Goal: Task Accomplishment & Management: Use online tool/utility

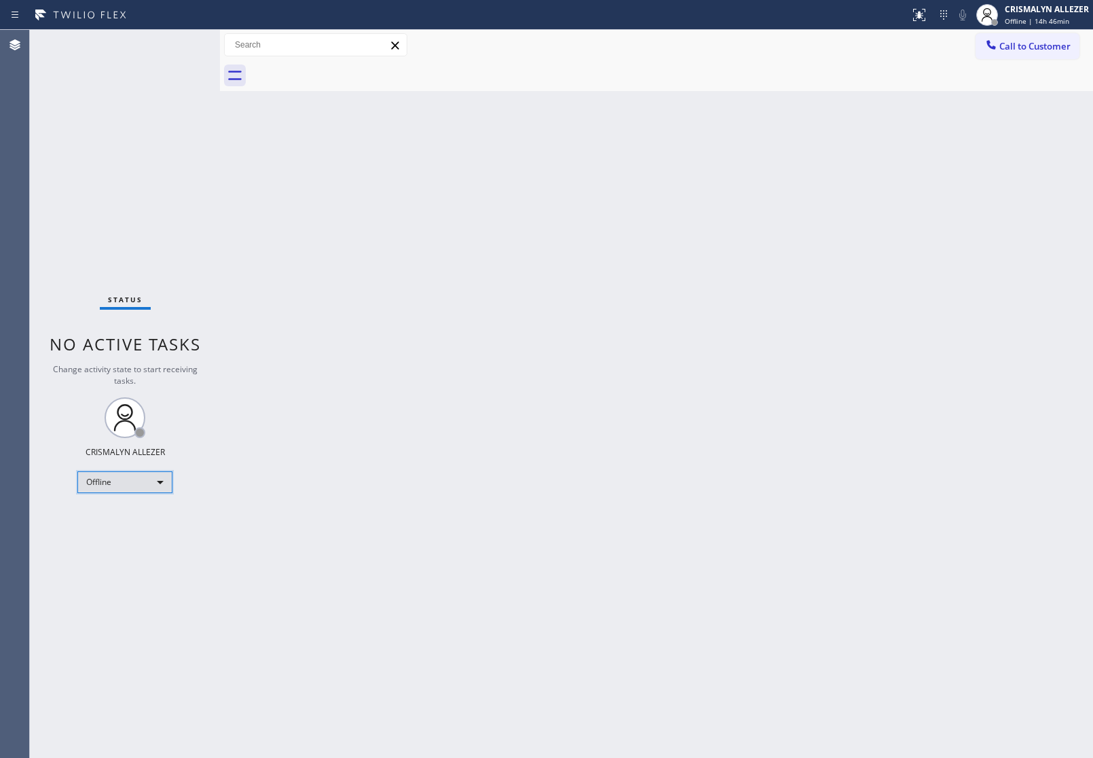
click at [164, 477] on div "Offline" at bounding box center [124, 482] width 95 height 22
click at [143, 536] on li "Unavailable" at bounding box center [124, 534] width 92 height 16
click at [1022, 46] on span "Call to Customer" at bounding box center [1034, 46] width 71 height 12
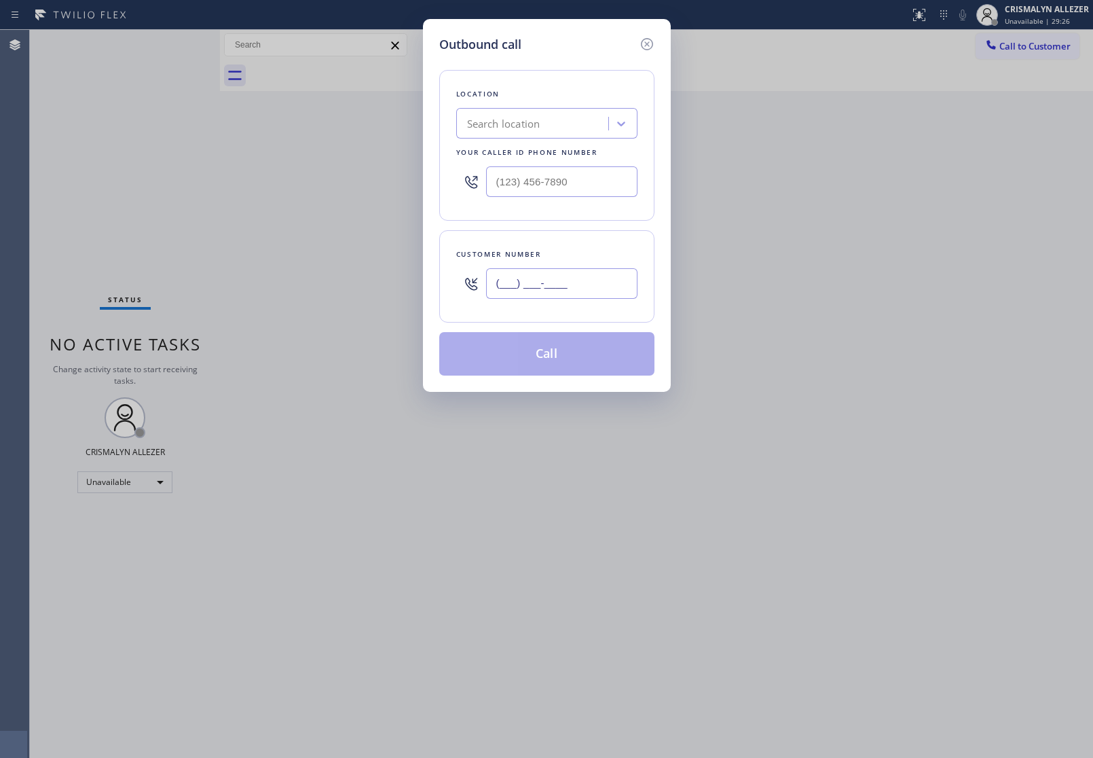
click at [615, 299] on input "(___) ___-____" at bounding box center [561, 283] width 151 height 31
paste input "949) 933-4607"
type input "[PHONE_NUMBER]"
click at [559, 114] on div "Search location" at bounding box center [534, 124] width 148 height 24
type input "5 star appliance re"
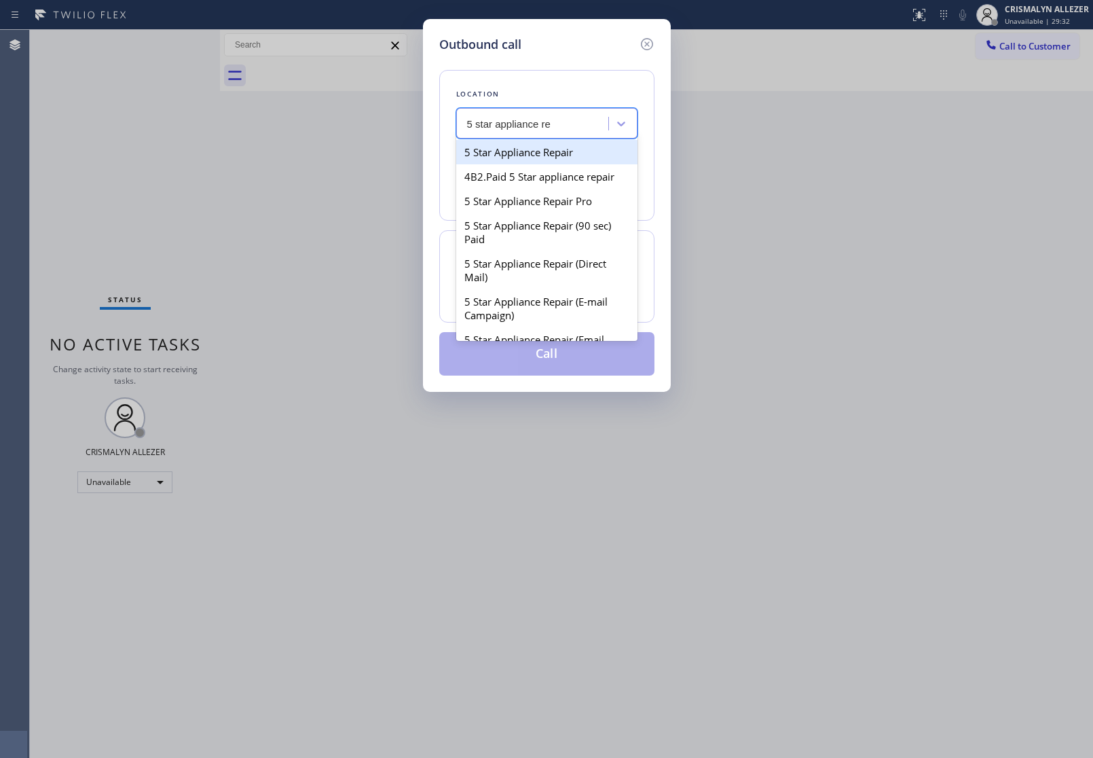
click at [557, 154] on div "5 Star Appliance Repair" at bounding box center [546, 152] width 181 height 24
type input "[PHONE_NUMBER]"
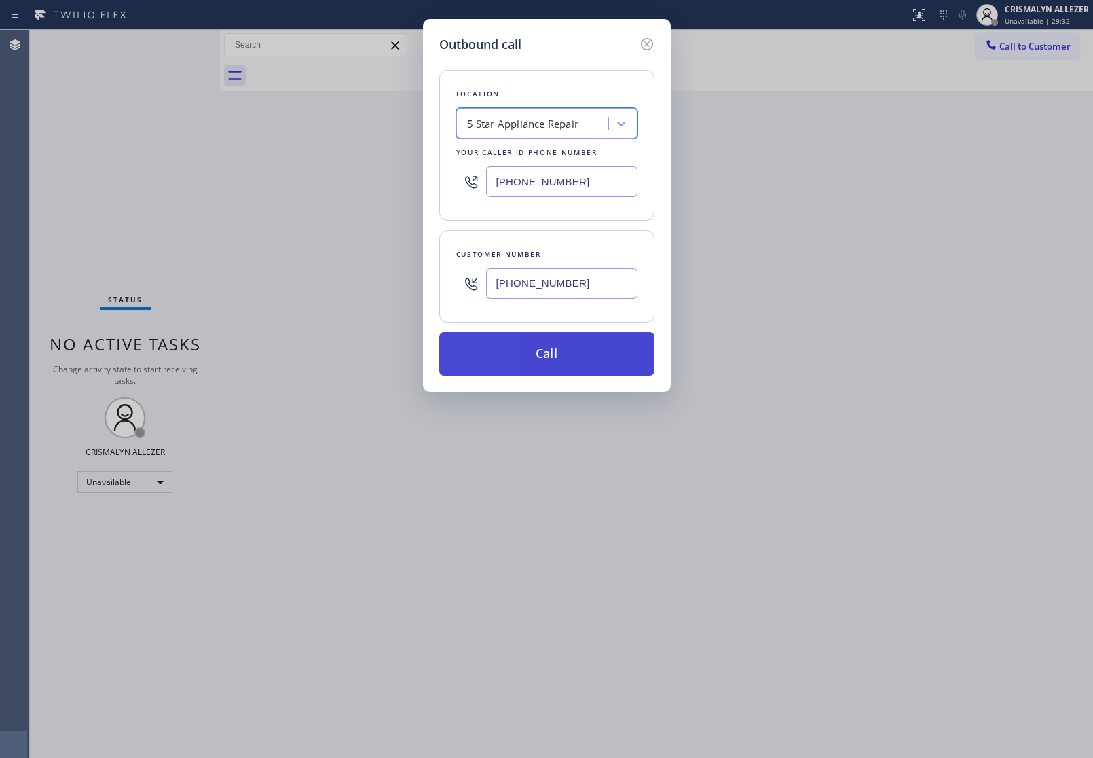
click at [572, 362] on button "Call" at bounding box center [546, 353] width 215 height 43
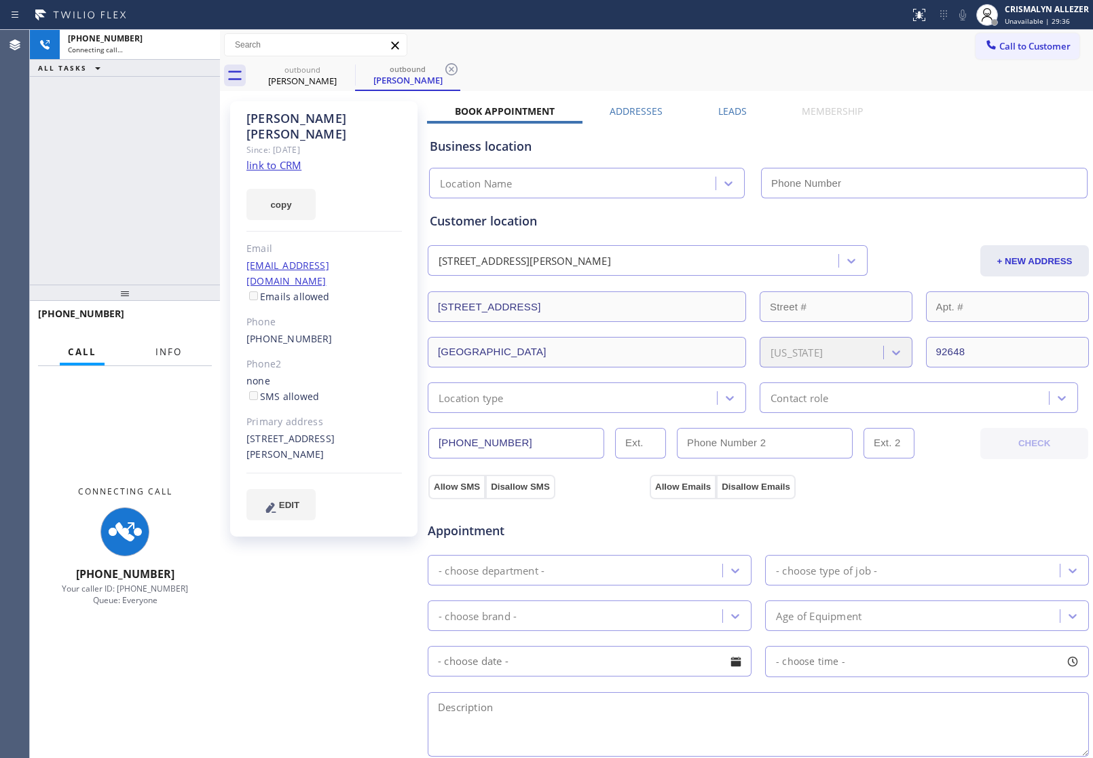
click at [168, 352] on span "Info" at bounding box center [168, 352] width 26 height 12
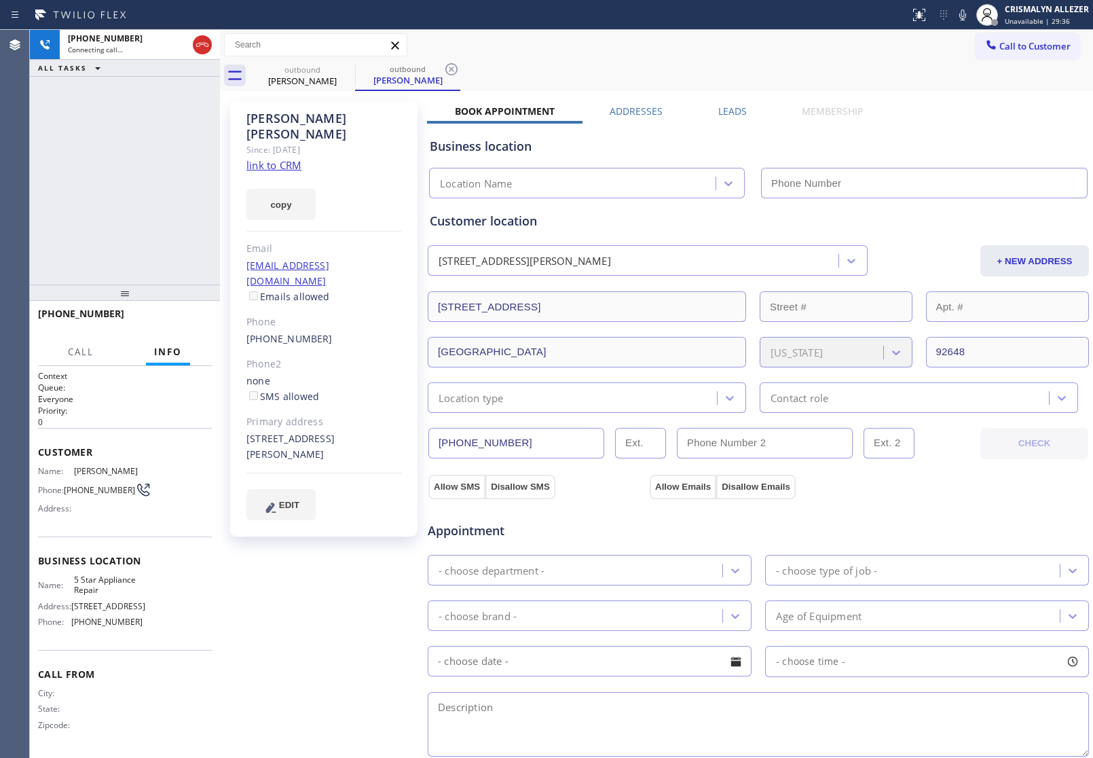
click at [274, 173] on div "copy" at bounding box center [323, 196] width 155 height 47
click at [278, 158] on link "link to CRM" at bounding box center [273, 165] width 55 height 14
type input "[PHONE_NUMBER]"
click at [174, 323] on span "HANG UP" at bounding box center [180, 320] width 41 height 10
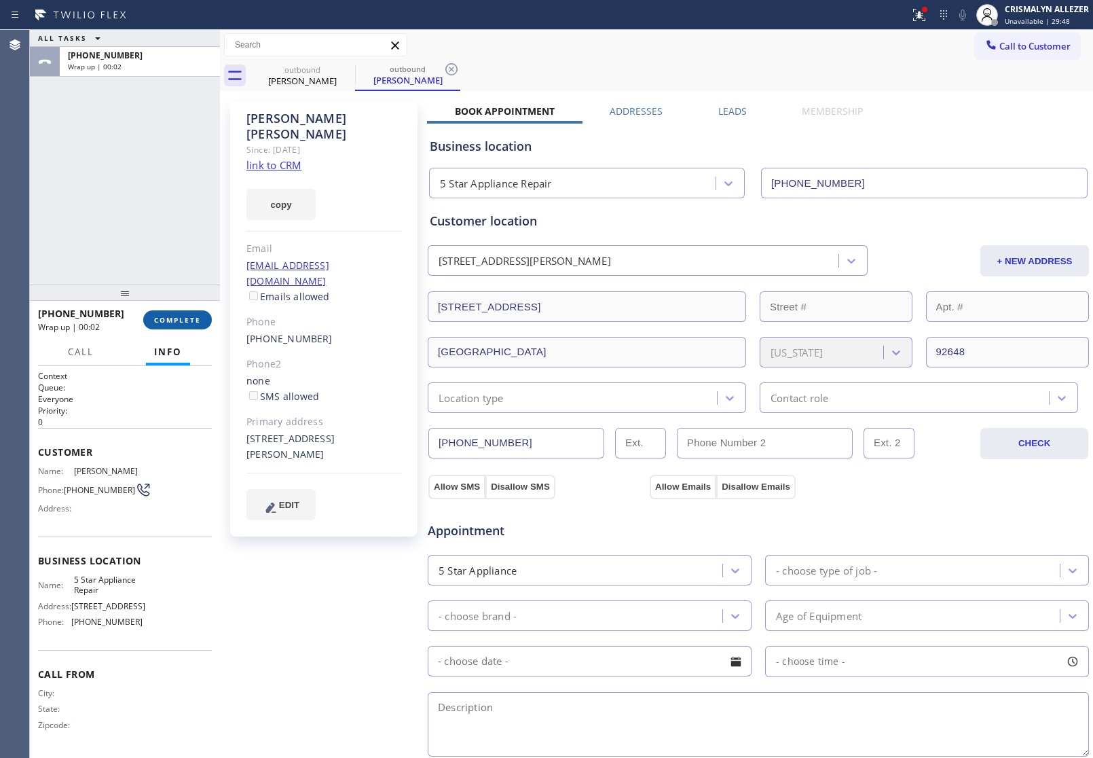
click at [183, 321] on span "COMPLETE" at bounding box center [177, 320] width 47 height 10
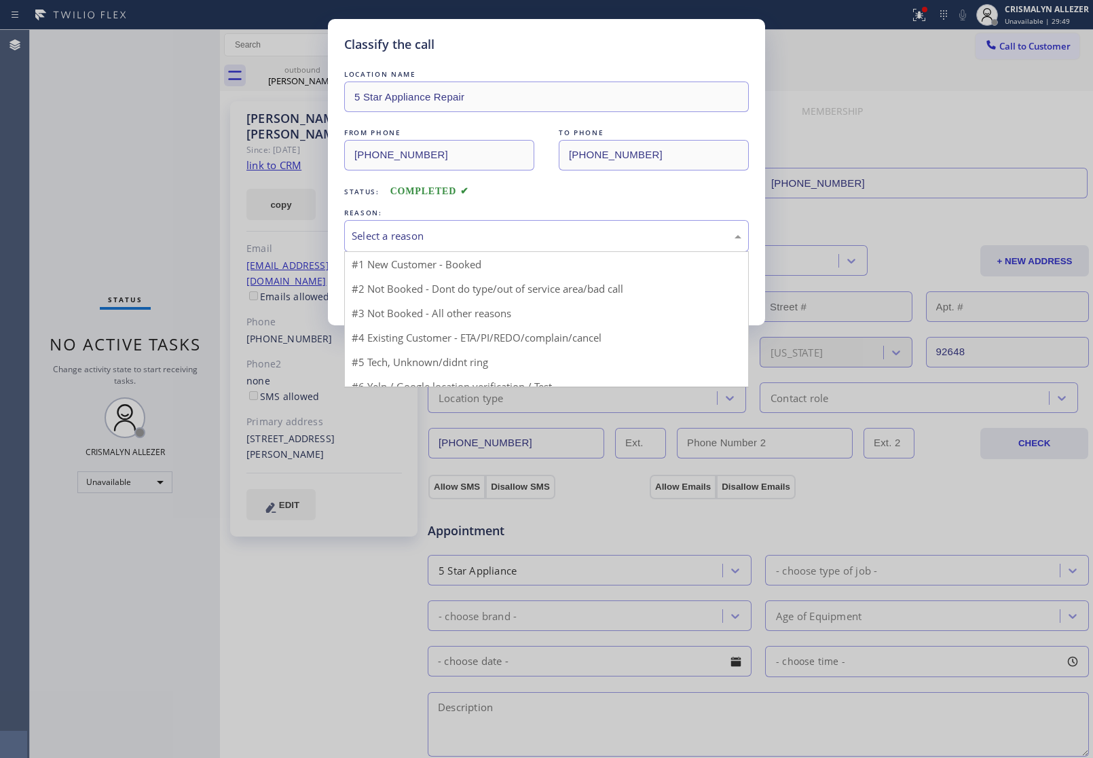
click at [566, 241] on div "Select a reason" at bounding box center [547, 236] width 390 height 16
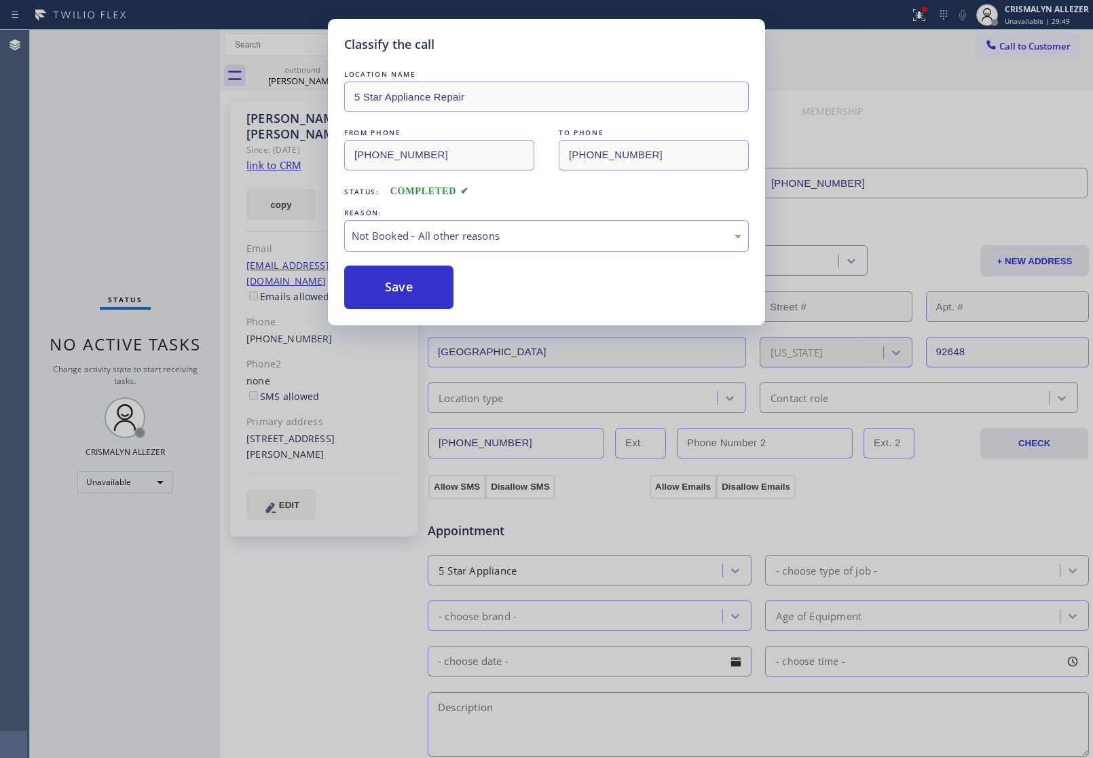
click at [421, 279] on button "Save" at bounding box center [398, 286] width 109 height 43
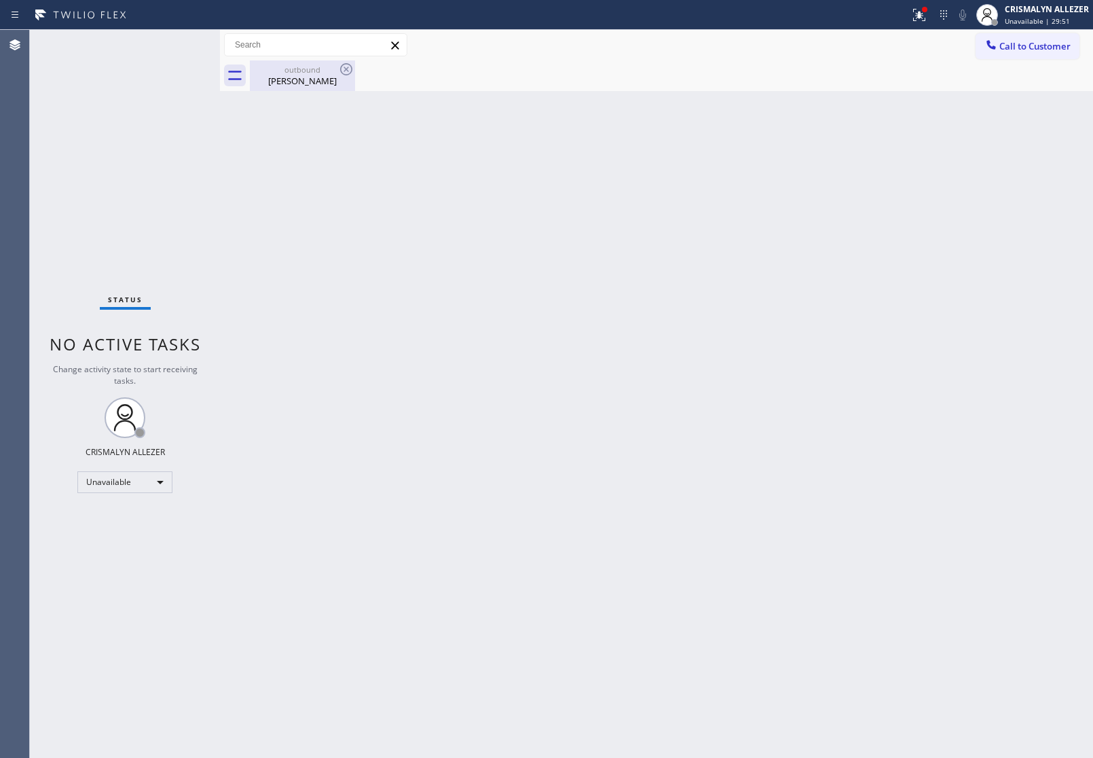
click at [308, 83] on div "[PERSON_NAME]" at bounding box center [302, 81] width 103 height 12
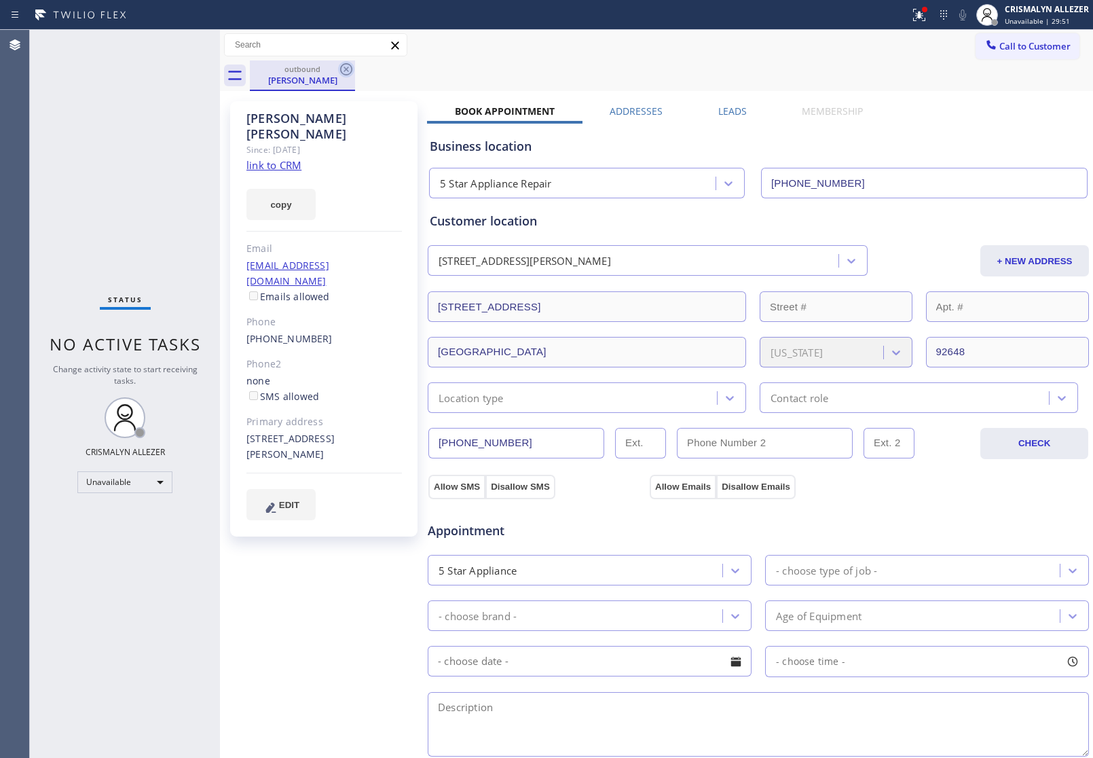
click at [344, 73] on icon at bounding box center [346, 69] width 16 height 16
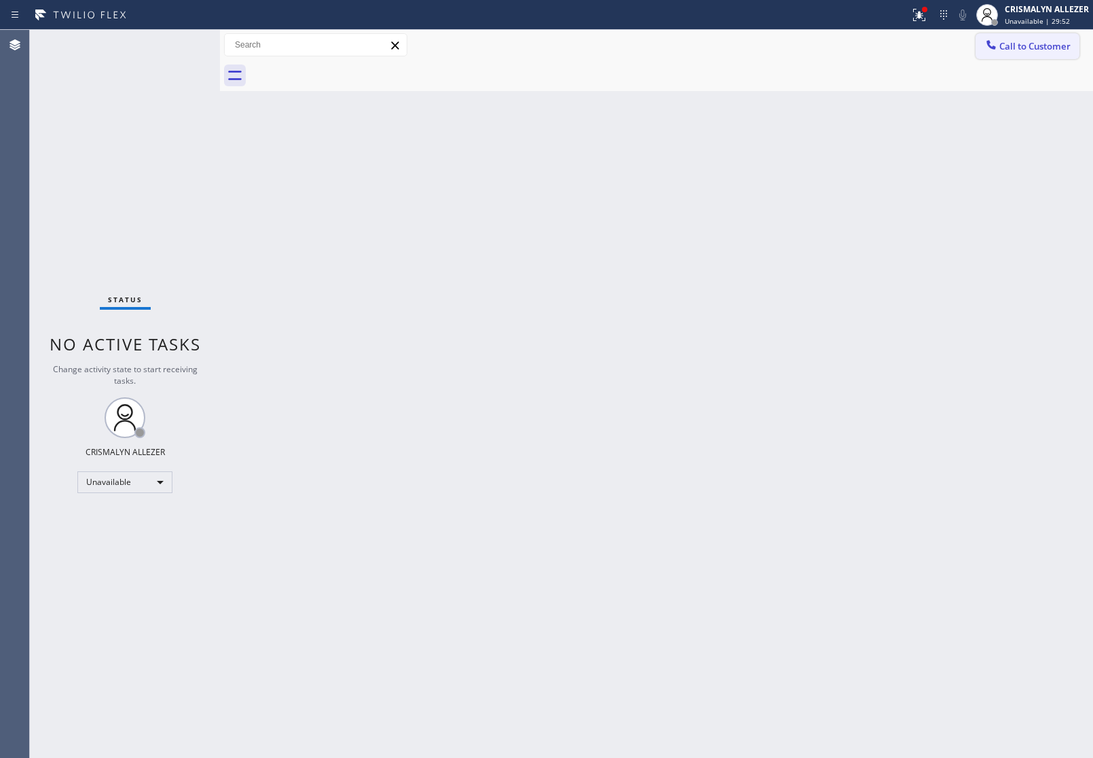
click at [1033, 39] on button "Call to Customer" at bounding box center [1028, 46] width 104 height 26
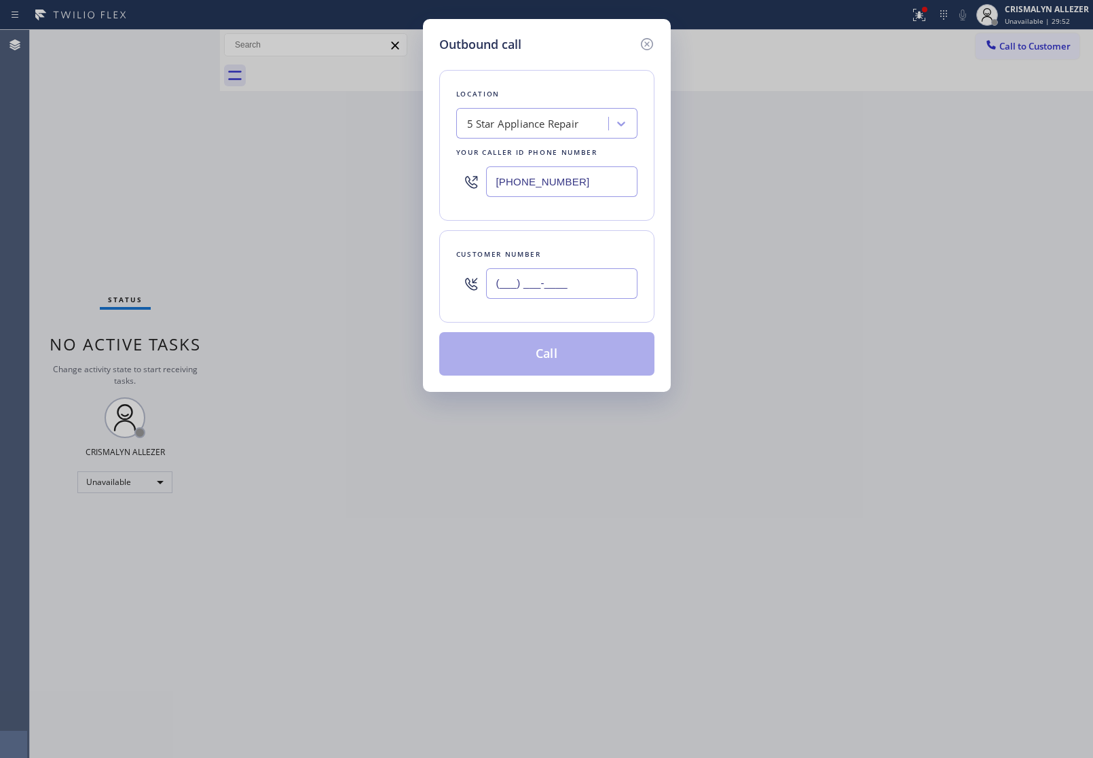
click at [585, 283] on input "(___) ___-____" at bounding box center [561, 283] width 151 height 31
paste input "949) 933-4607"
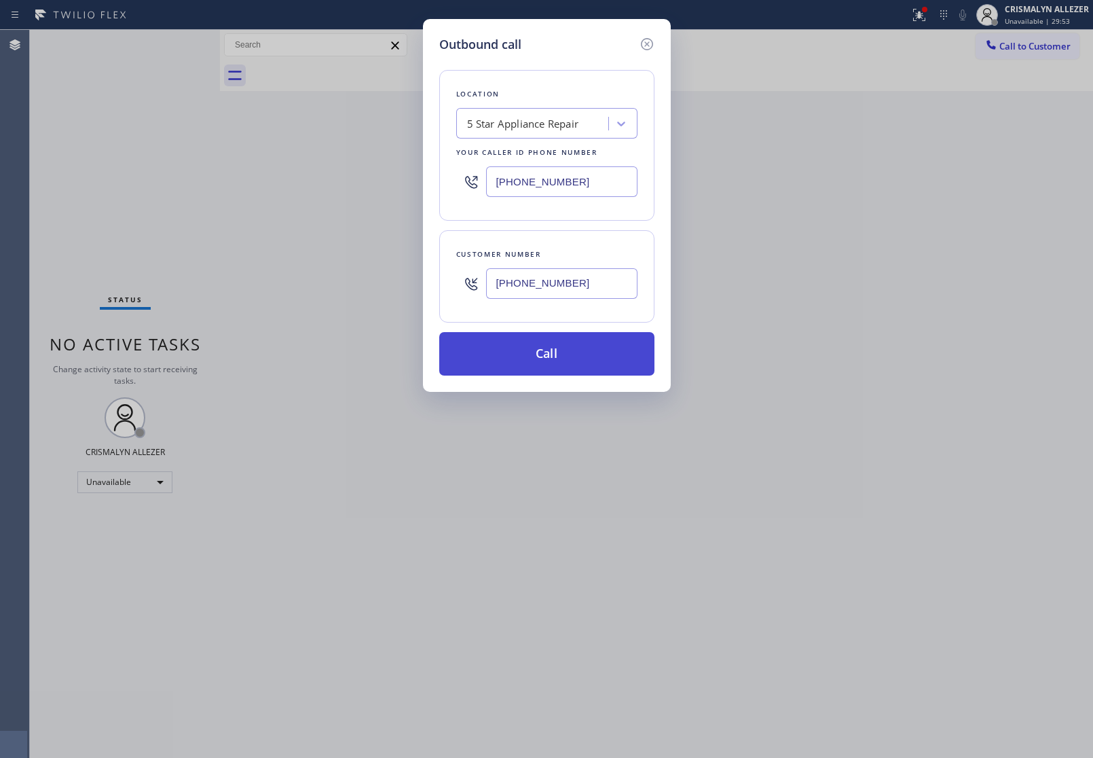
type input "[PHONE_NUMBER]"
click at [569, 360] on button "Call" at bounding box center [546, 353] width 215 height 43
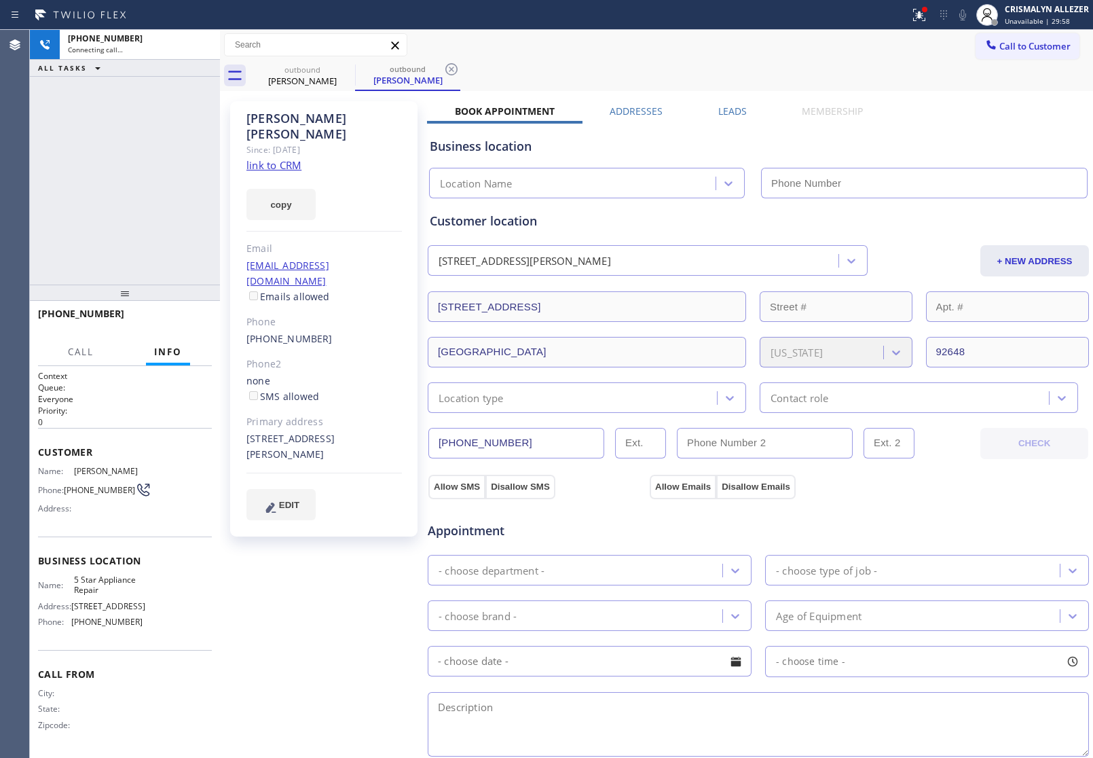
type input "[PHONE_NUMBER]"
click at [175, 320] on span "HANG UP" at bounding box center [180, 320] width 41 height 10
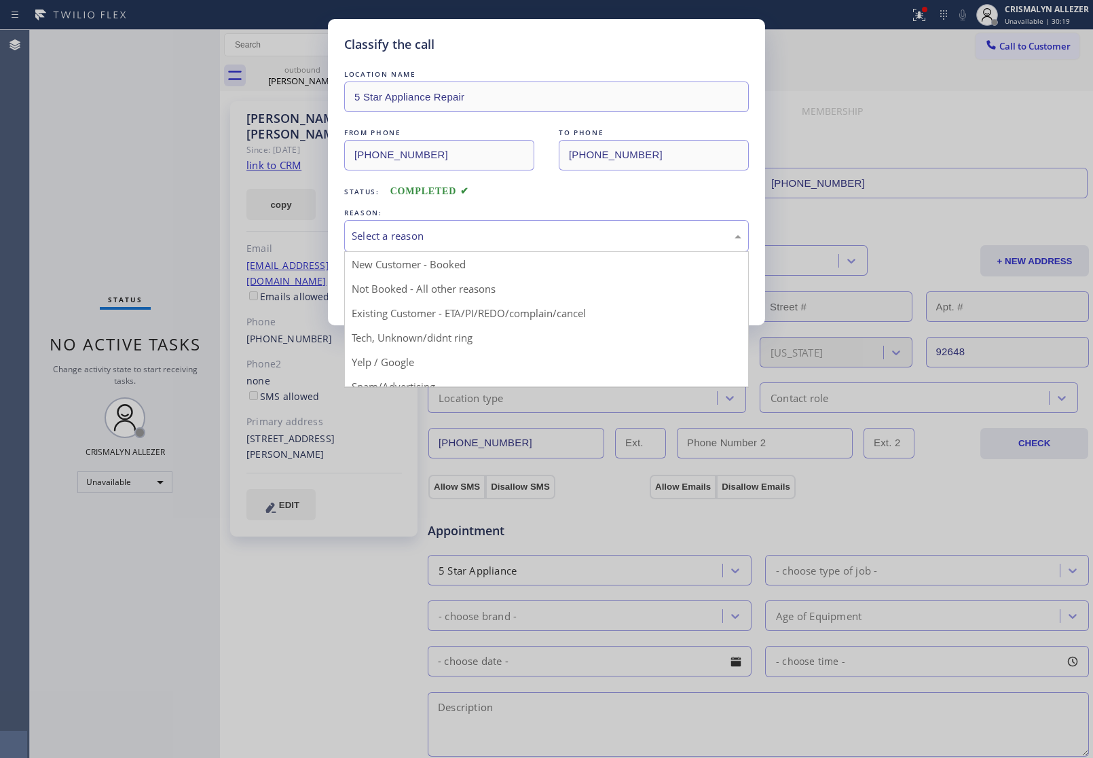
click at [520, 242] on div "Select a reason" at bounding box center [547, 236] width 390 height 16
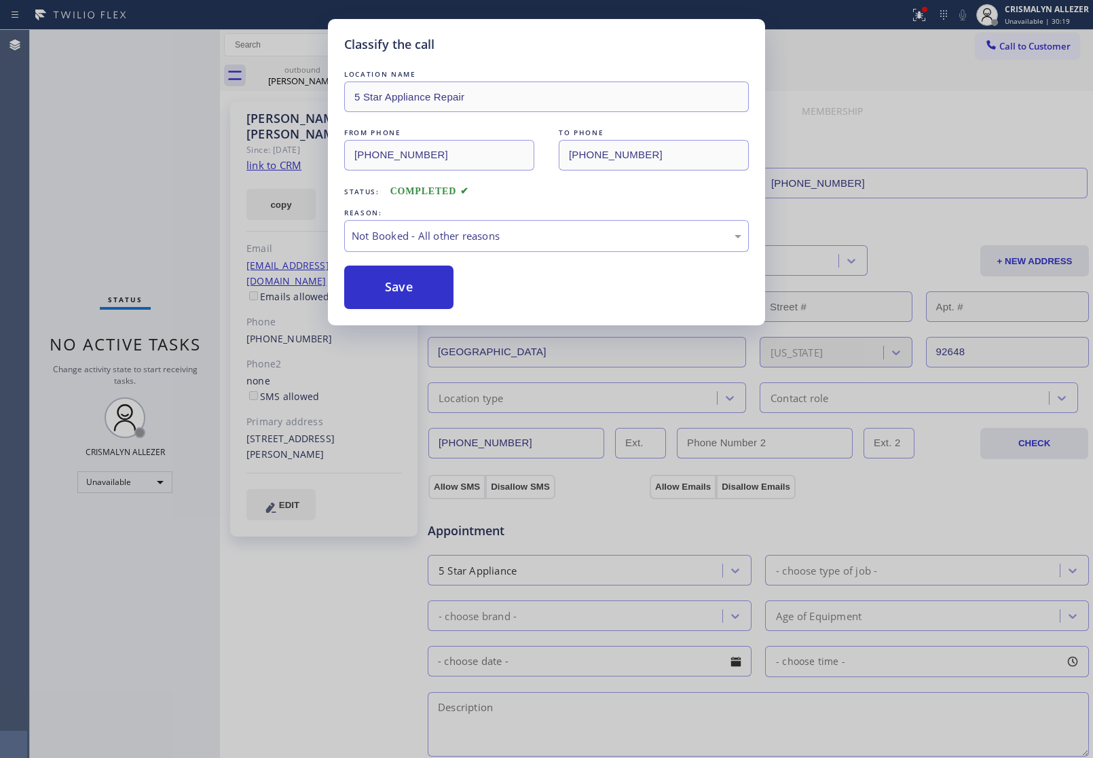
click at [406, 291] on button "Save" at bounding box center [398, 286] width 109 height 43
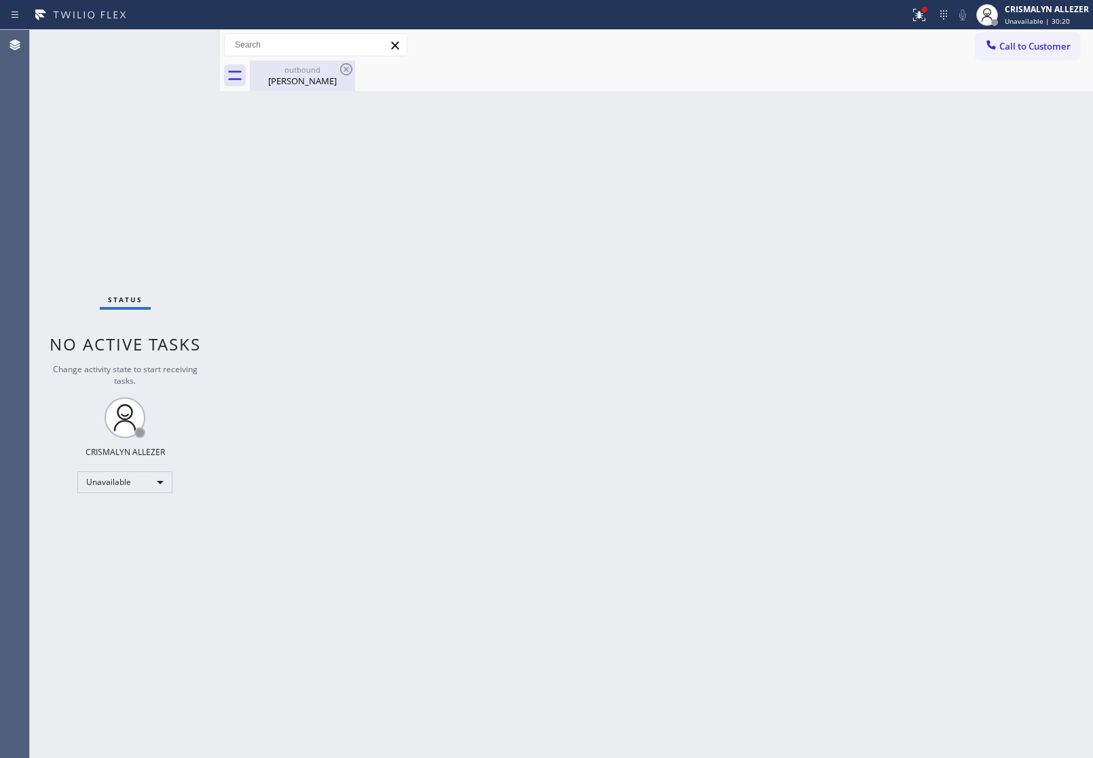
click at [297, 78] on div "[PERSON_NAME]" at bounding box center [302, 81] width 103 height 12
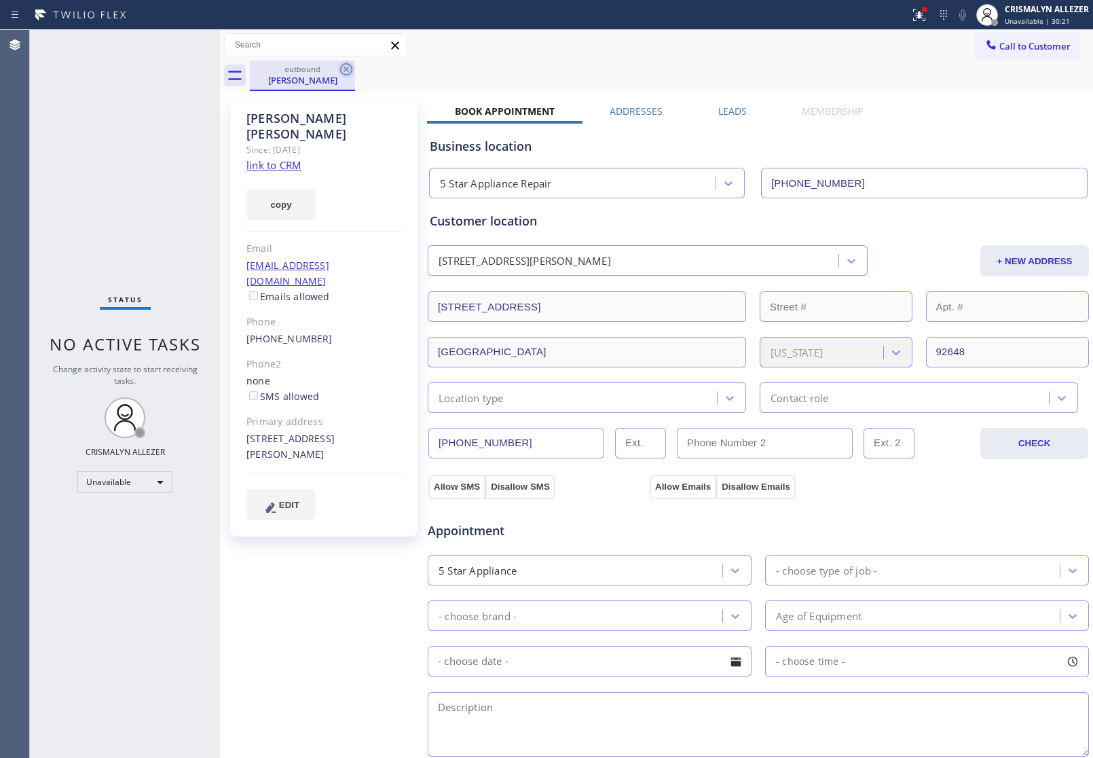
click at [348, 69] on icon at bounding box center [346, 69] width 16 height 16
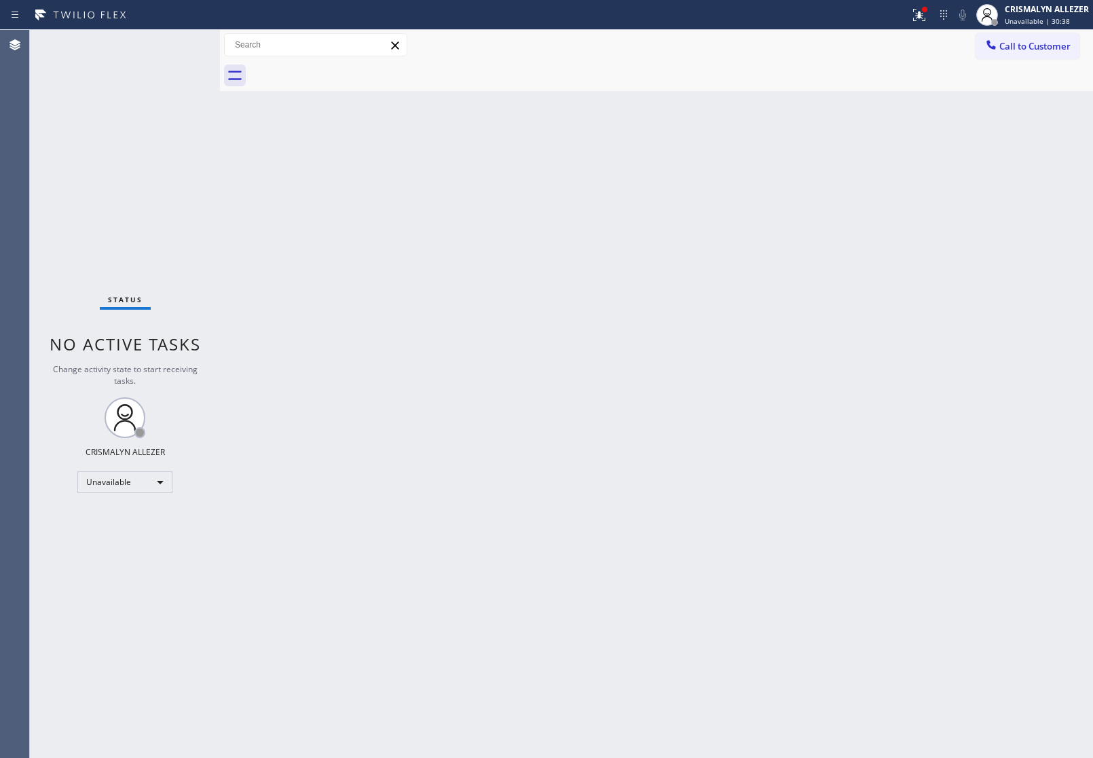
click at [1077, 45] on button "Call to Customer" at bounding box center [1028, 46] width 104 height 26
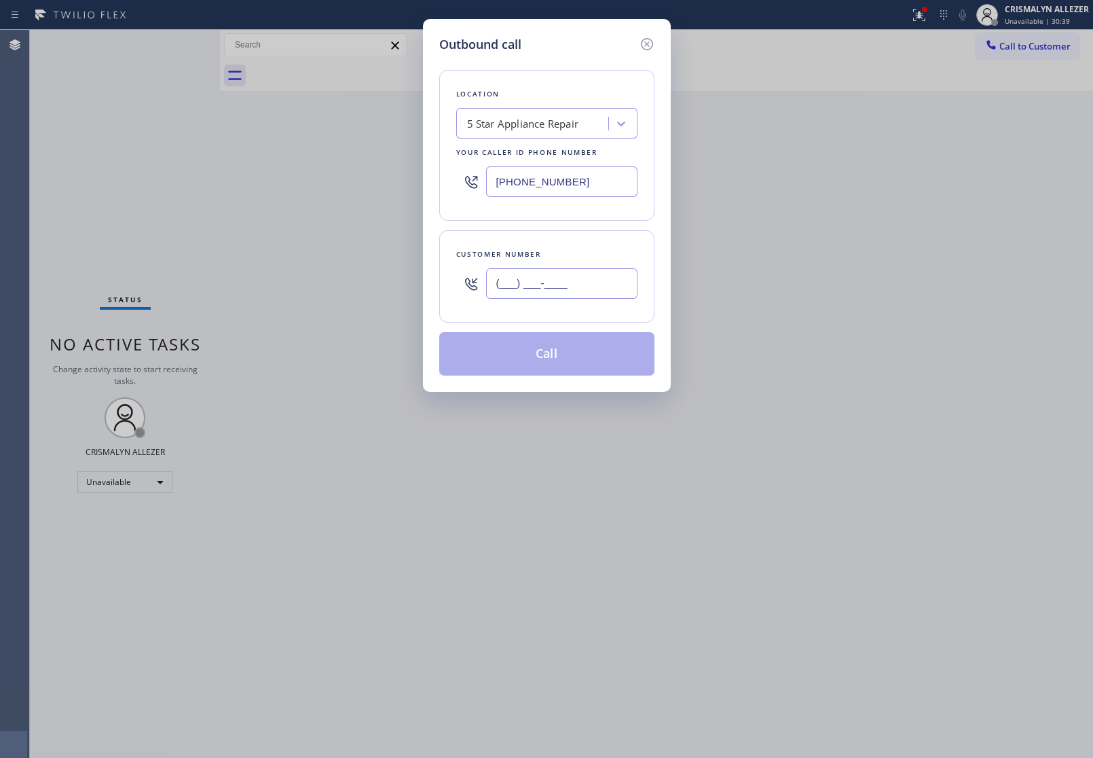
click at [594, 282] on input "(___) ___-____" at bounding box center [561, 283] width 151 height 31
paste input "858) 349-5910"
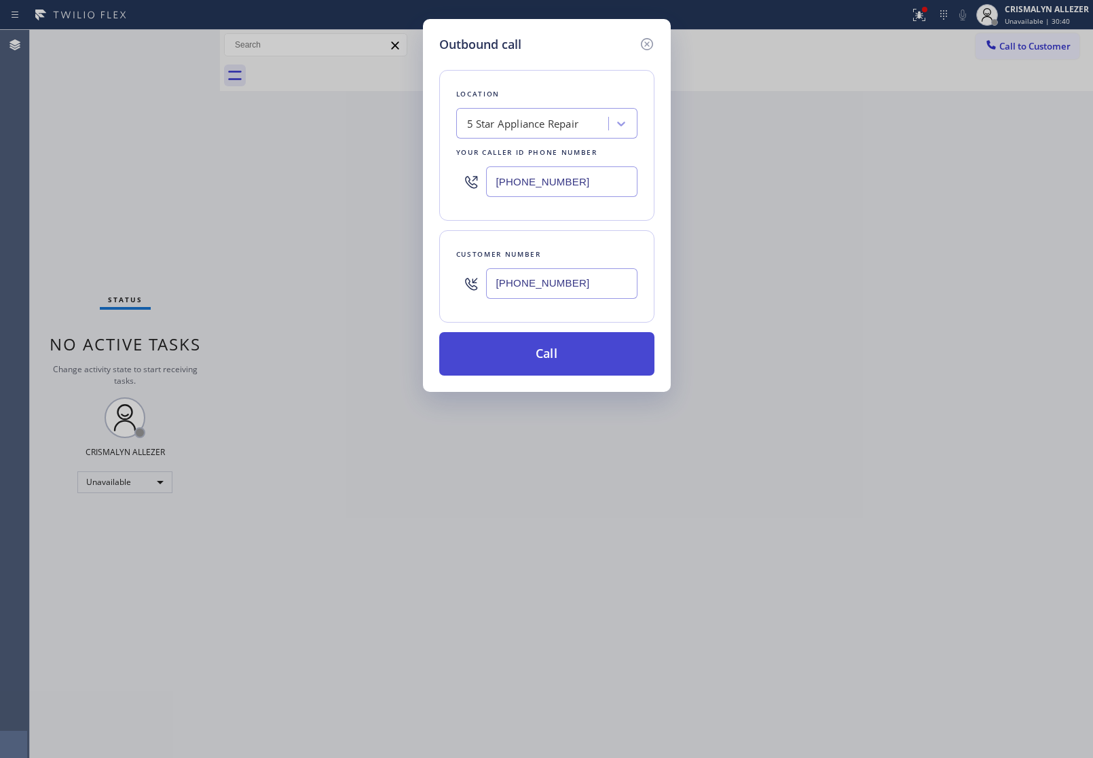
type input "[PHONE_NUMBER]"
click at [567, 353] on button "Call" at bounding box center [546, 353] width 215 height 43
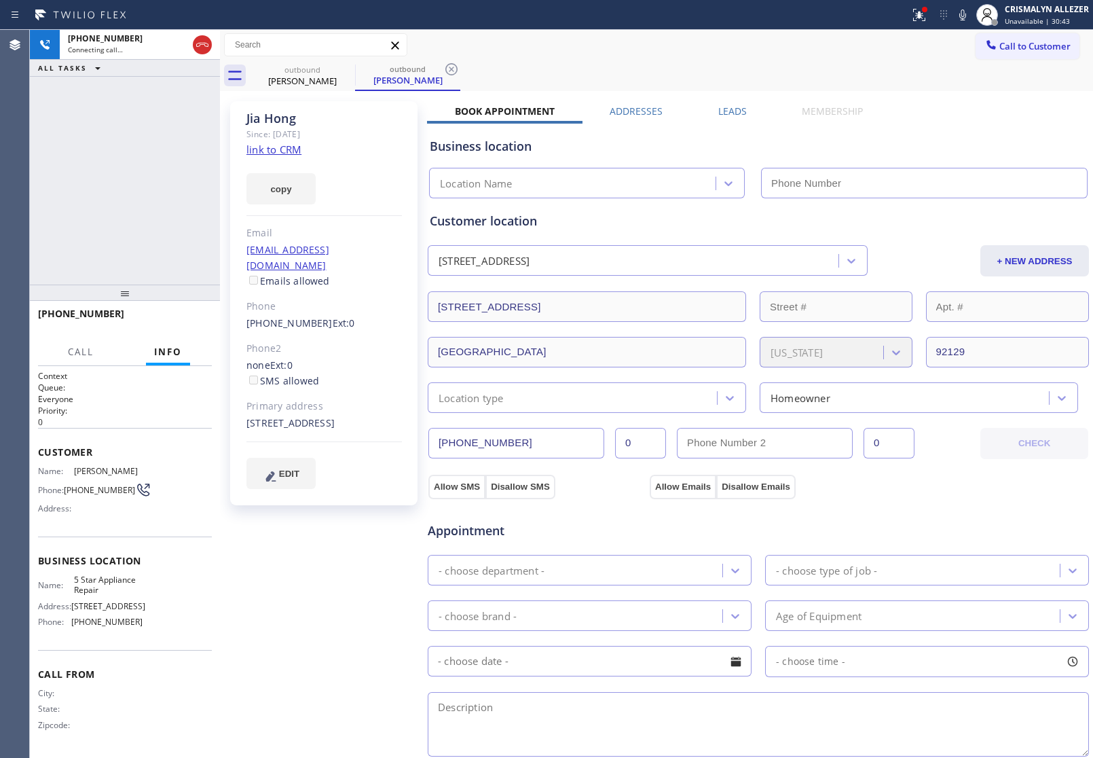
click at [282, 147] on link "link to CRM" at bounding box center [273, 150] width 55 height 14
type input "[PHONE_NUMBER]"
click at [166, 318] on span "HANG UP" at bounding box center [180, 320] width 41 height 10
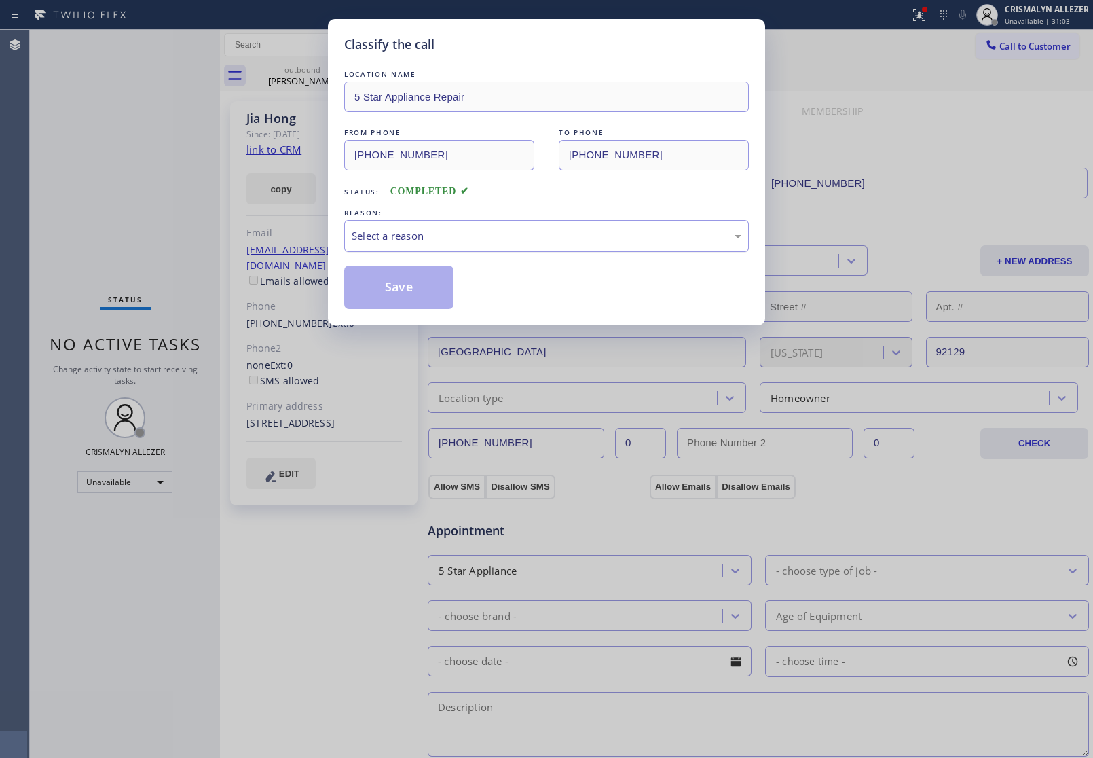
click at [518, 233] on div "Select a reason" at bounding box center [547, 236] width 390 height 16
click at [405, 292] on button "Save" at bounding box center [398, 286] width 109 height 43
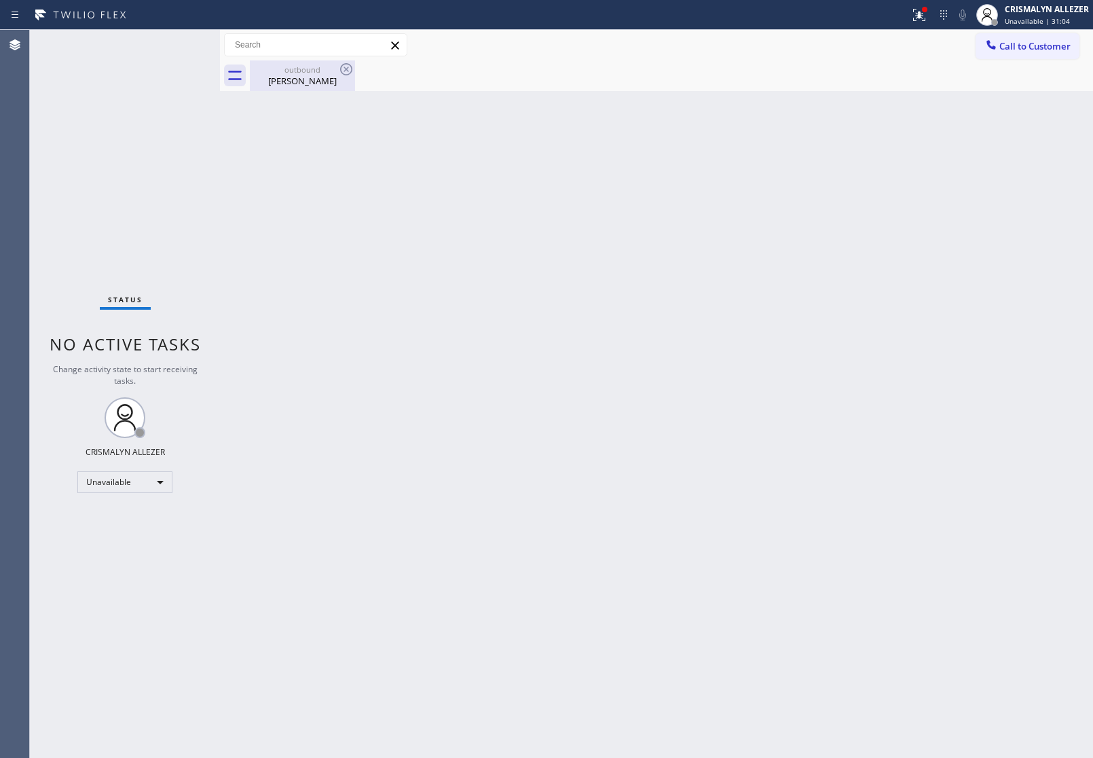
click at [317, 80] on div "[PERSON_NAME]" at bounding box center [302, 81] width 103 height 12
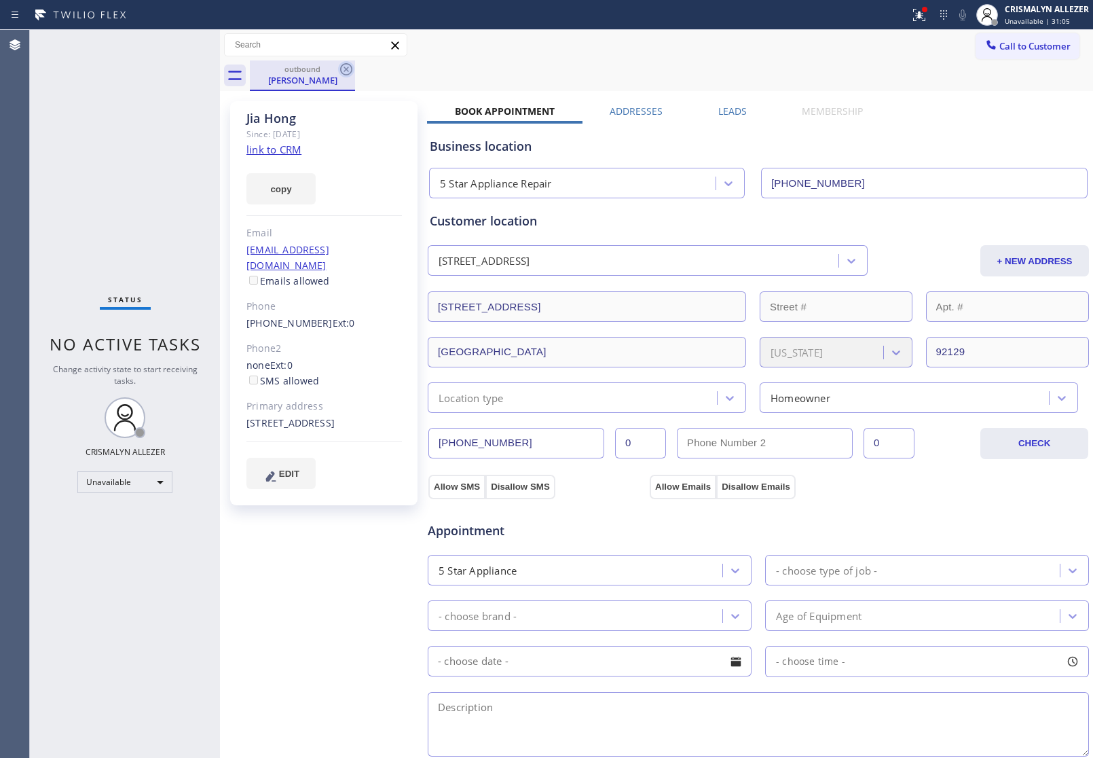
click at [346, 68] on icon at bounding box center [346, 69] width 16 height 16
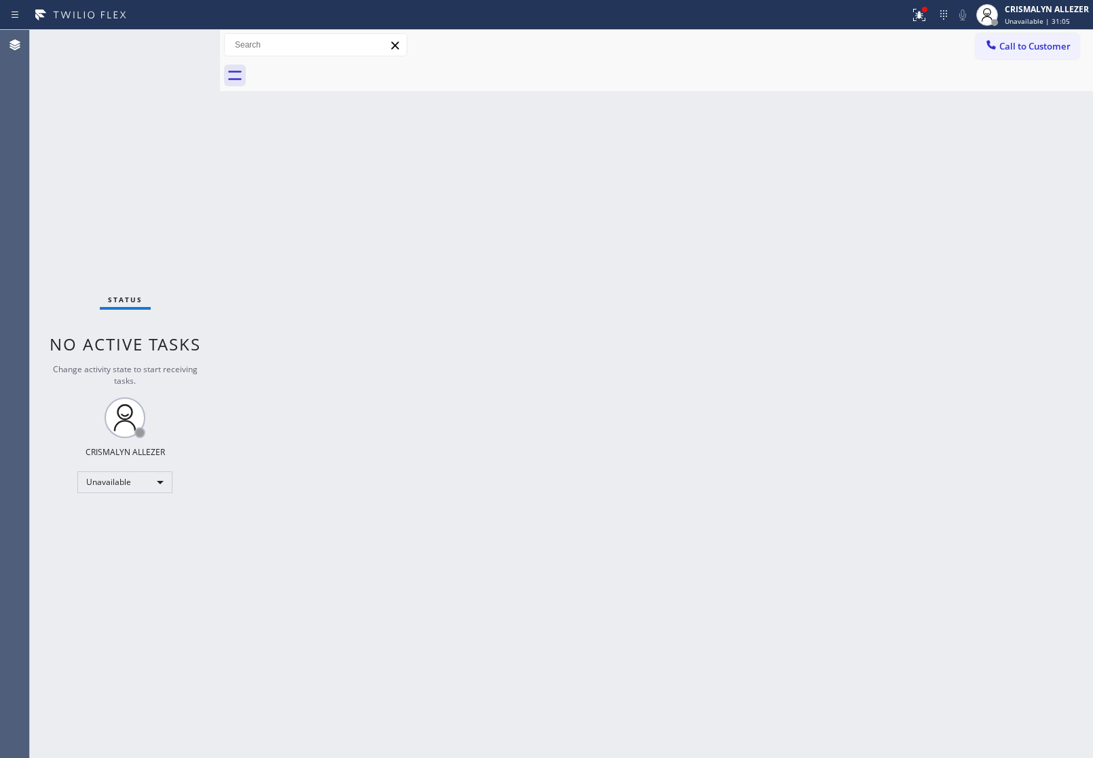
click at [1037, 31] on div "Call to Customer Outbound call Location 5 Star Appliance Repair Your caller id …" at bounding box center [656, 45] width 873 height 31
click at [1037, 49] on span "Call to Customer" at bounding box center [1034, 46] width 71 height 12
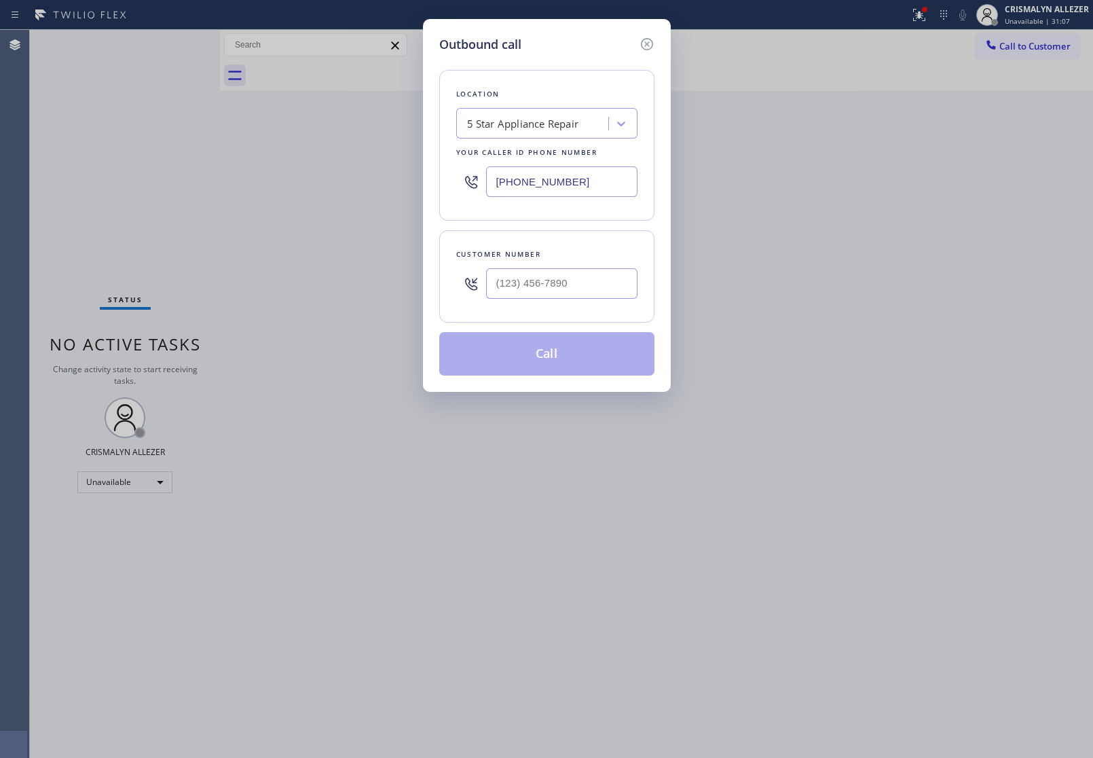
drag, startPoint x: 623, startPoint y: 172, endPoint x: 41, endPoint y: 154, distance: 581.4
click at [42, 154] on div "Outbound call Location 5 Star Appliance Repair Your caller id phone number [PHO…" at bounding box center [546, 379] width 1093 height 758
paste input "8) 203-0813"
type input "[PHONE_NUMBER]"
click at [576, 280] on input "(___) ___-____" at bounding box center [561, 283] width 151 height 31
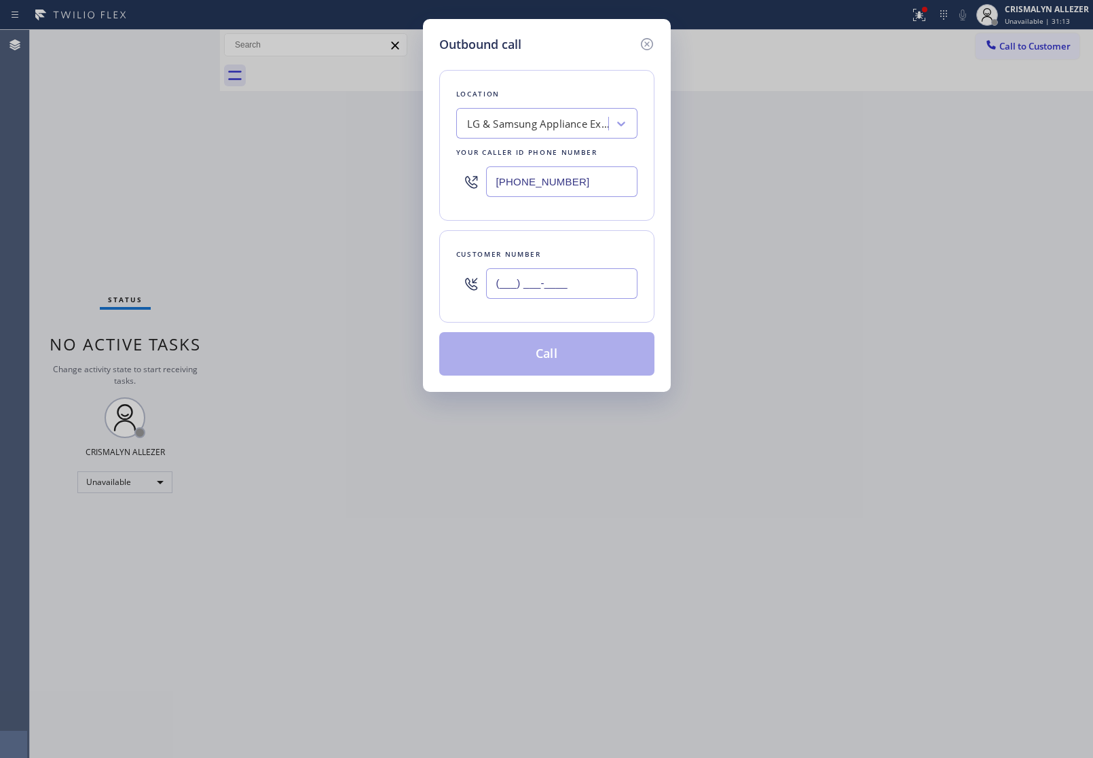
paste input "858) 349-5910"
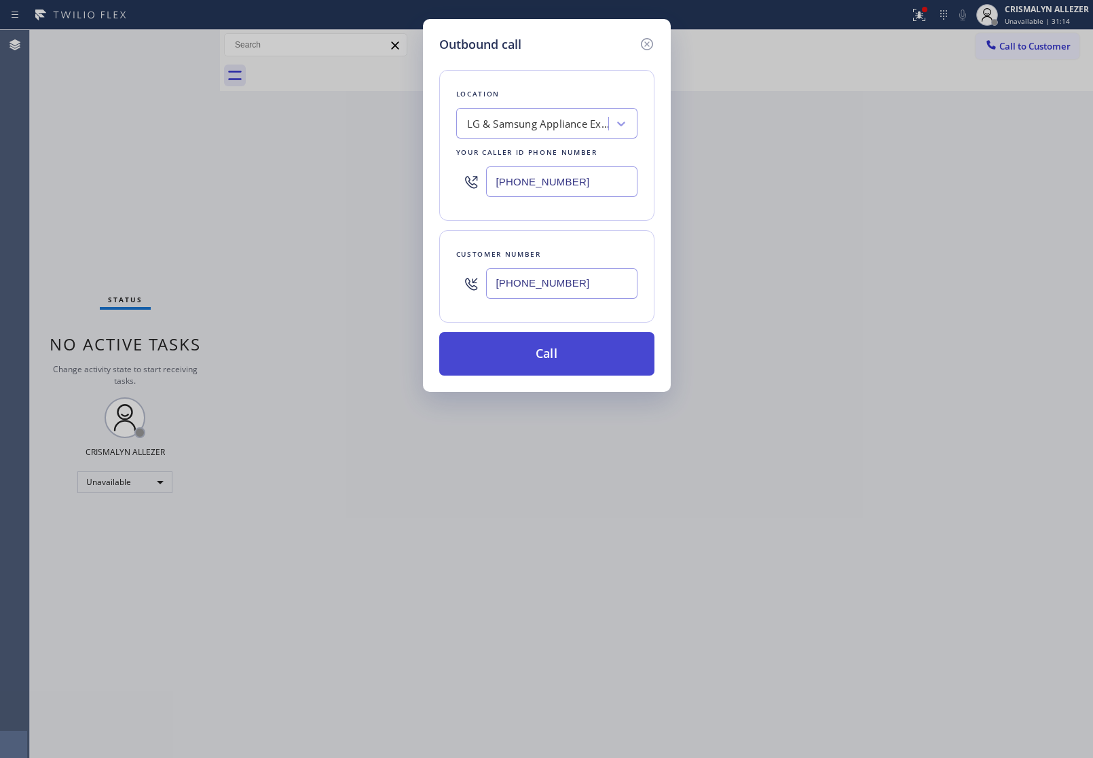
type input "[PHONE_NUMBER]"
click at [547, 356] on button "Call" at bounding box center [546, 353] width 215 height 43
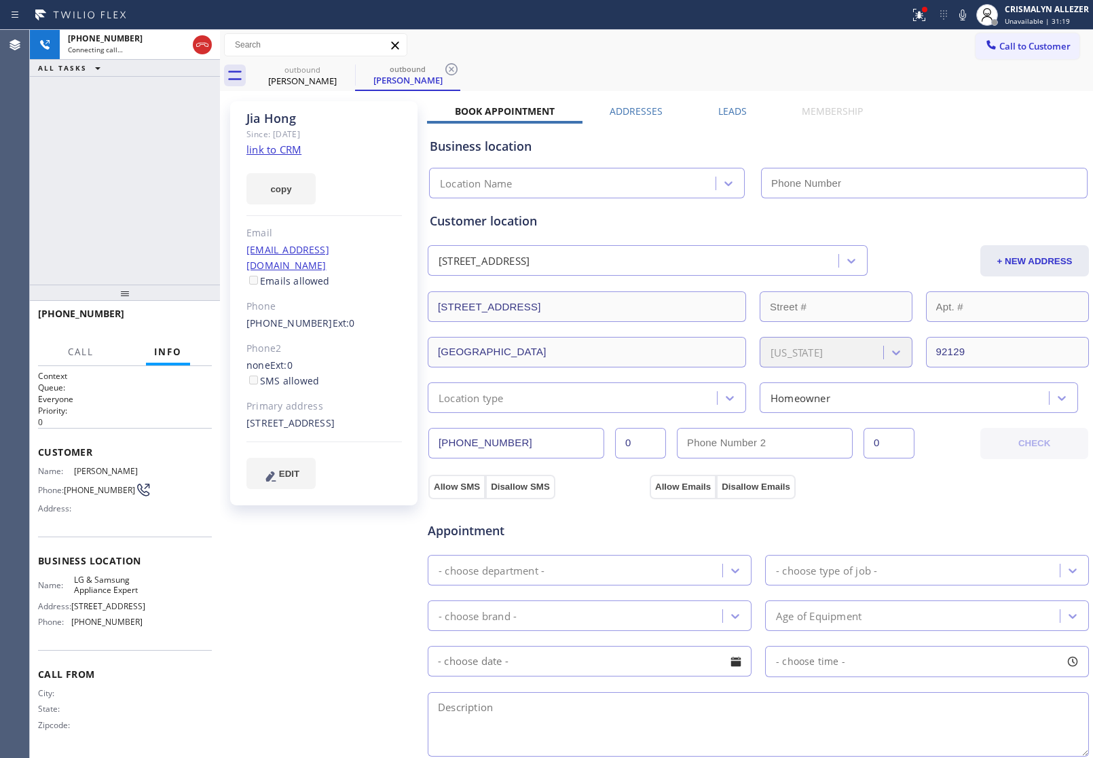
type input "[PHONE_NUMBER]"
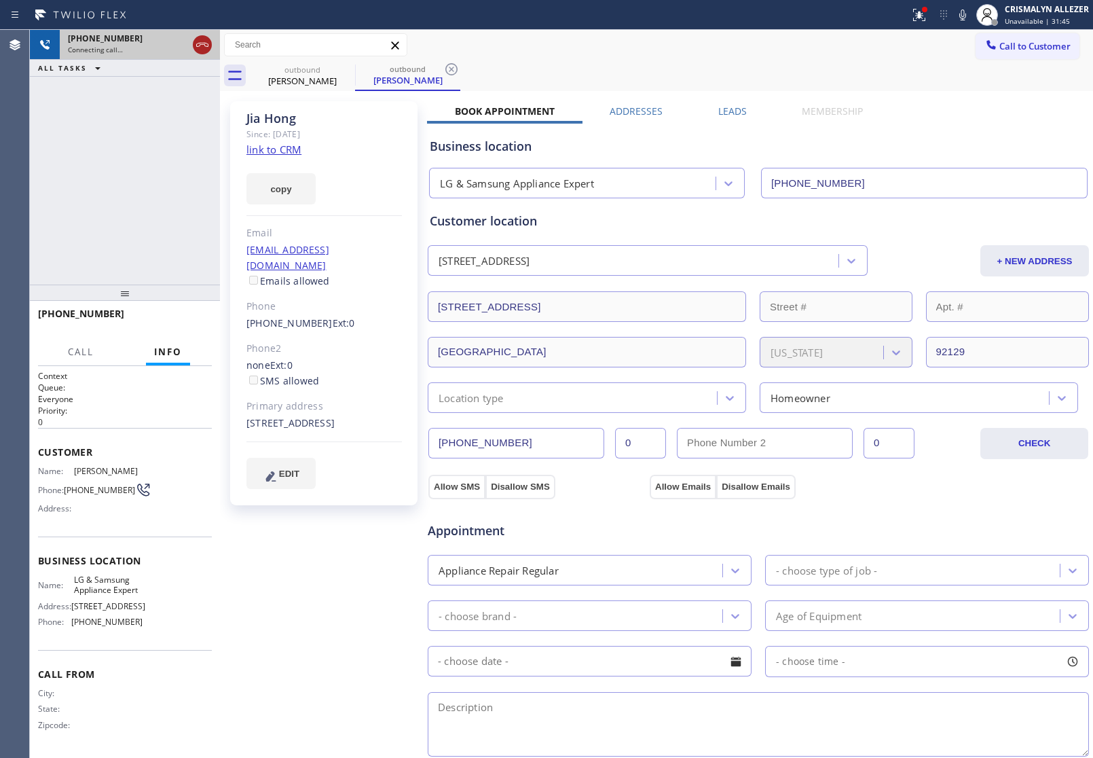
click at [202, 48] on icon at bounding box center [202, 45] width 16 height 16
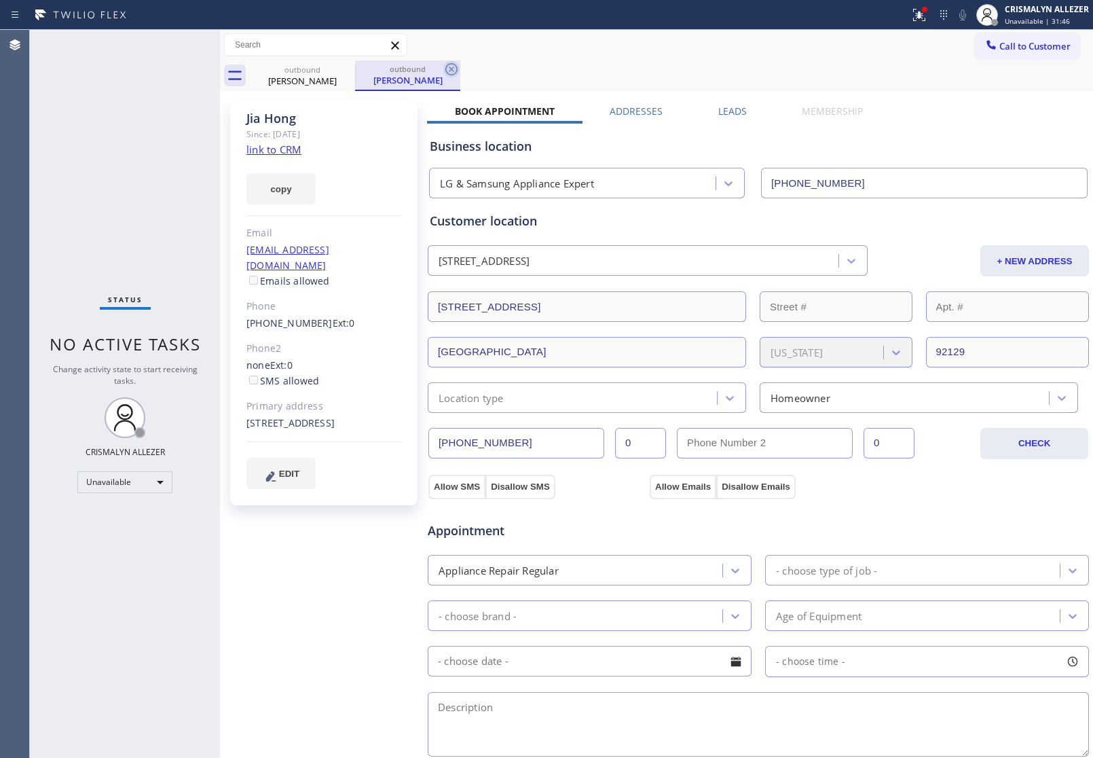
click at [458, 69] on icon at bounding box center [451, 69] width 16 height 16
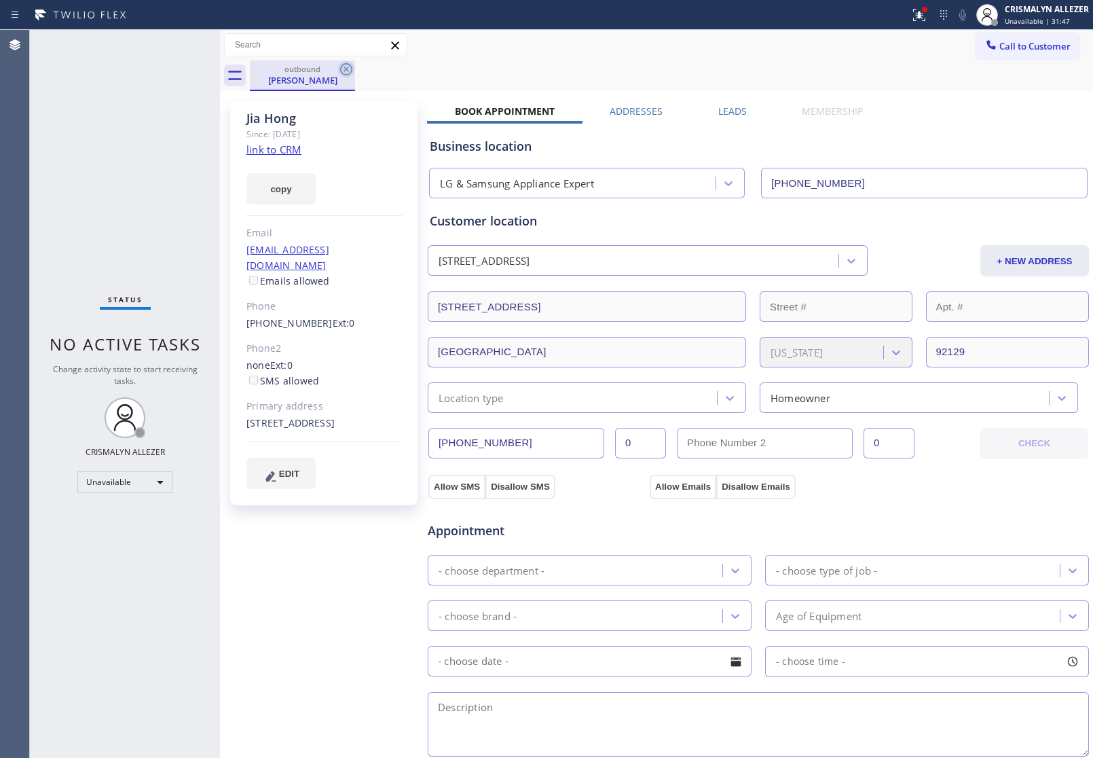
click at [352, 69] on icon at bounding box center [346, 69] width 12 height 12
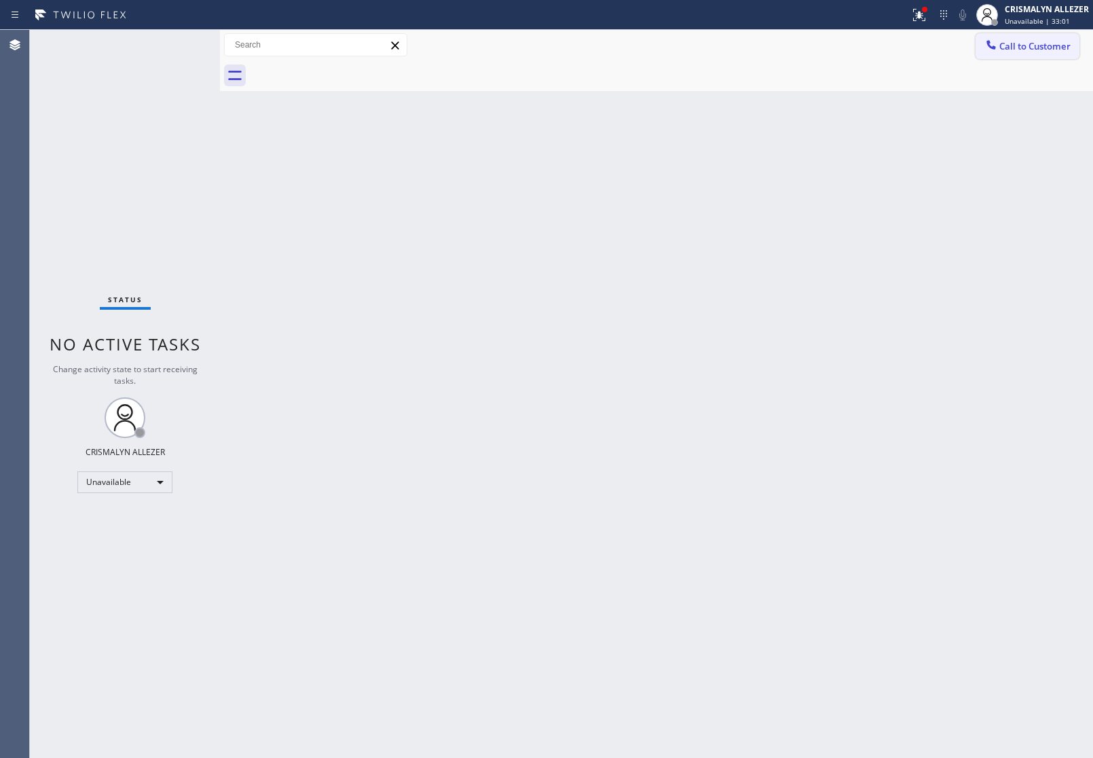
click at [1045, 48] on span "Call to Customer" at bounding box center [1034, 46] width 71 height 12
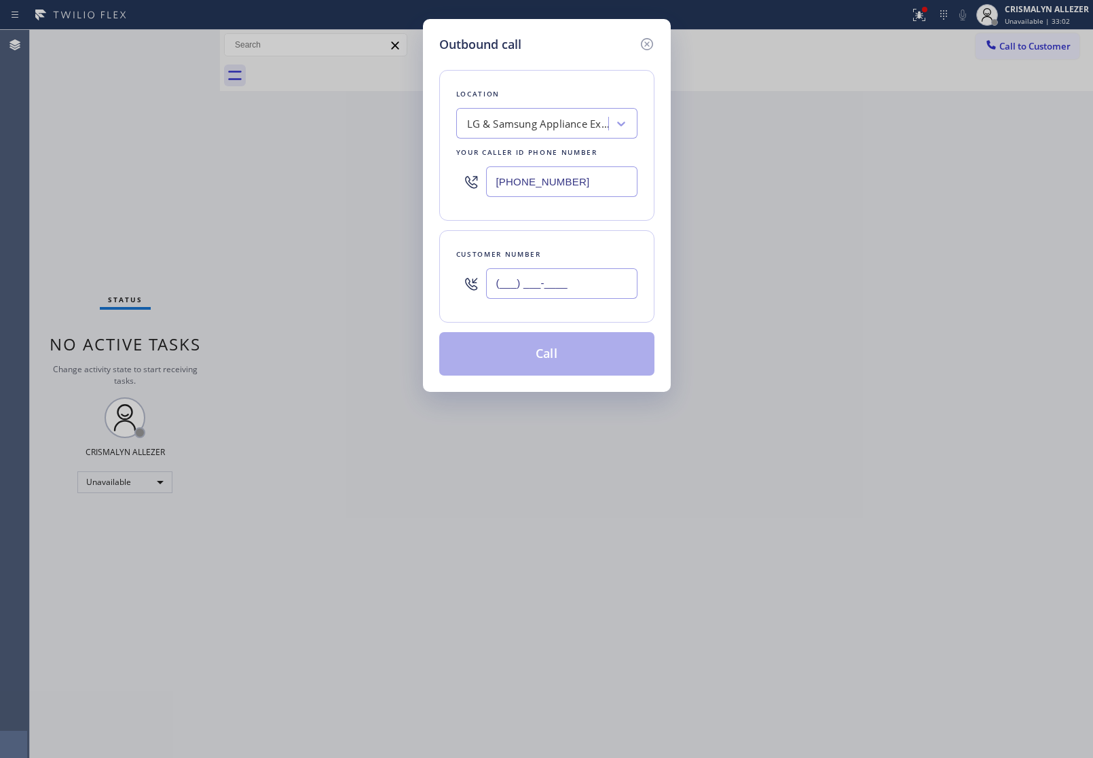
click at [601, 295] on input "(___) ___-____" at bounding box center [561, 283] width 151 height 31
paste input "949) 230-9912"
type input "[PHONE_NUMBER]"
click at [588, 116] on div "LG & Samsung Appliance Expert" at bounding box center [538, 124] width 143 height 16
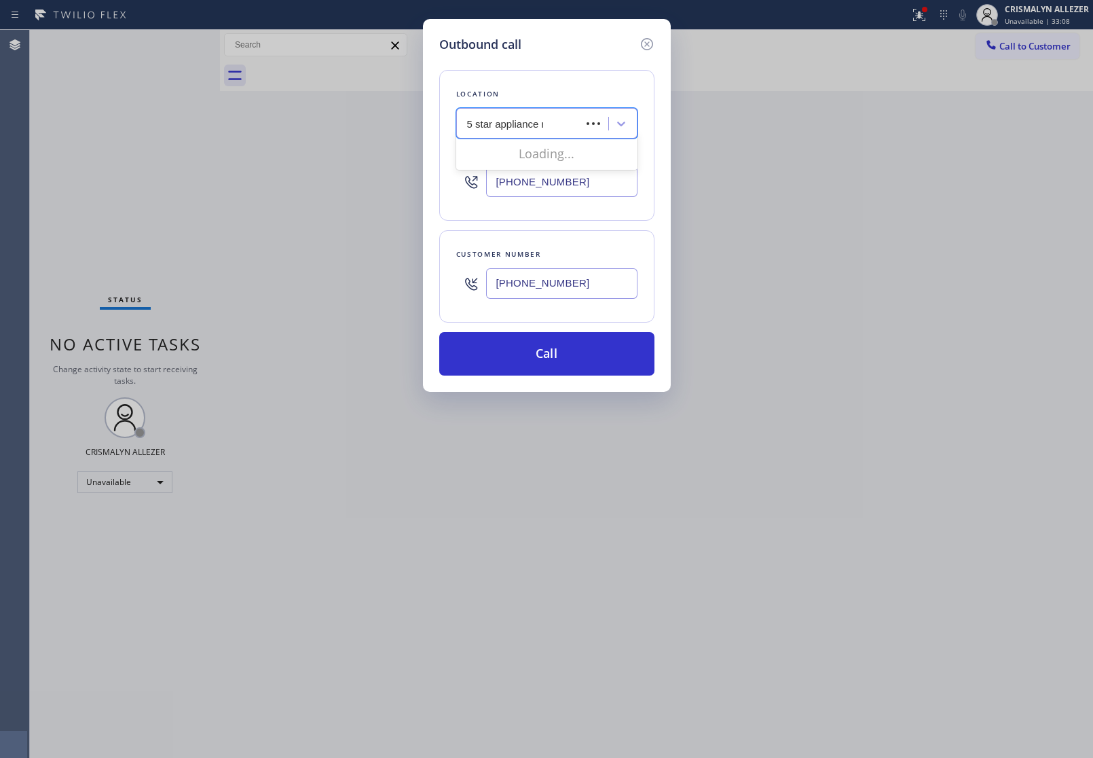
type input "5 star appliance re"
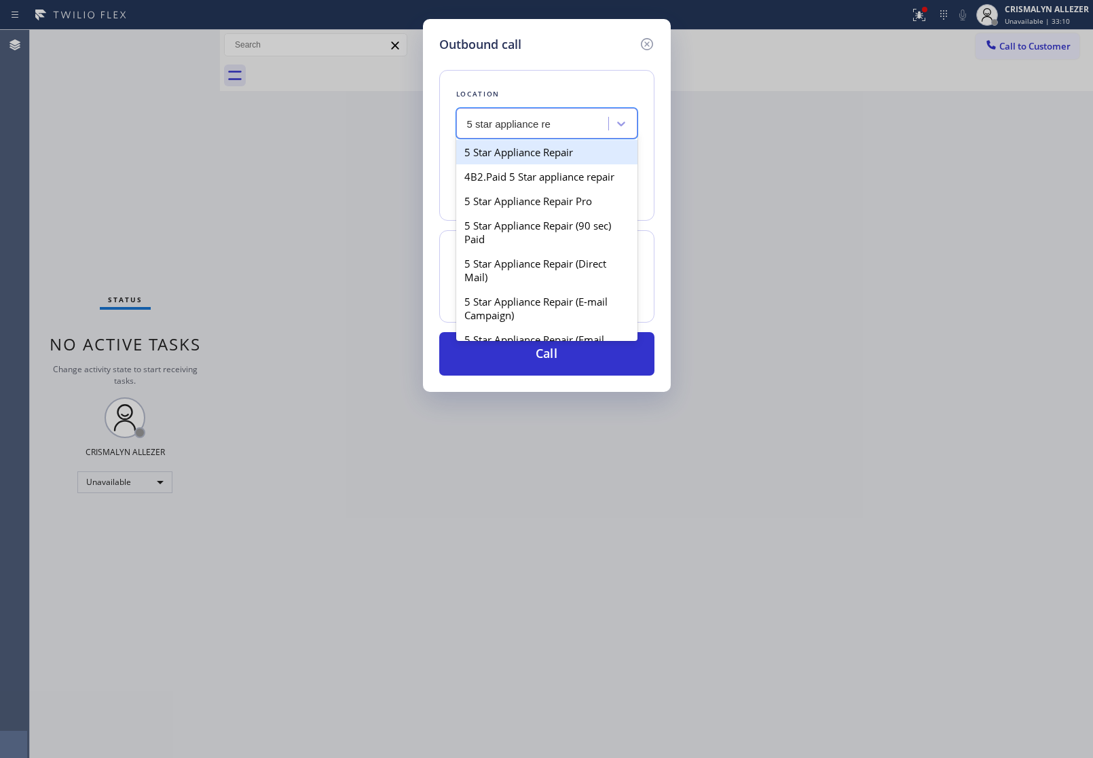
click at [576, 147] on div "5 Star Appliance Repair" at bounding box center [546, 152] width 181 height 24
type input "[PHONE_NUMBER]"
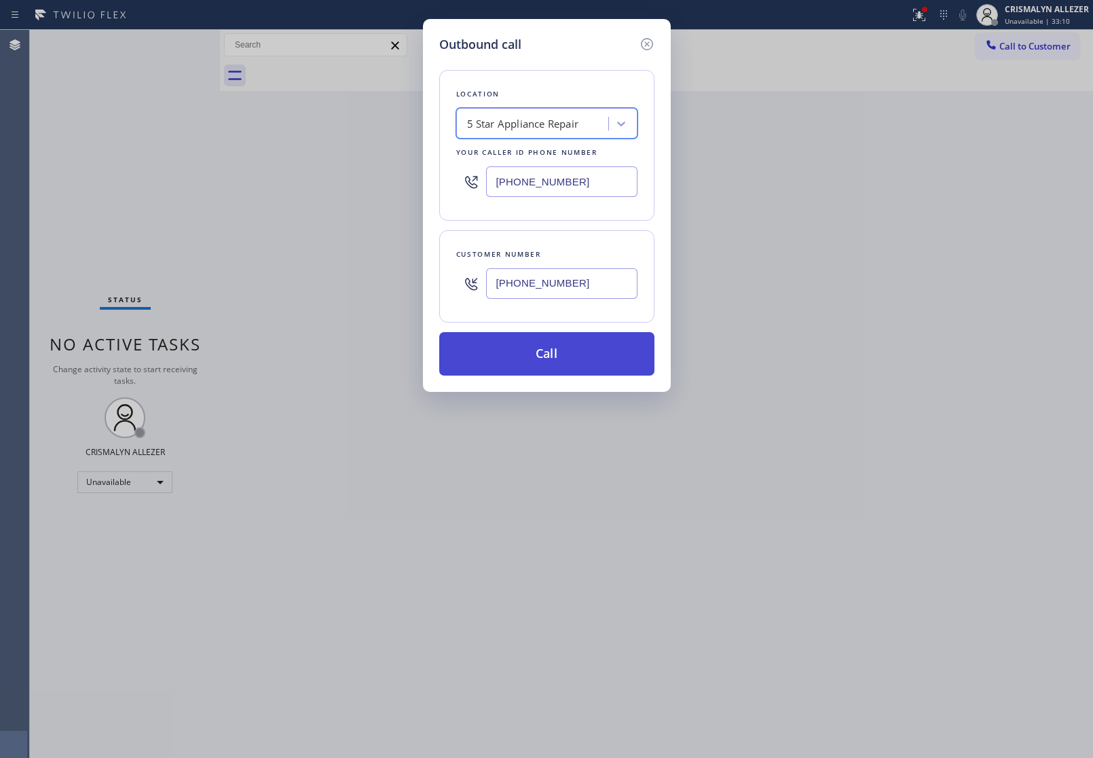
click at [565, 352] on button "Call" at bounding box center [546, 353] width 215 height 43
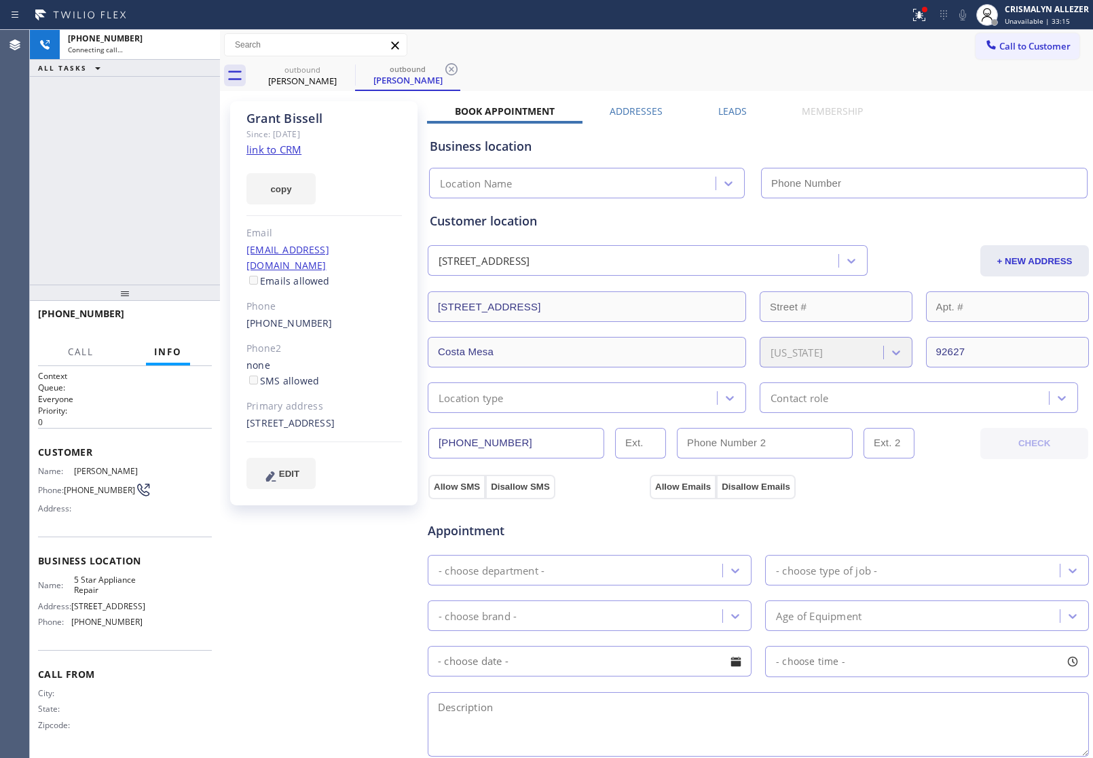
click at [293, 147] on link "link to CRM" at bounding box center [273, 150] width 55 height 14
type input "[PHONE_NUMBER]"
click at [164, 317] on span "HANG UP" at bounding box center [180, 320] width 41 height 10
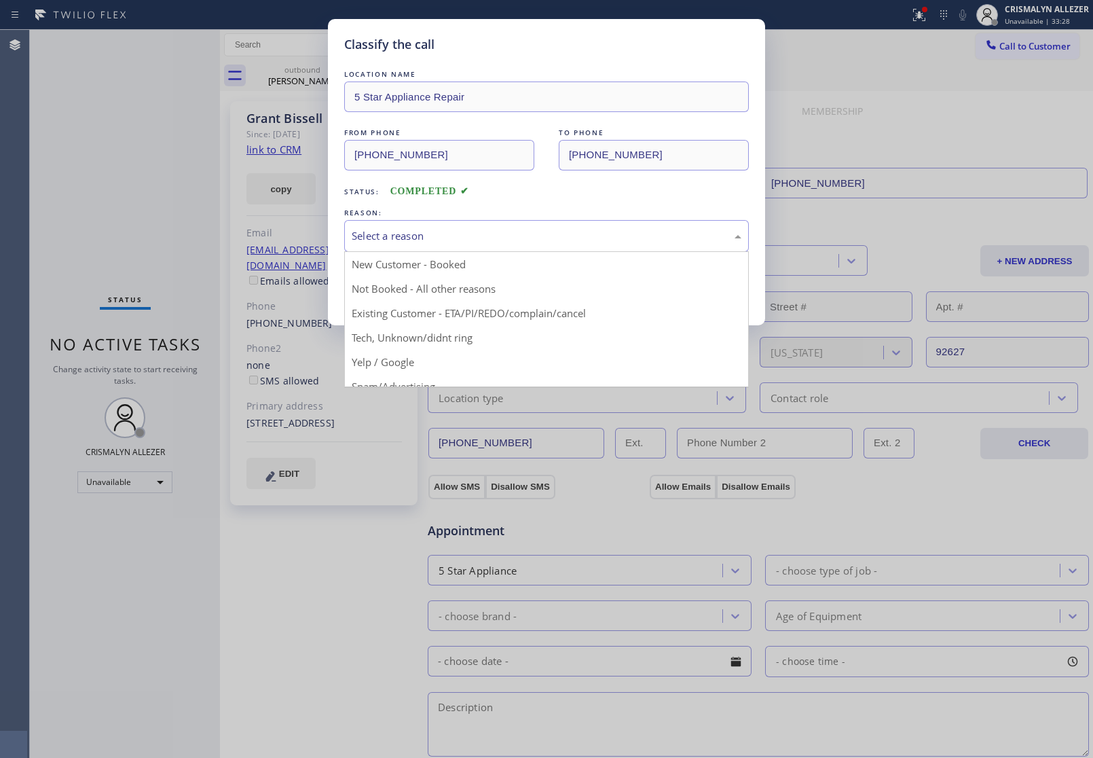
click at [489, 239] on div "Select a reason" at bounding box center [547, 236] width 390 height 16
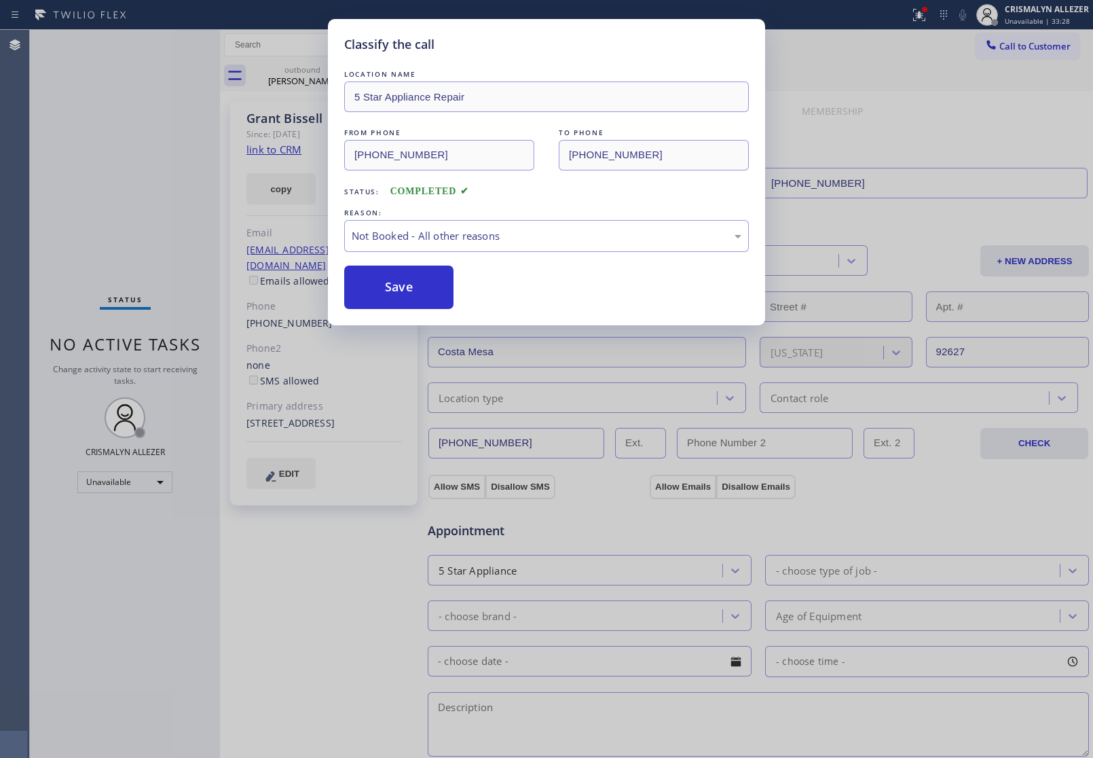
click at [418, 287] on button "Save" at bounding box center [398, 286] width 109 height 43
click at [316, 81] on div "Classify the call LOCATION NAME 5 Star Appliance Repair FROM PHONE [PHONE_NUMBE…" at bounding box center [546, 379] width 1093 height 758
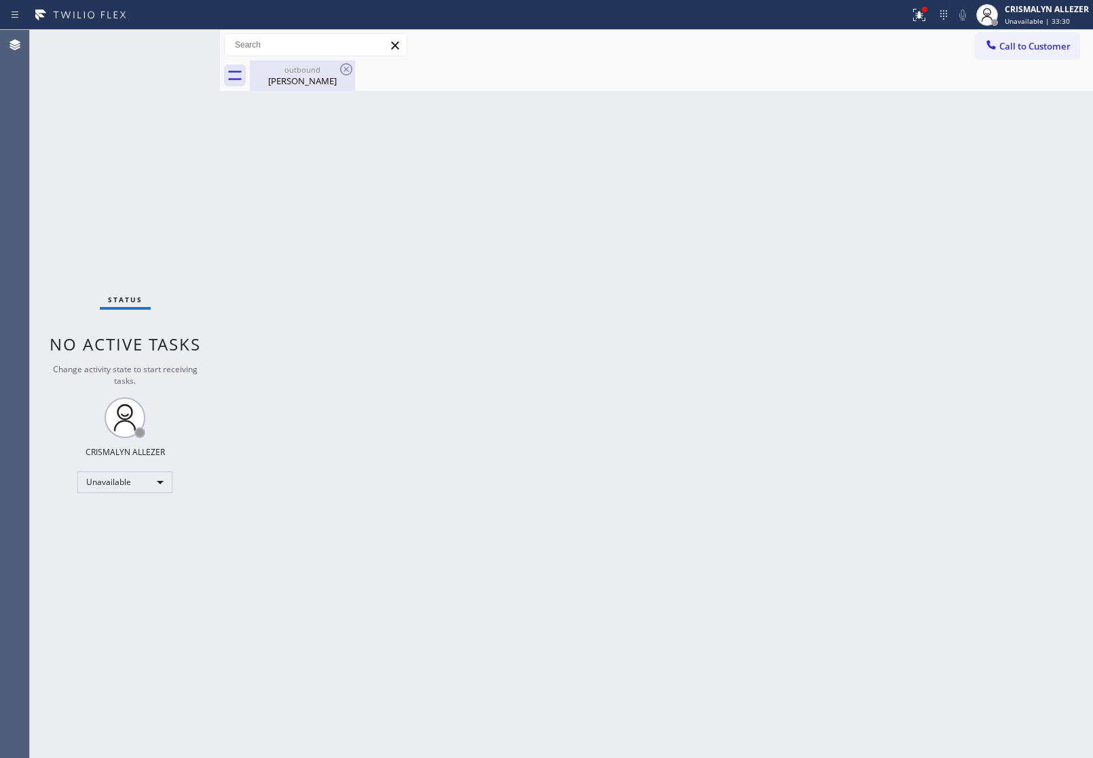
click at [317, 77] on div "[PERSON_NAME]" at bounding box center [302, 81] width 103 height 12
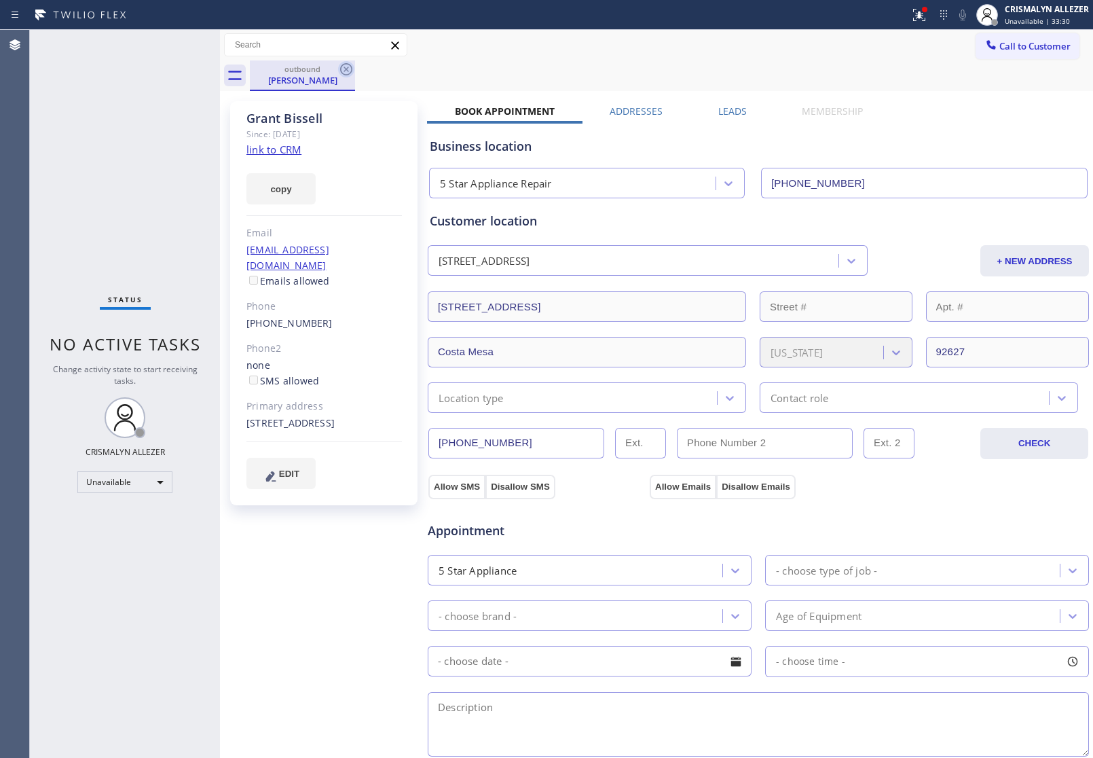
drag, startPoint x: 344, startPoint y: 70, endPoint x: 350, endPoint y: 43, distance: 27.7
click at [344, 69] on icon at bounding box center [346, 69] width 16 height 16
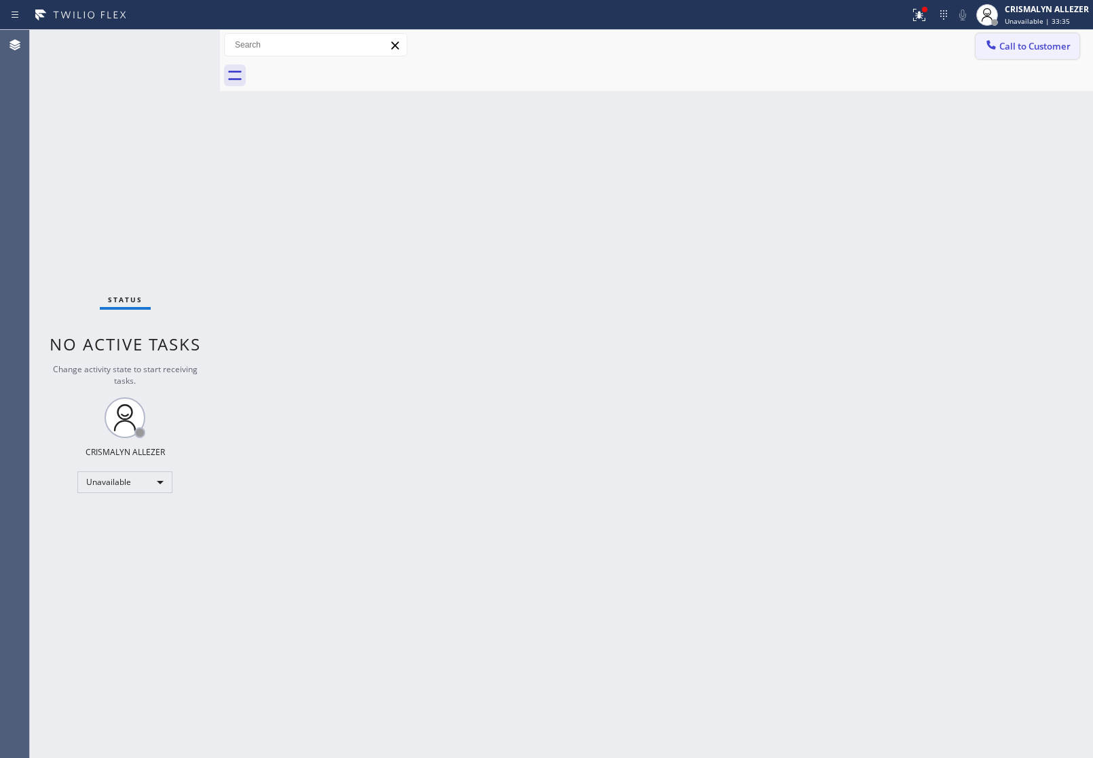
click at [1017, 50] on span "Call to Customer" at bounding box center [1034, 46] width 71 height 12
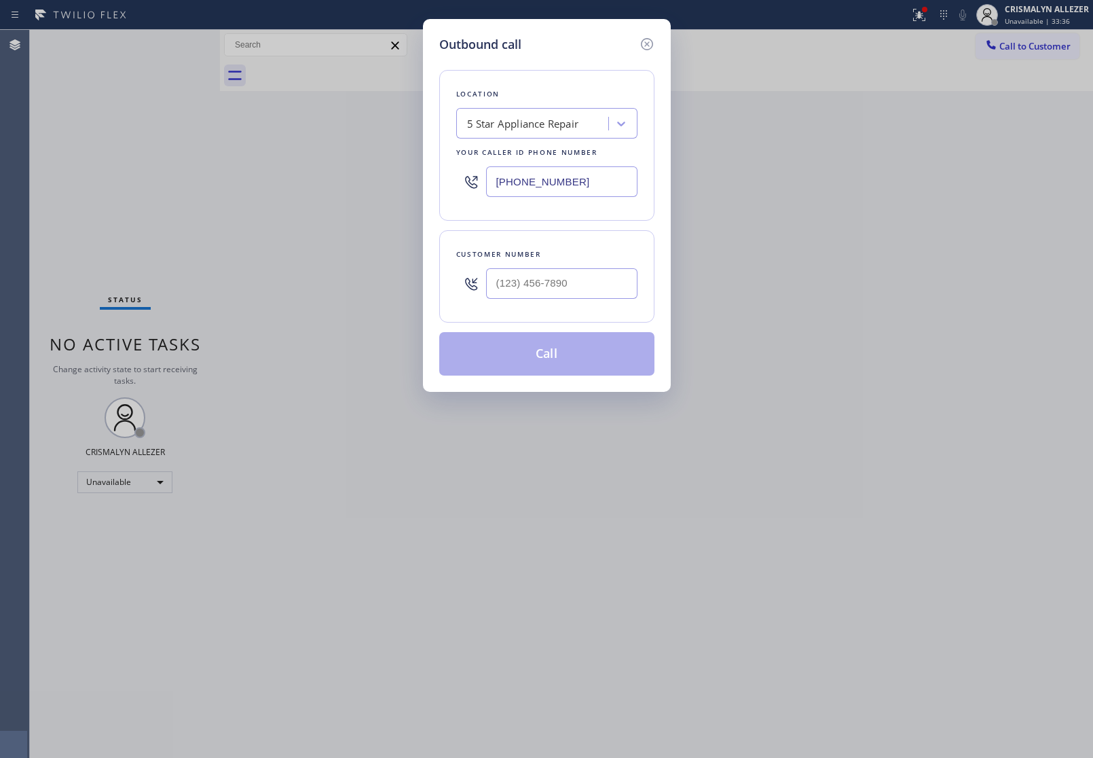
drag, startPoint x: 602, startPoint y: 189, endPoint x: 355, endPoint y: 187, distance: 247.1
click at [356, 187] on div "Outbound call Location 5 Star Appliance Repair Your caller id phone number [PHO…" at bounding box center [546, 379] width 1093 height 758
paste input "714) 248-8165"
type input "[PHONE_NUMBER]"
click at [585, 286] on input "(___) ___-____" at bounding box center [561, 283] width 151 height 31
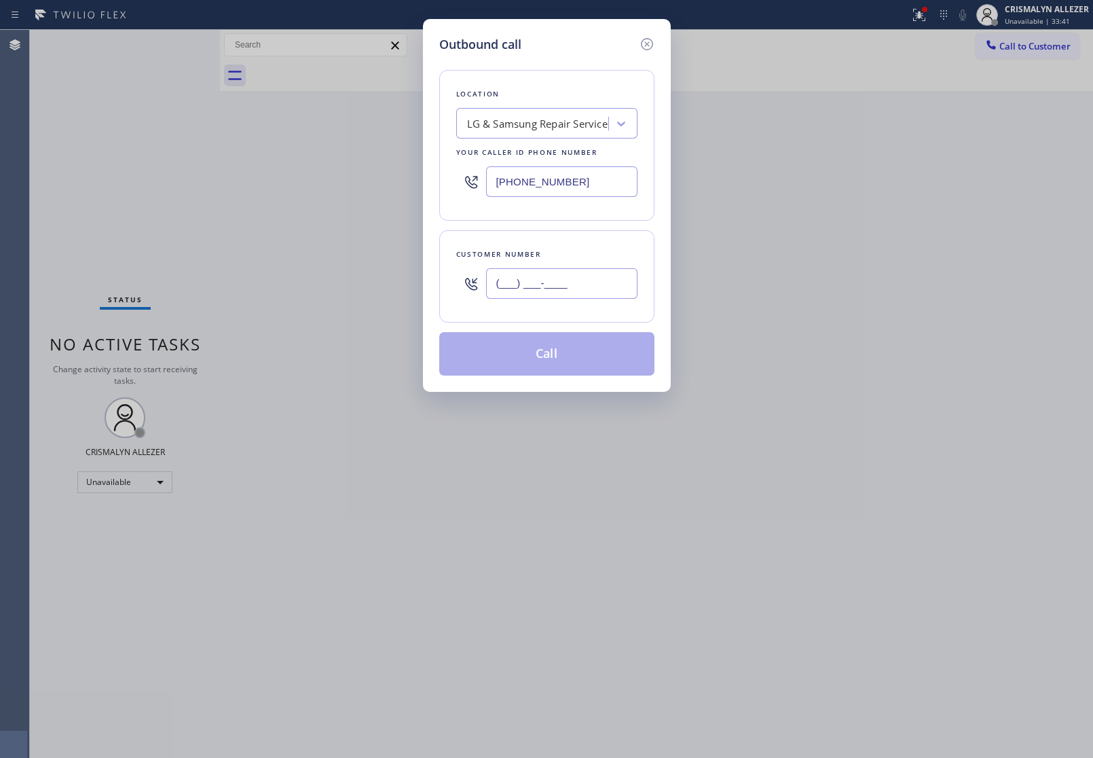
paste input "949) 230-9912"
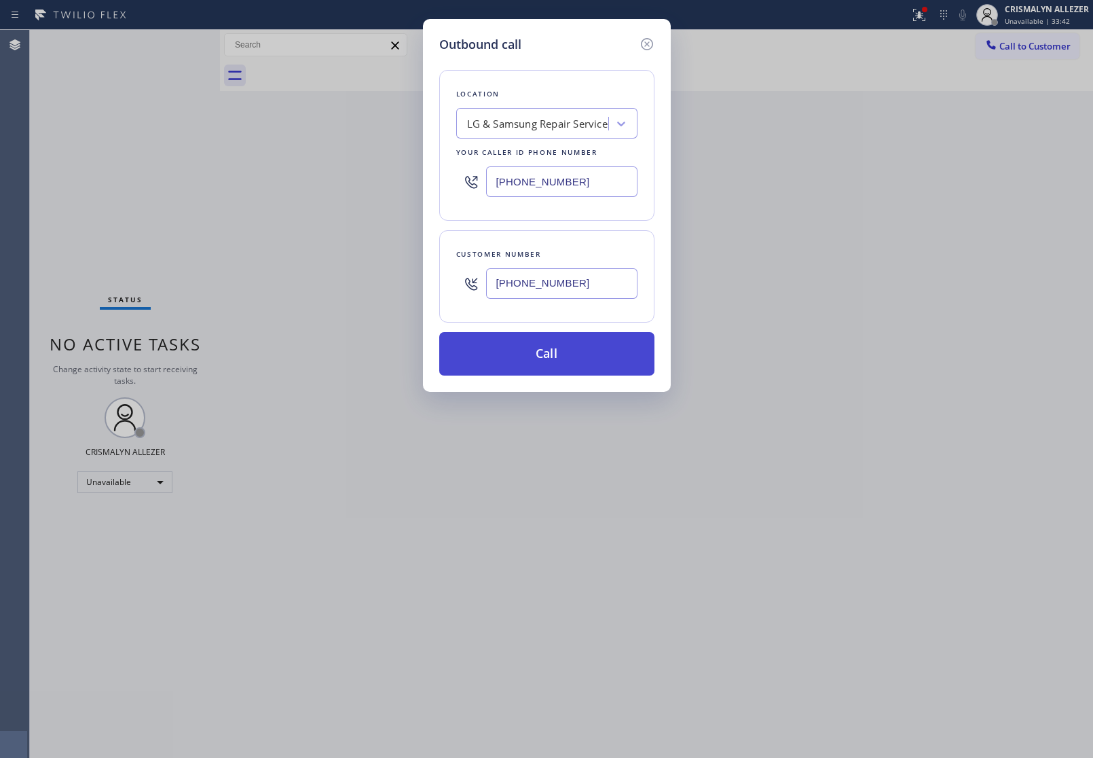
type input "[PHONE_NUMBER]"
click at [563, 358] on button "Call" at bounding box center [546, 353] width 215 height 43
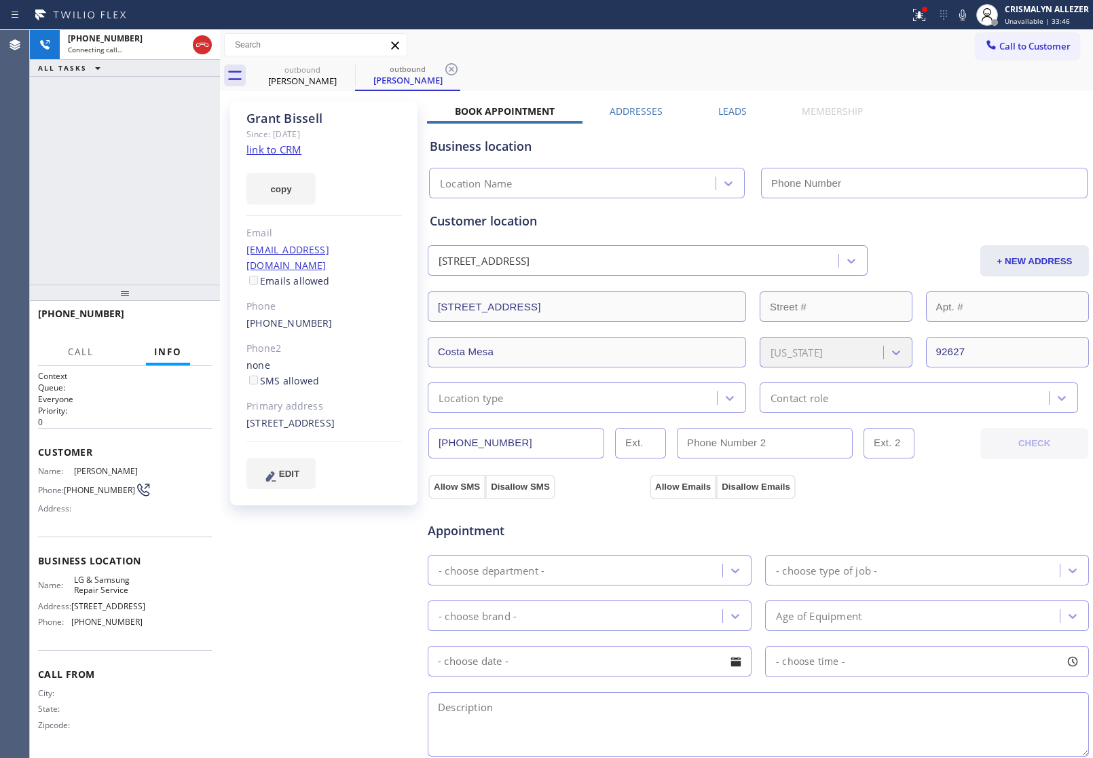
type input "[PHONE_NUMBER]"
click at [172, 321] on span "HANG UP" at bounding box center [180, 320] width 41 height 10
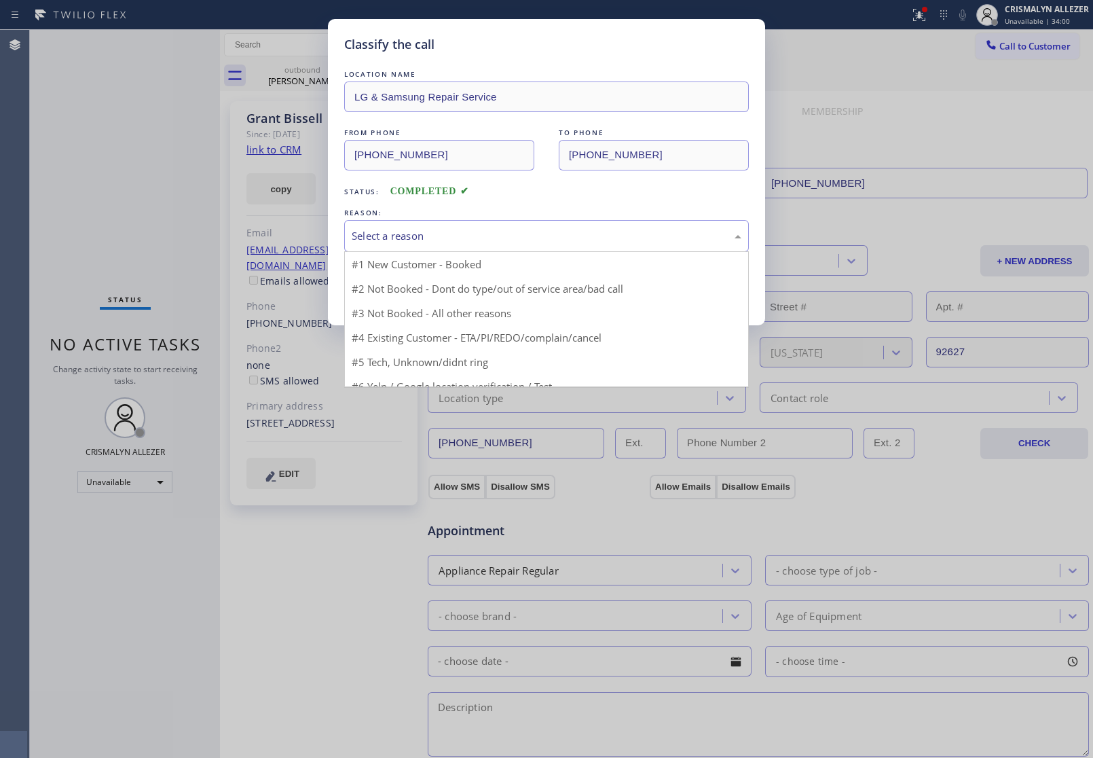
click at [503, 241] on div "Select a reason" at bounding box center [547, 236] width 390 height 16
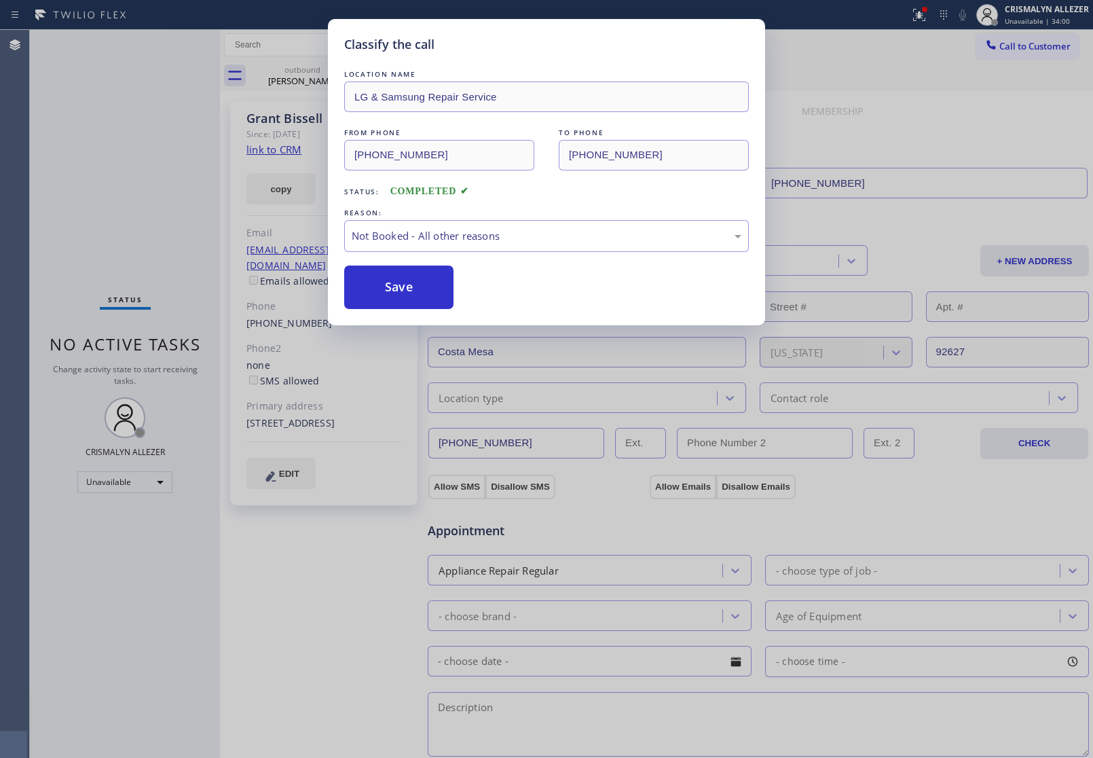
click at [382, 292] on button "Save" at bounding box center [398, 286] width 109 height 43
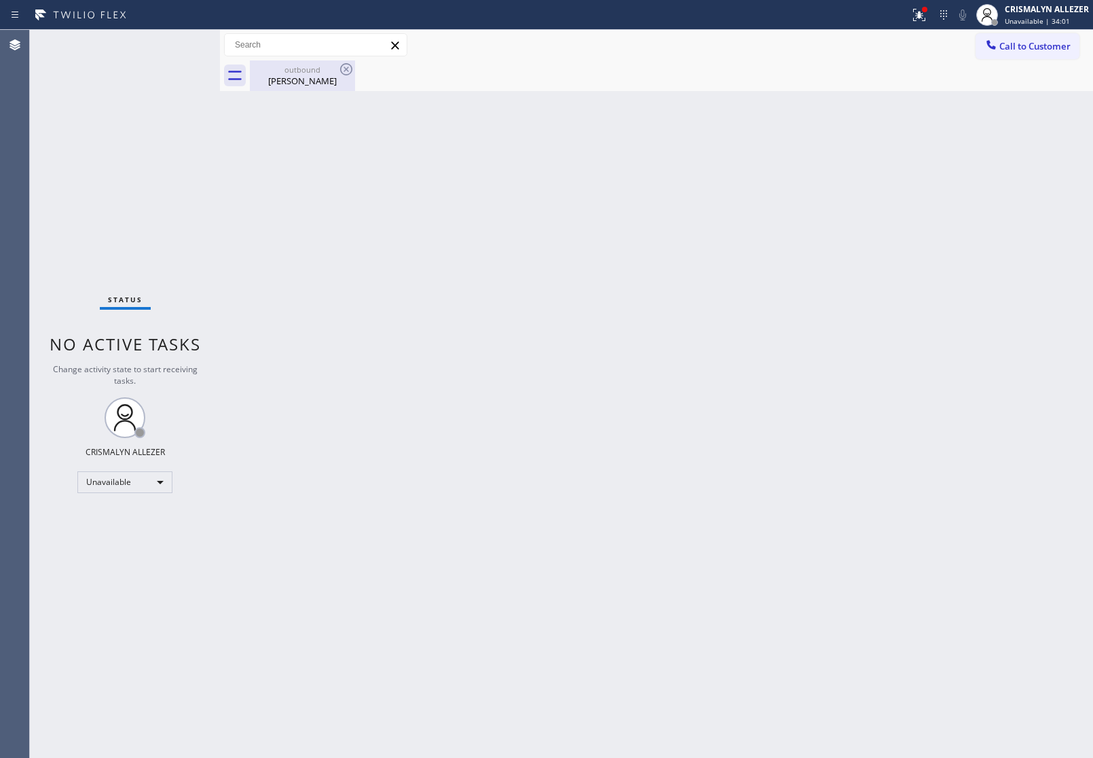
click at [308, 79] on div "[PERSON_NAME]" at bounding box center [302, 81] width 103 height 12
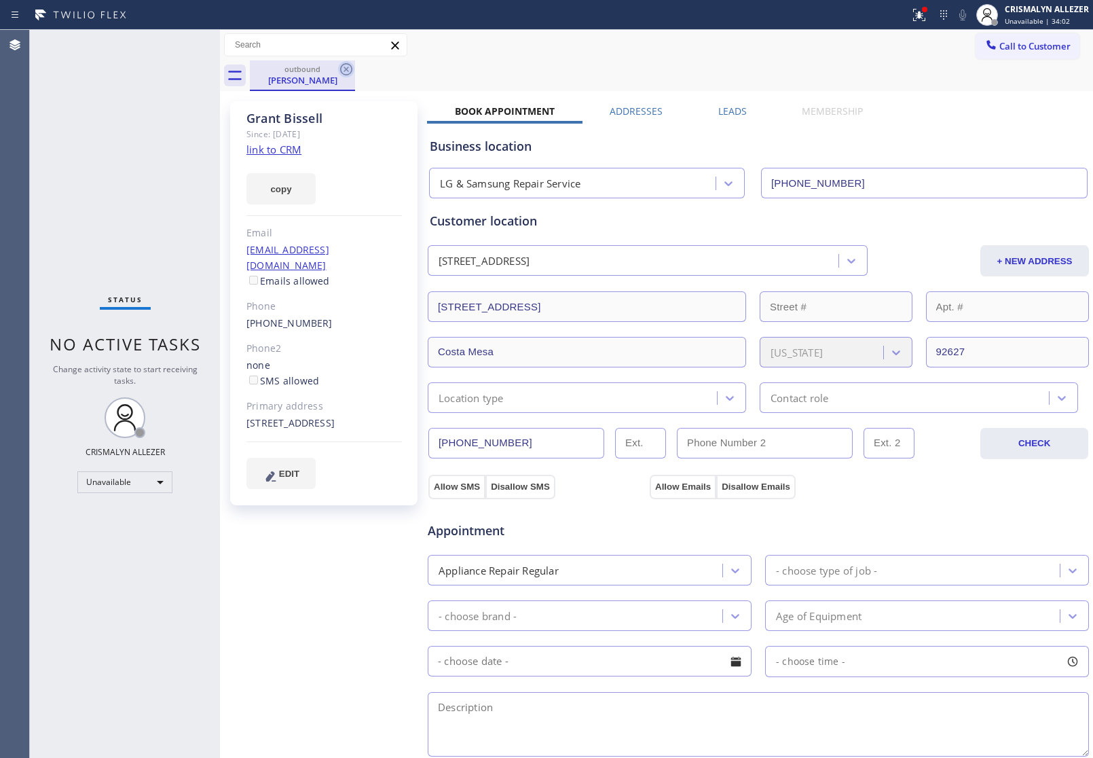
click at [345, 66] on icon at bounding box center [346, 69] width 16 height 16
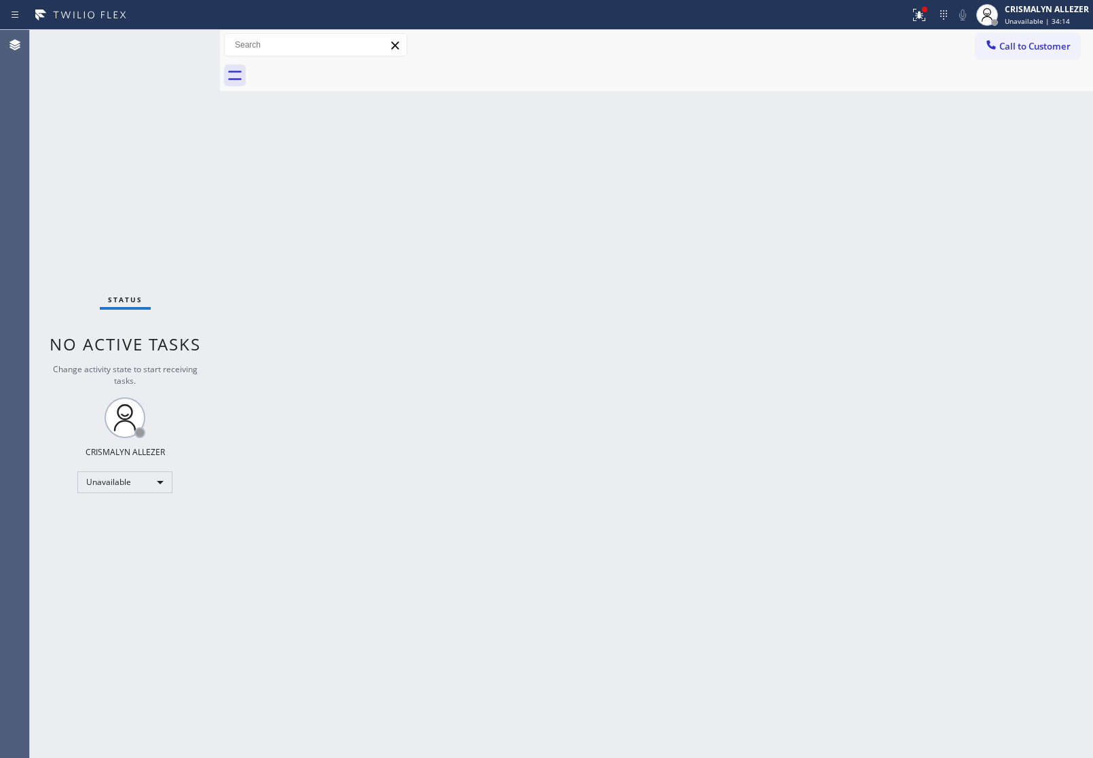
click at [1019, 31] on div "Call to Customer Outbound call Location LG & Samsung Repair Service Your caller…" at bounding box center [656, 45] width 873 height 31
click at [1050, 43] on span "Call to Customer" at bounding box center [1034, 46] width 71 height 12
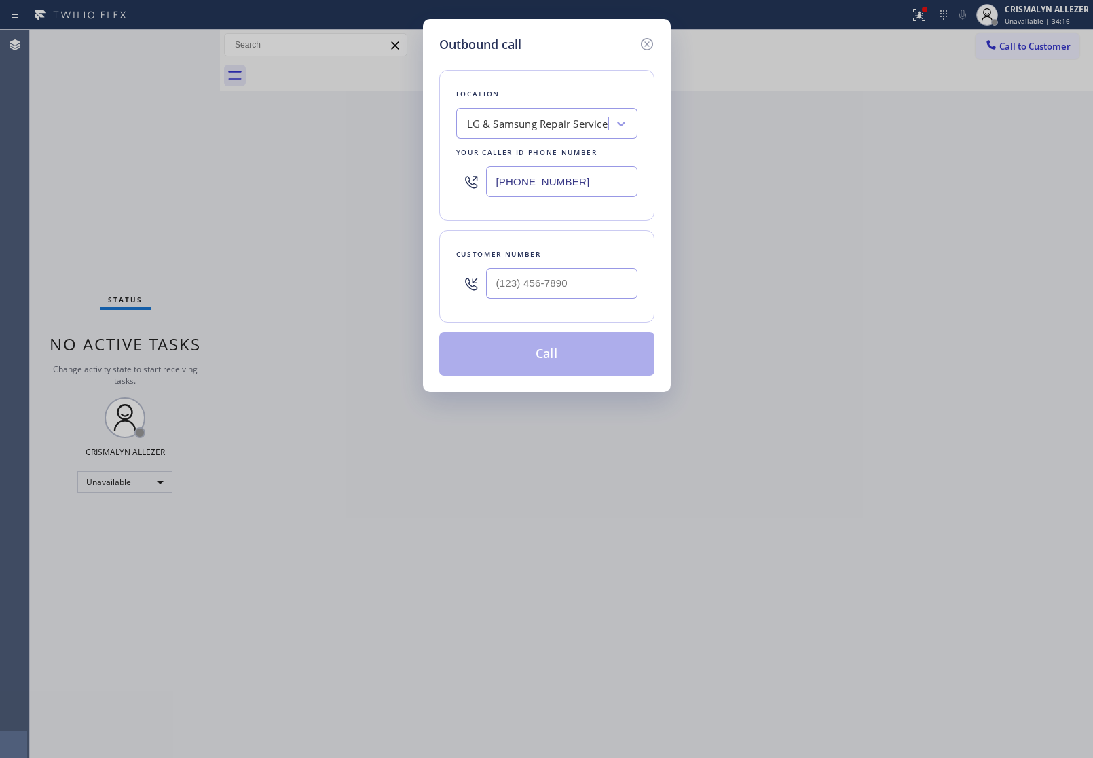
click at [615, 300] on div at bounding box center [561, 283] width 151 height 44
click at [601, 282] on input "(___) ___-____" at bounding box center [561, 283] width 151 height 31
paste input "909) 419-9907"
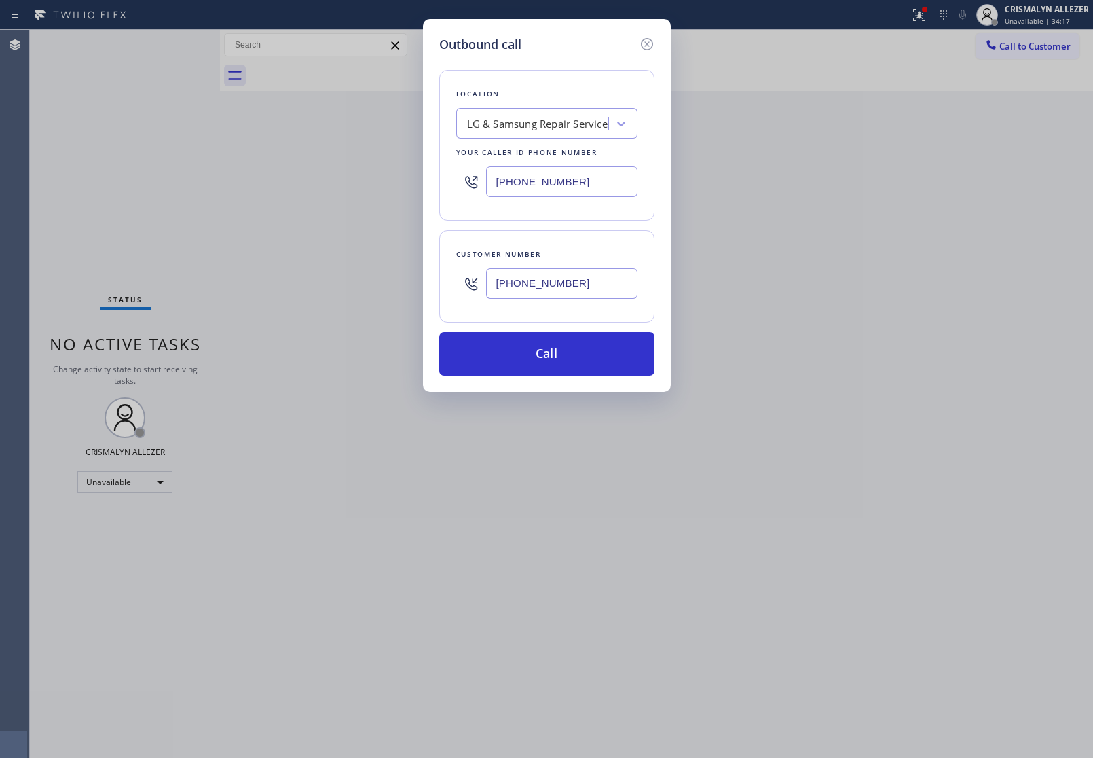
type input "[PHONE_NUMBER]"
click at [551, 119] on div "LG & Samsung Repair Service" at bounding box center [537, 124] width 141 height 16
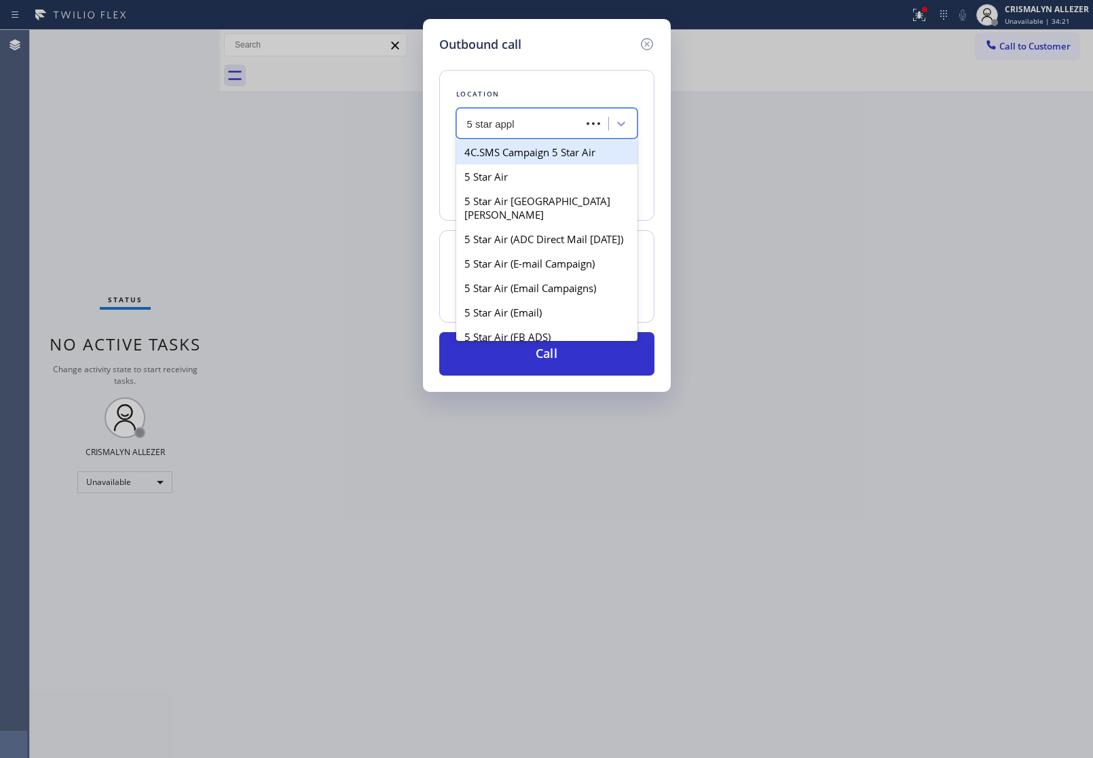
type input "5 star appli"
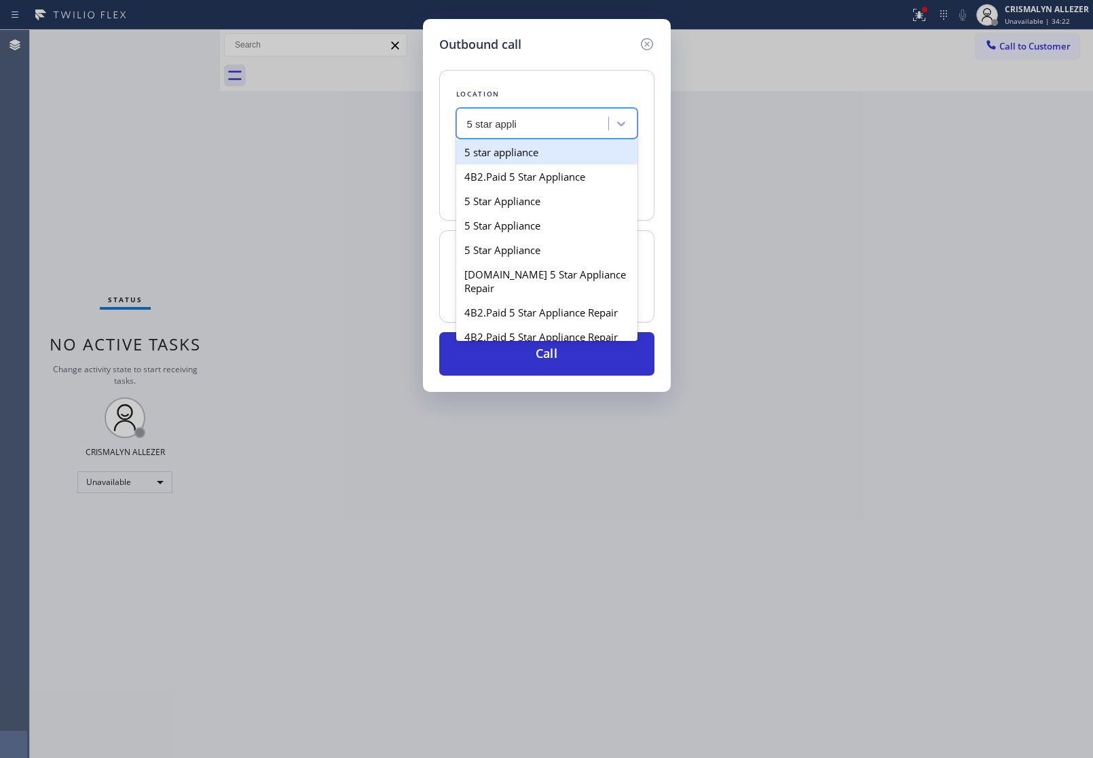
click at [534, 150] on div "5 star appliance" at bounding box center [546, 152] width 181 height 24
type input "[PHONE_NUMBER]"
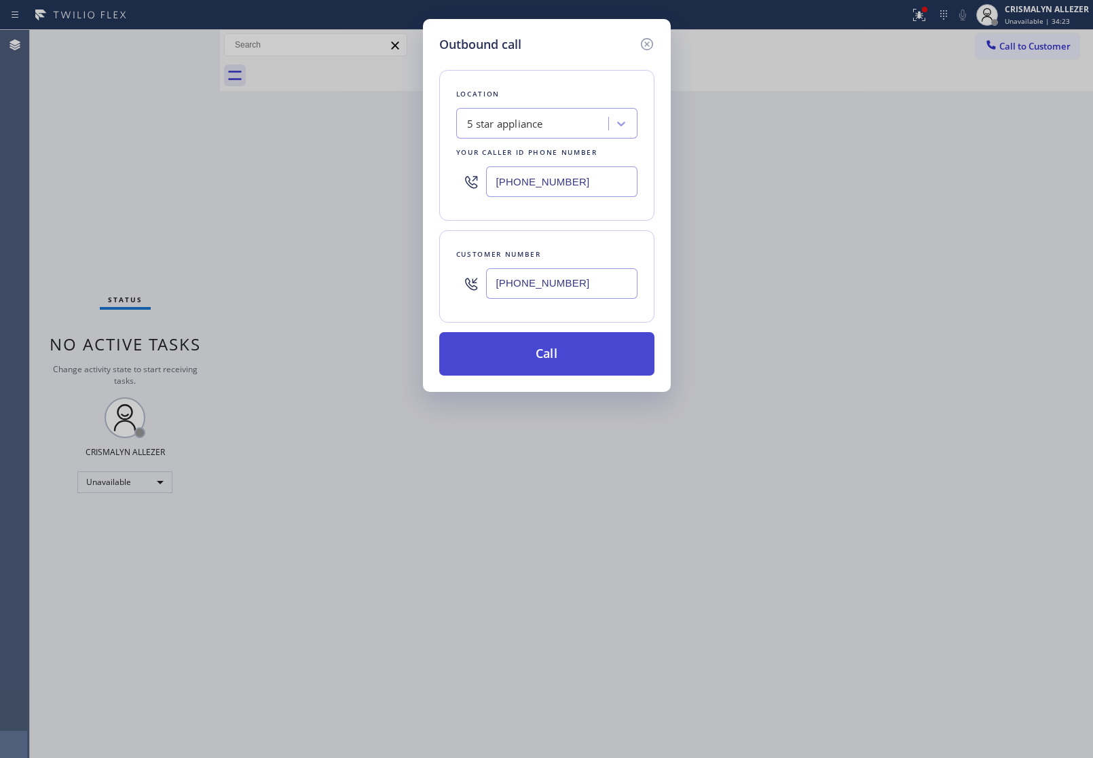
click at [559, 371] on button "Call" at bounding box center [546, 353] width 215 height 43
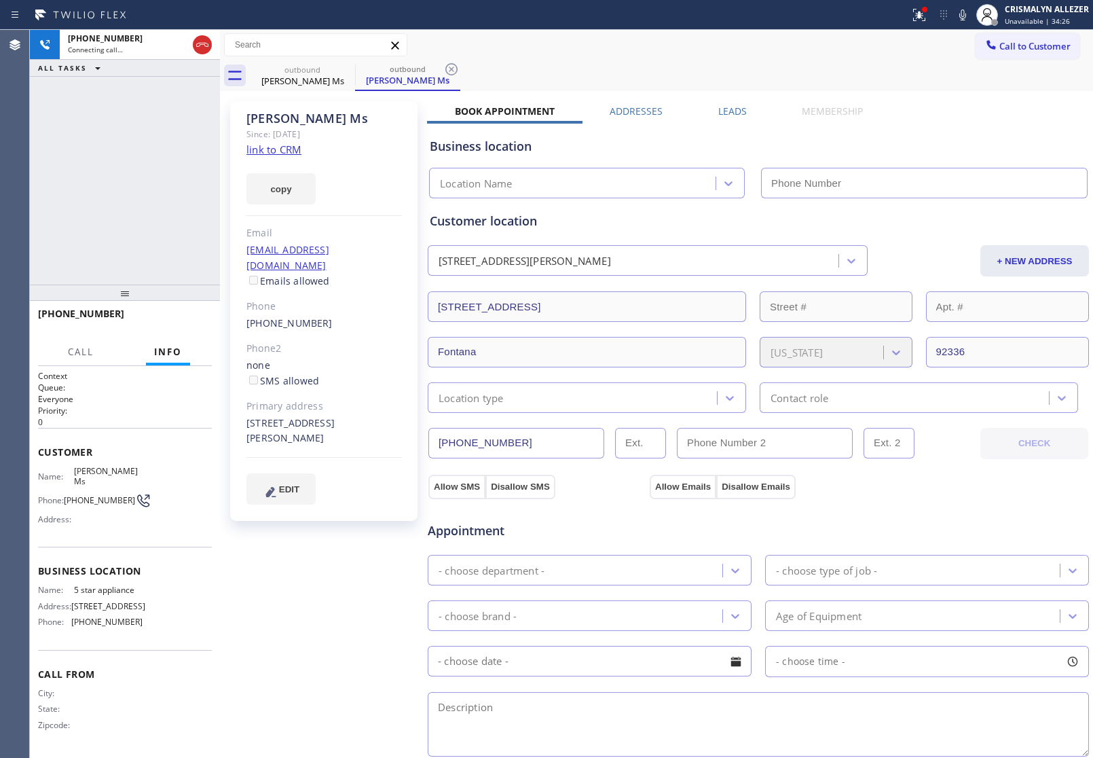
click at [272, 153] on link "link to CRM" at bounding box center [273, 150] width 55 height 14
type input "[PHONE_NUMBER]"
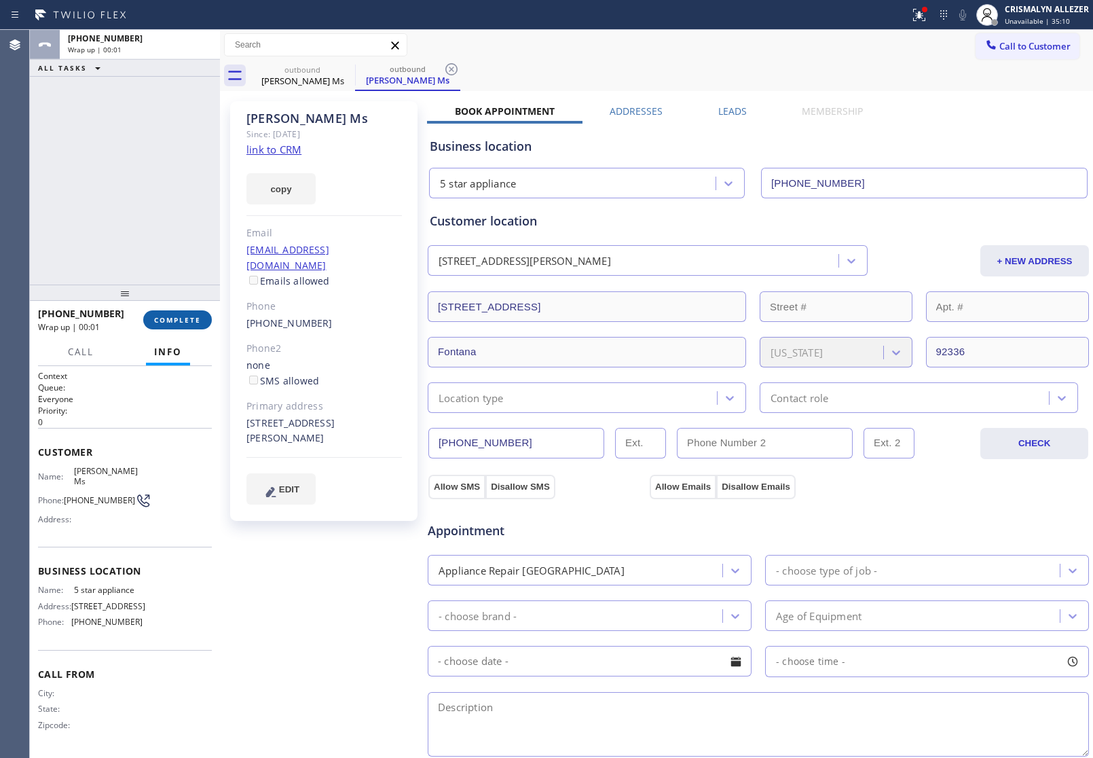
click at [174, 322] on span "COMPLETE" at bounding box center [177, 320] width 47 height 10
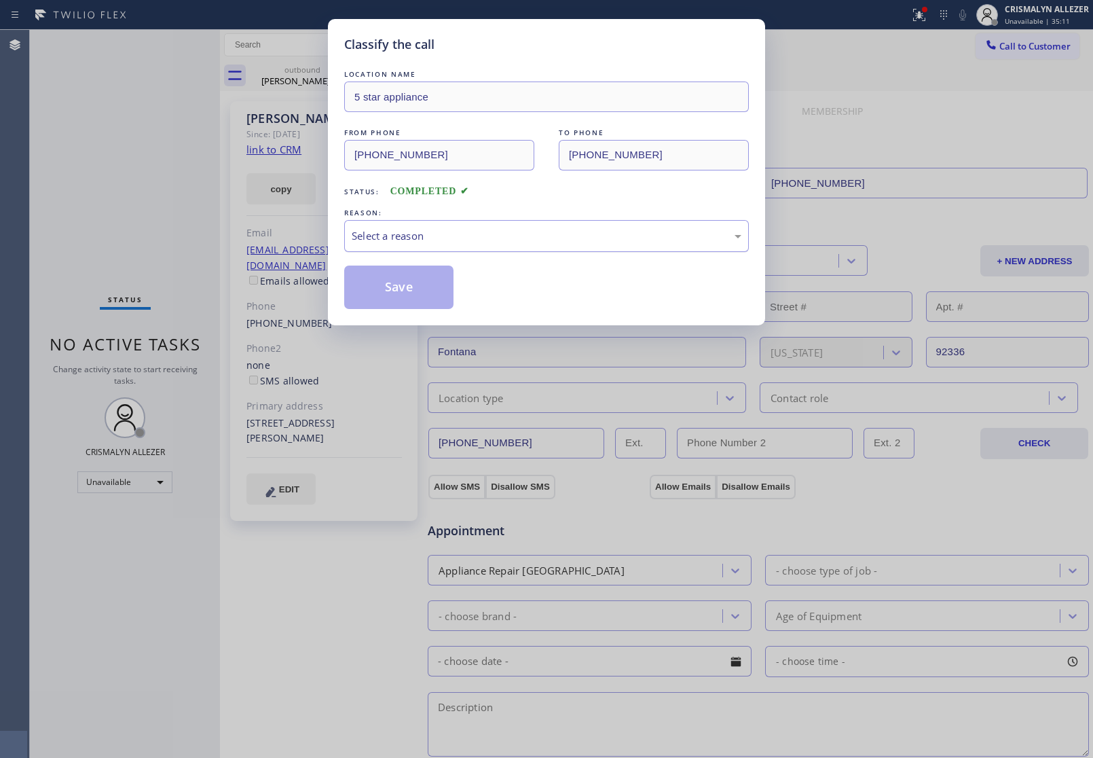
click at [525, 246] on div "Select a reason" at bounding box center [546, 236] width 405 height 32
click at [433, 297] on button "Save" at bounding box center [398, 286] width 109 height 43
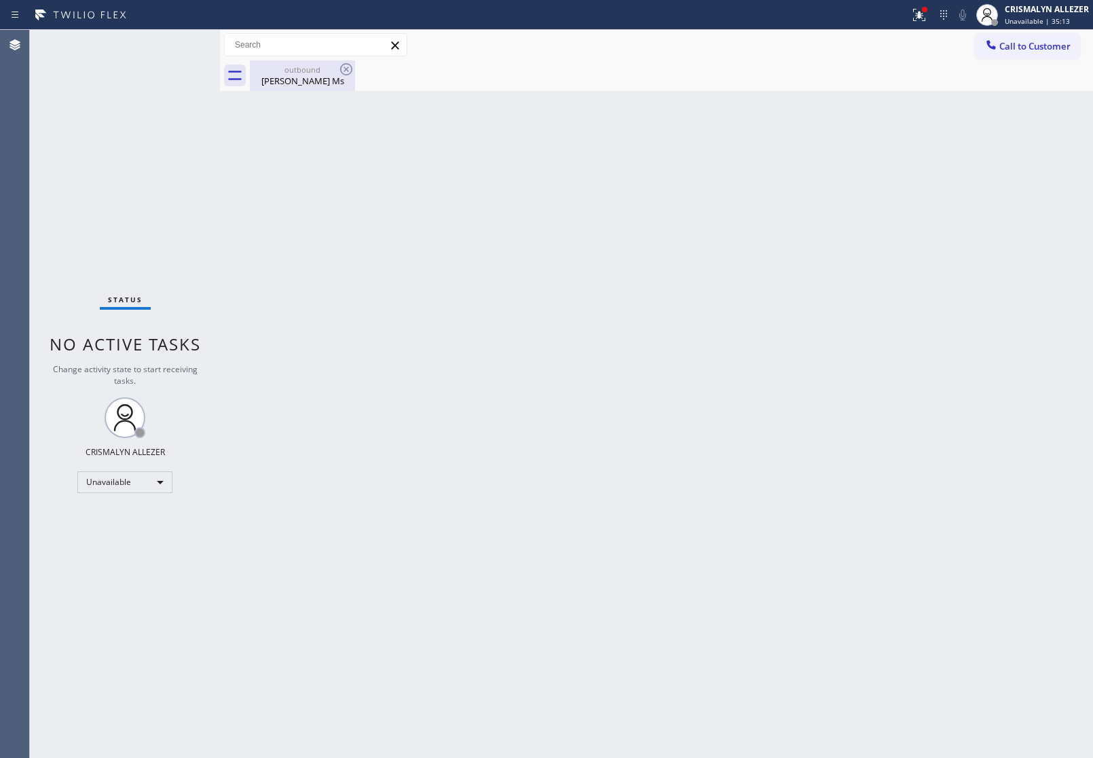
click at [317, 77] on div "[PERSON_NAME] Ms" at bounding box center [302, 81] width 103 height 12
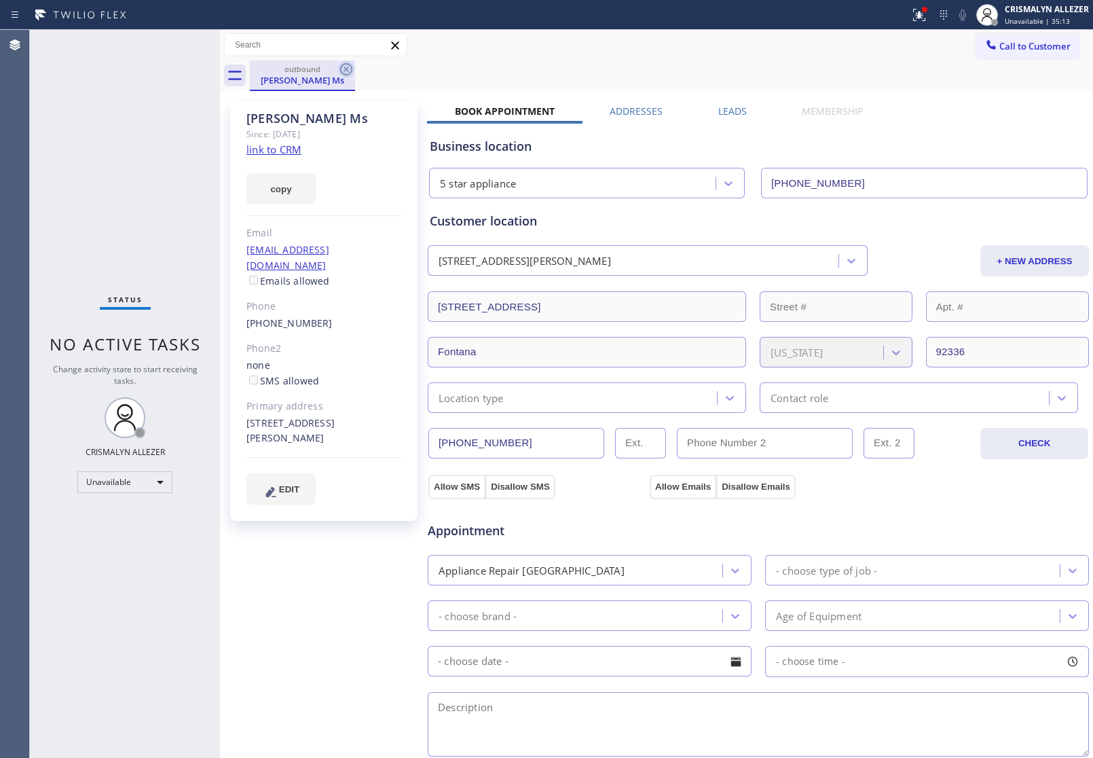
click at [344, 69] on icon at bounding box center [346, 69] width 16 height 16
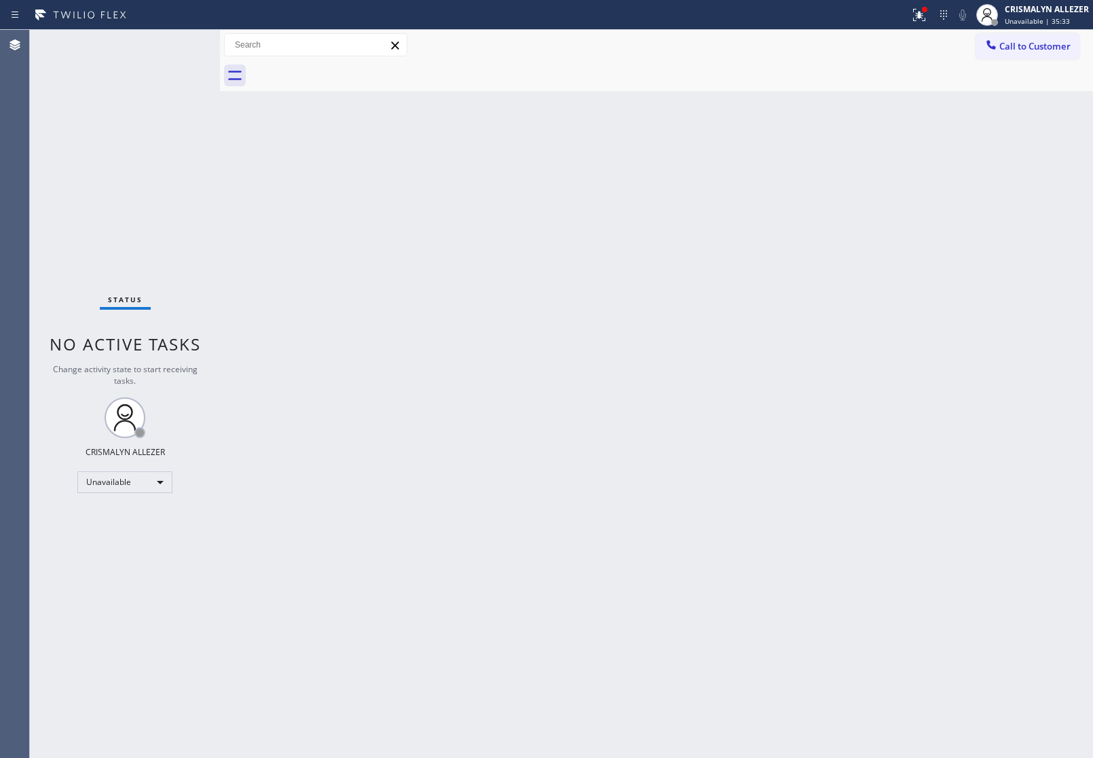
click at [1050, 45] on span "Call to Customer" at bounding box center [1034, 46] width 71 height 12
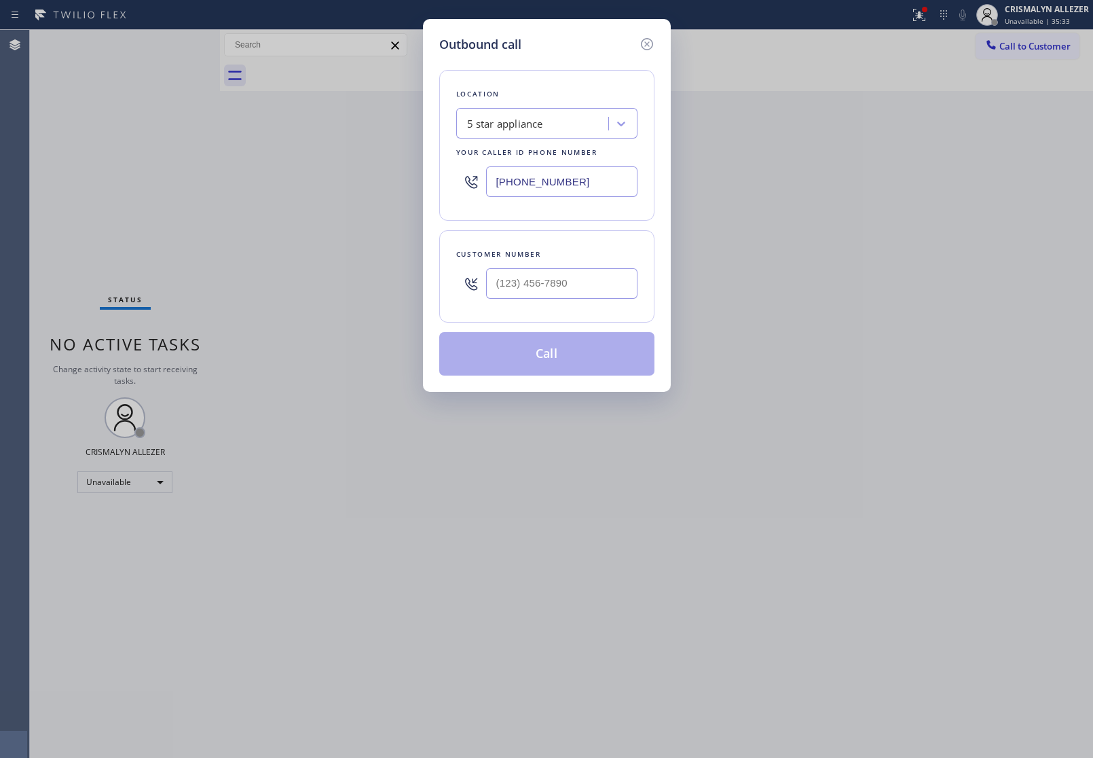
click at [567, 303] on div at bounding box center [561, 283] width 151 height 44
click at [591, 282] on input "(___) ___-____" at bounding box center [561, 283] width 151 height 31
paste input "714) 293-3495"
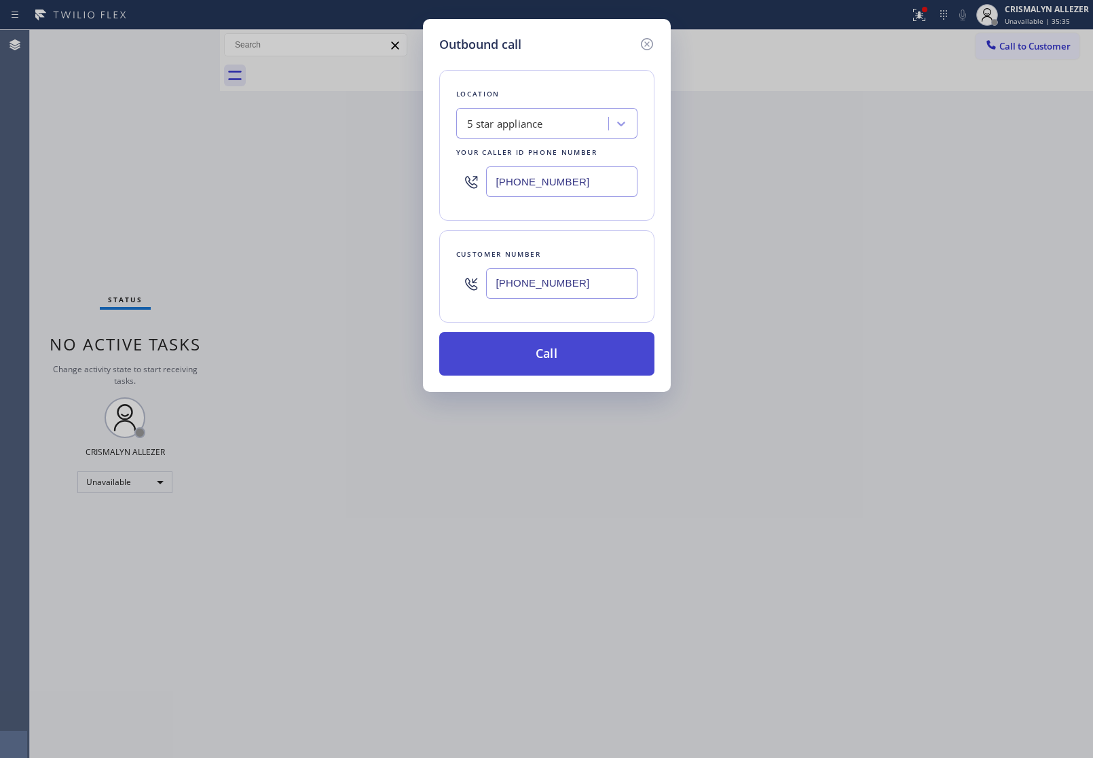
type input "[PHONE_NUMBER]"
click at [551, 354] on button "Call" at bounding box center [546, 353] width 215 height 43
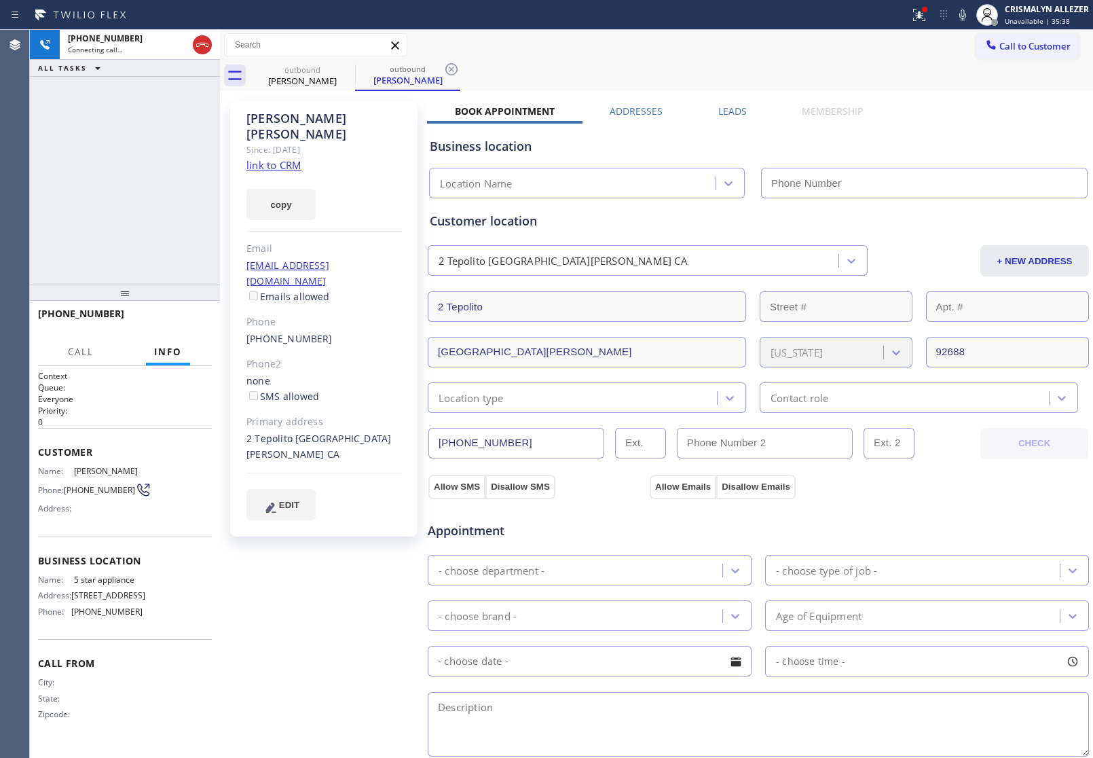
click at [273, 158] on link "link to CRM" at bounding box center [273, 165] width 55 height 14
type input "[PHONE_NUMBER]"
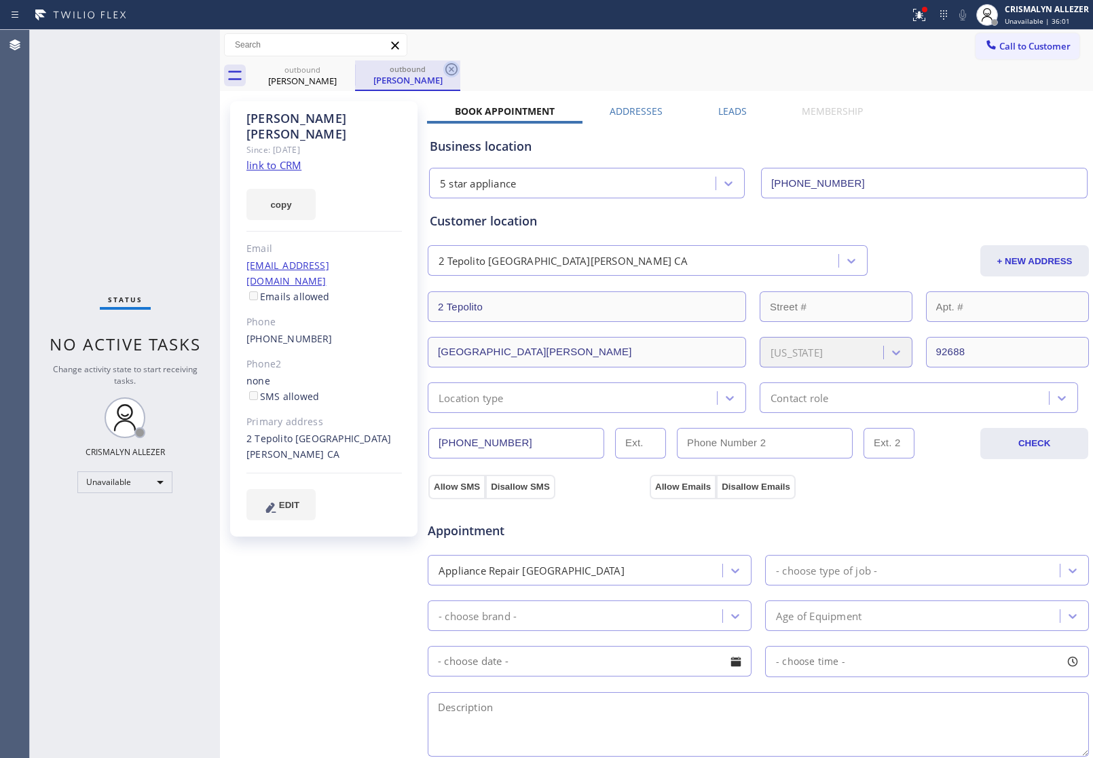
click at [449, 66] on icon at bounding box center [451, 69] width 16 height 16
drag, startPoint x: 344, startPoint y: 69, endPoint x: 771, endPoint y: 82, distance: 426.6
click at [352, 69] on icon at bounding box center [346, 69] width 16 height 16
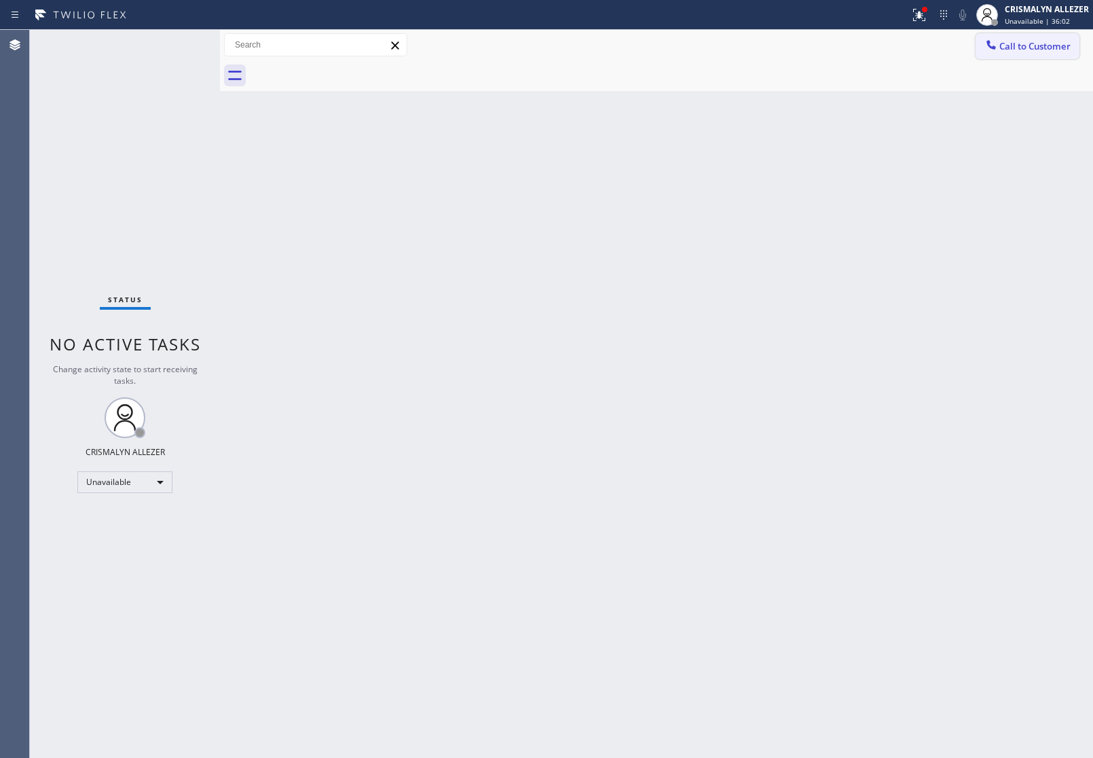
click at [1018, 51] on span "Call to Customer" at bounding box center [1034, 46] width 71 height 12
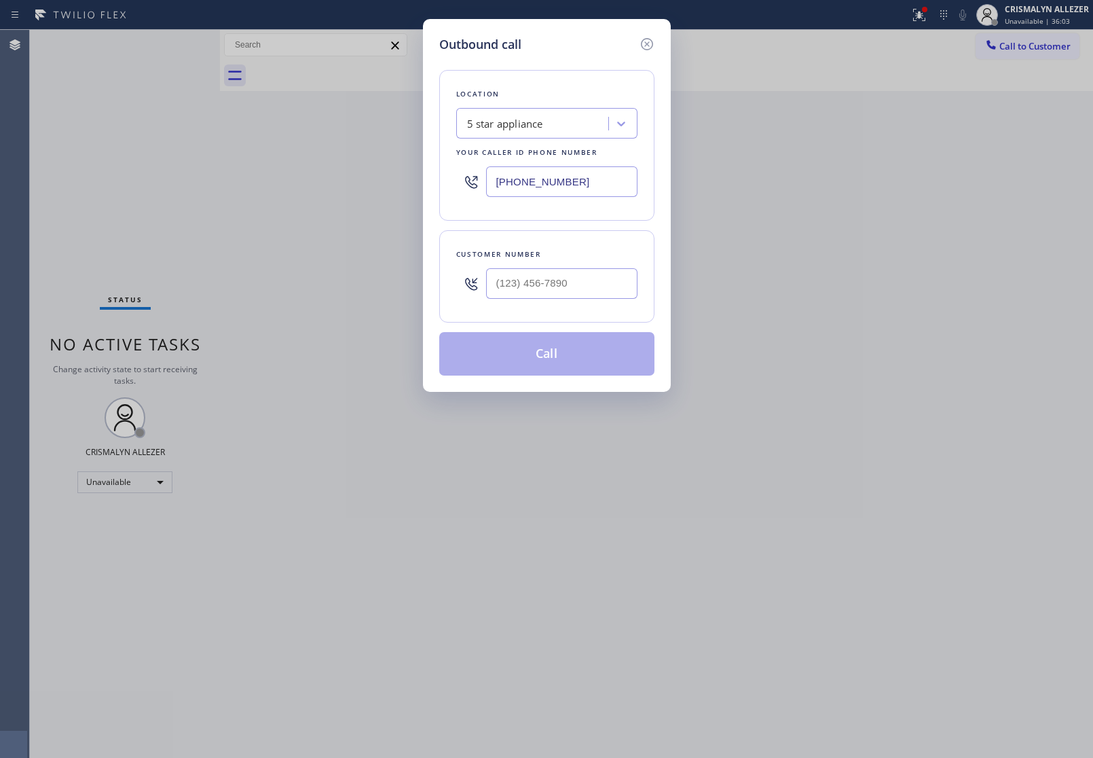
drag, startPoint x: 608, startPoint y: 174, endPoint x: 191, endPoint y: 143, distance: 418.6
click at [318, 153] on div "Outbound call Location 5 star appliance Your caller id phone number [PHONE_NUMB…" at bounding box center [546, 379] width 1093 height 758
paste input "949) 799-3868"
type input "[PHONE_NUMBER]"
click at [584, 278] on input "(___) ___-____" at bounding box center [561, 283] width 151 height 31
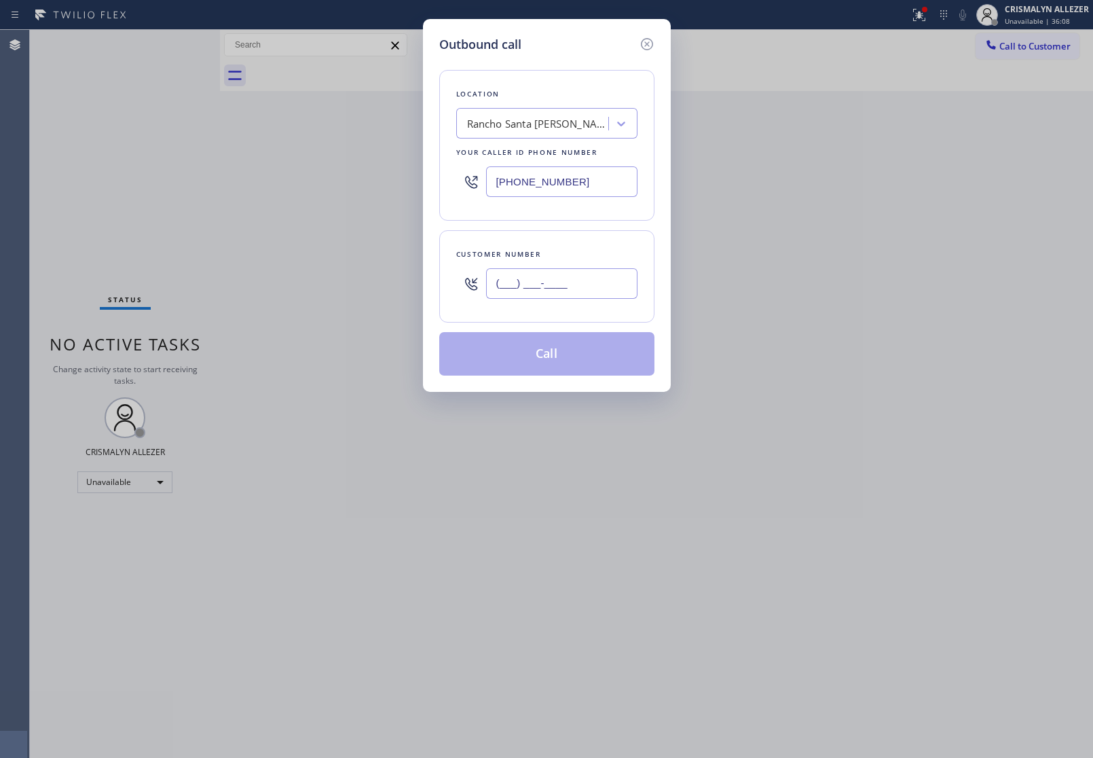
paste input "714) 293-3495"
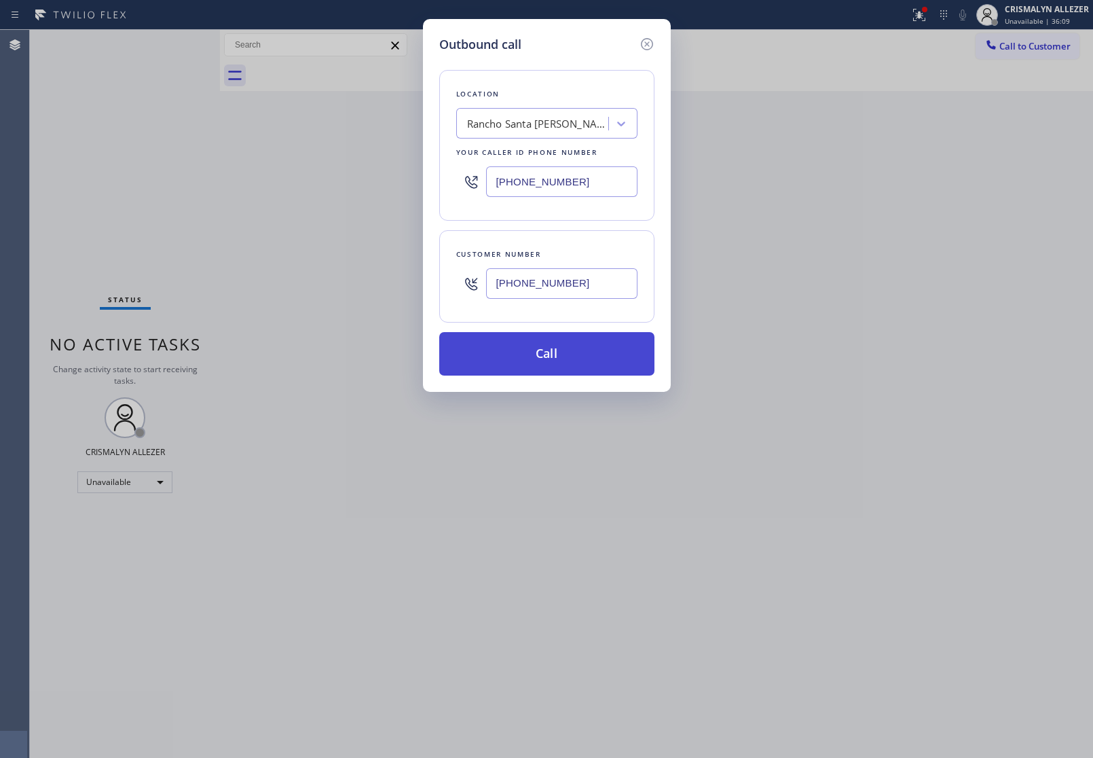
type input "[PHONE_NUMBER]"
click at [557, 350] on button "Call" at bounding box center [546, 353] width 215 height 43
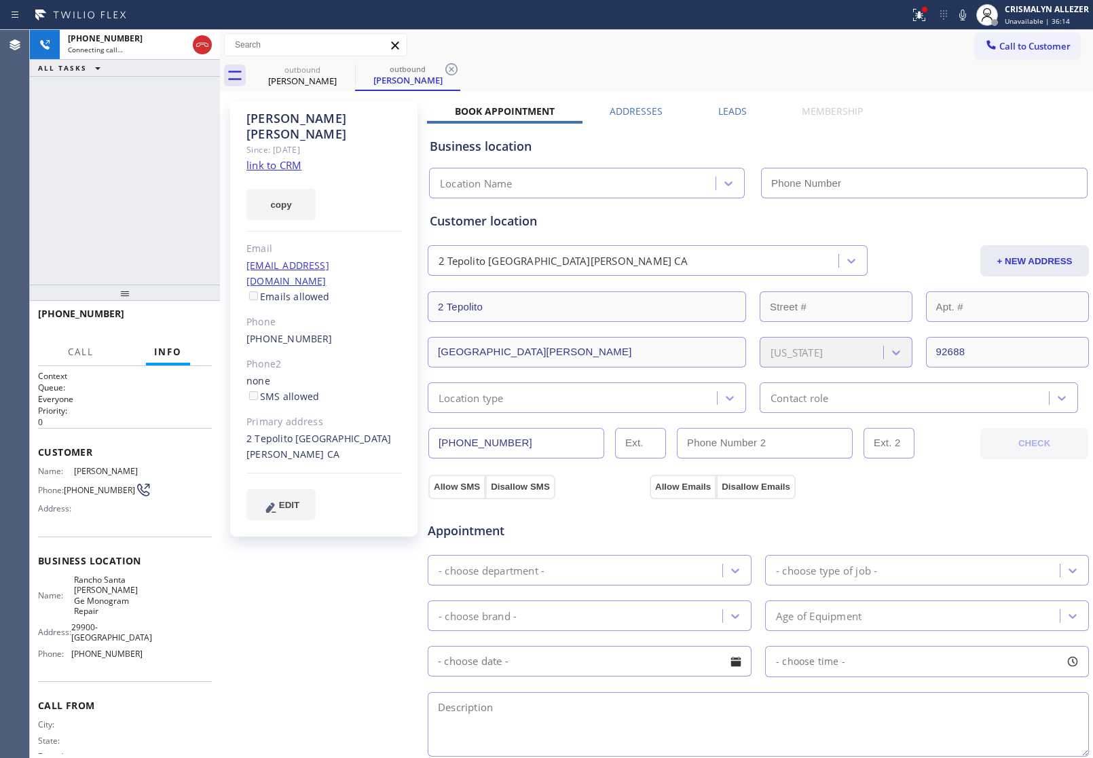
type input "[PHONE_NUMBER]"
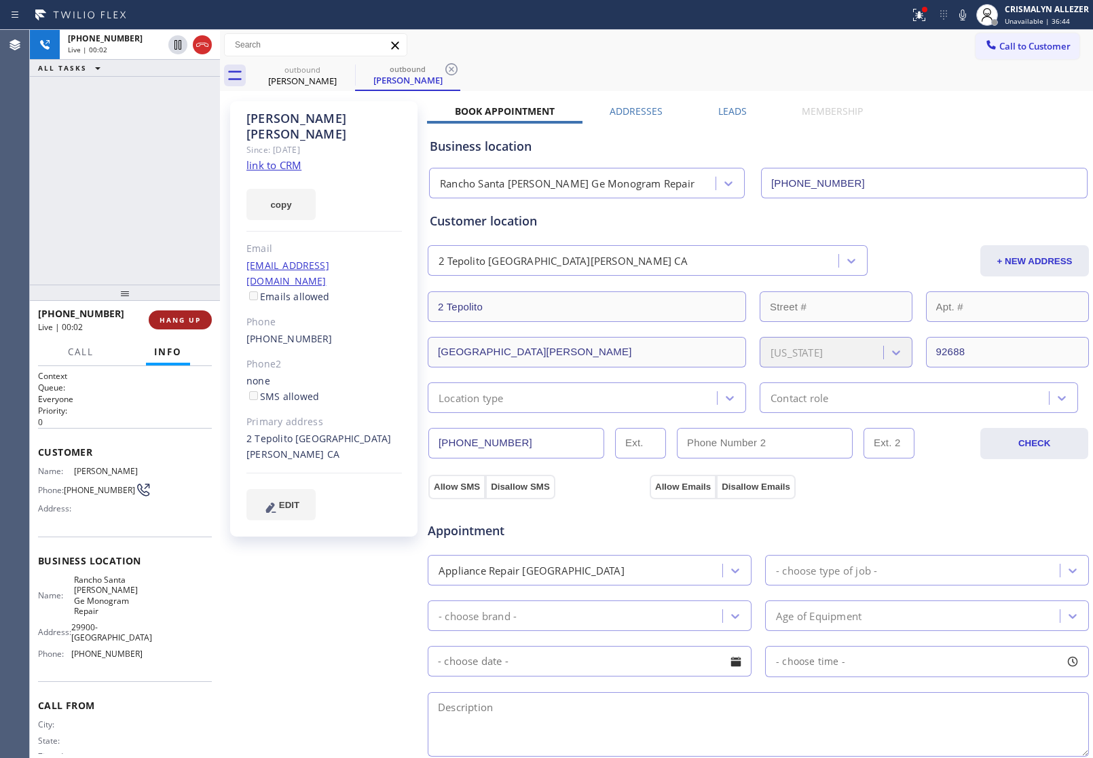
click at [187, 322] on span "HANG UP" at bounding box center [180, 320] width 41 height 10
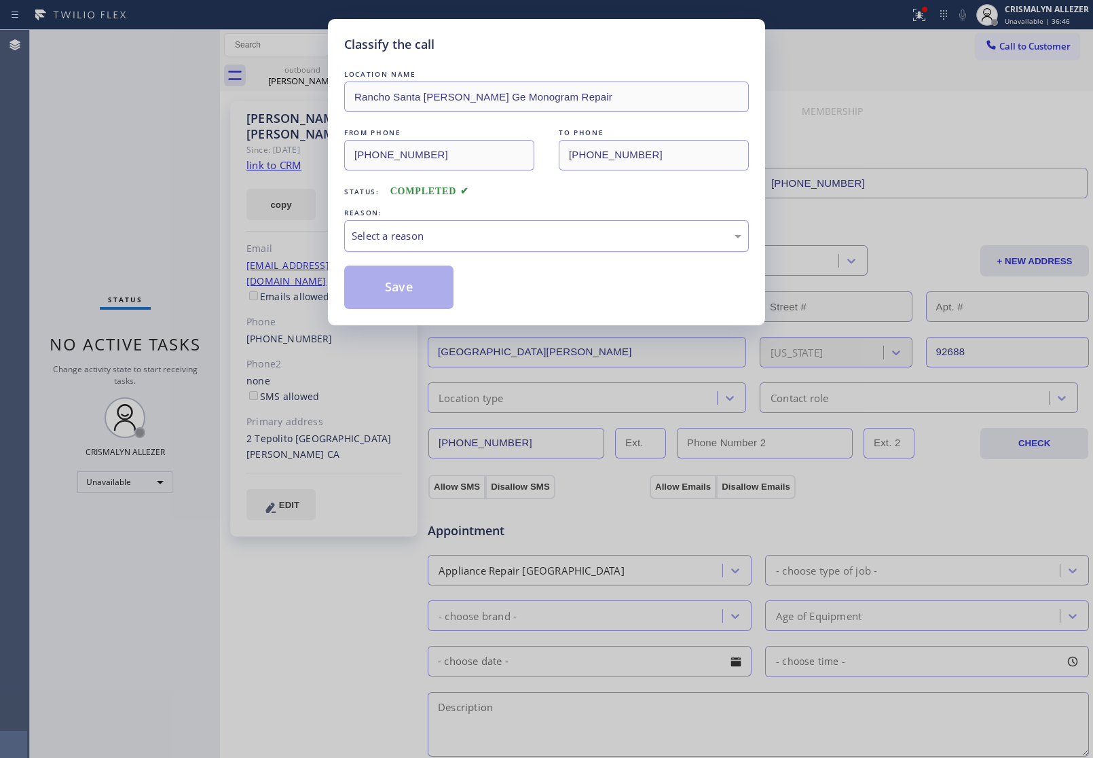
click at [595, 231] on div "Select a reason" at bounding box center [547, 236] width 390 height 16
click at [412, 283] on button "Save" at bounding box center [398, 286] width 109 height 43
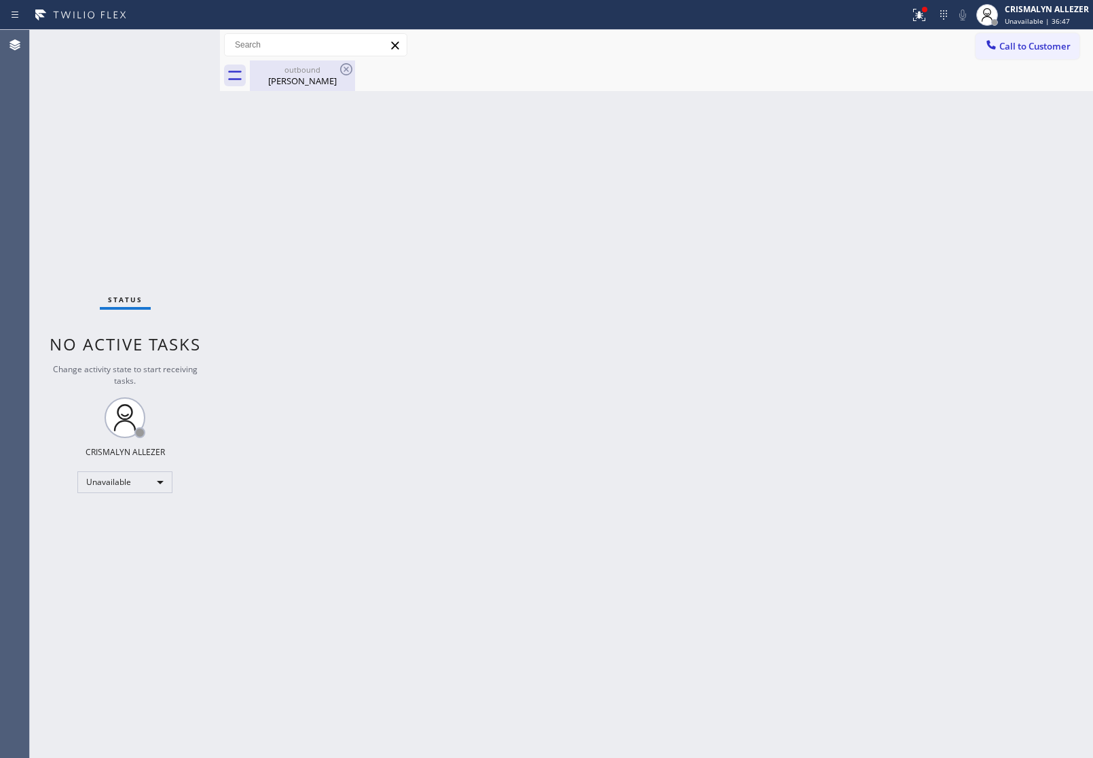
click at [316, 80] on div "[PERSON_NAME]" at bounding box center [302, 81] width 103 height 12
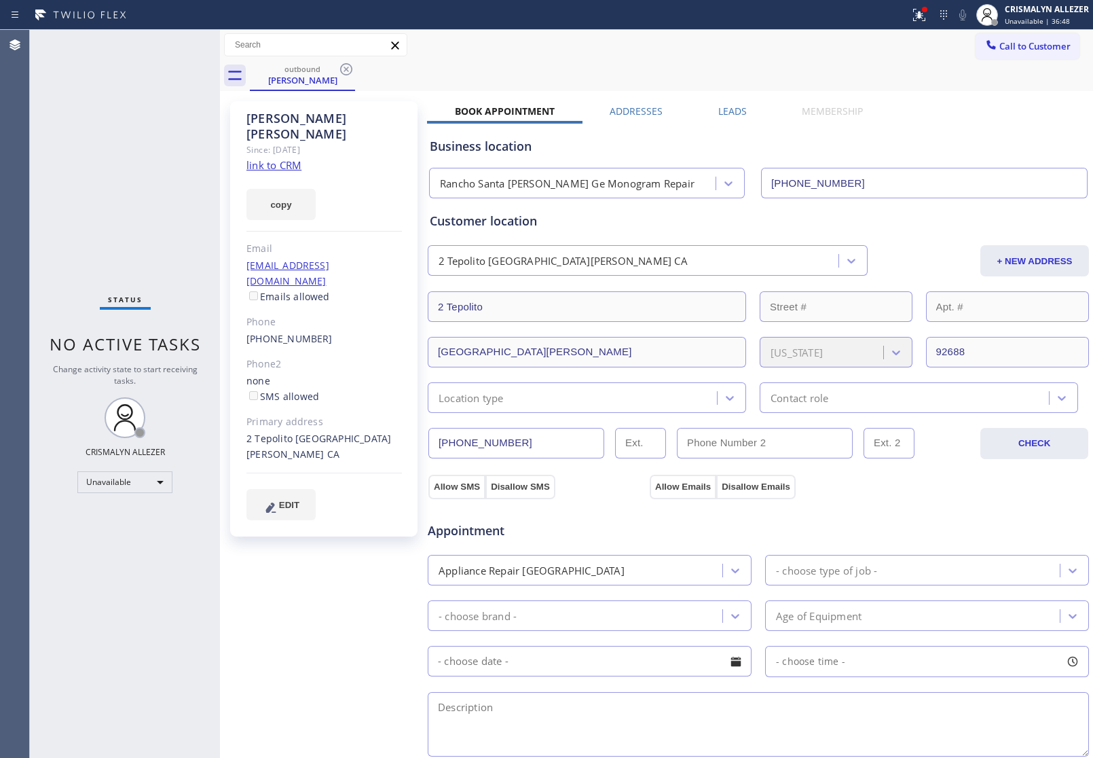
click at [727, 112] on label "Leads" at bounding box center [732, 111] width 29 height 13
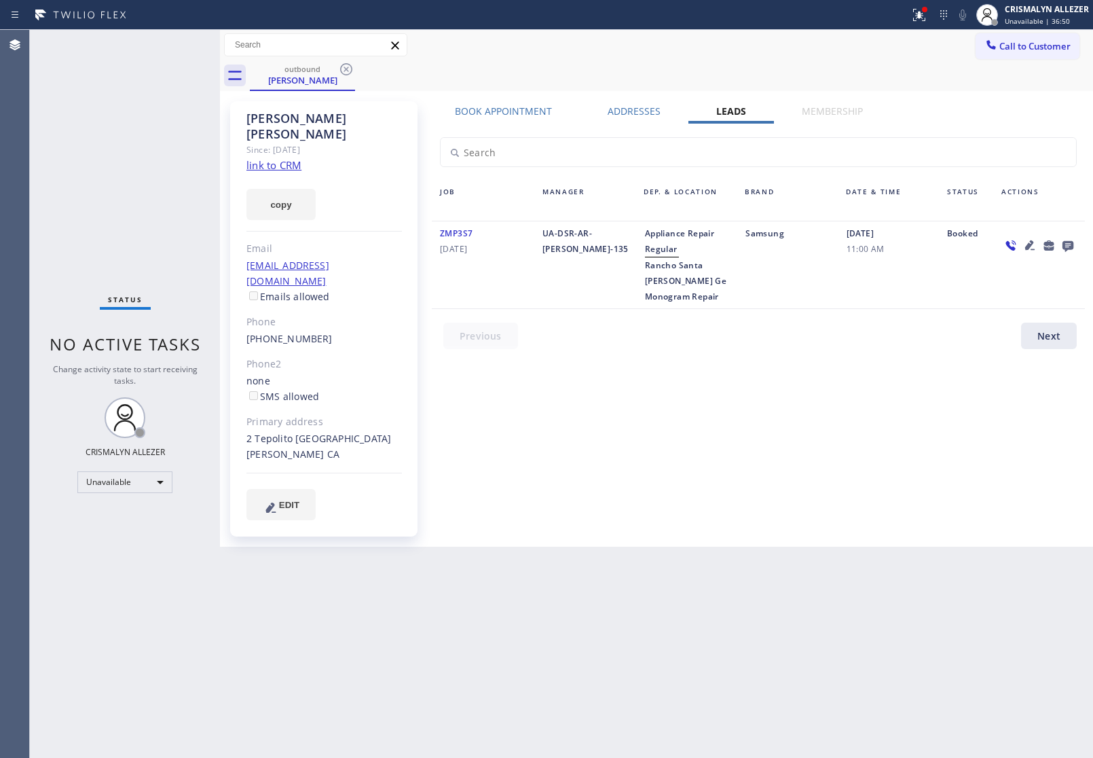
click at [1064, 246] on icon at bounding box center [1067, 246] width 11 height 11
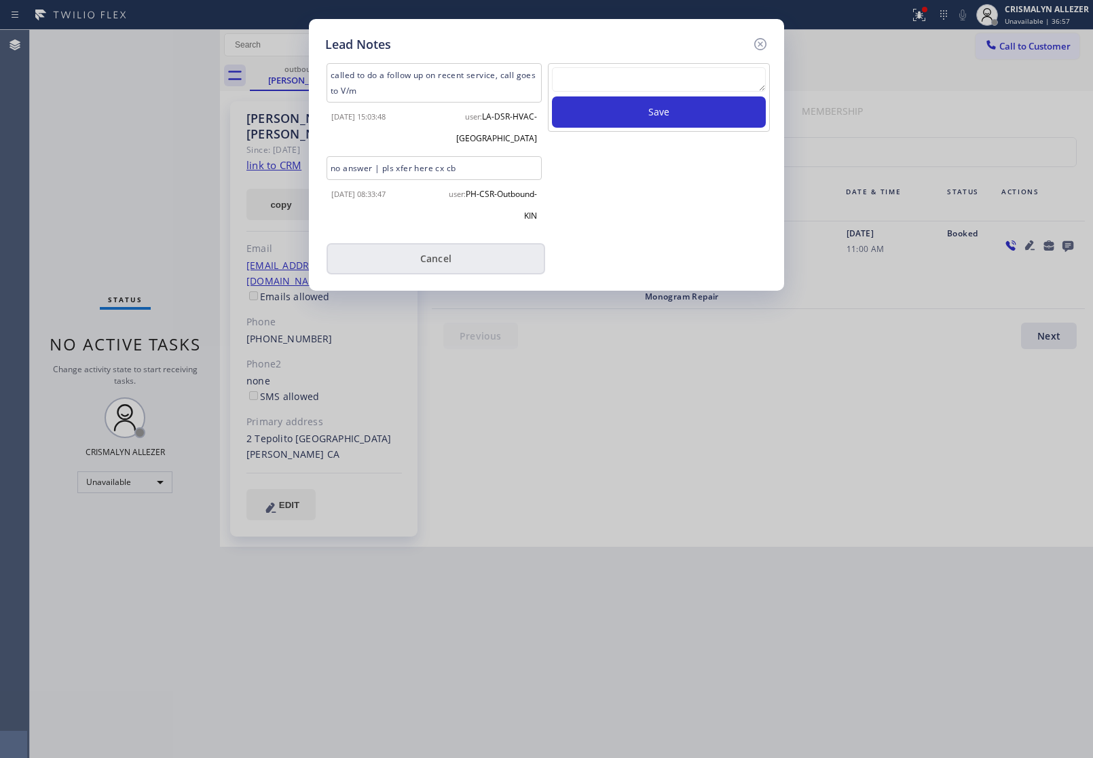
click at [428, 259] on button "Cancel" at bounding box center [436, 258] width 219 height 31
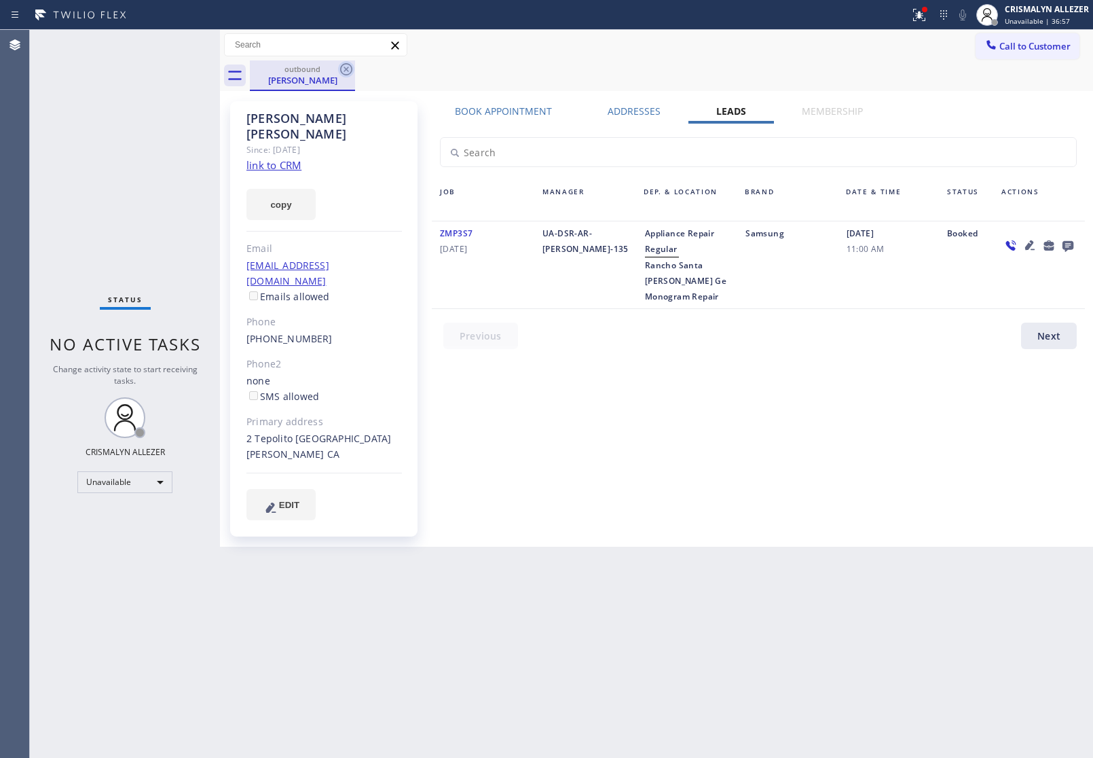
click at [350, 69] on icon at bounding box center [346, 69] width 16 height 16
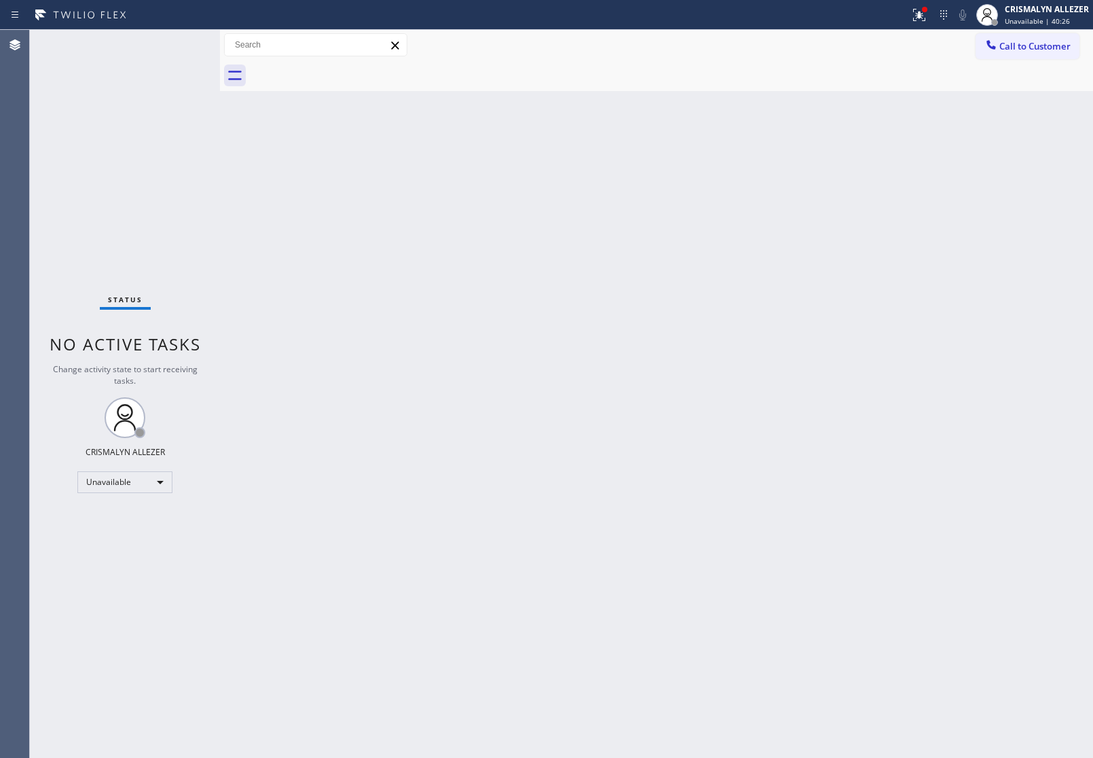
click at [1043, 36] on button "Call to Customer" at bounding box center [1028, 46] width 104 height 26
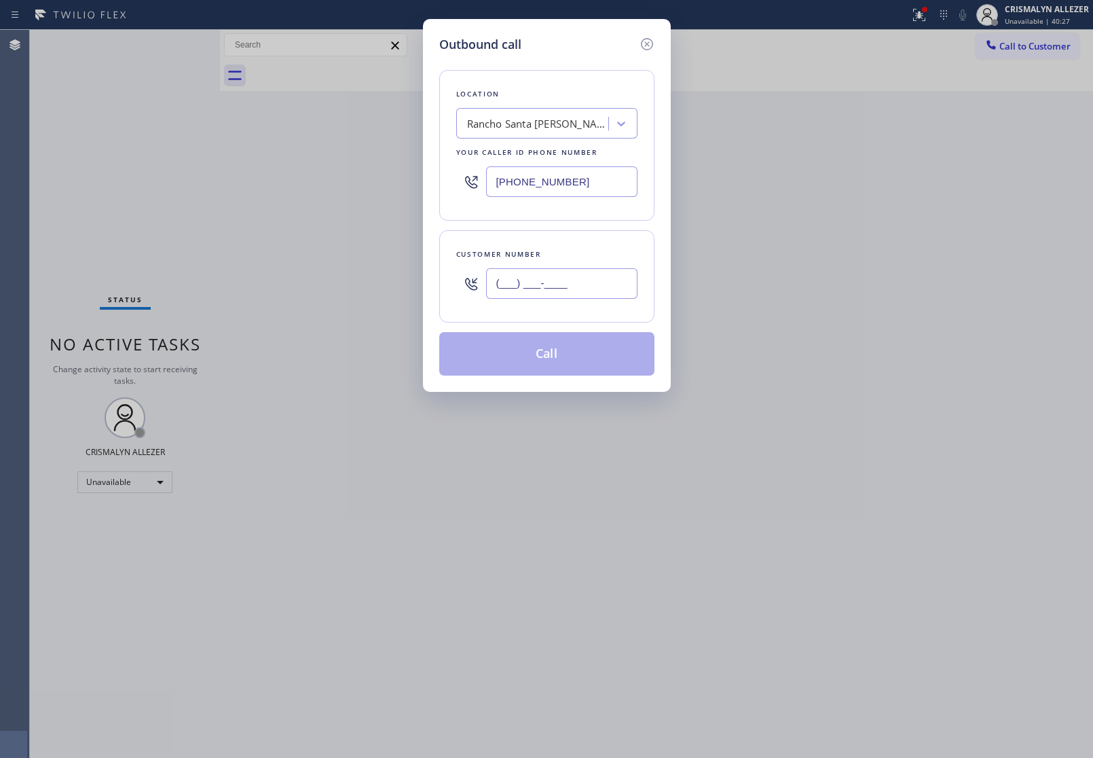
click at [595, 280] on input "(___) ___-____" at bounding box center [561, 283] width 151 height 31
paste input "206) 618-2551"
type input "[PHONE_NUMBER]"
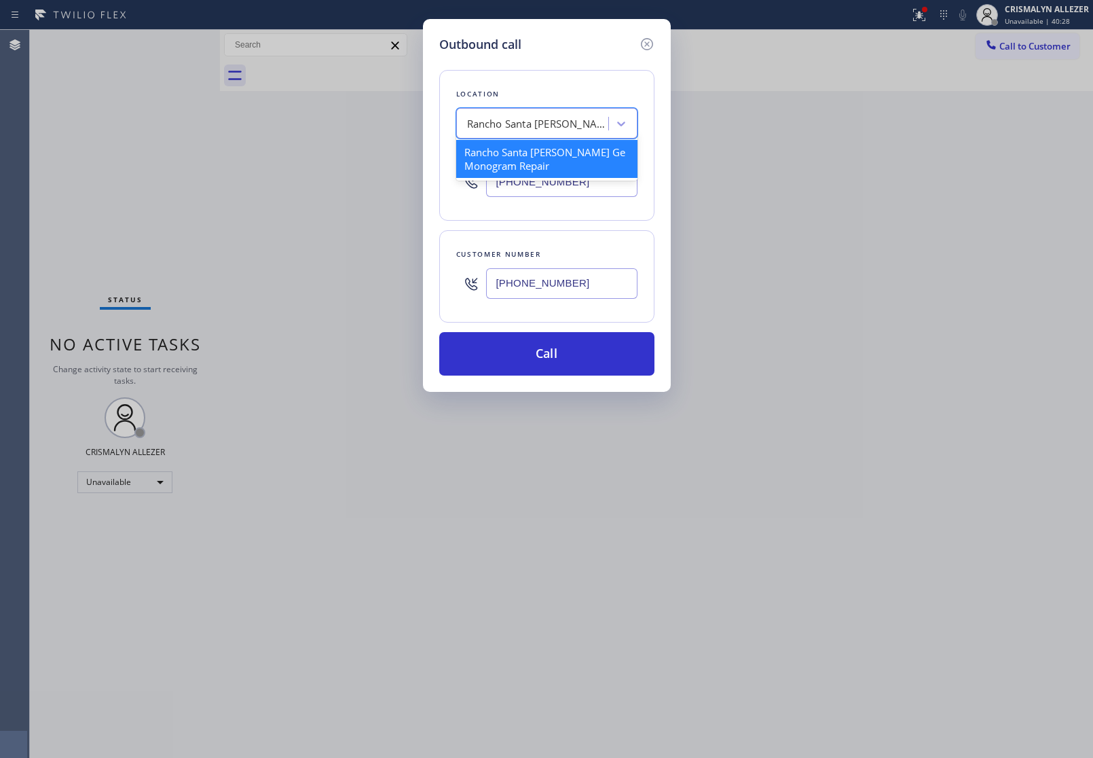
click at [568, 133] on div "Rancho Santa [PERSON_NAME] Ge Monogram Repair" at bounding box center [534, 124] width 148 height 24
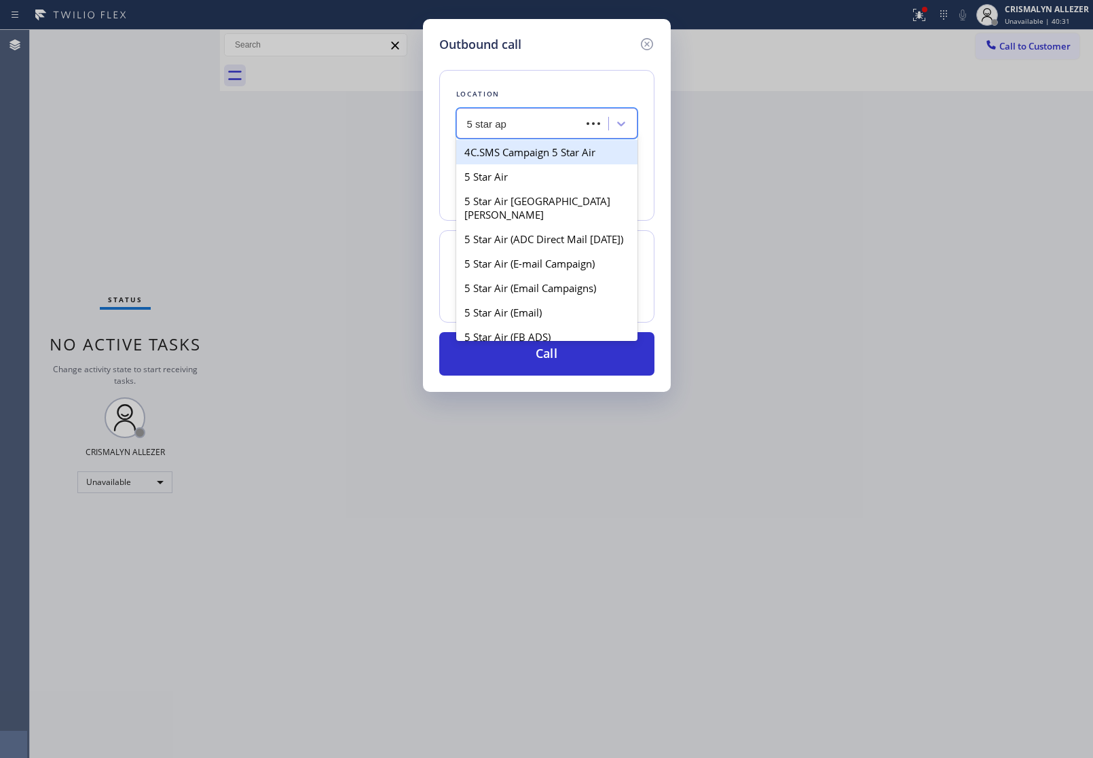
type input "5 star app"
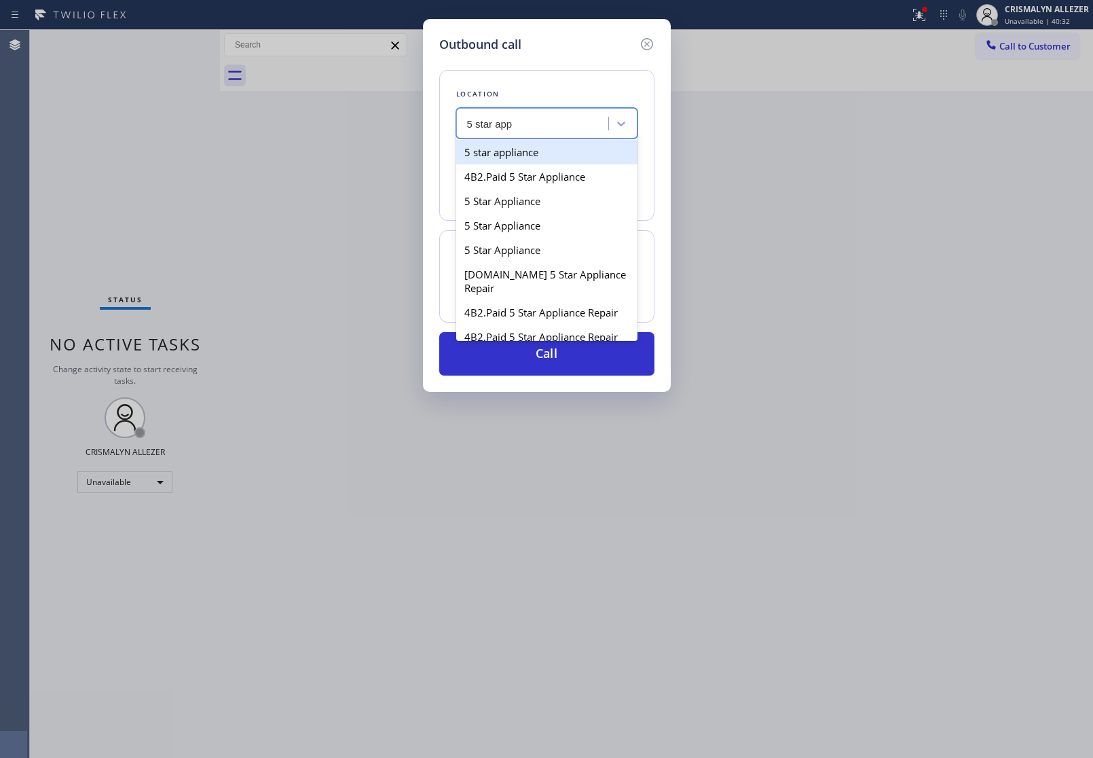
click at [553, 153] on div "5 star appliance" at bounding box center [546, 152] width 181 height 24
type input "[PHONE_NUMBER]"
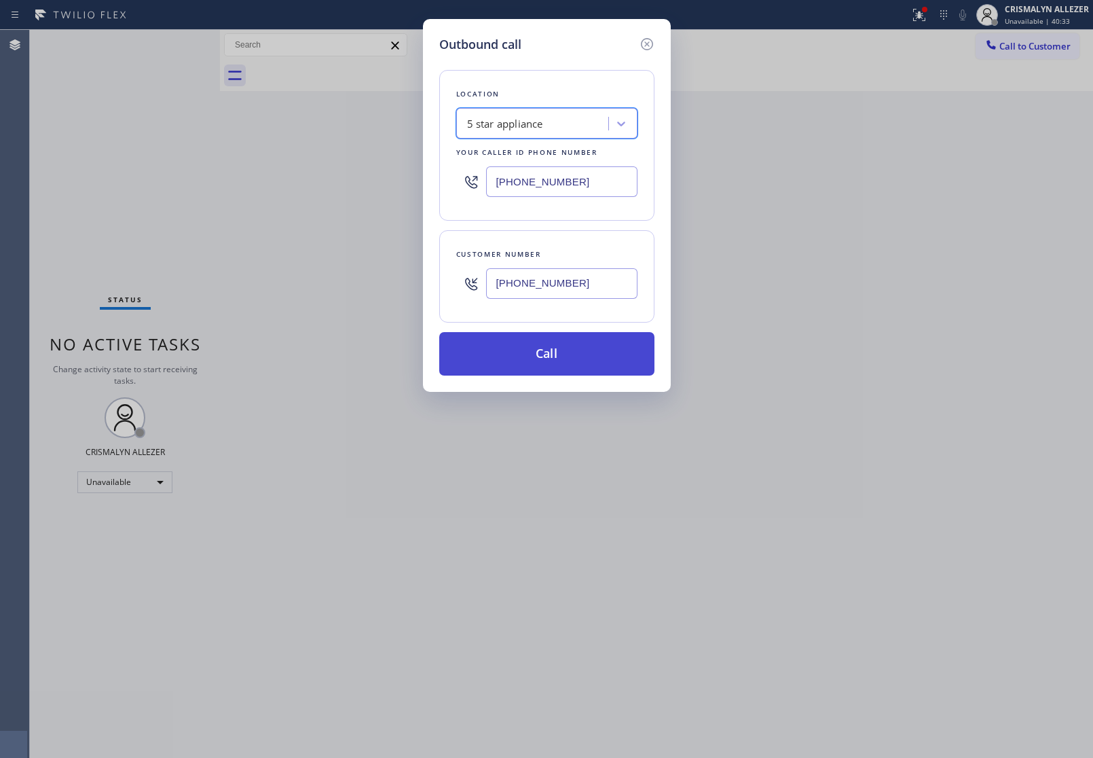
click at [554, 360] on button "Call" at bounding box center [546, 353] width 215 height 43
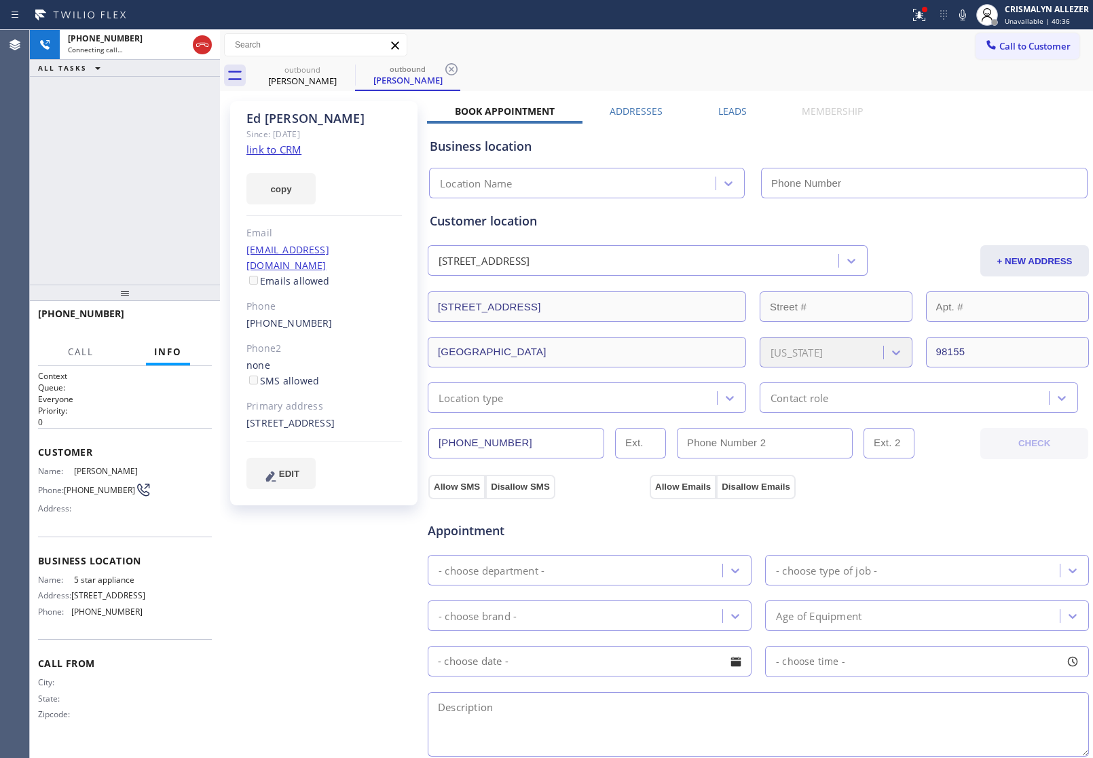
click at [268, 144] on link "link to CRM" at bounding box center [273, 150] width 55 height 14
type input "[PHONE_NUMBER]"
click at [181, 322] on span "HANG UP" at bounding box center [180, 320] width 41 height 10
click at [180, 321] on span "HANG UP" at bounding box center [180, 320] width 41 height 10
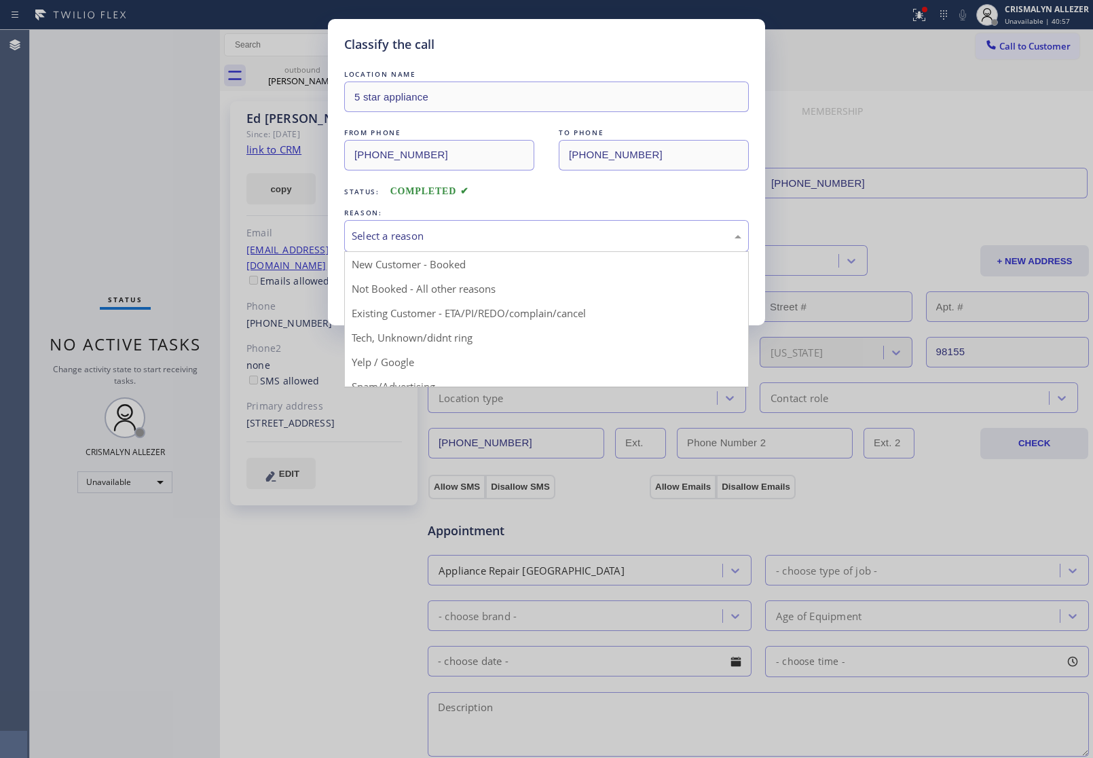
click at [498, 238] on div "Select a reason" at bounding box center [547, 236] width 390 height 16
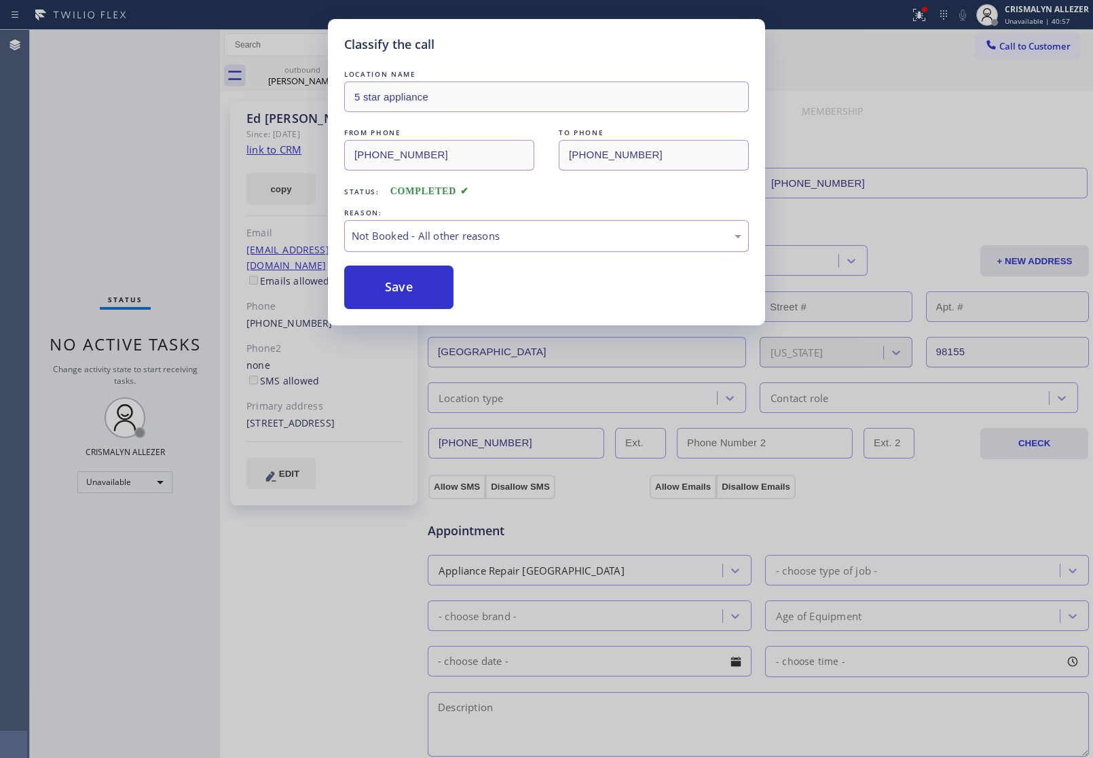
click at [422, 302] on button "Save" at bounding box center [398, 286] width 109 height 43
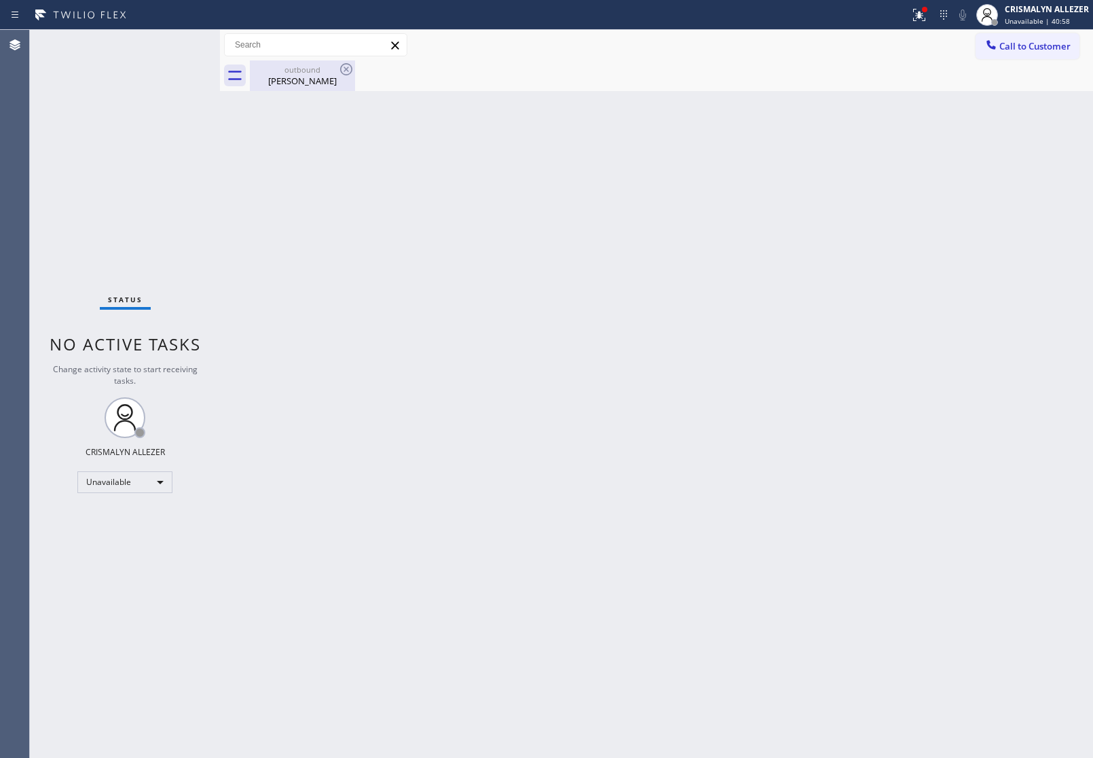
click at [311, 80] on div "[PERSON_NAME]" at bounding box center [302, 81] width 103 height 12
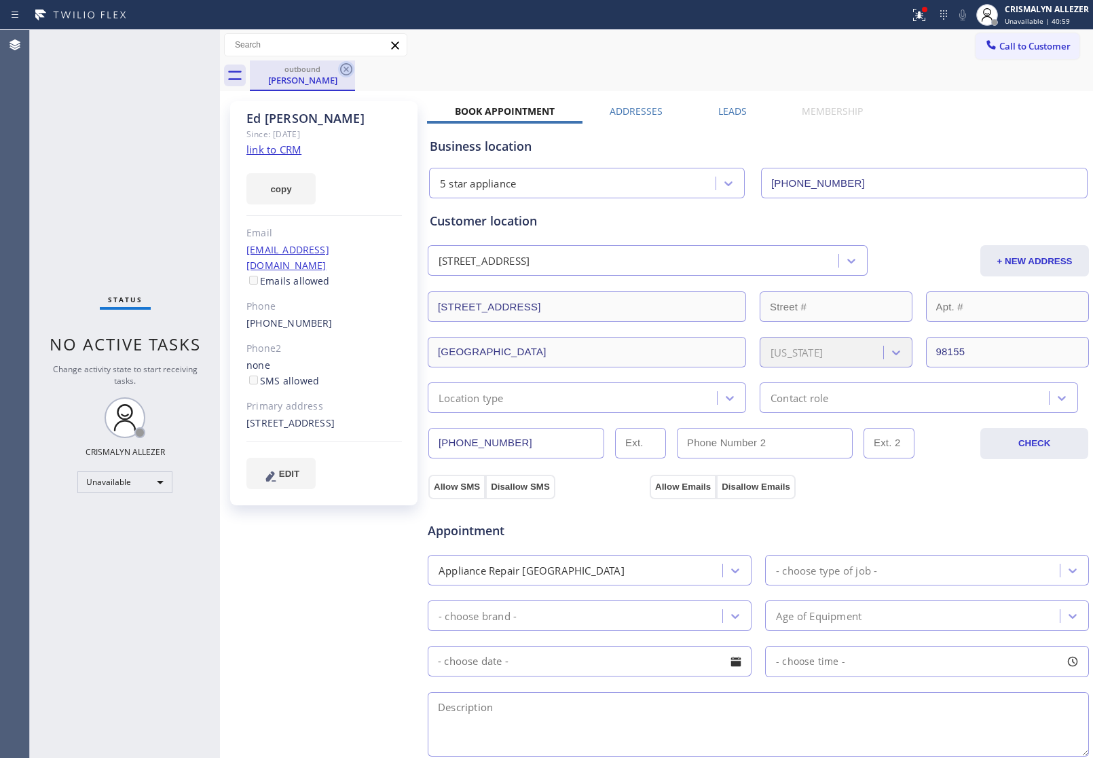
click at [343, 67] on icon at bounding box center [346, 69] width 16 height 16
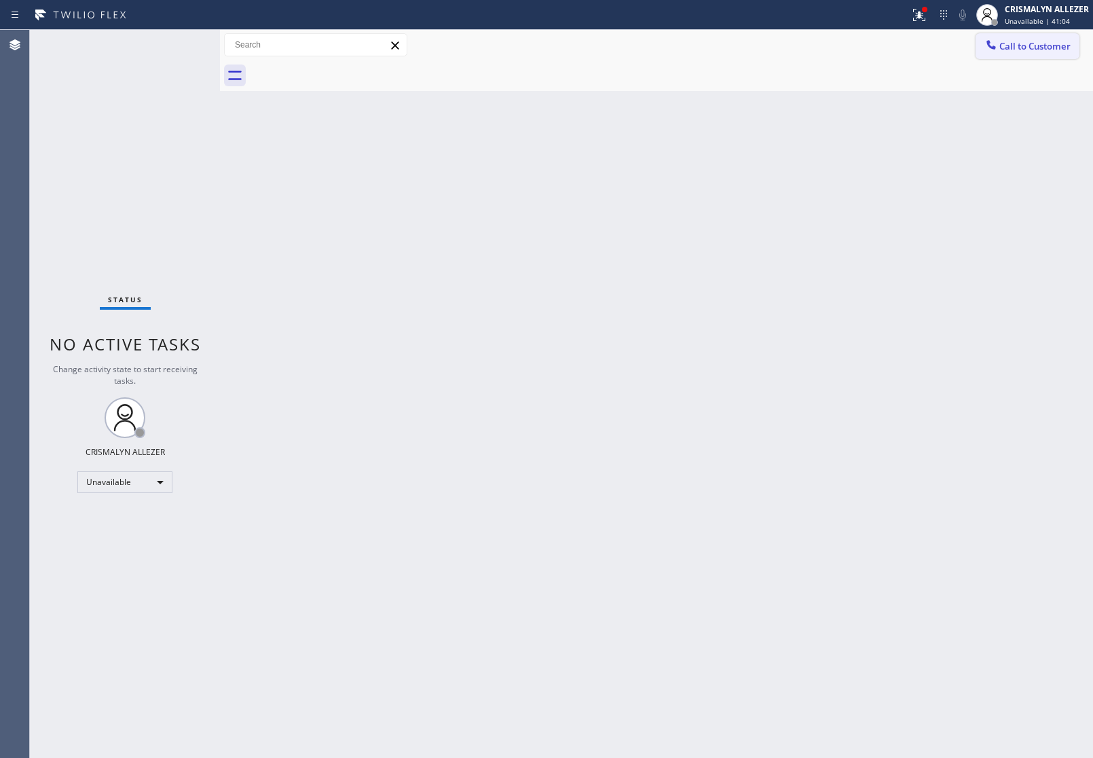
click at [1049, 40] on span "Call to Customer" at bounding box center [1034, 46] width 71 height 12
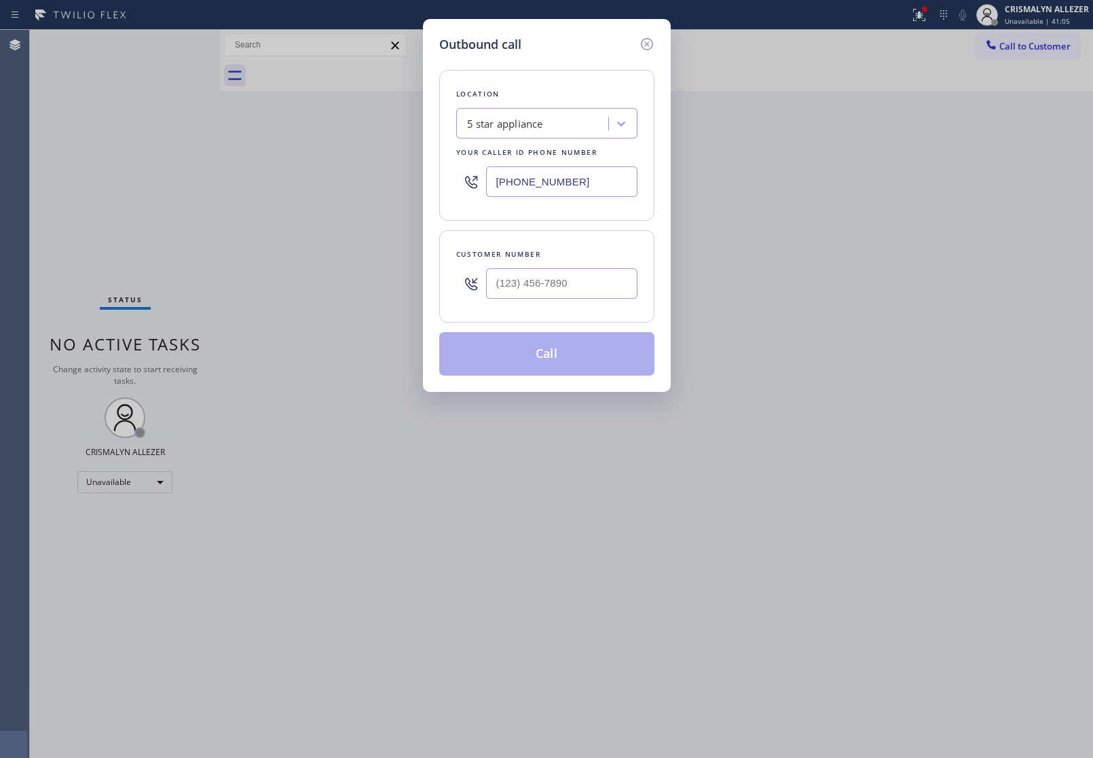
drag, startPoint x: 612, startPoint y: 179, endPoint x: 310, endPoint y: 180, distance: 301.4
click at [490, 182] on input "[PHONE_NUMBER]" at bounding box center [561, 181] width 151 height 31
paste input "06) 558-8857"
type input "[PHONE_NUMBER]"
click at [585, 289] on input "(___) ___-____" at bounding box center [561, 283] width 151 height 31
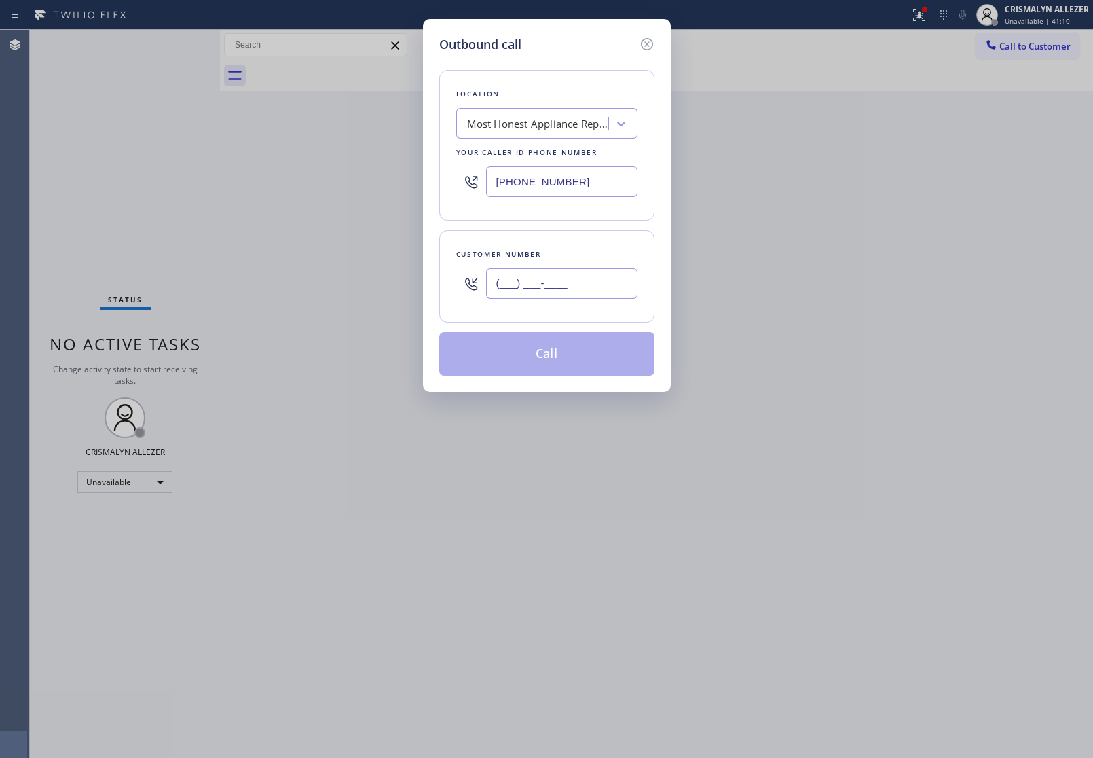
paste input "206) 618-2551"
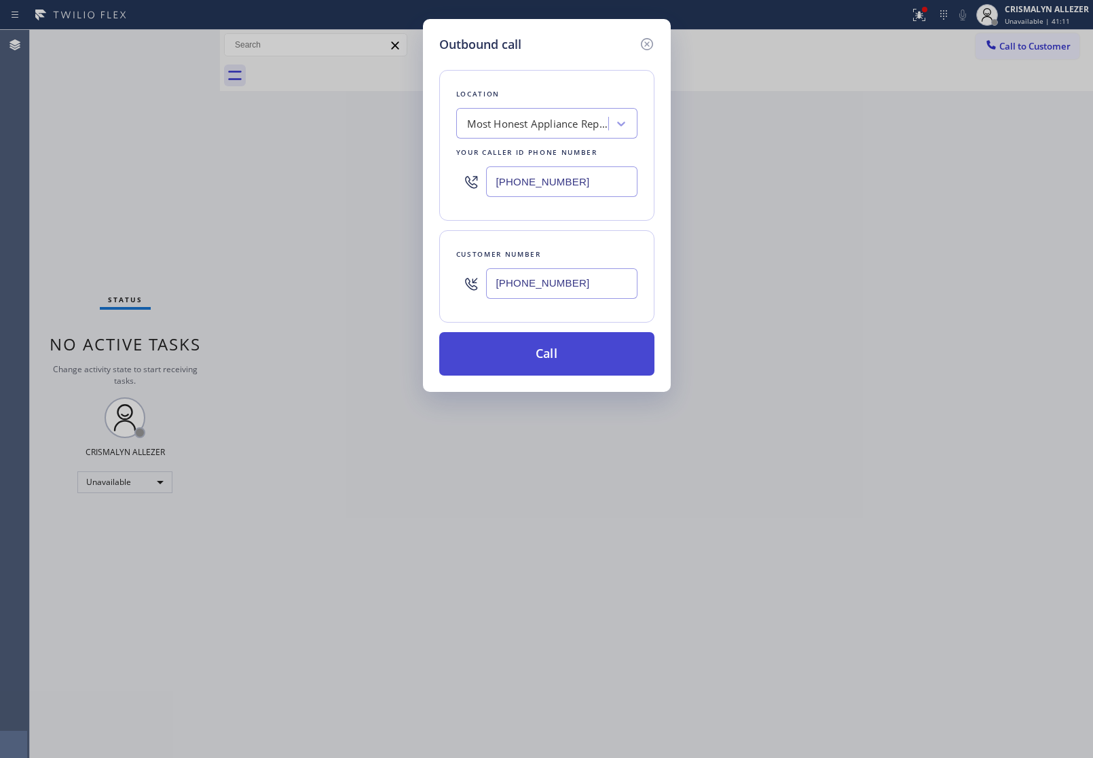
type input "[PHONE_NUMBER]"
click at [549, 375] on button "Call" at bounding box center [546, 353] width 215 height 43
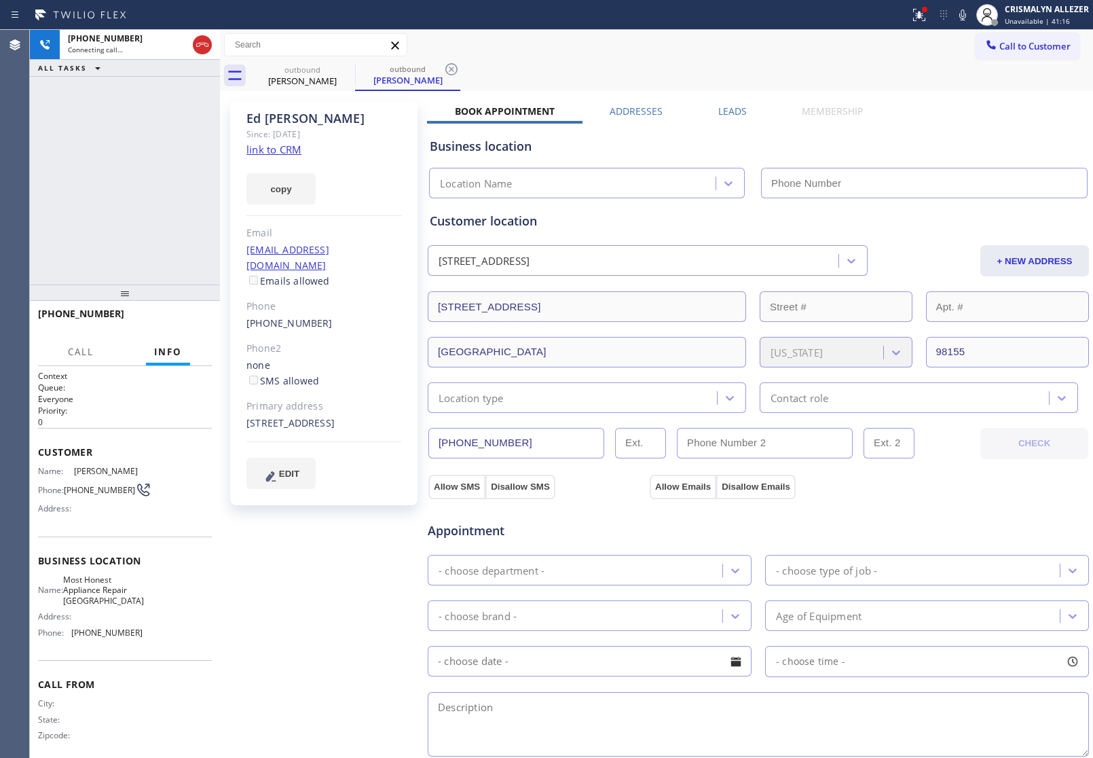
type input "[PHONE_NUMBER]"
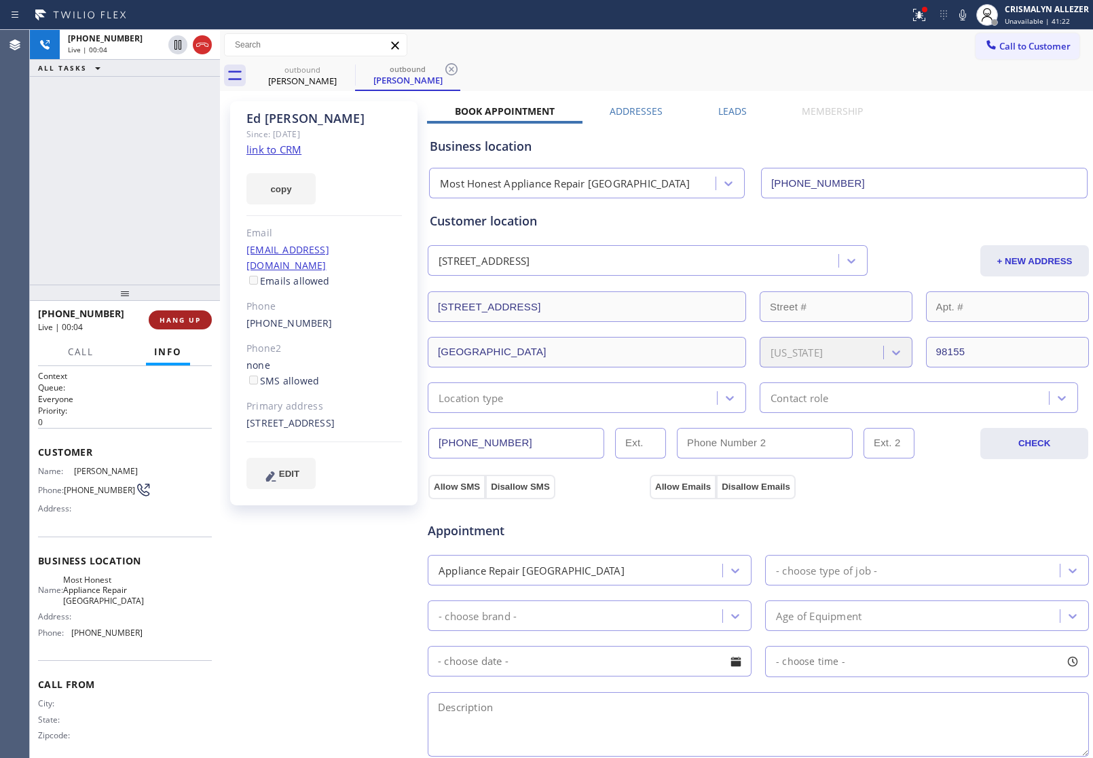
click at [185, 315] on span "HANG UP" at bounding box center [180, 320] width 41 height 10
click at [185, 316] on span "COMPLETE" at bounding box center [177, 320] width 47 height 10
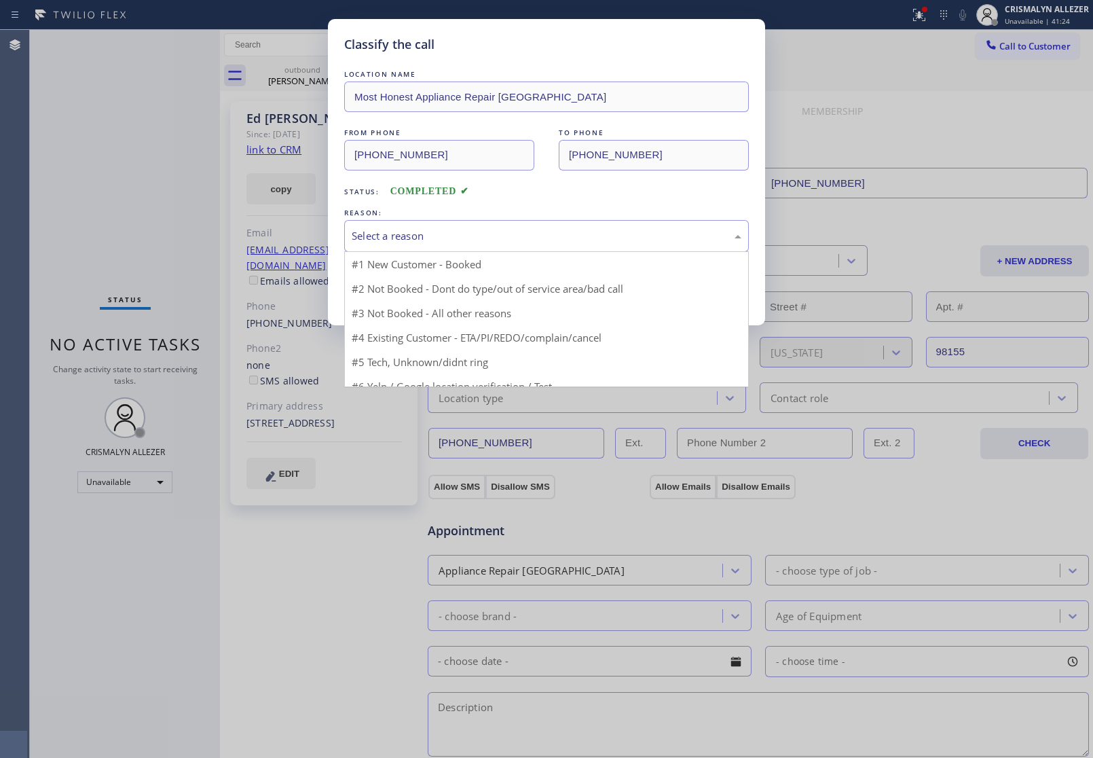
click at [504, 228] on div "Select a reason" at bounding box center [547, 236] width 390 height 16
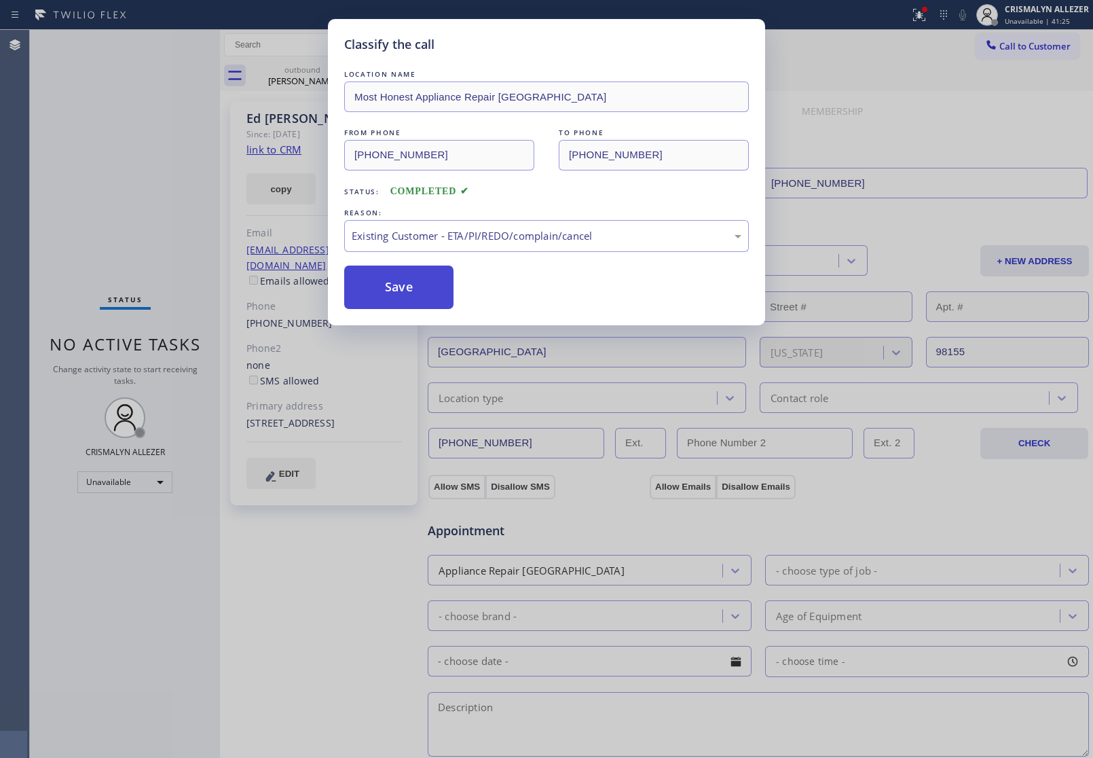
click at [352, 309] on button "Save" at bounding box center [398, 286] width 109 height 43
click at [384, 292] on button "Save" at bounding box center [398, 286] width 109 height 43
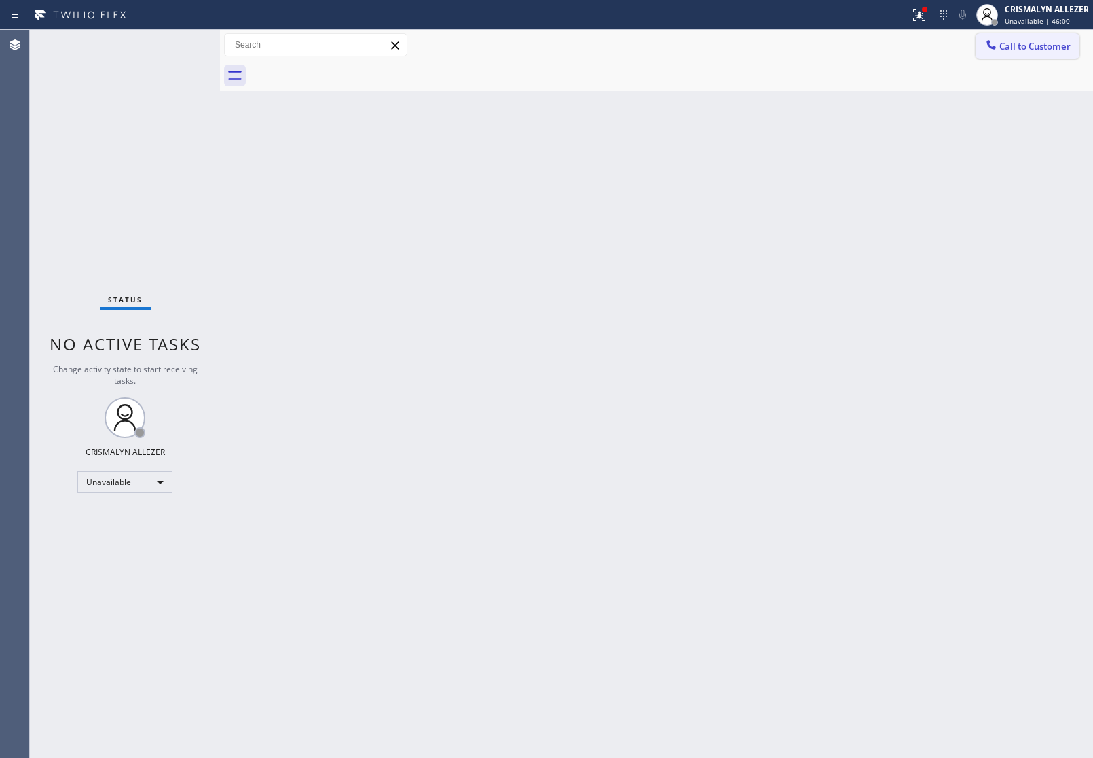
click at [1040, 49] on span "Call to Customer" at bounding box center [1034, 46] width 71 height 12
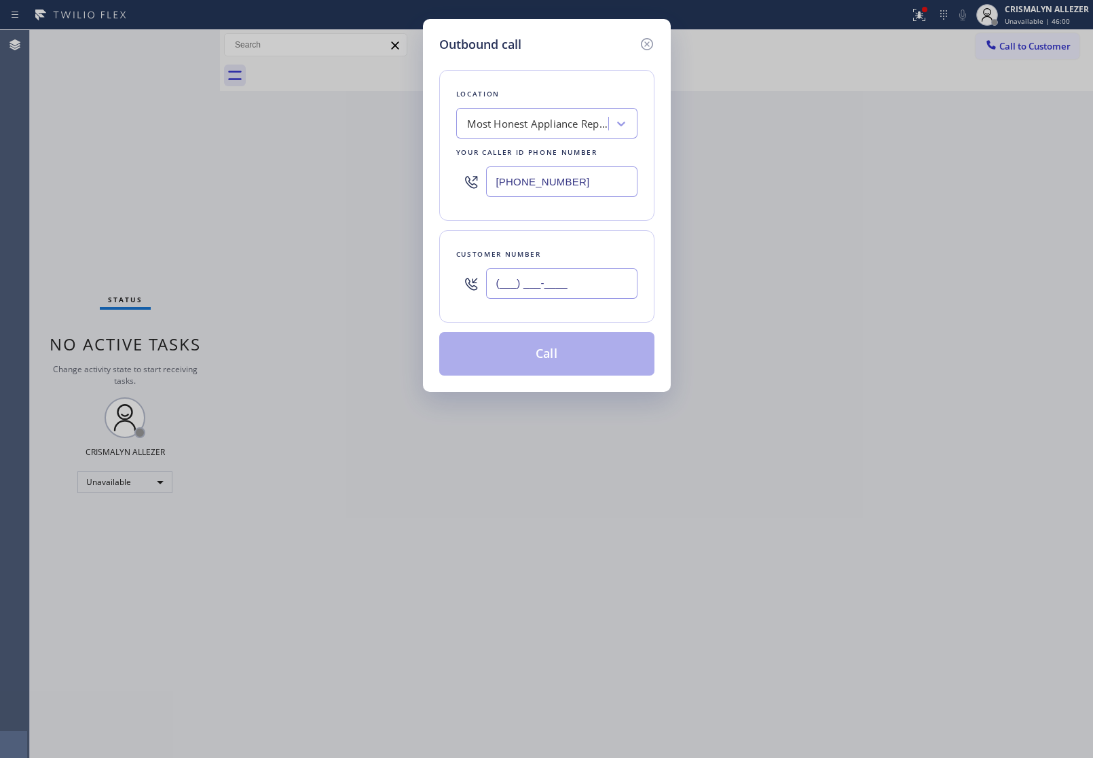
click at [602, 277] on input "(___) ___-____" at bounding box center [561, 283] width 151 height 31
paste input "602) 820-1545"
type input "[PHONE_NUMBER]"
click at [557, 127] on div "Most Honest Appliance Repair [GEOGRAPHIC_DATA]" at bounding box center [538, 124] width 143 height 16
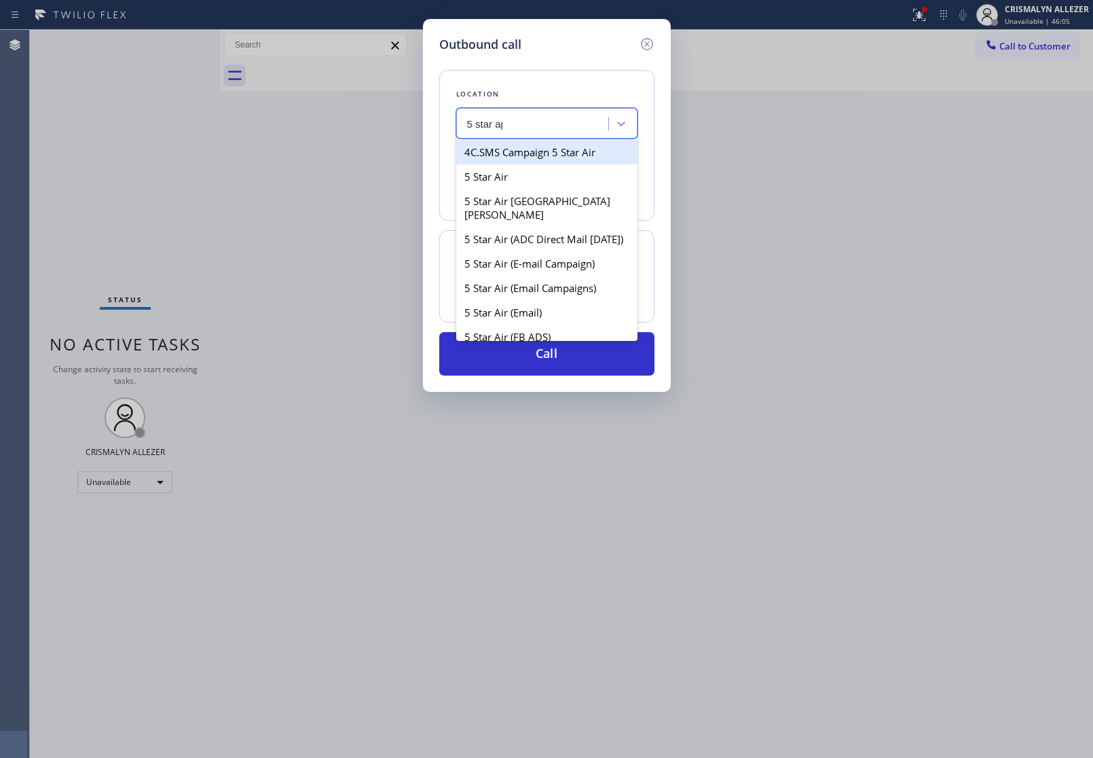
type input "5 star app"
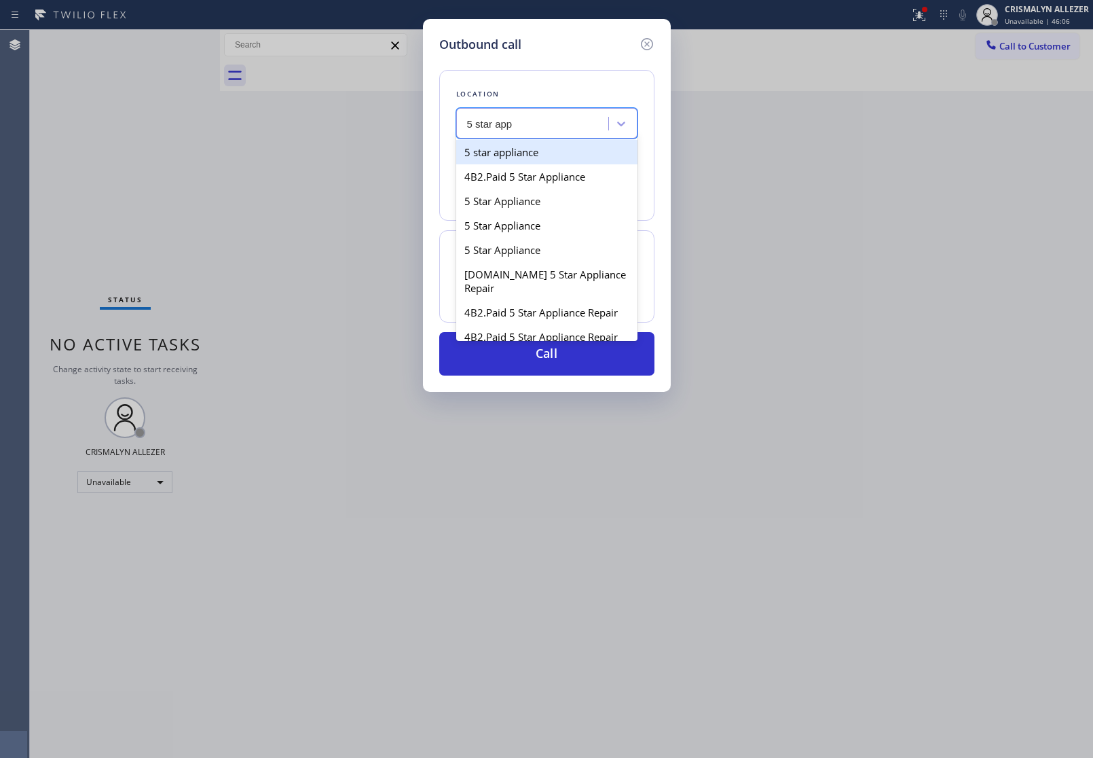
click at [550, 157] on div "5 star appliance" at bounding box center [546, 152] width 181 height 24
type input "[PHONE_NUMBER]"
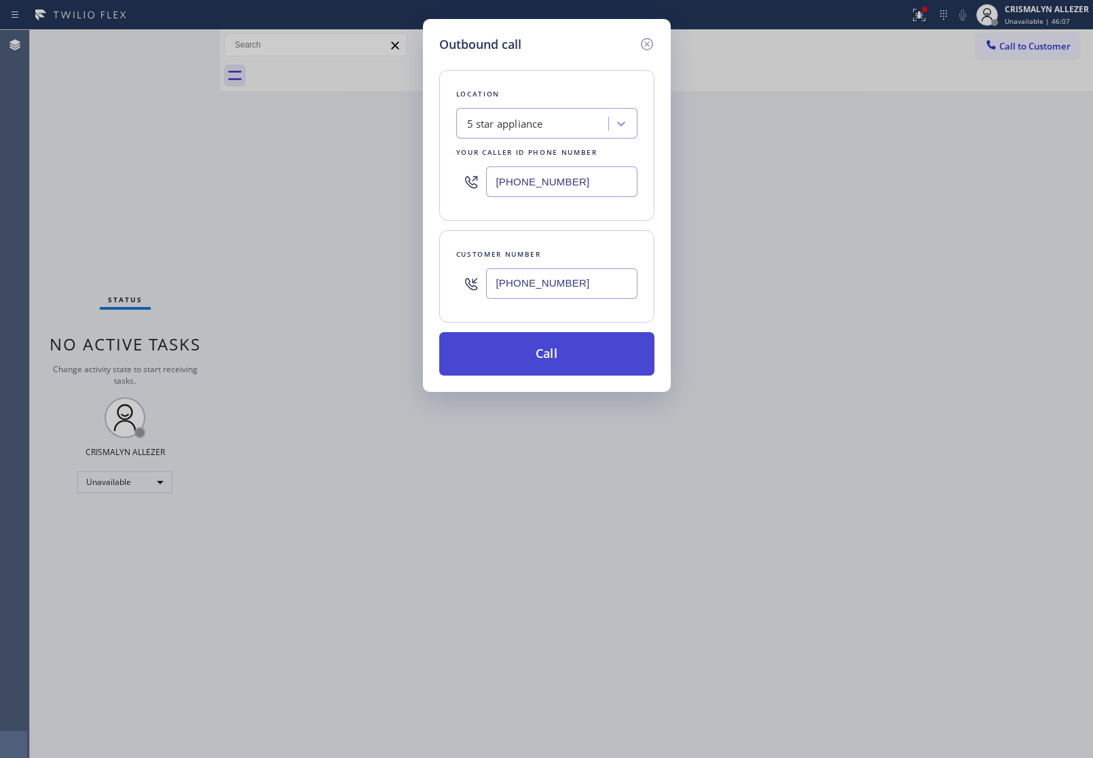
drag, startPoint x: 563, startPoint y: 358, endPoint x: 925, endPoint y: 179, distance: 403.5
click at [567, 358] on button "Call" at bounding box center [546, 353] width 215 height 43
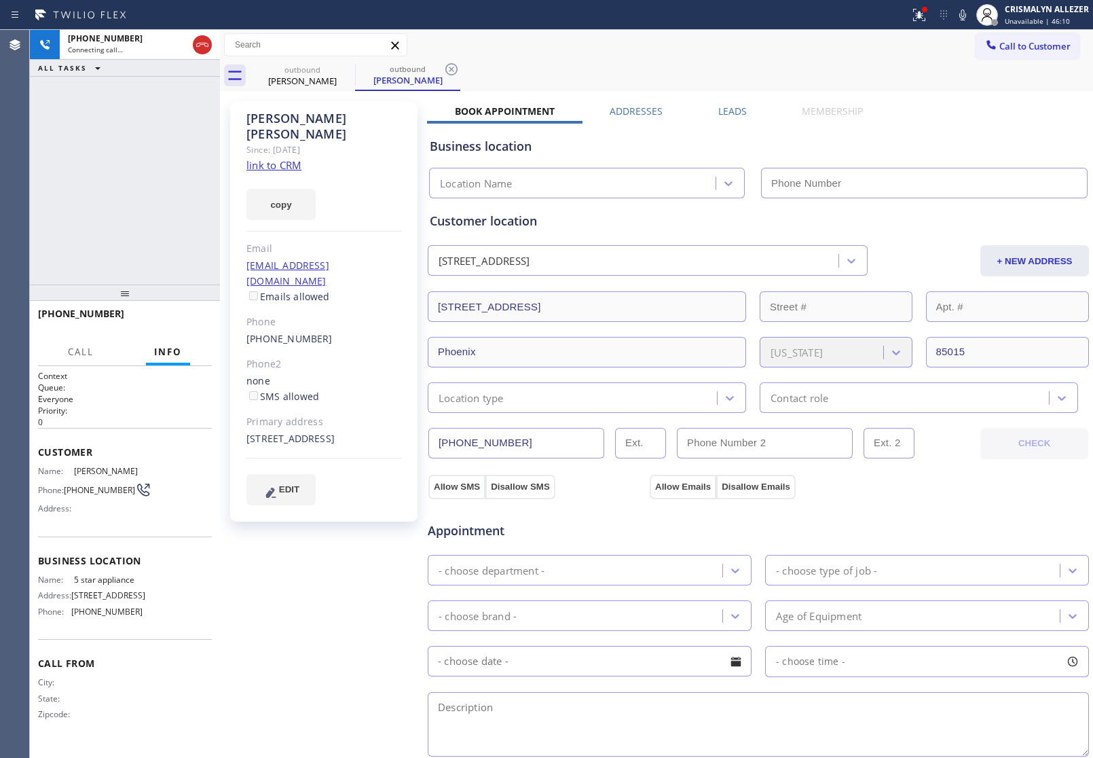
click at [282, 158] on link "link to CRM" at bounding box center [273, 165] width 55 height 14
type input "[PHONE_NUMBER]"
click at [182, 320] on span "HANG UP" at bounding box center [180, 320] width 41 height 10
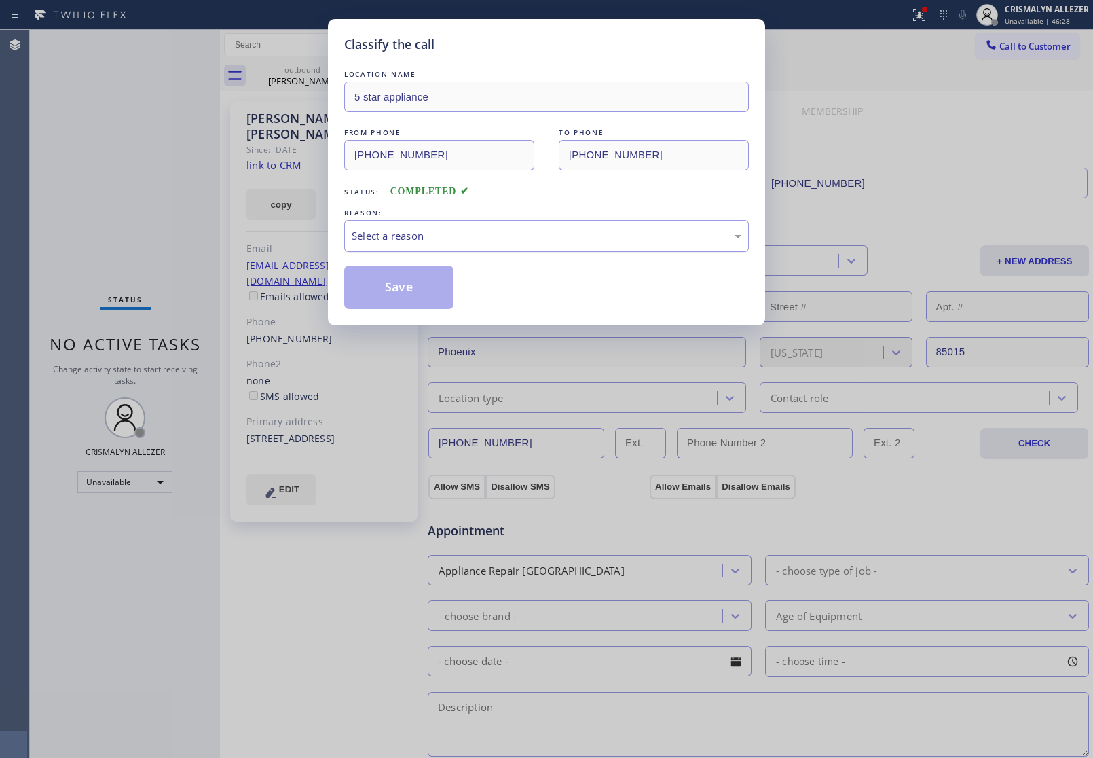
click at [527, 236] on div "Select a reason" at bounding box center [547, 236] width 390 height 16
click at [390, 287] on button "Save" at bounding box center [398, 286] width 109 height 43
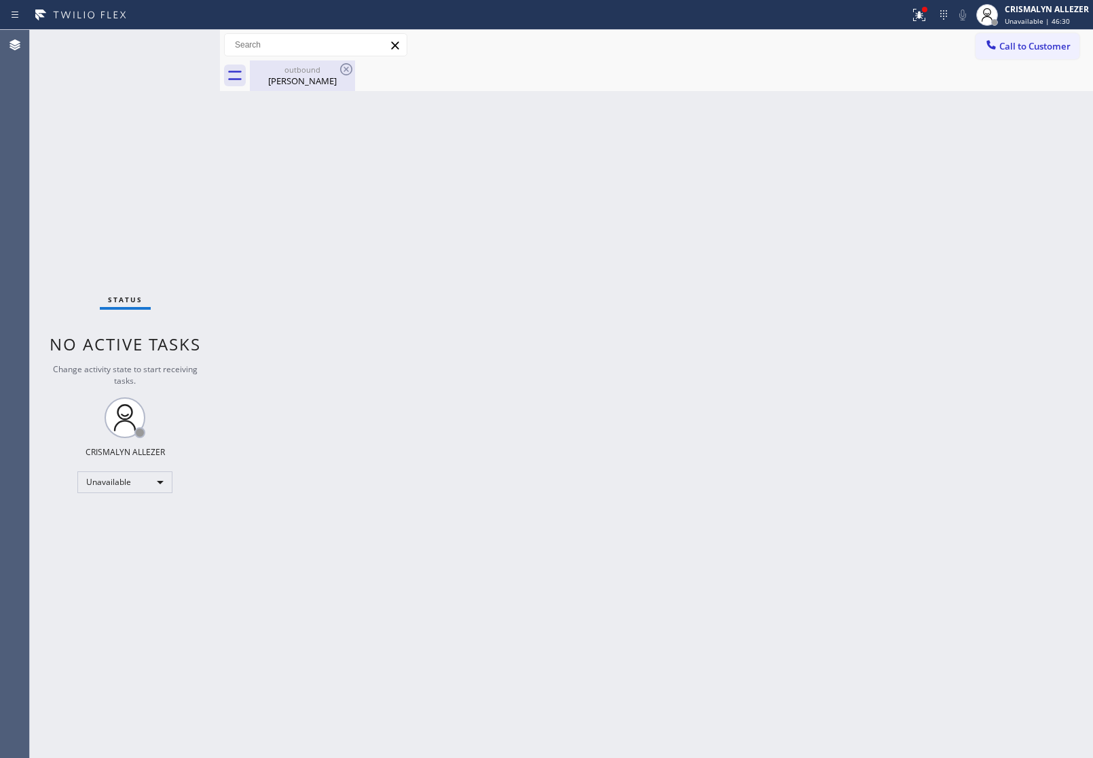
click at [314, 73] on div "outbound" at bounding box center [302, 69] width 103 height 10
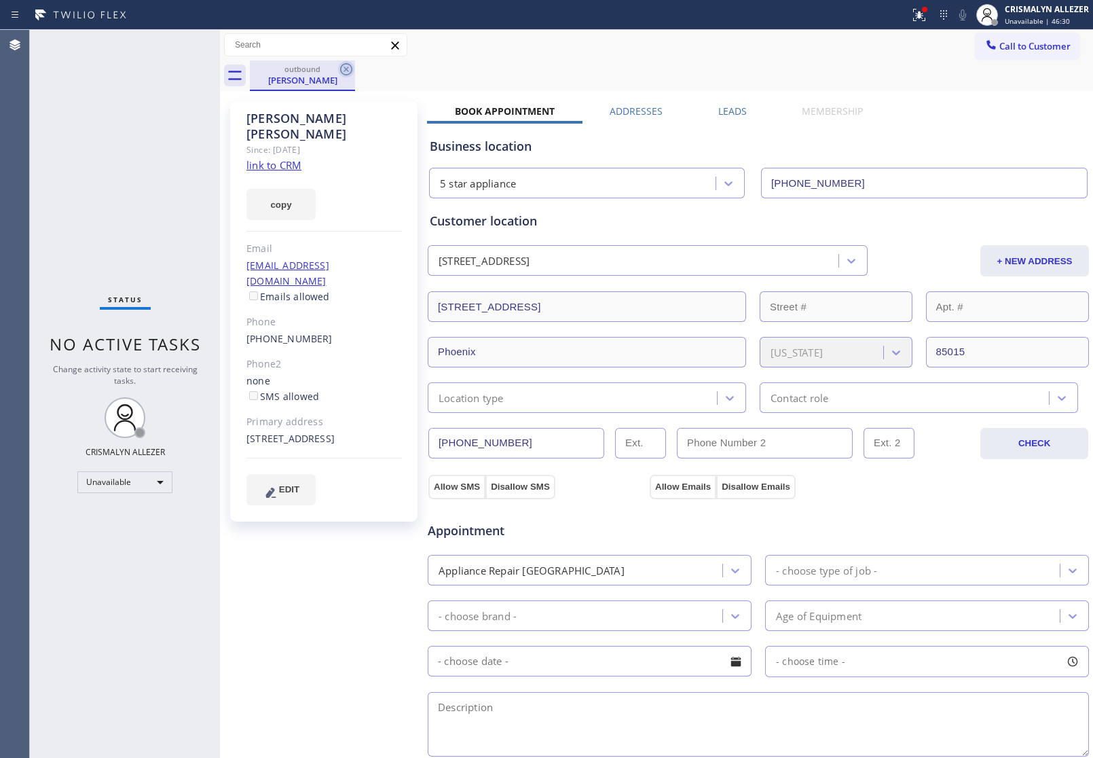
click at [348, 66] on icon at bounding box center [346, 69] width 16 height 16
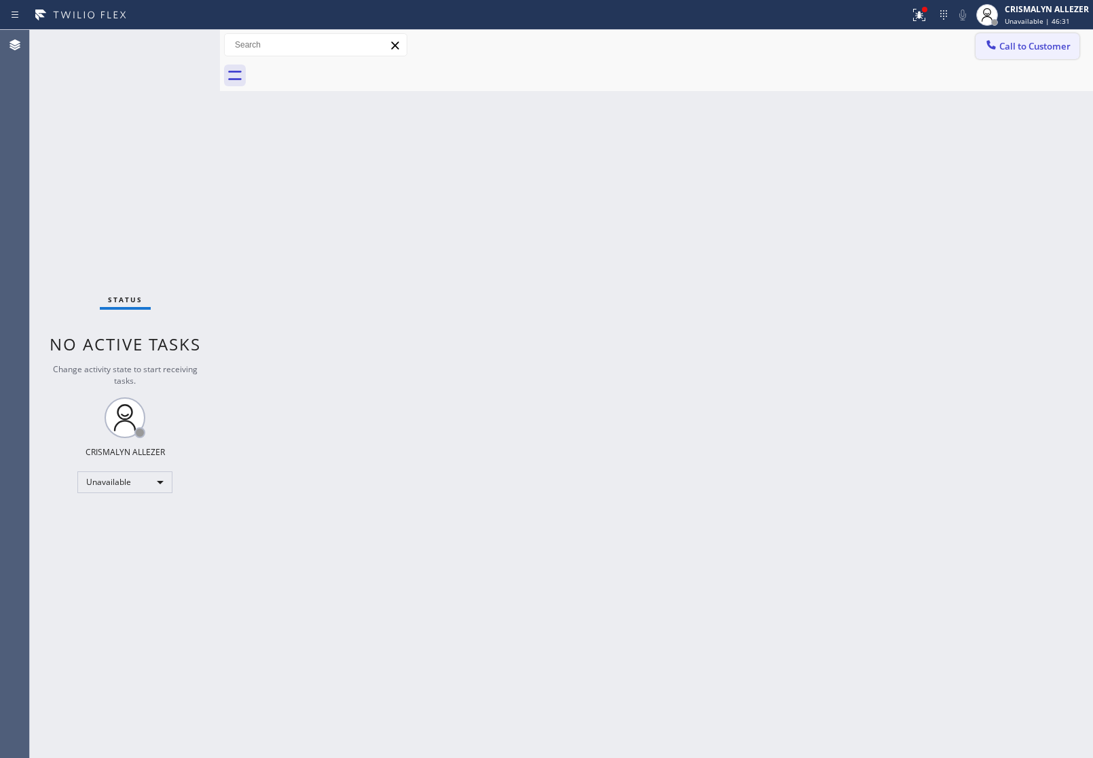
click at [1037, 55] on button "Call to Customer" at bounding box center [1028, 46] width 104 height 26
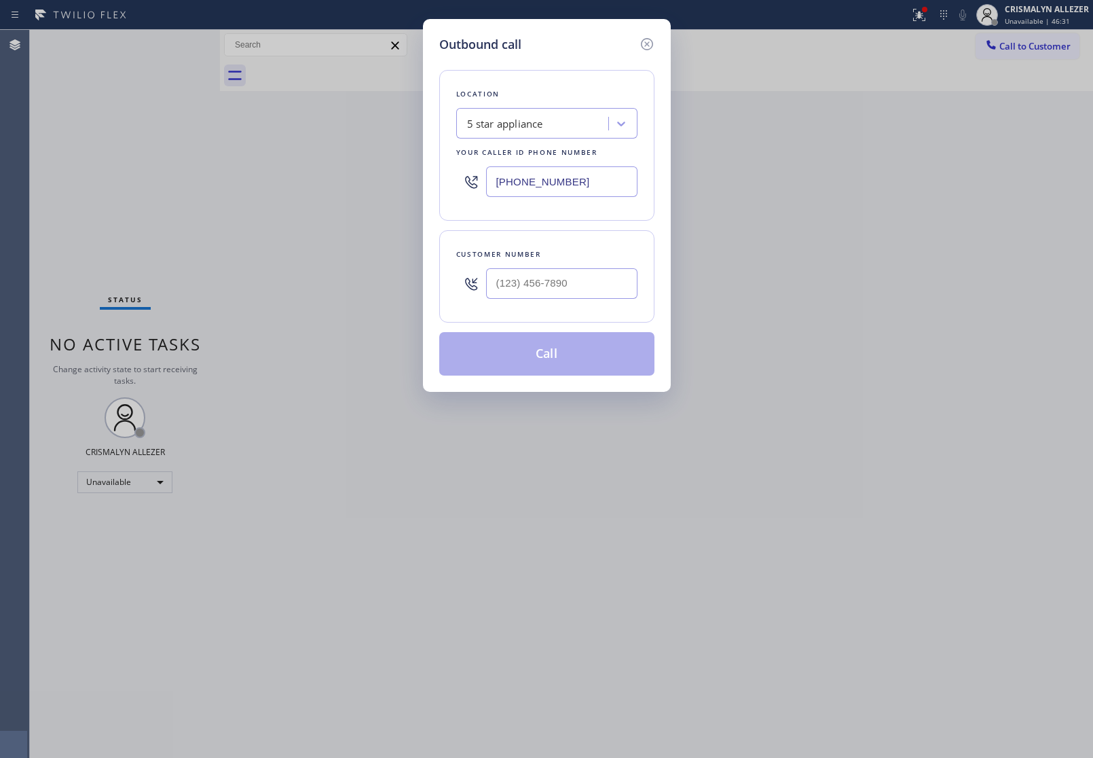
click at [625, 262] on div "Customer number" at bounding box center [546, 276] width 215 height 92
click at [597, 283] on input "(___) ___-____" at bounding box center [561, 283] width 151 height 31
paste input "text"
type input "(___) ___-____"
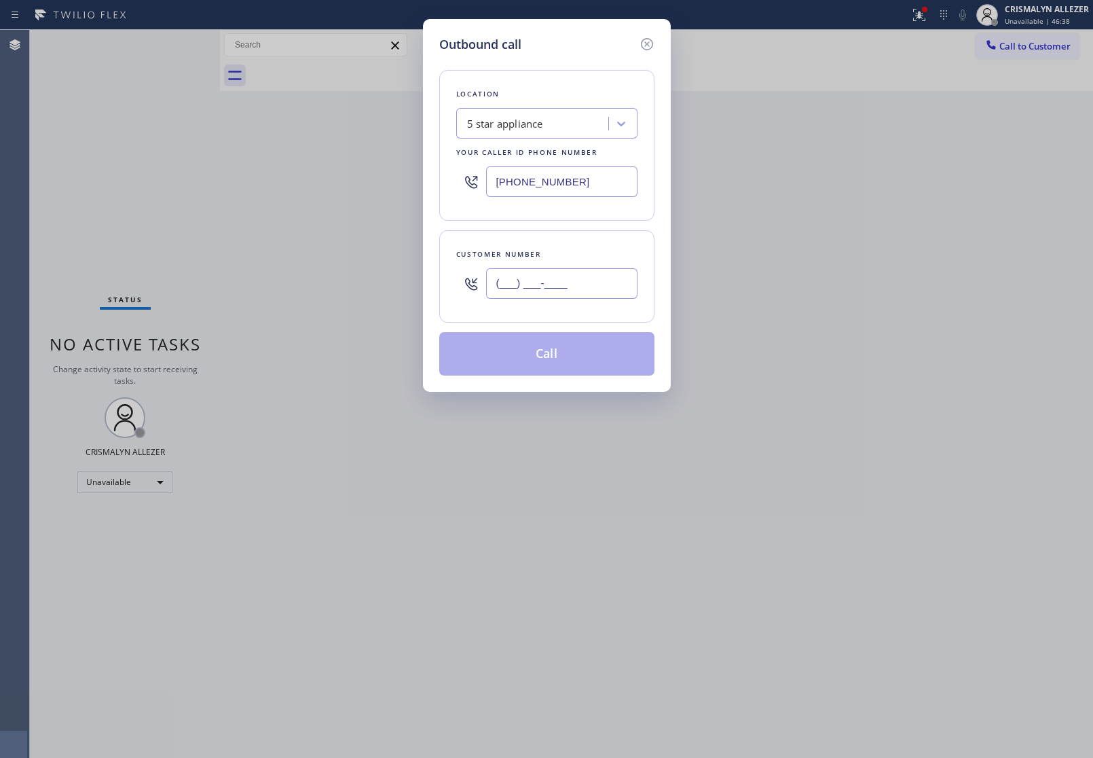
paste input "602) 820-1545"
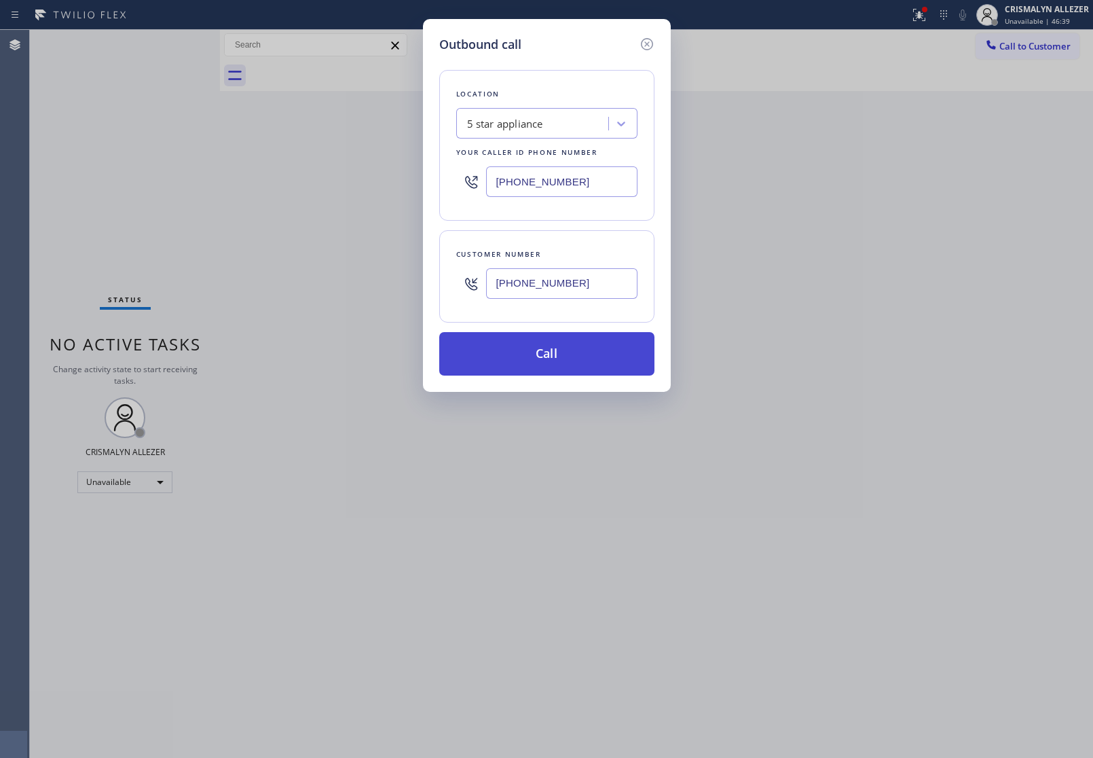
click at [569, 357] on button "Call" at bounding box center [546, 353] width 215 height 43
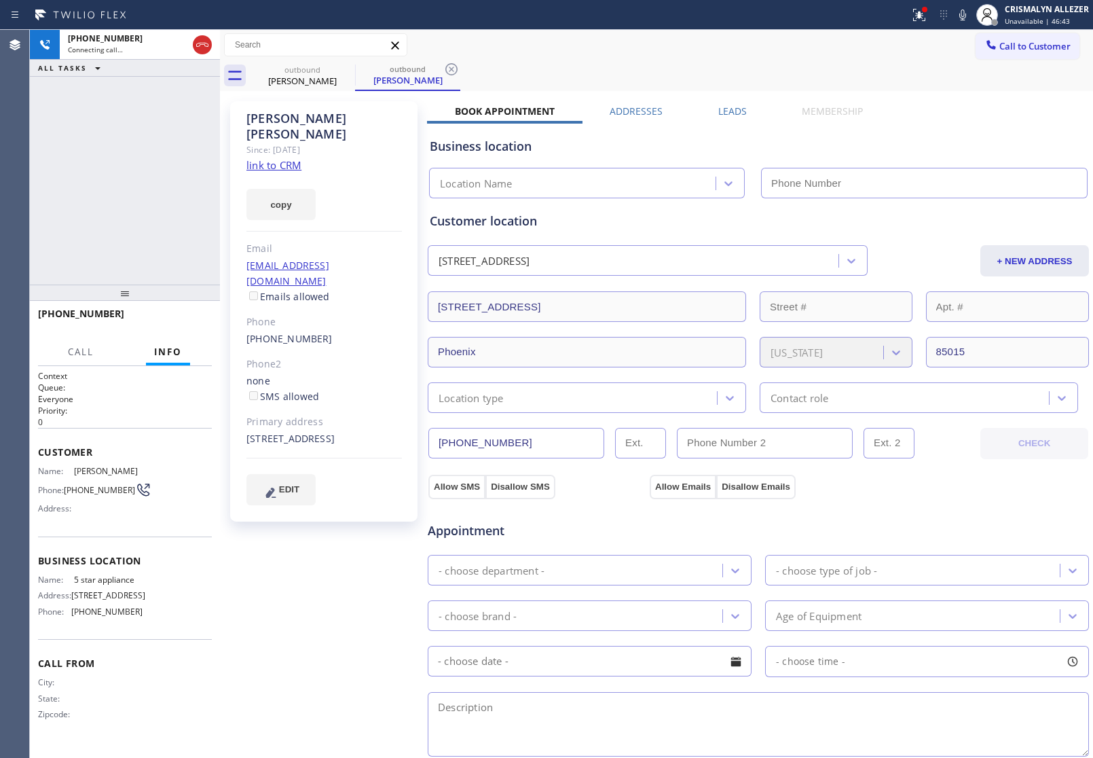
click at [725, 112] on label "Leads" at bounding box center [732, 111] width 29 height 13
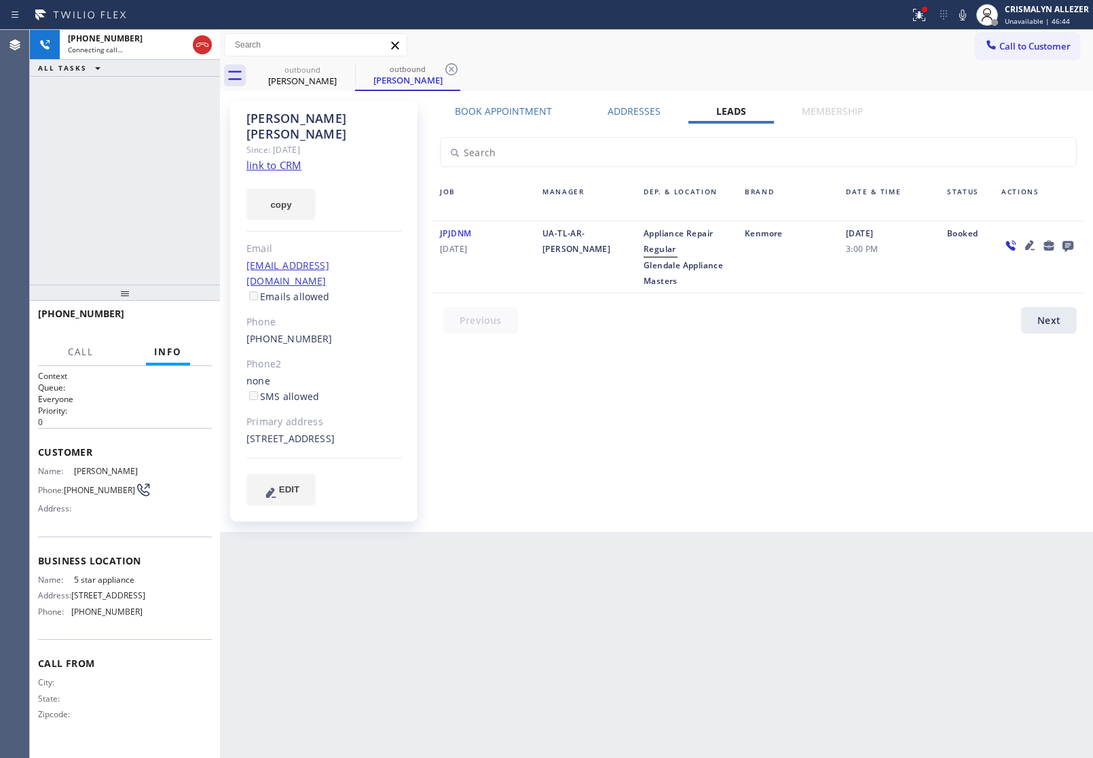
click at [1068, 246] on icon at bounding box center [1067, 246] width 11 height 11
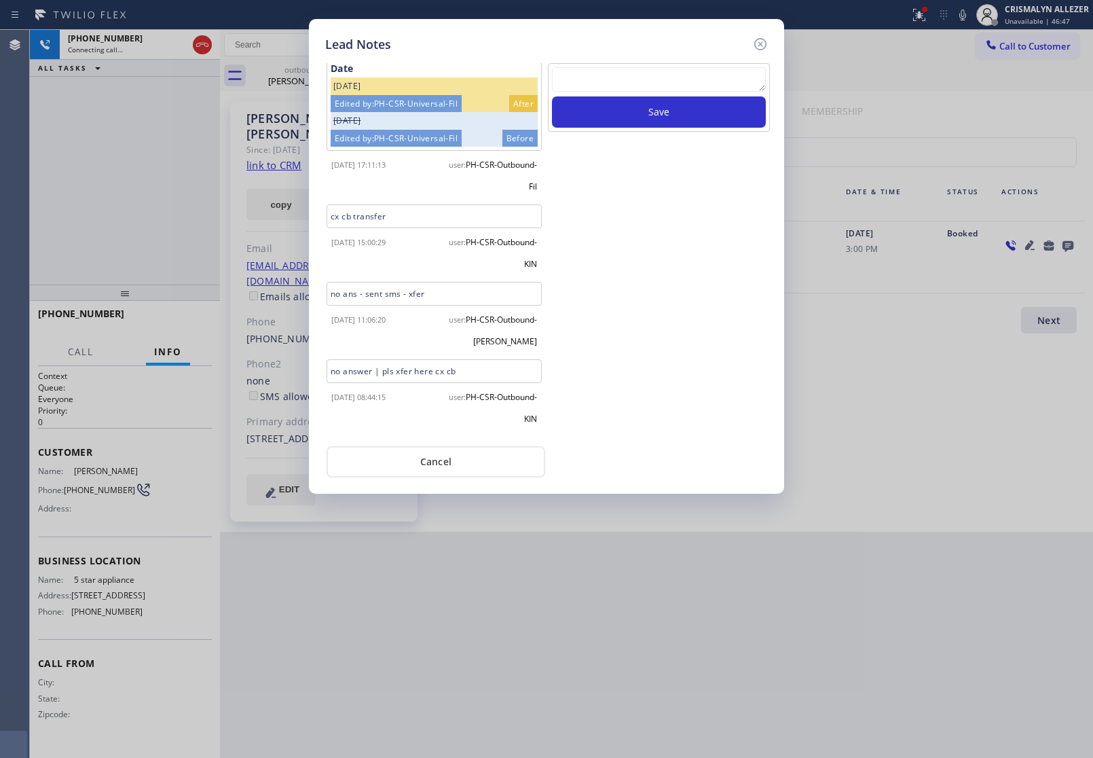
scroll to position [693, 0]
click at [430, 463] on button "Cancel" at bounding box center [436, 461] width 219 height 31
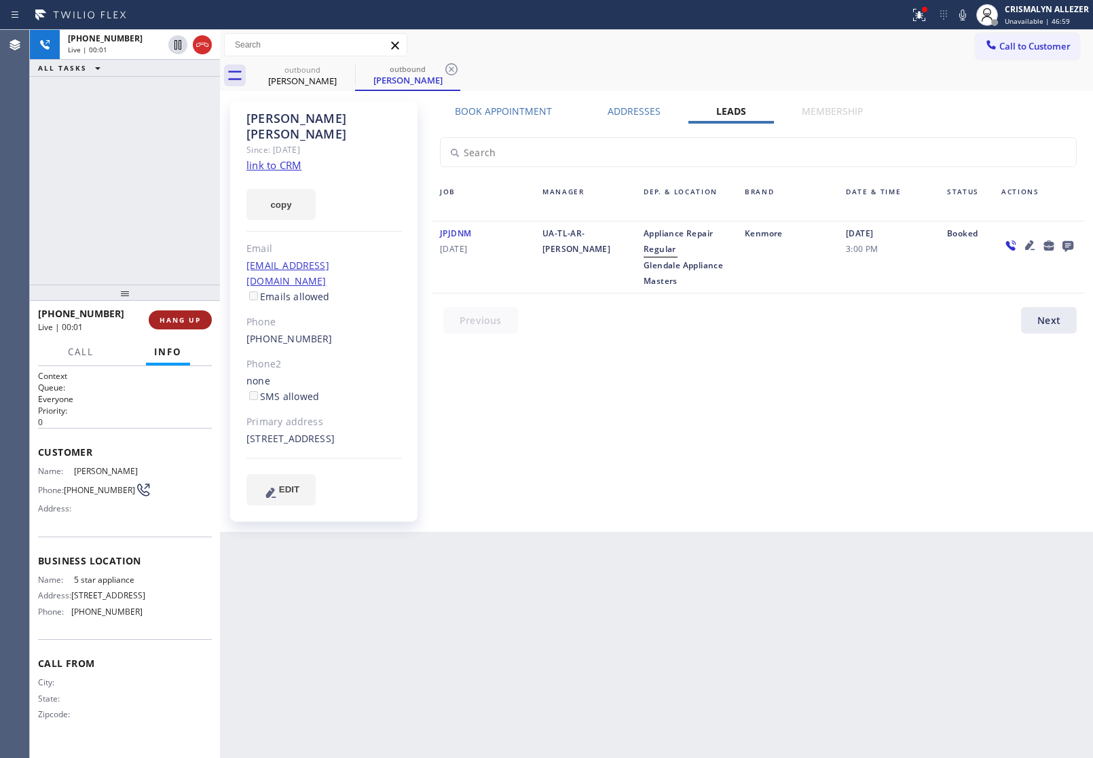
click at [180, 318] on span "HANG UP" at bounding box center [180, 320] width 41 height 10
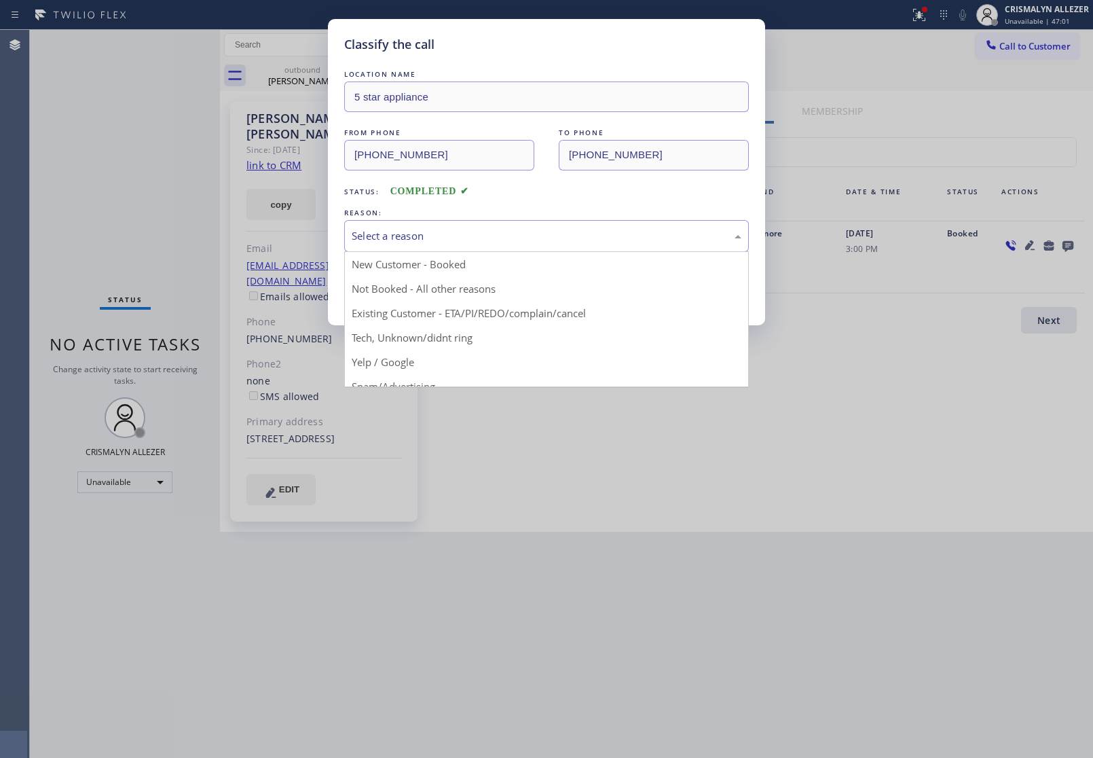
click at [555, 240] on div "Select a reason" at bounding box center [547, 236] width 390 height 16
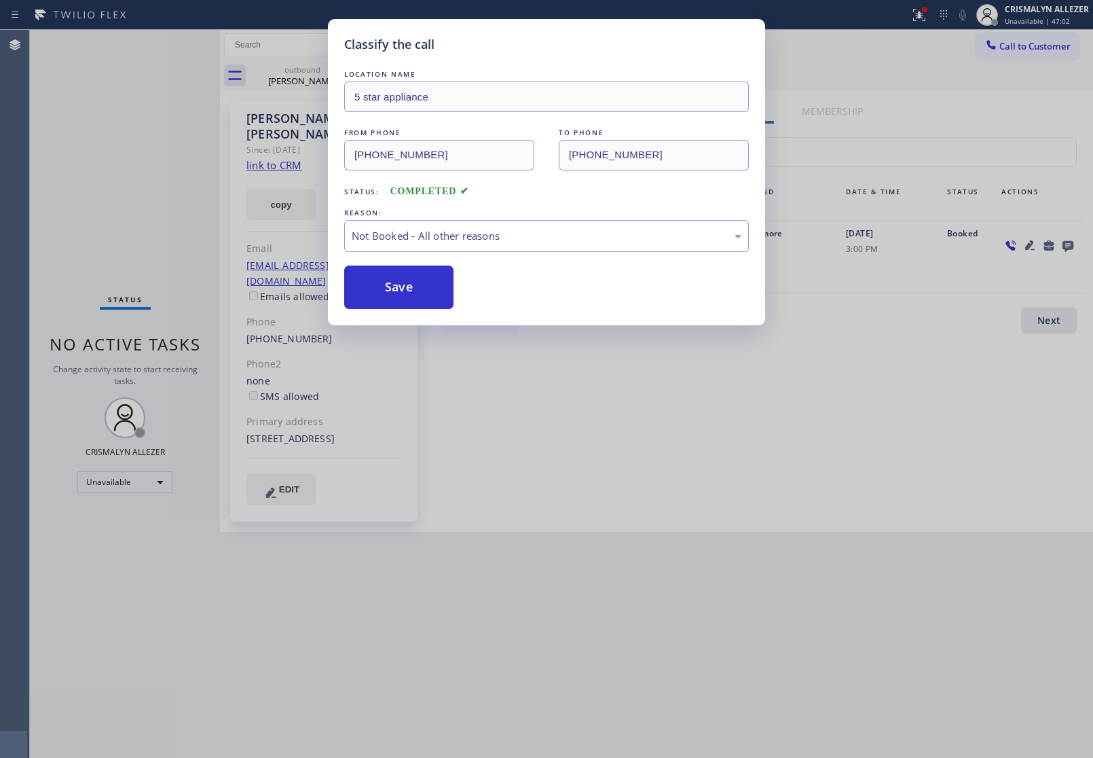
click at [421, 297] on button "Save" at bounding box center [398, 286] width 109 height 43
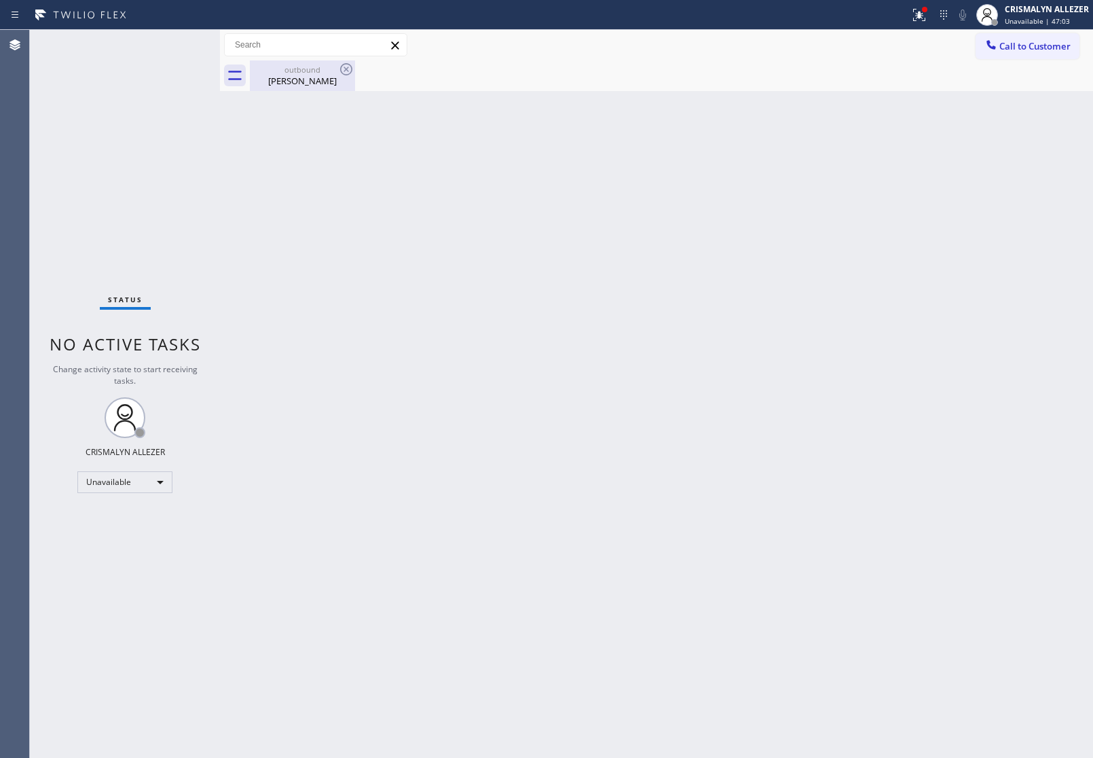
click at [312, 82] on div "[PERSON_NAME]" at bounding box center [302, 81] width 103 height 12
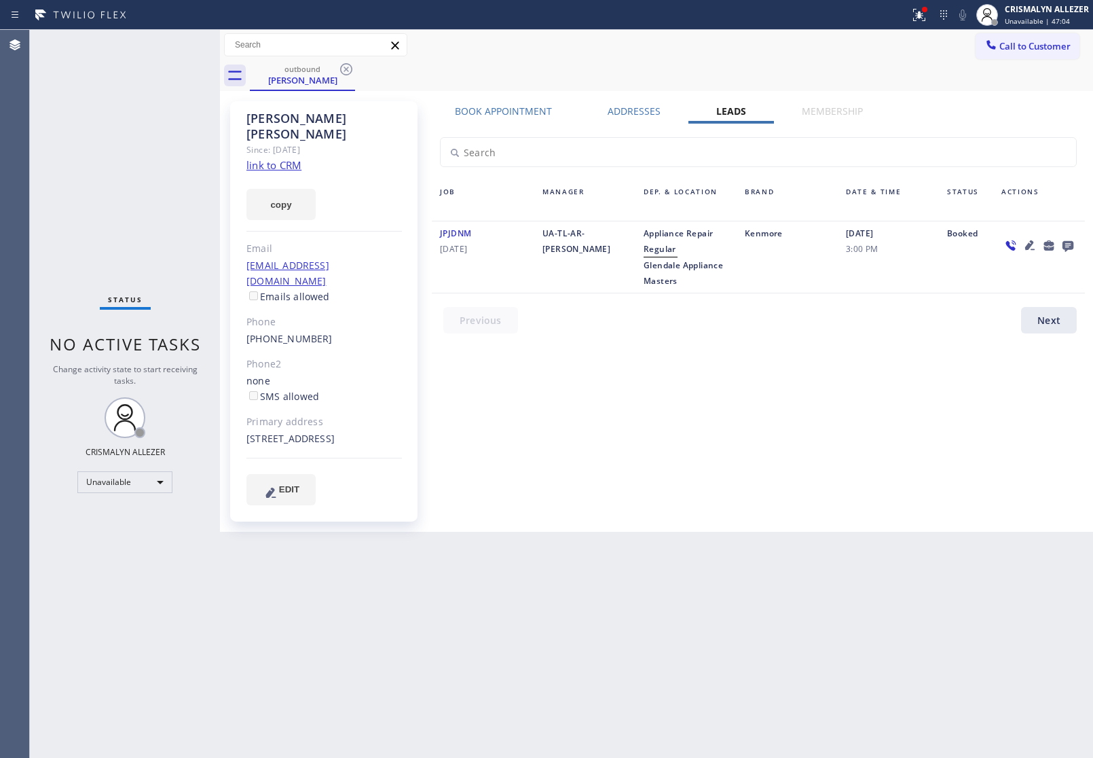
drag, startPoint x: 345, startPoint y: 68, endPoint x: 354, endPoint y: 3, distance: 65.2
click at [345, 67] on icon at bounding box center [346, 69] width 16 height 16
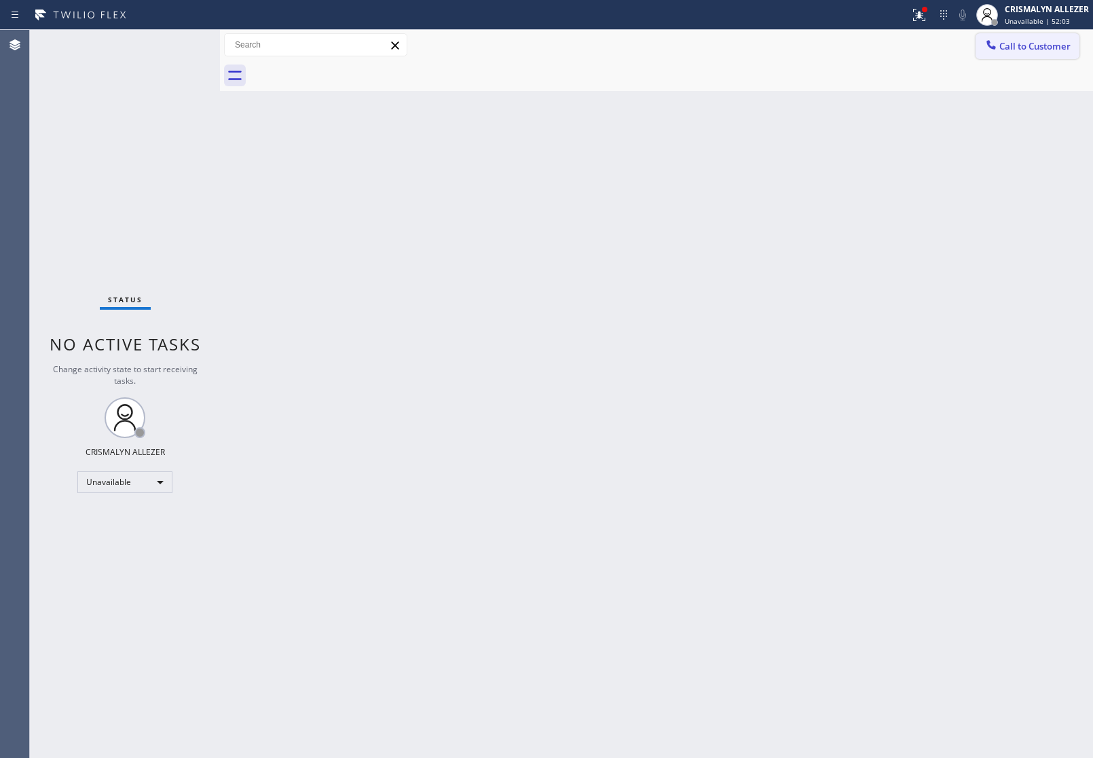
click at [1040, 54] on button "Call to Customer" at bounding box center [1028, 46] width 104 height 26
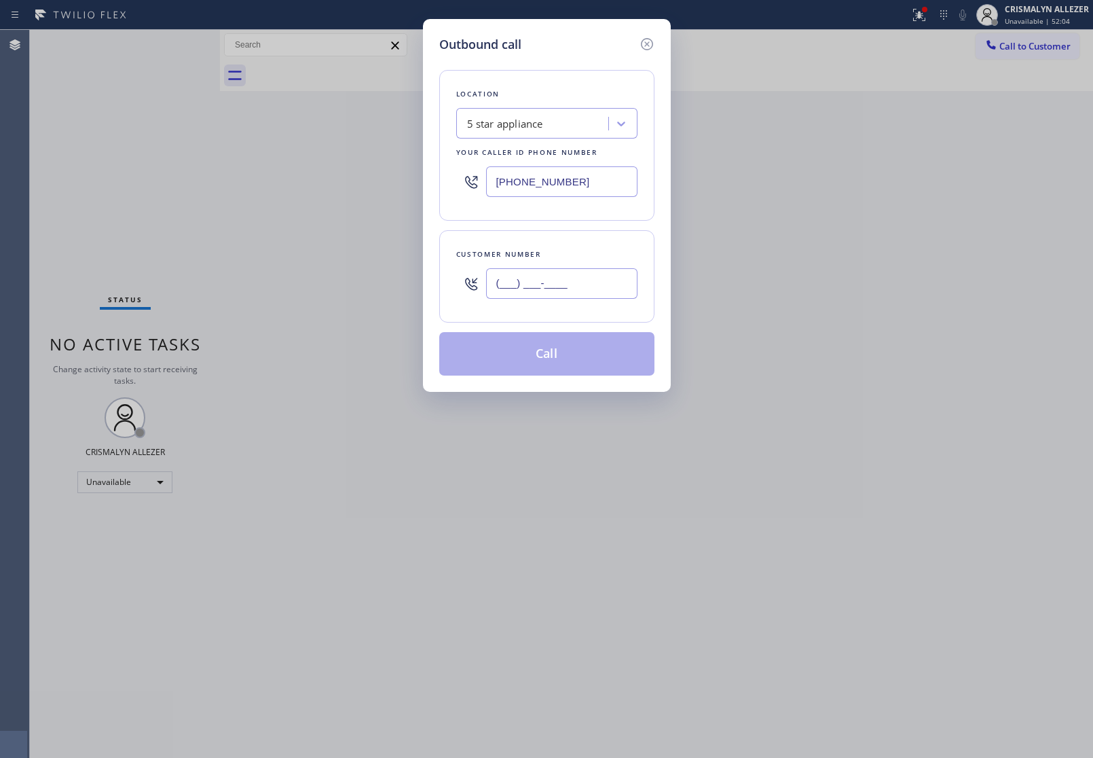
click at [586, 294] on input "(___) ___-____" at bounding box center [561, 283] width 151 height 31
paste input "714) 749-2177"
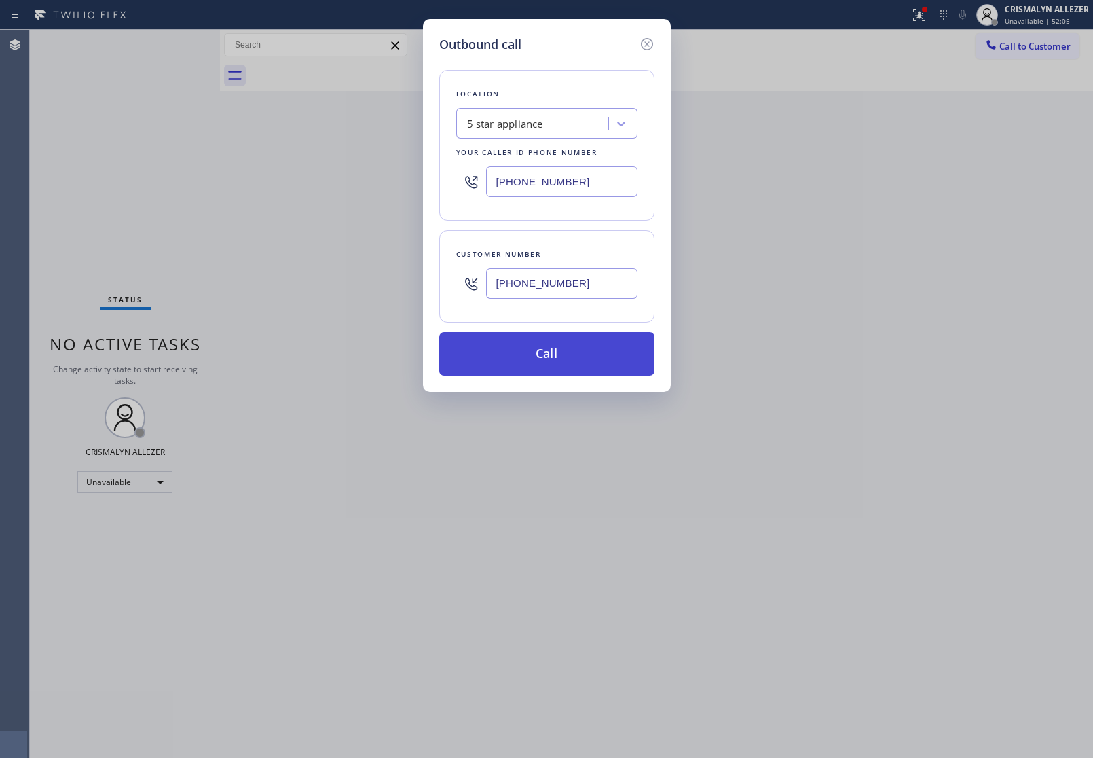
type input "[PHONE_NUMBER]"
click at [538, 364] on button "Call" at bounding box center [546, 353] width 215 height 43
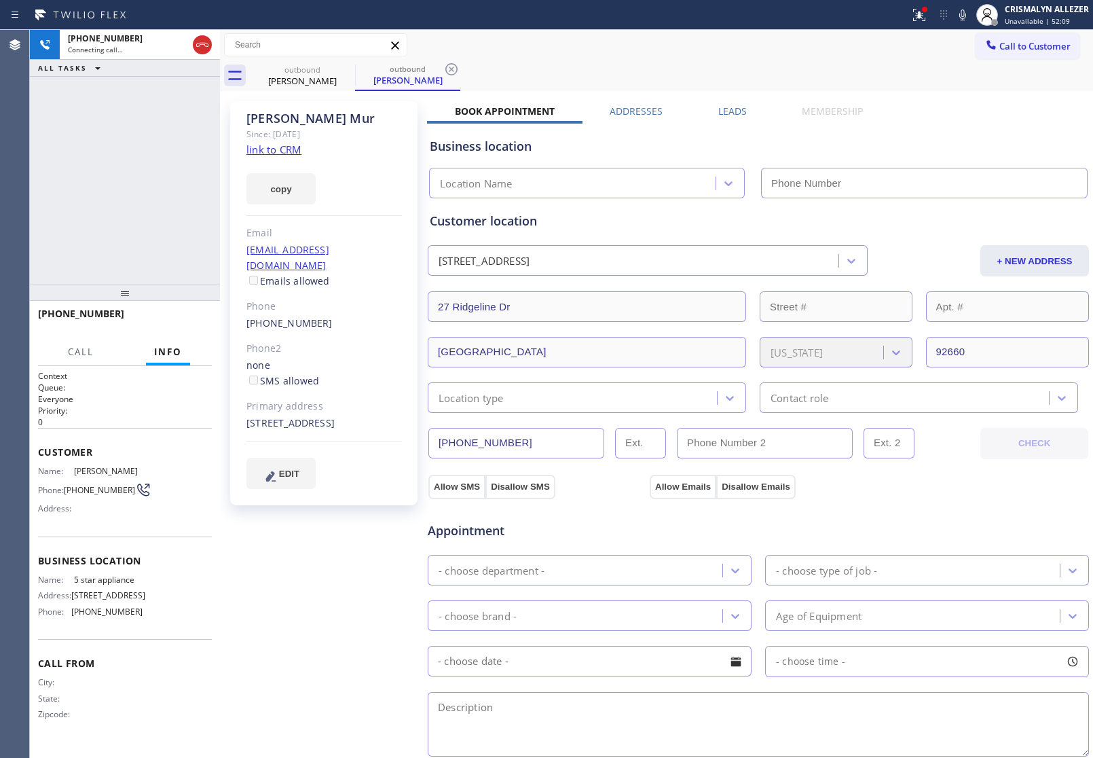
click at [280, 149] on link "link to CRM" at bounding box center [273, 150] width 55 height 14
type input "[PHONE_NUMBER]"
click at [178, 329] on button "HANG UP" at bounding box center [180, 319] width 63 height 19
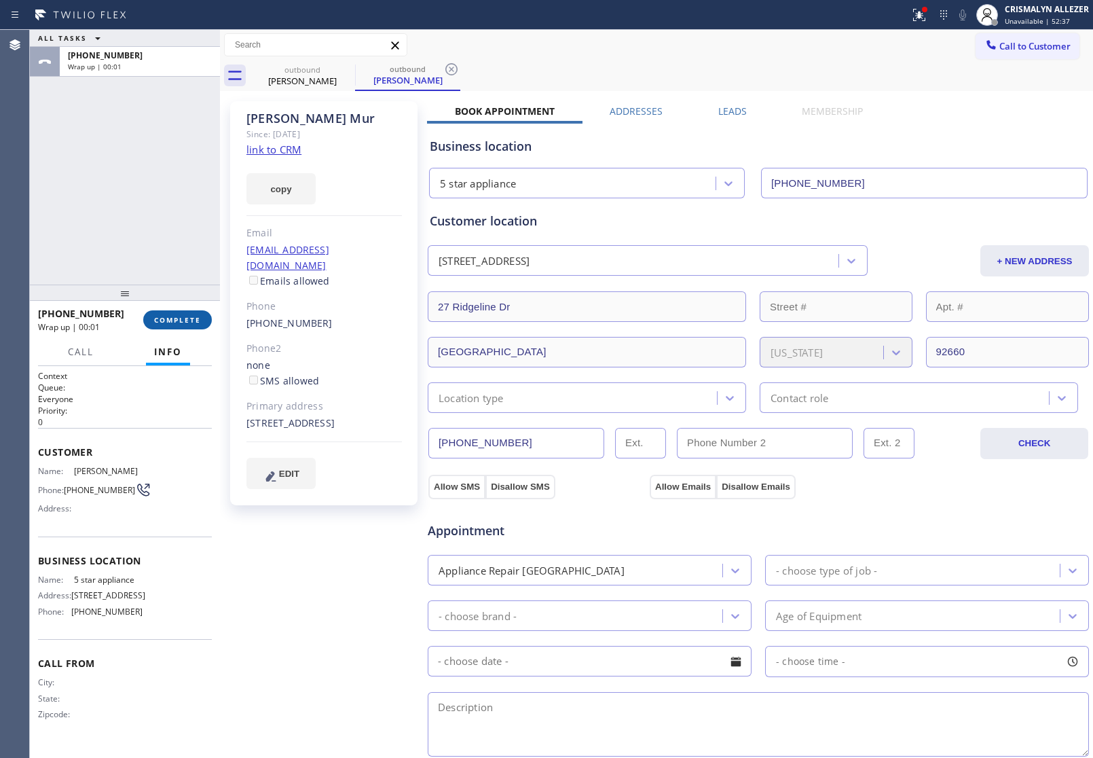
click at [180, 327] on button "COMPLETE" at bounding box center [177, 319] width 69 height 19
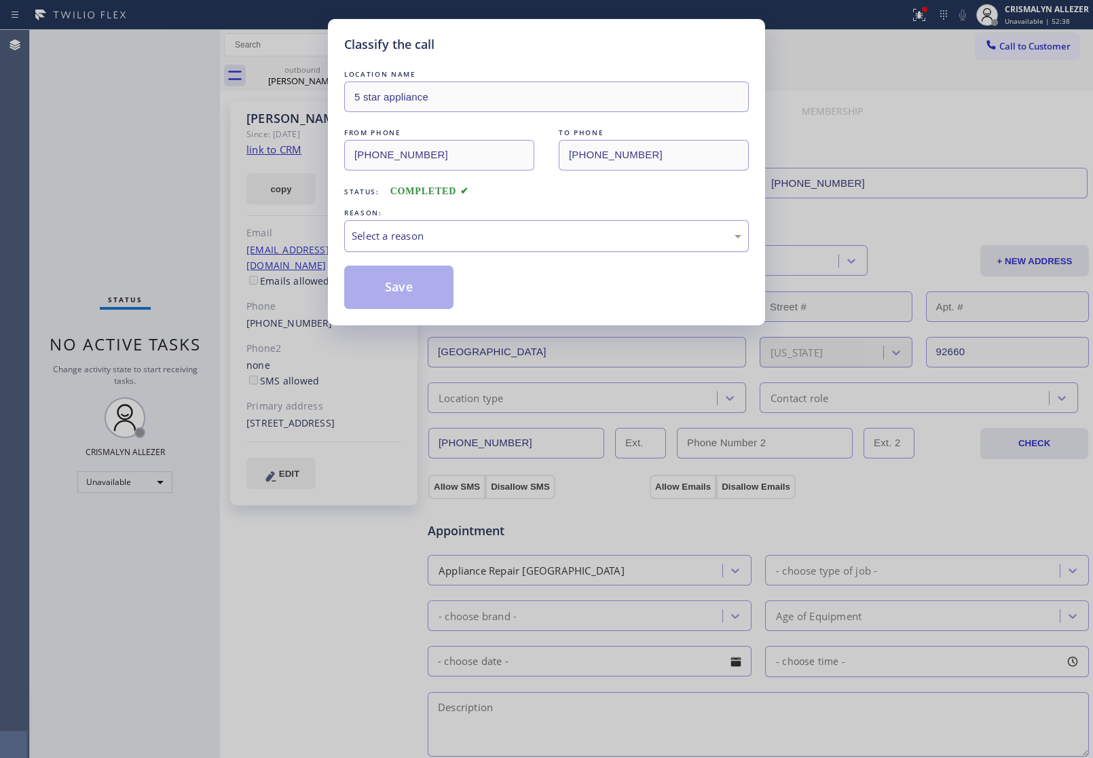
click at [567, 239] on div "Select a reason" at bounding box center [547, 236] width 390 height 16
click at [399, 280] on button "Save" at bounding box center [398, 286] width 109 height 43
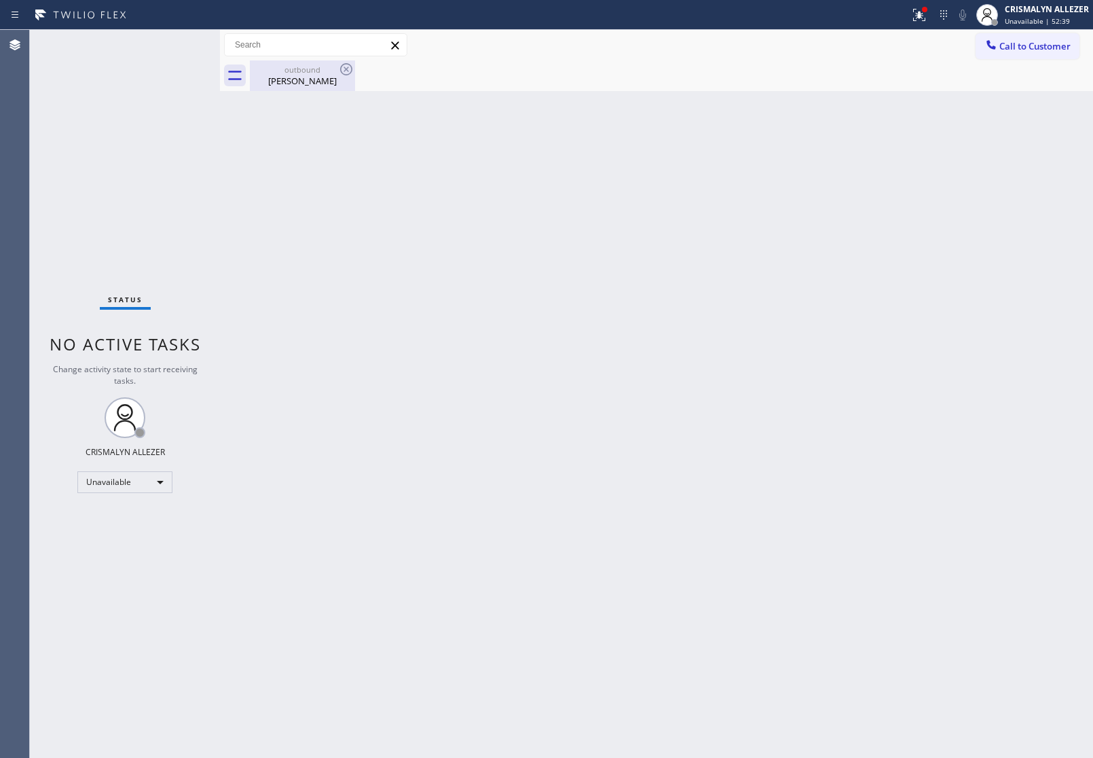
click at [312, 75] on div "[PERSON_NAME]" at bounding box center [302, 81] width 103 height 12
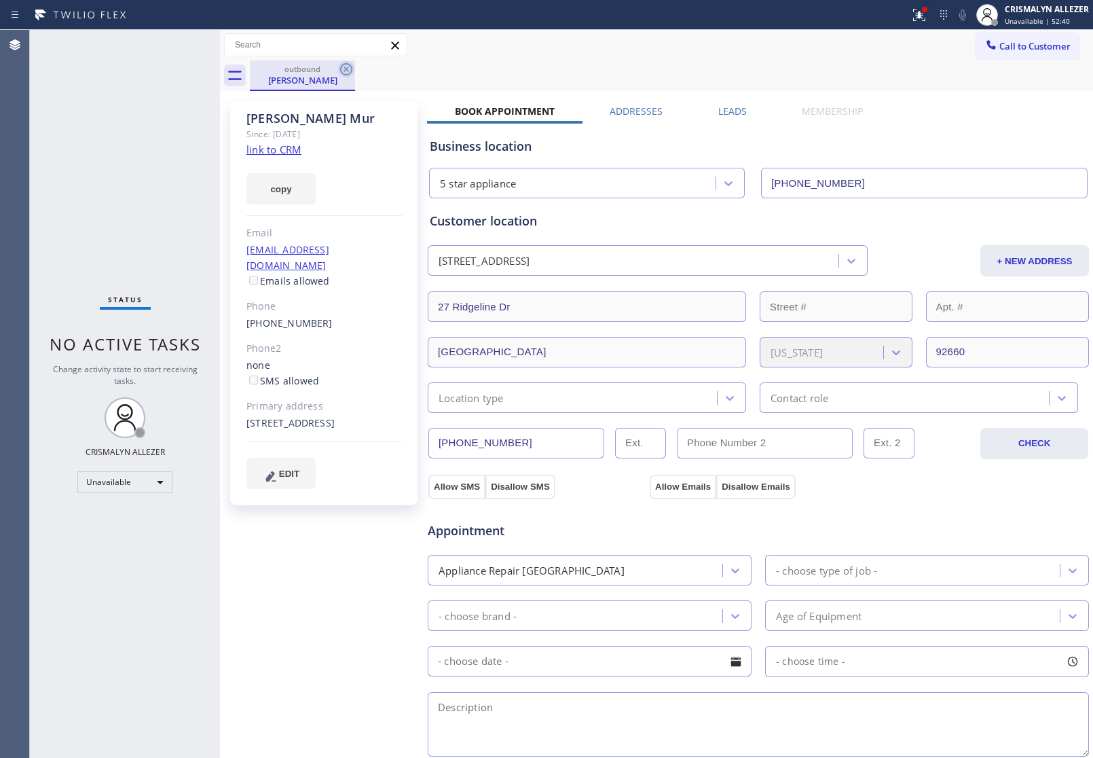
click at [341, 67] on icon at bounding box center [346, 69] width 12 height 12
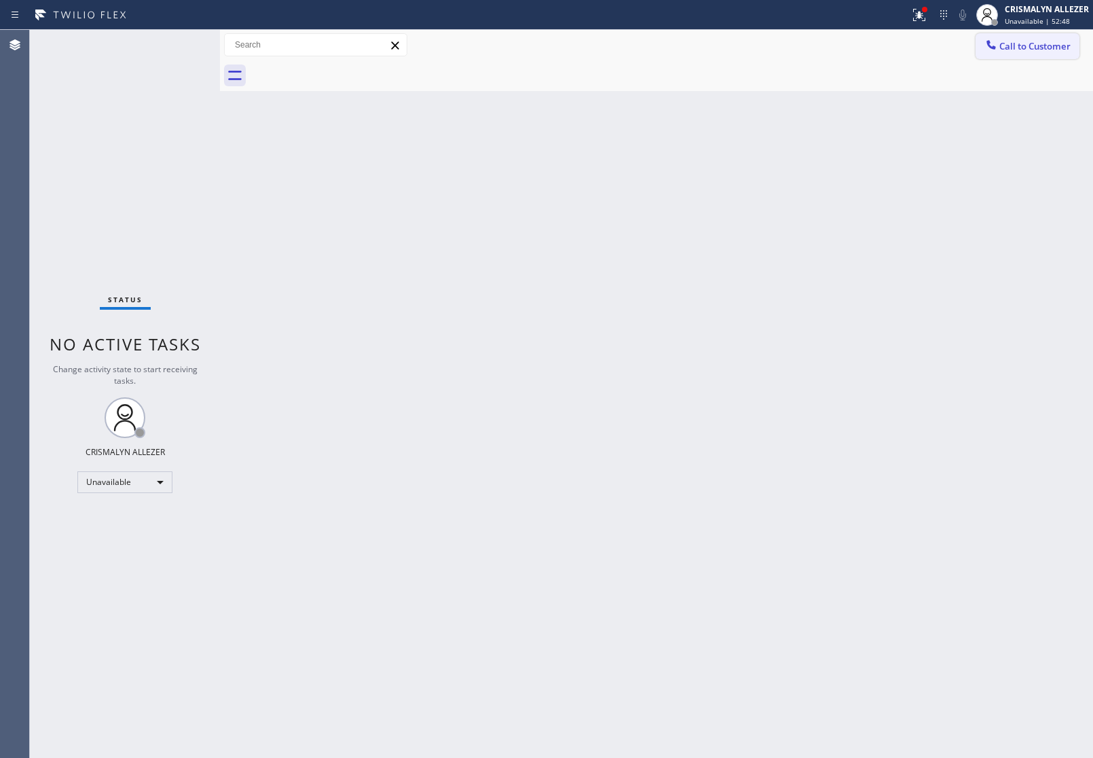
click at [1025, 44] on span "Call to Customer" at bounding box center [1034, 46] width 71 height 12
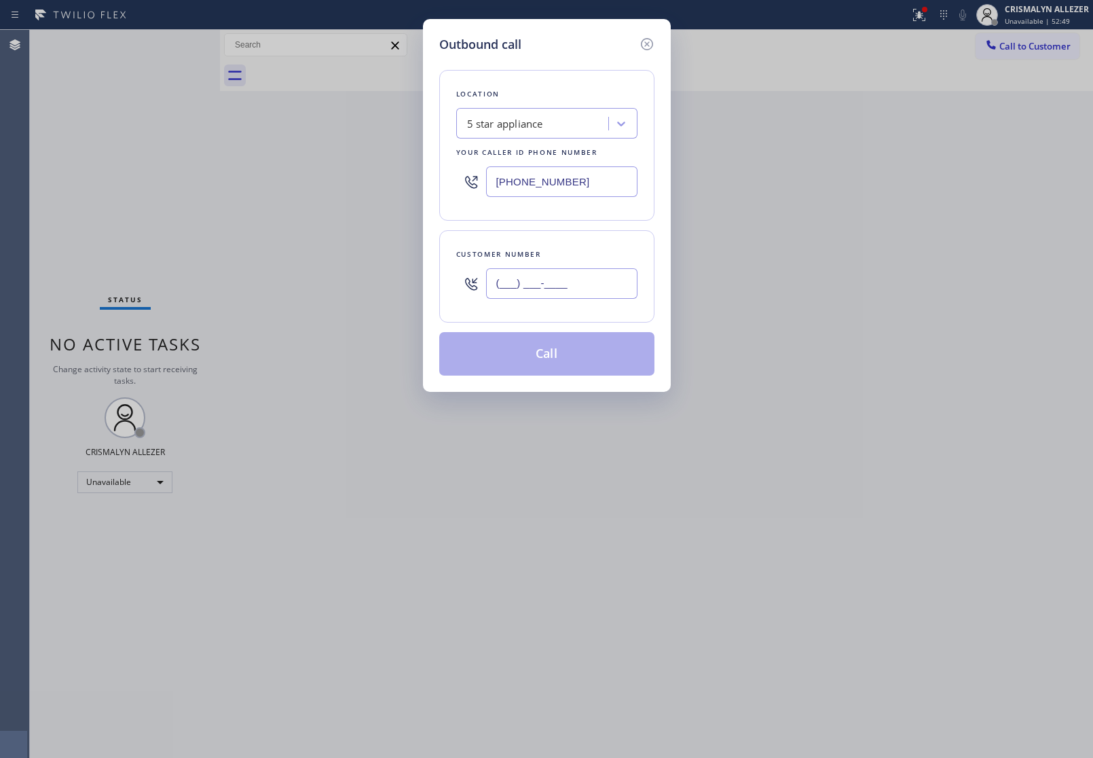
click at [595, 283] on input "(___) ___-____" at bounding box center [561, 283] width 151 height 31
paste input "253) 203-5786"
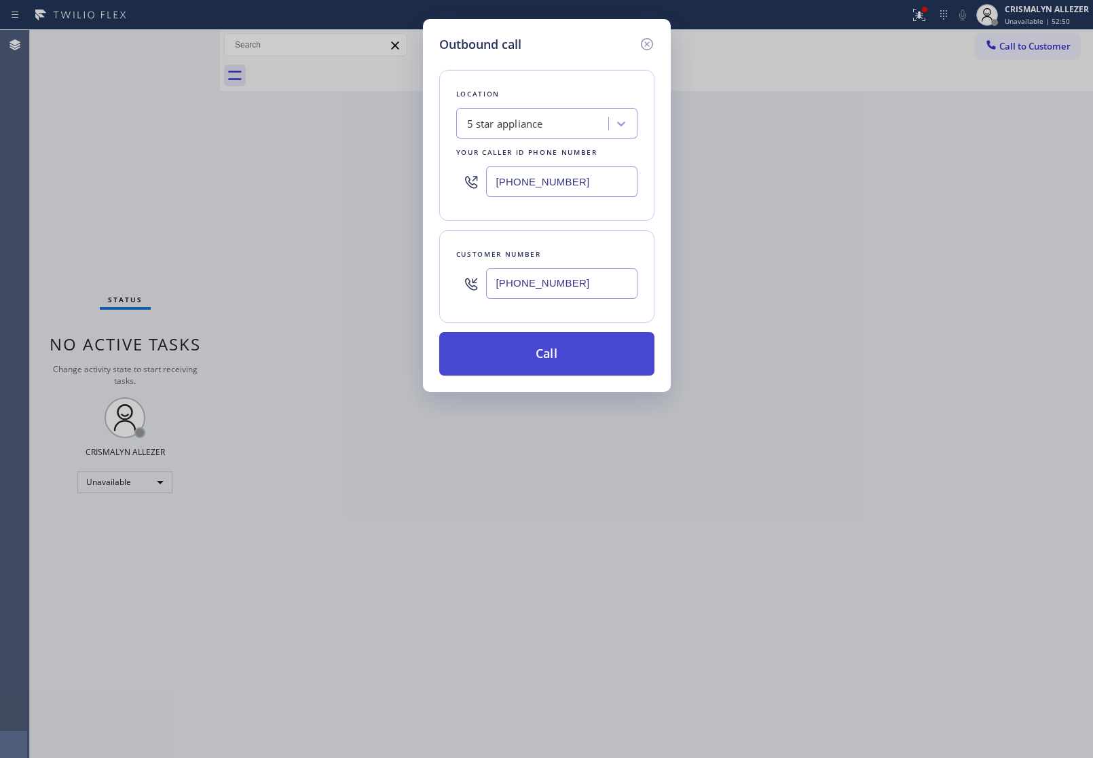
type input "[PHONE_NUMBER]"
click at [557, 372] on button "Call" at bounding box center [546, 353] width 215 height 43
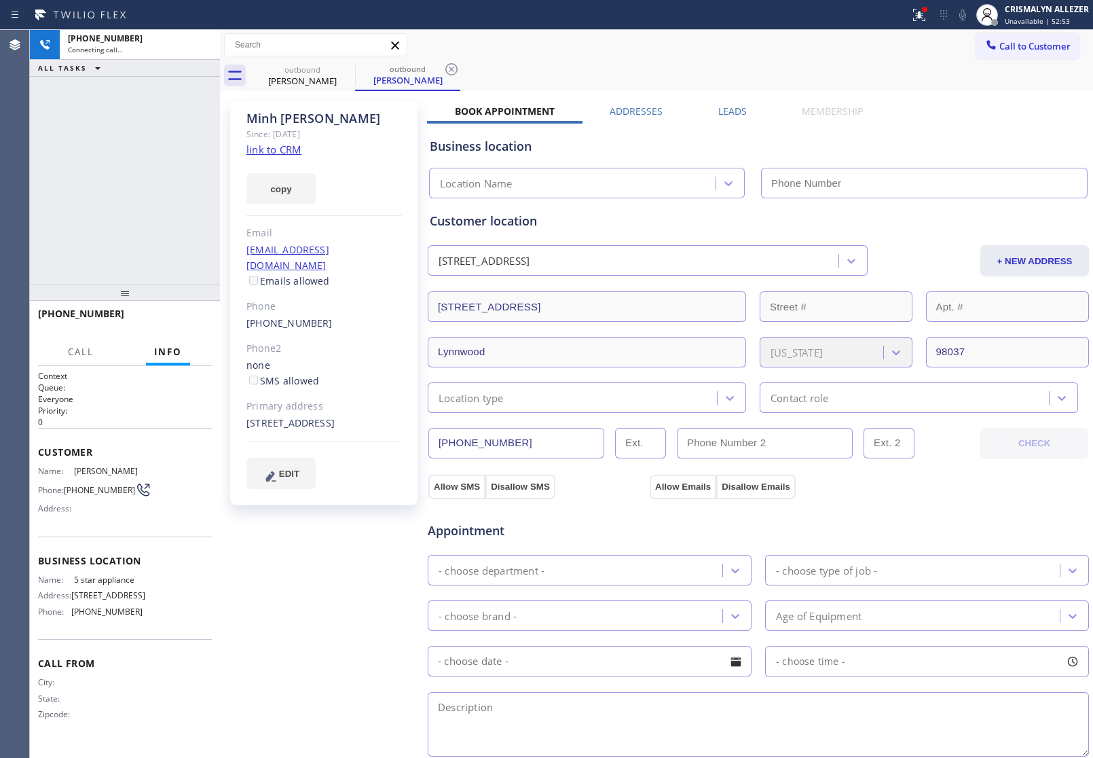
click at [270, 153] on link "link to CRM" at bounding box center [273, 150] width 55 height 14
type input "[PHONE_NUMBER]"
click at [174, 320] on span "HANG UP" at bounding box center [180, 320] width 41 height 10
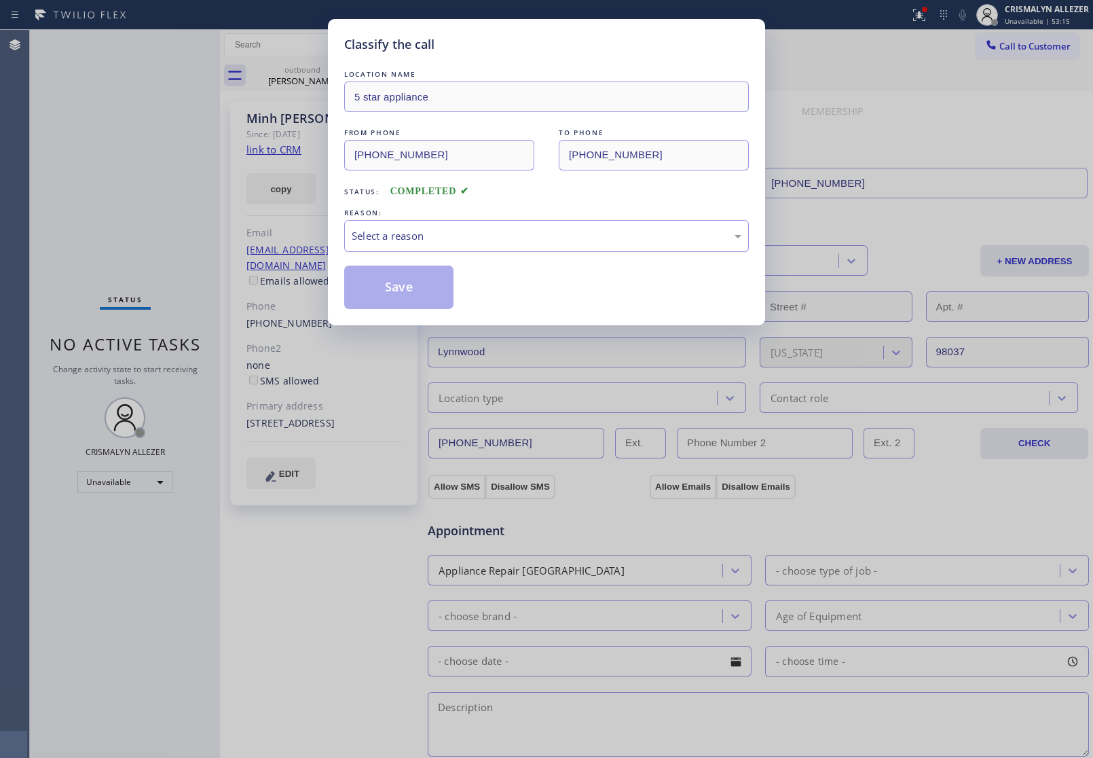
click at [534, 244] on div "Select a reason" at bounding box center [547, 236] width 390 height 16
click at [411, 289] on button "Save" at bounding box center [398, 286] width 109 height 43
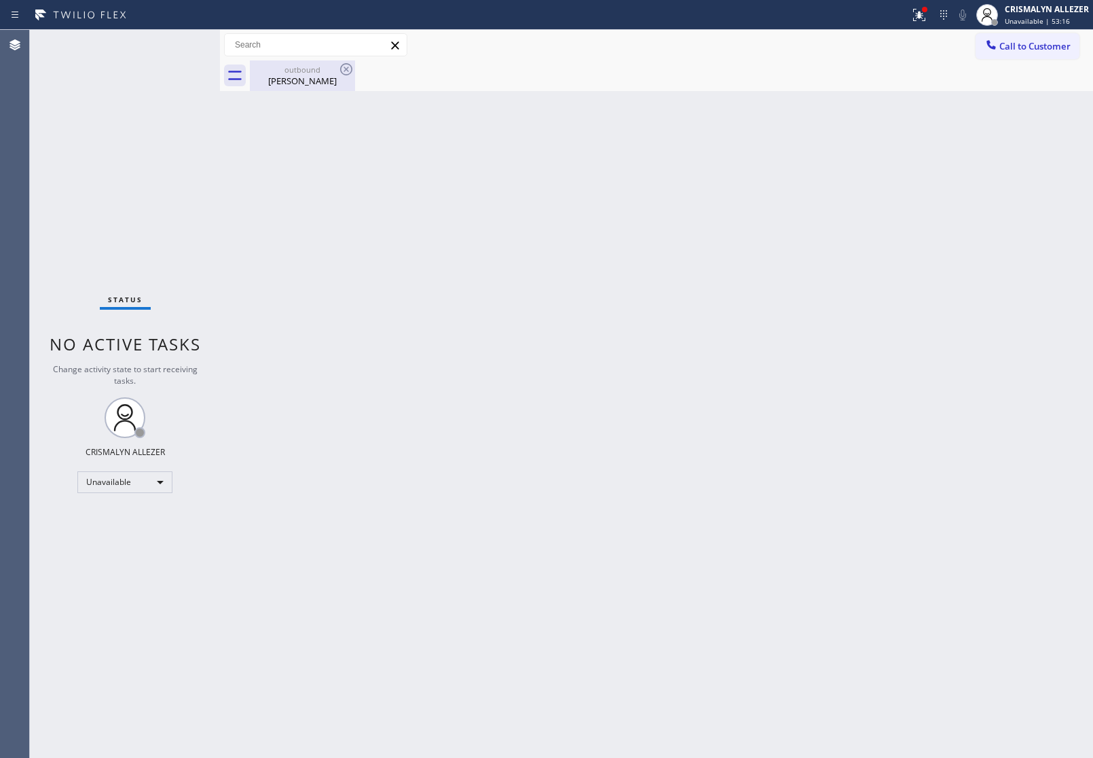
click at [304, 75] on div "[PERSON_NAME]" at bounding box center [302, 81] width 103 height 12
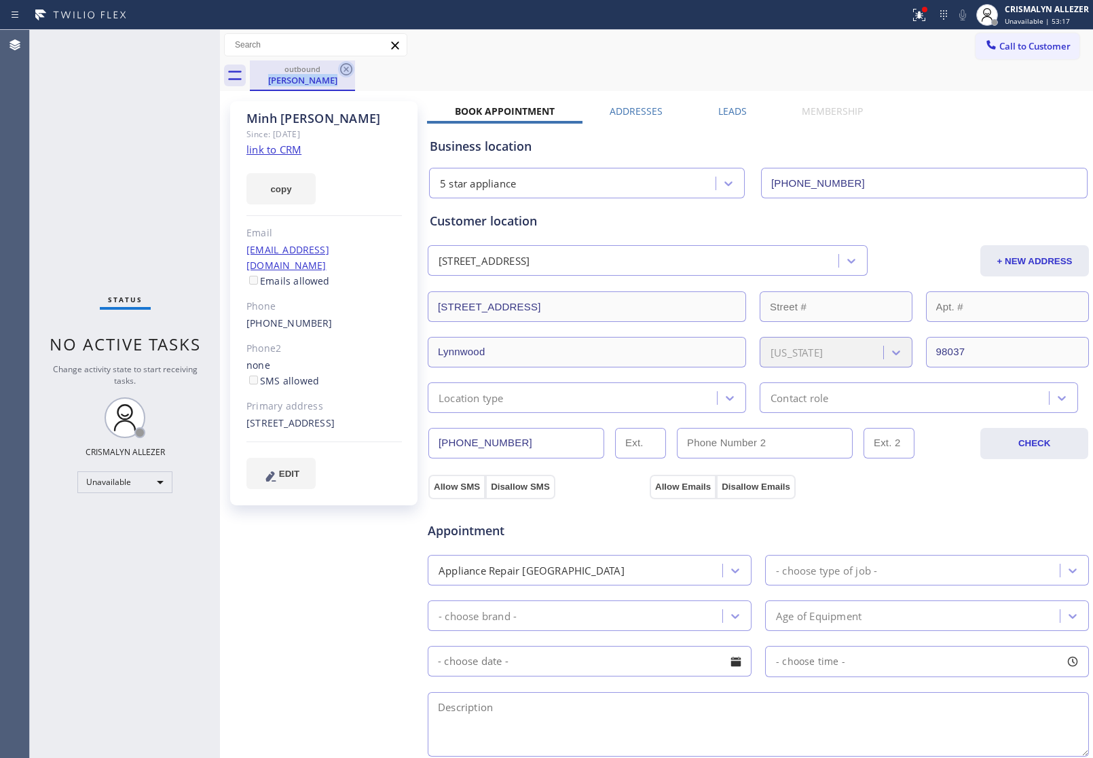
click at [340, 71] on div "outbound [PERSON_NAME]" at bounding box center [302, 75] width 105 height 31
click at [343, 71] on icon at bounding box center [346, 69] width 16 height 16
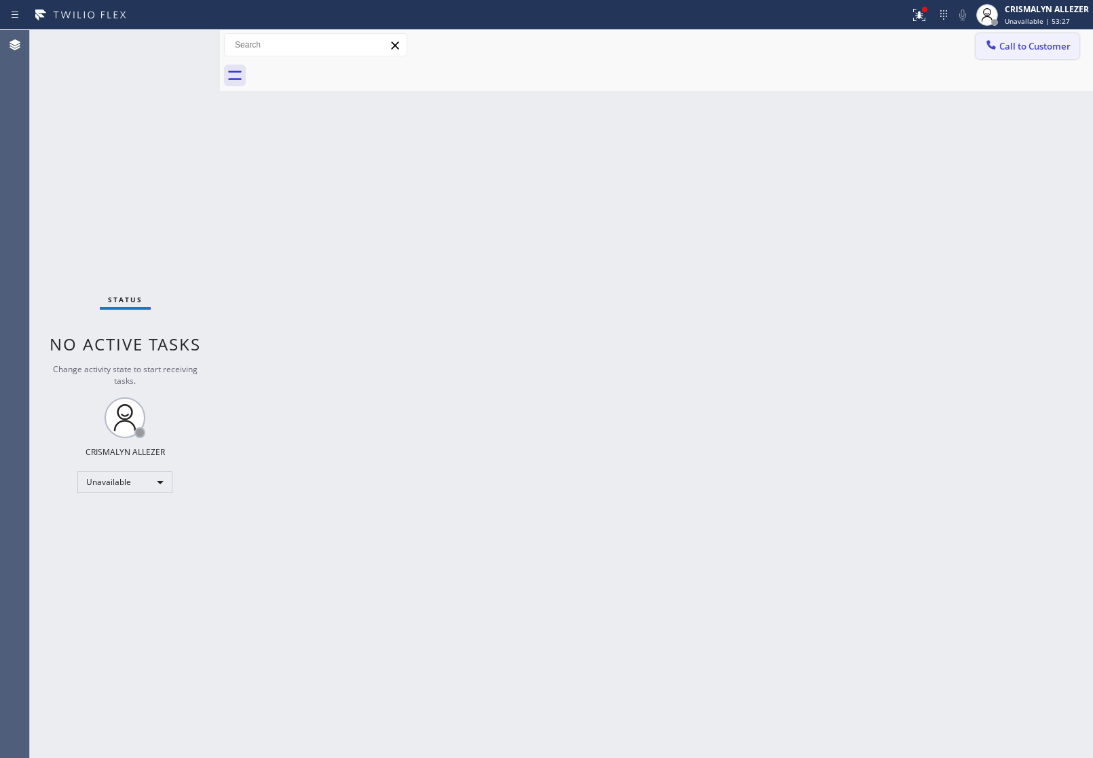
drag, startPoint x: 1068, startPoint y: 43, endPoint x: 1044, endPoint y: 41, distance: 23.8
click at [1044, 41] on span "Call to Customer" at bounding box center [1034, 46] width 71 height 12
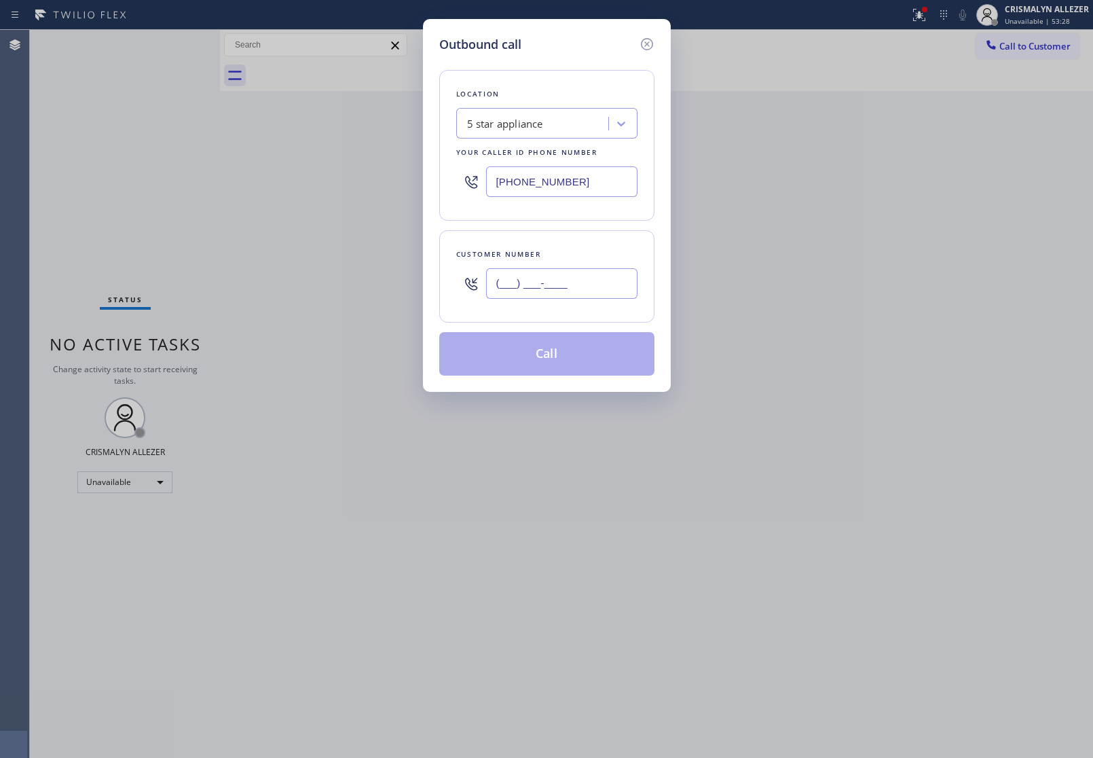
click at [589, 286] on input "(___) ___-____" at bounding box center [561, 283] width 151 height 31
paste input "609) 389-8517"
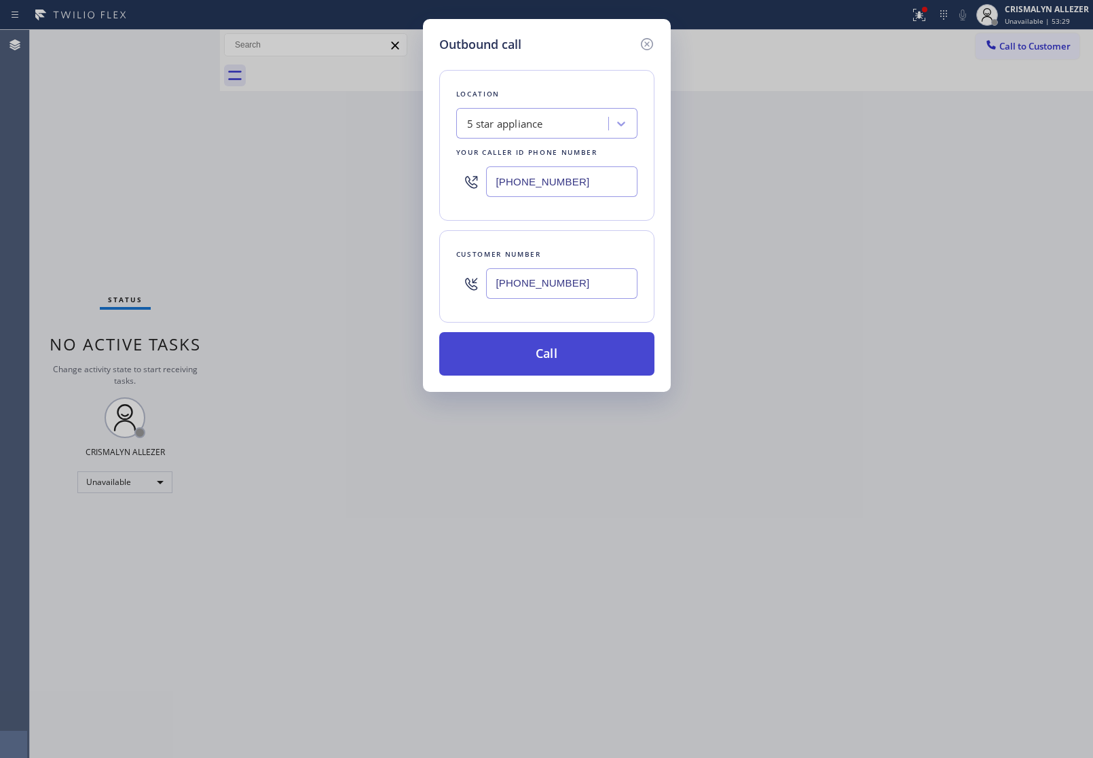
type input "[PHONE_NUMBER]"
click at [549, 367] on button "Call" at bounding box center [546, 353] width 215 height 43
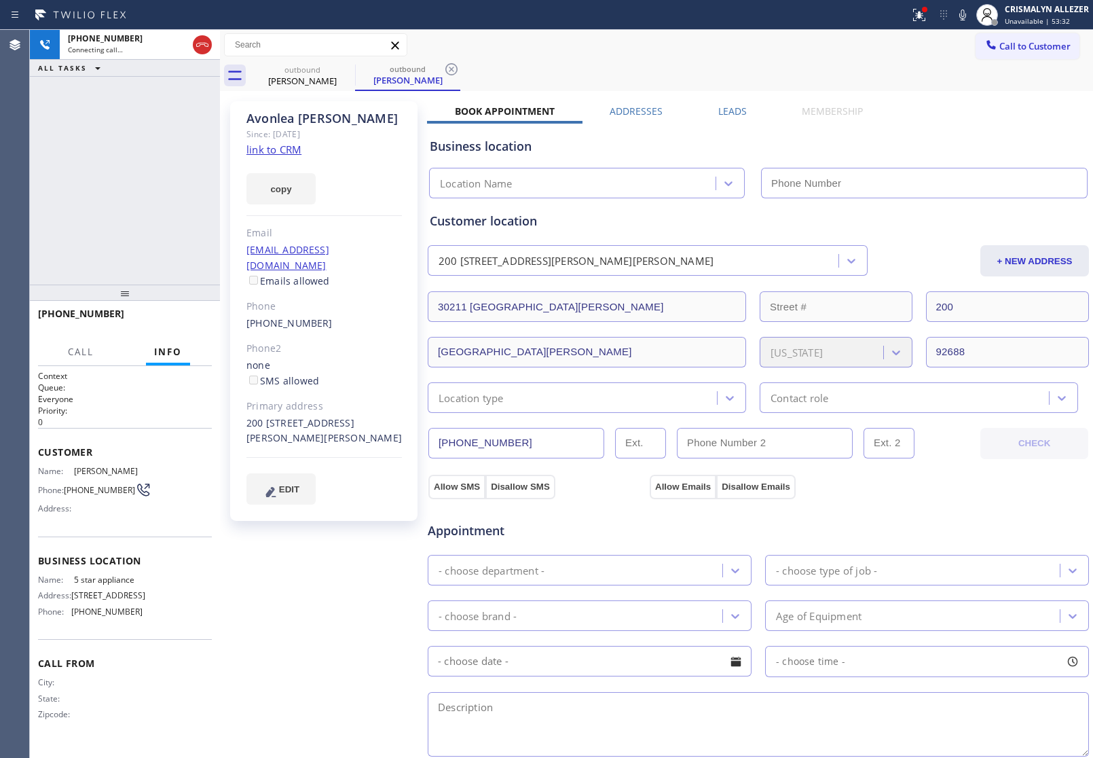
click at [280, 153] on link "link to CRM" at bounding box center [273, 150] width 55 height 14
type input "[PHONE_NUMBER]"
click at [175, 318] on span "HANG UP" at bounding box center [180, 320] width 41 height 10
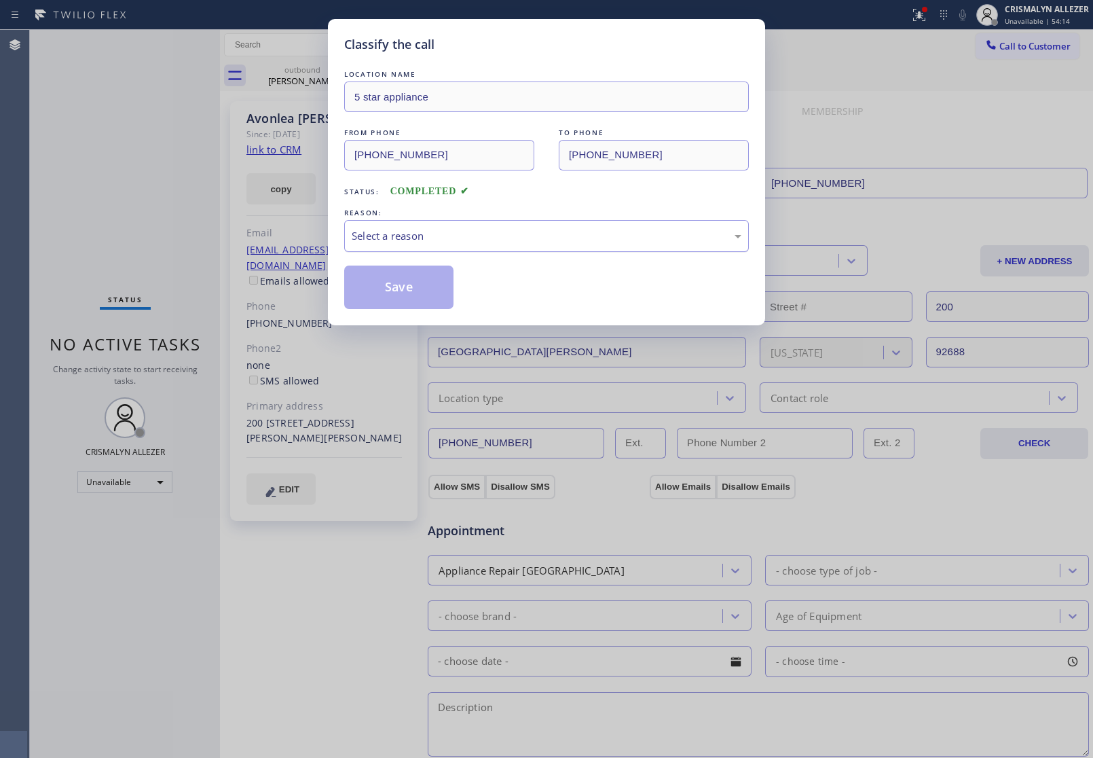
drag, startPoint x: 527, startPoint y: 234, endPoint x: 494, endPoint y: 246, distance: 34.6
click at [526, 234] on div "Select a reason" at bounding box center [547, 236] width 390 height 16
click at [380, 299] on button "Save" at bounding box center [398, 286] width 109 height 43
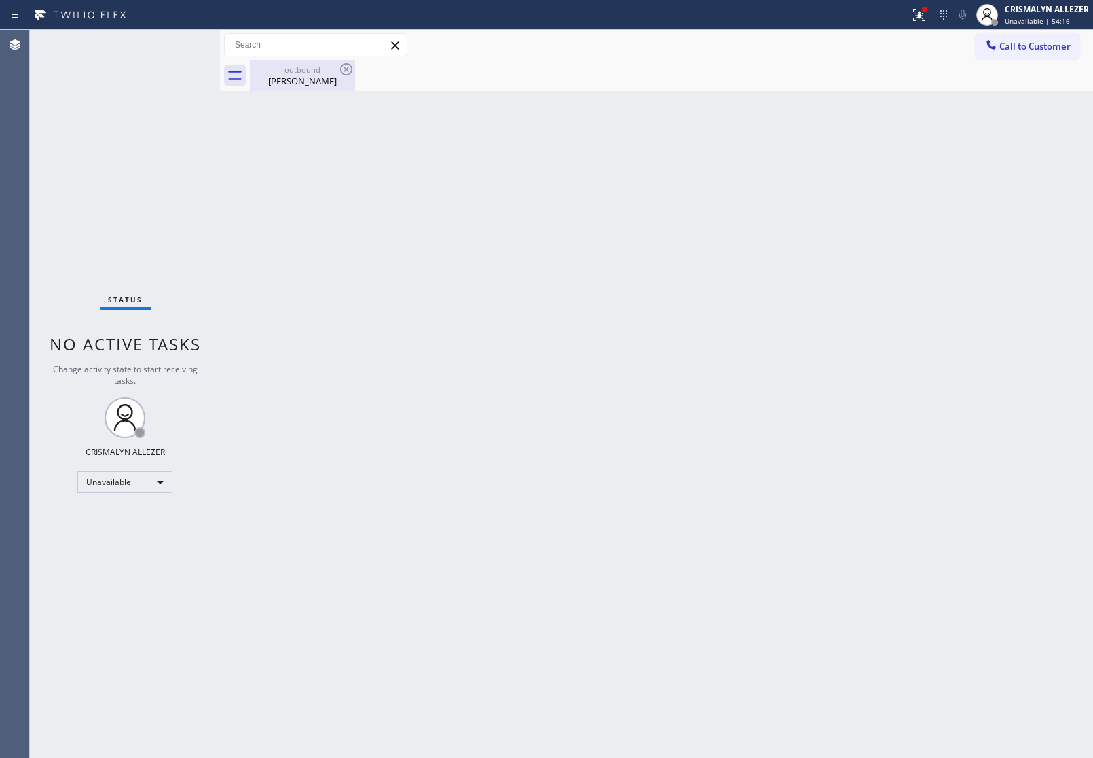
click at [302, 80] on div "[PERSON_NAME]" at bounding box center [302, 81] width 103 height 12
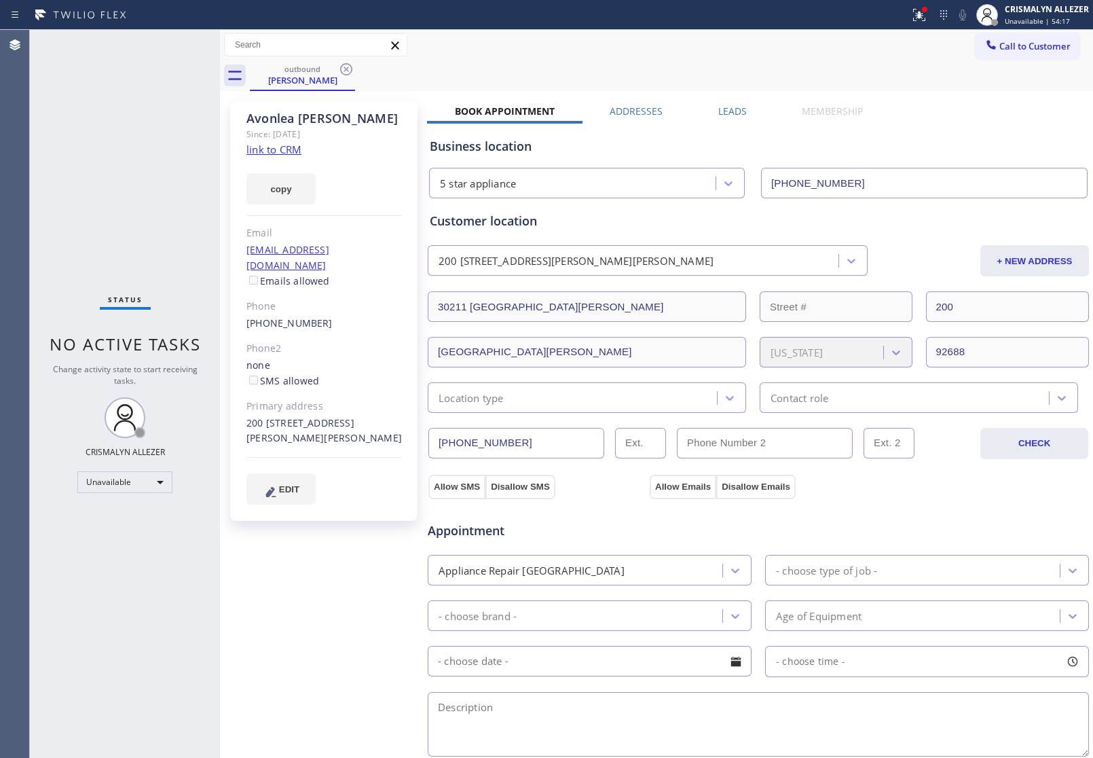
click at [720, 113] on label "Leads" at bounding box center [732, 111] width 29 height 13
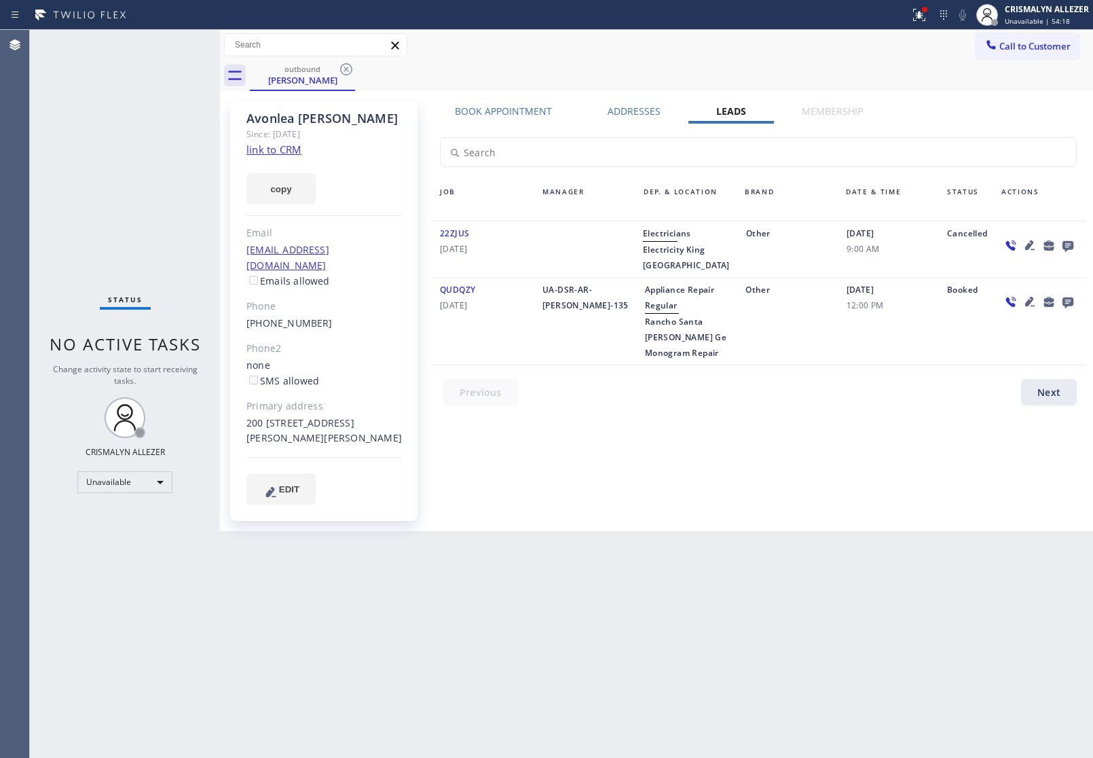
click at [1066, 244] on icon at bounding box center [1067, 246] width 11 height 11
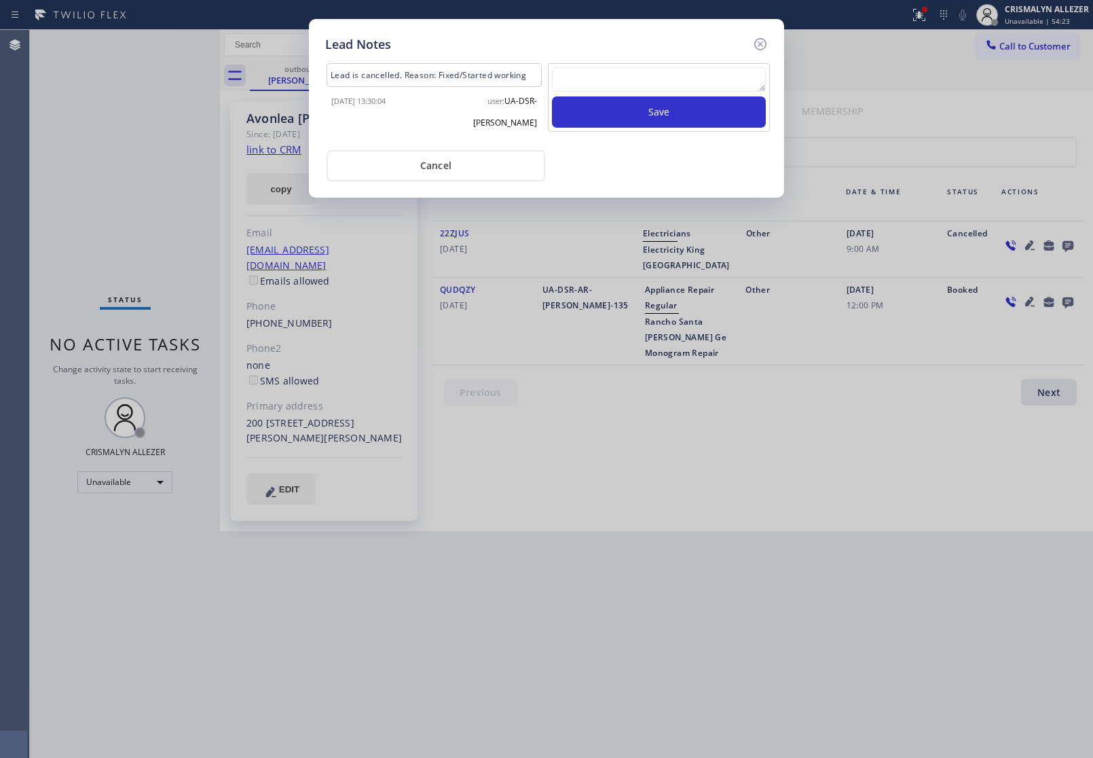
click at [630, 84] on textarea at bounding box center [659, 79] width 214 height 24
paste textarea "no answer | pls xfer here cx cb"
type textarea "no answer | pls xfer here cx cb"
click at [653, 119] on button "Save" at bounding box center [659, 111] width 214 height 31
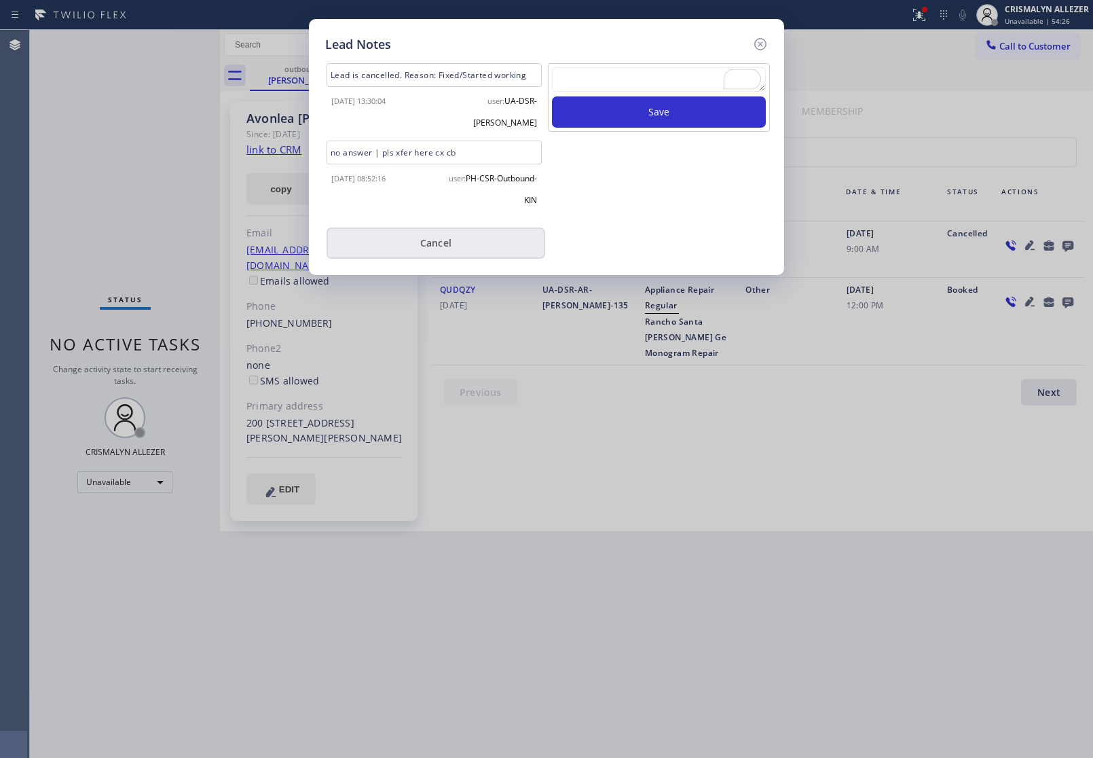
click at [439, 241] on button "Cancel" at bounding box center [436, 242] width 219 height 31
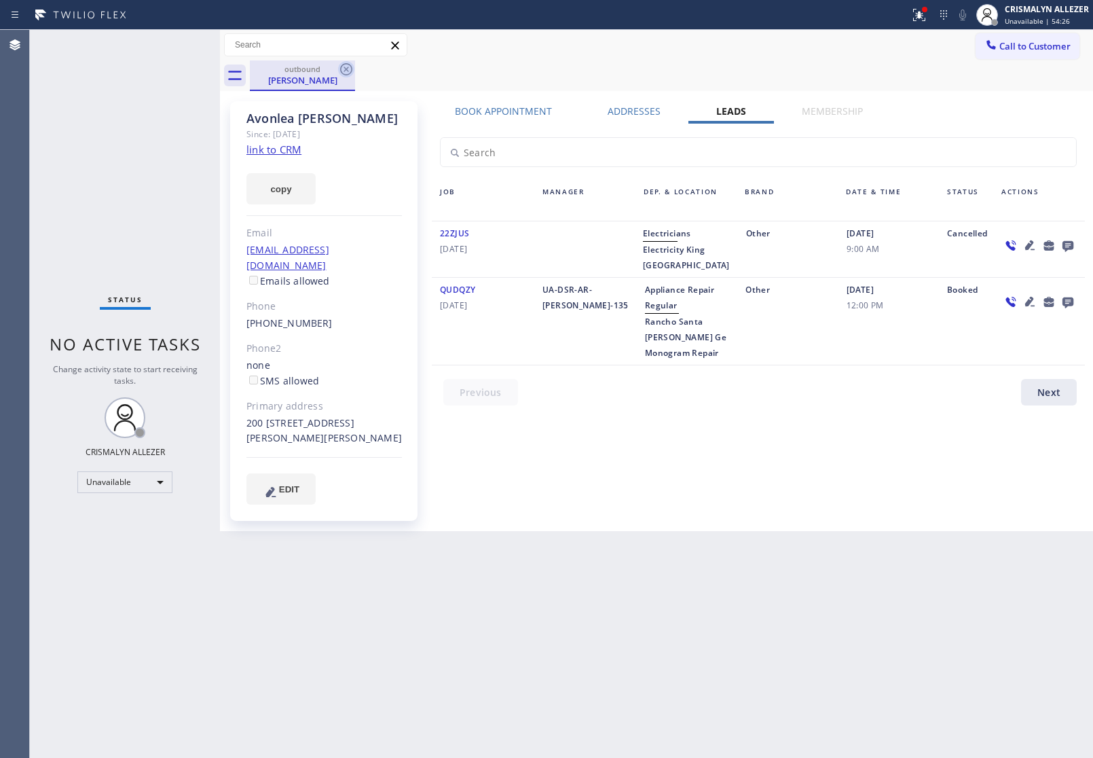
click at [341, 67] on icon at bounding box center [346, 69] width 12 height 12
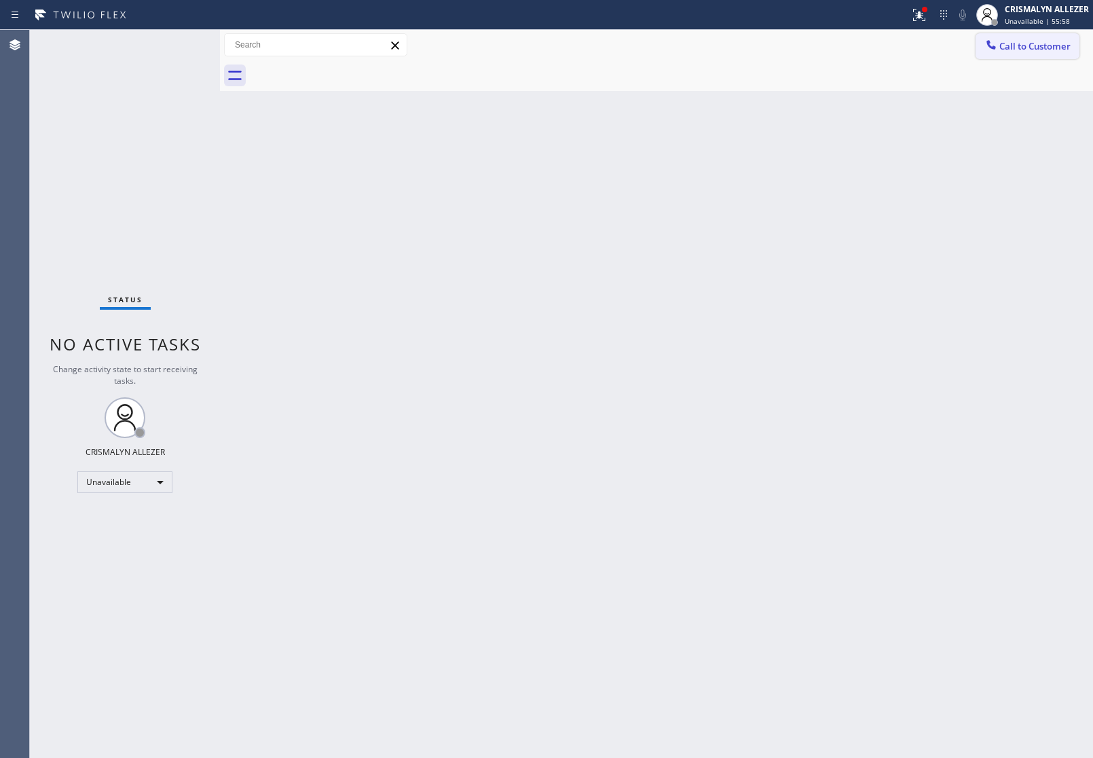
click at [1033, 39] on button "Call to Customer" at bounding box center [1028, 46] width 104 height 26
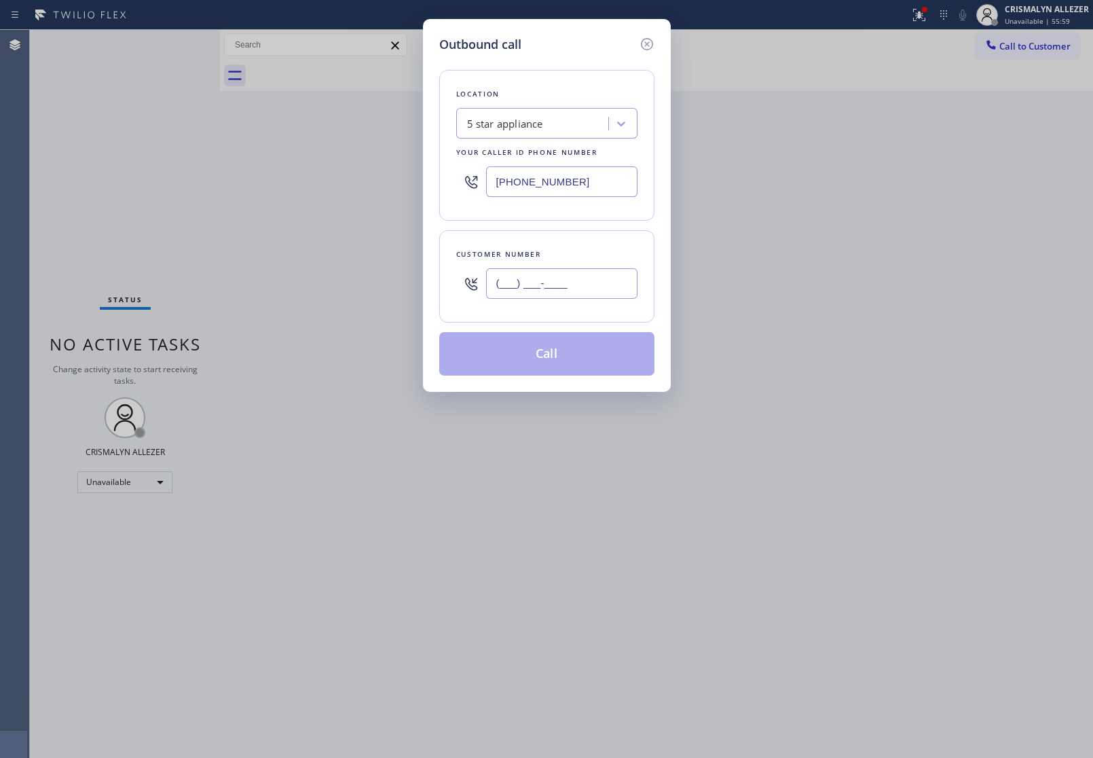
click at [616, 286] on input "(___) ___-____" at bounding box center [561, 283] width 151 height 31
paste input "206) 719-2528"
type input "[PHONE_NUMBER]"
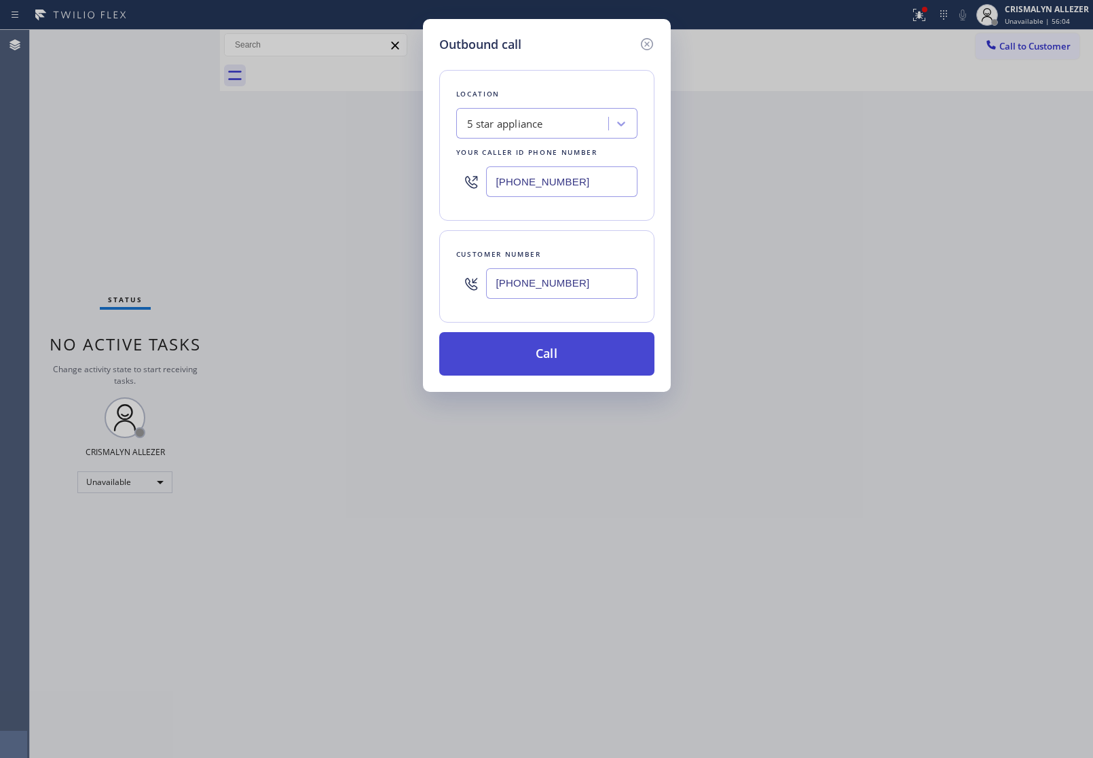
click at [561, 360] on button "Call" at bounding box center [546, 353] width 215 height 43
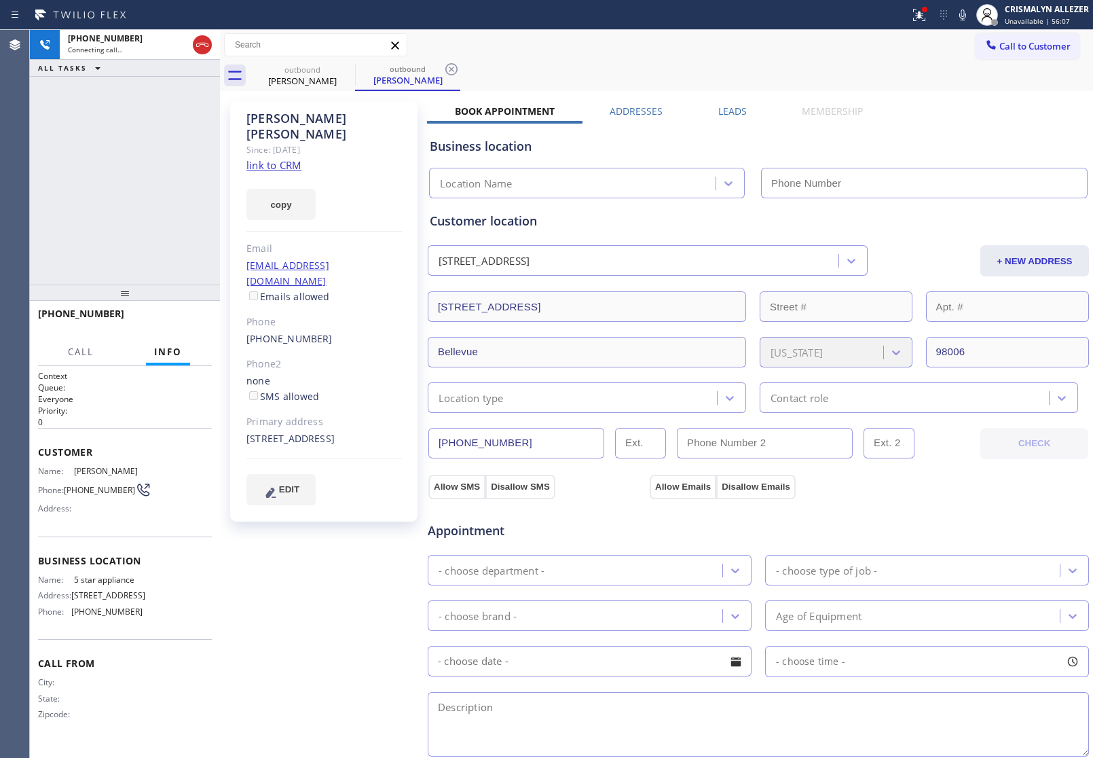
click at [263, 158] on link "link to CRM" at bounding box center [273, 165] width 55 height 14
type input "[PHONE_NUMBER]"
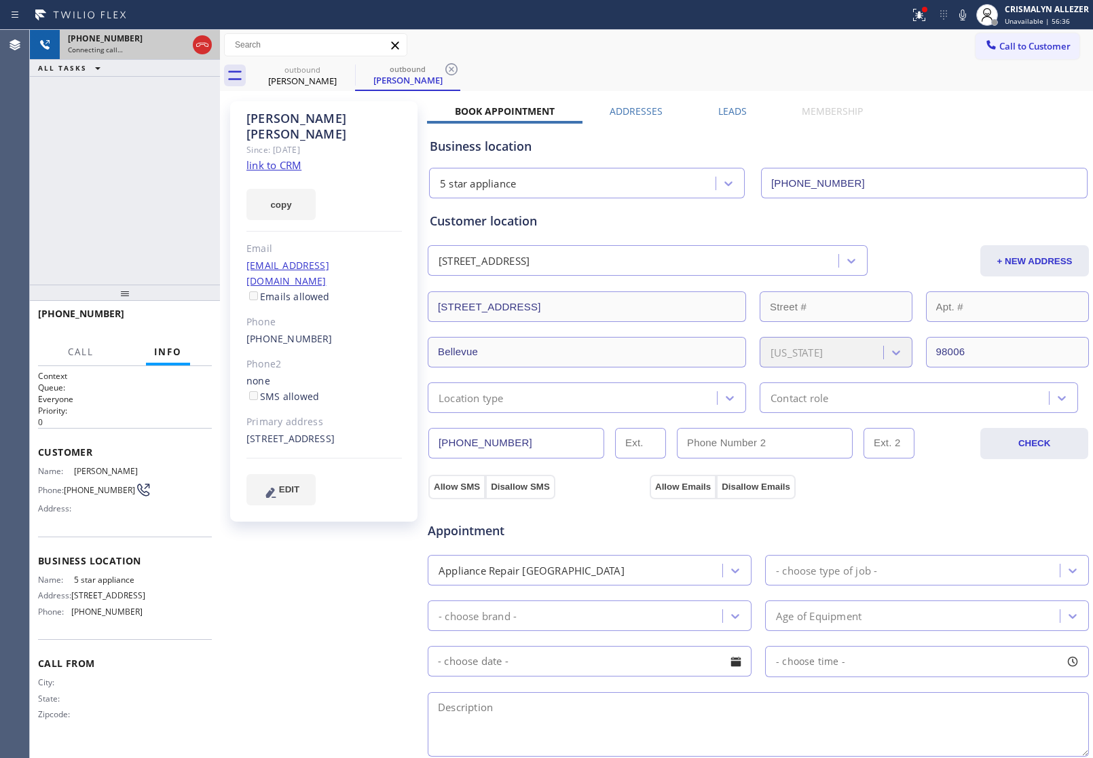
click at [207, 41] on icon at bounding box center [202, 45] width 16 height 16
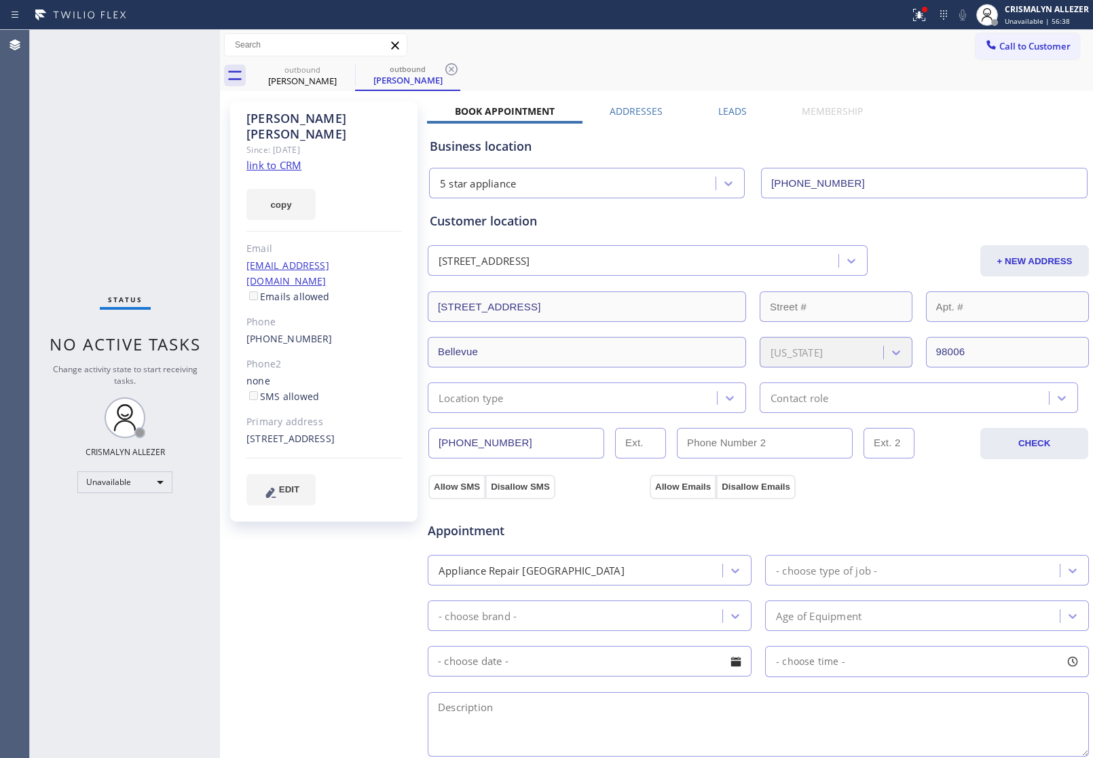
click at [718, 113] on label "Leads" at bounding box center [732, 111] width 29 height 13
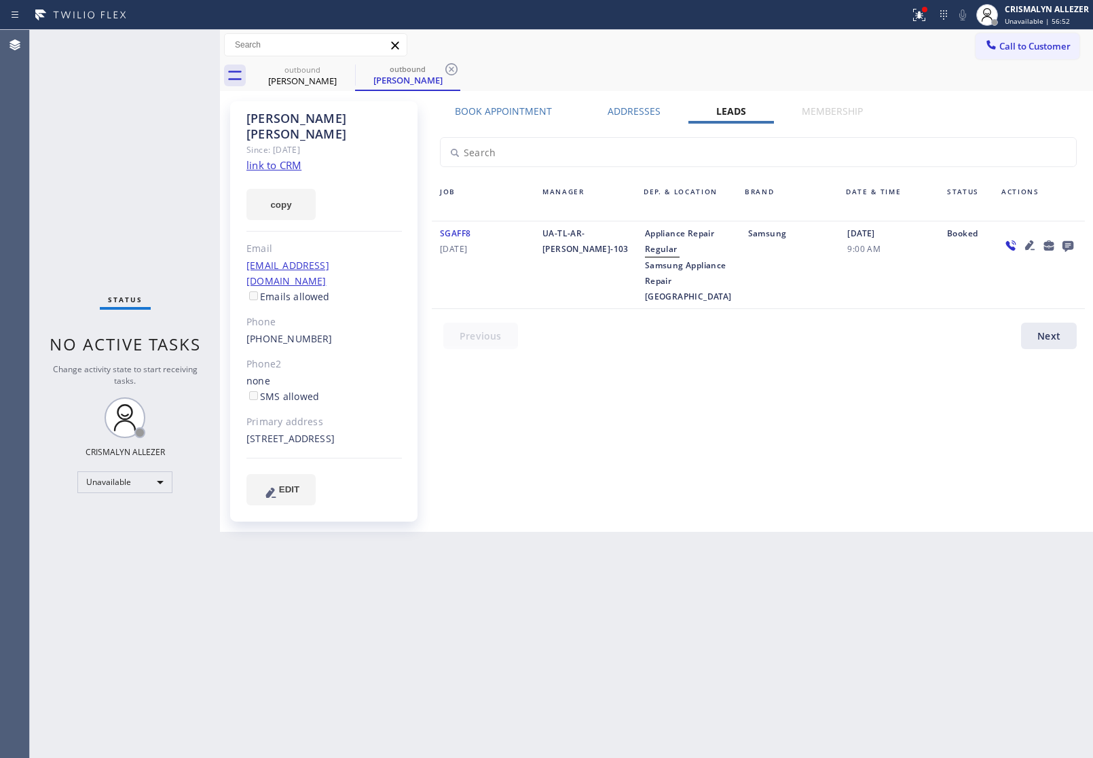
click at [496, 117] on div "Book Appointment" at bounding box center [503, 114] width 153 height 19
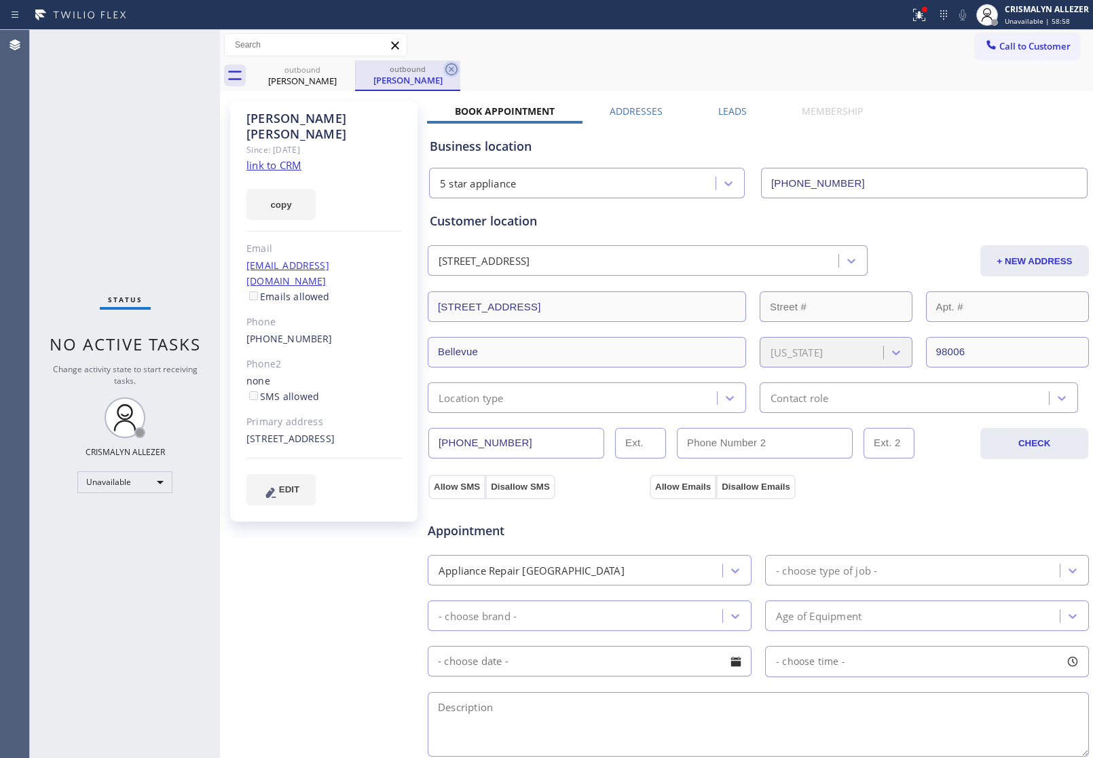
click at [445, 68] on icon at bounding box center [451, 69] width 12 height 12
click at [718, 110] on label "Leads" at bounding box center [732, 111] width 29 height 13
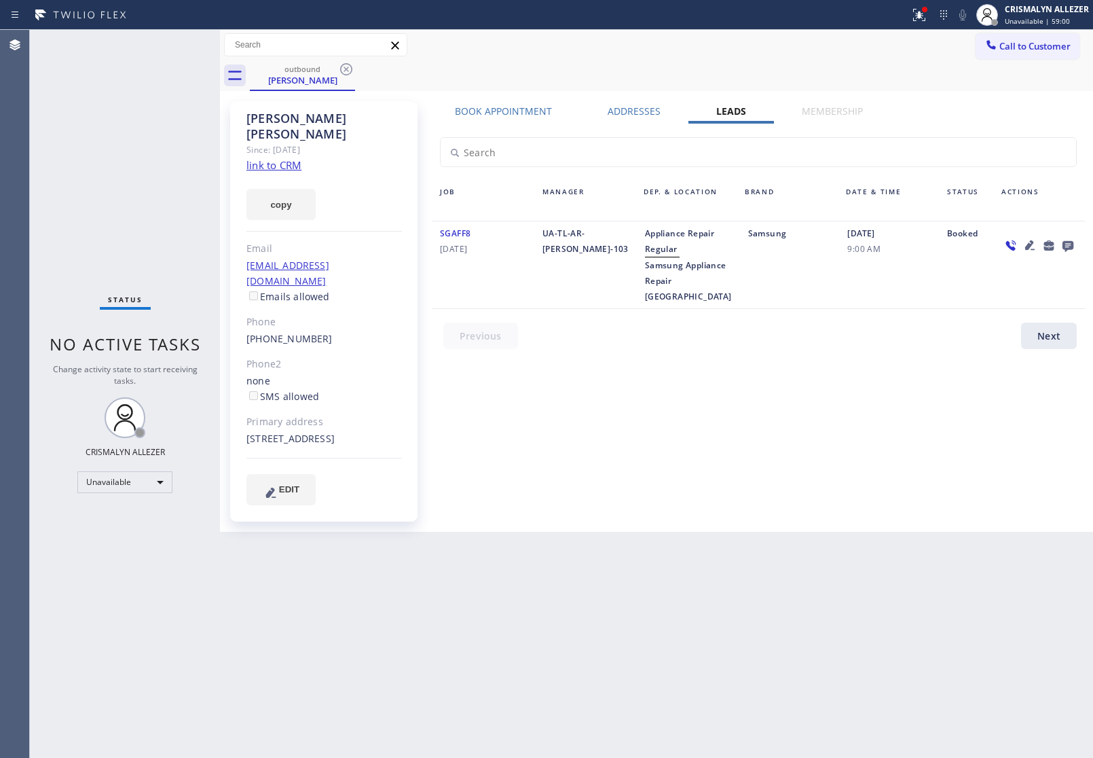
click at [1066, 245] on icon at bounding box center [1067, 246] width 11 height 11
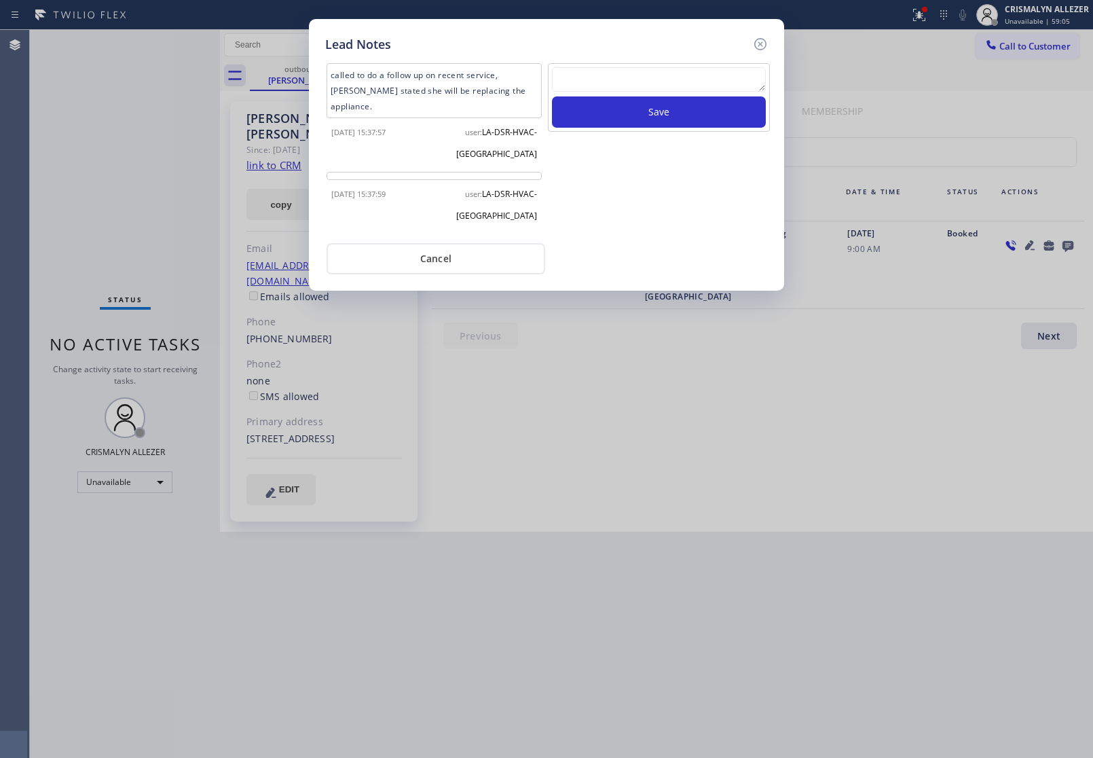
click at [665, 86] on textarea at bounding box center [659, 79] width 214 height 24
paste textarea "no answer | pls xfer here cx cb"
type textarea "no answer | pls xfer here cx cb"
click at [669, 116] on button "Save" at bounding box center [659, 111] width 214 height 31
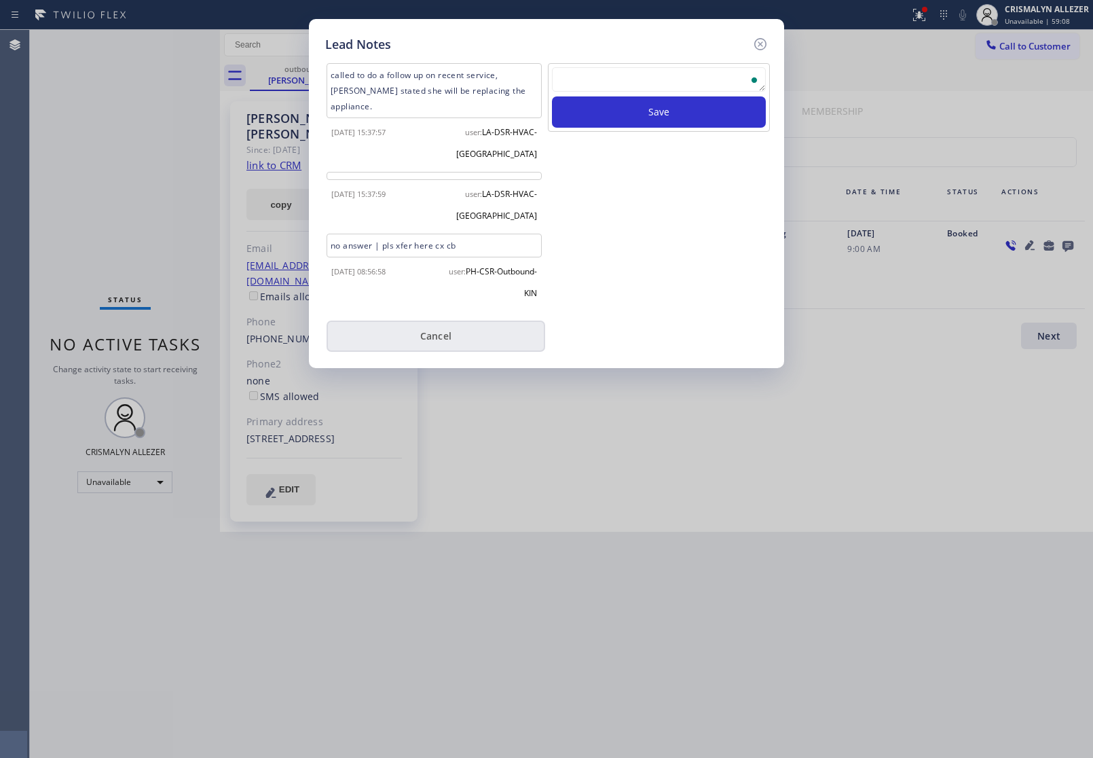
click at [440, 320] on button "Cancel" at bounding box center [436, 335] width 219 height 31
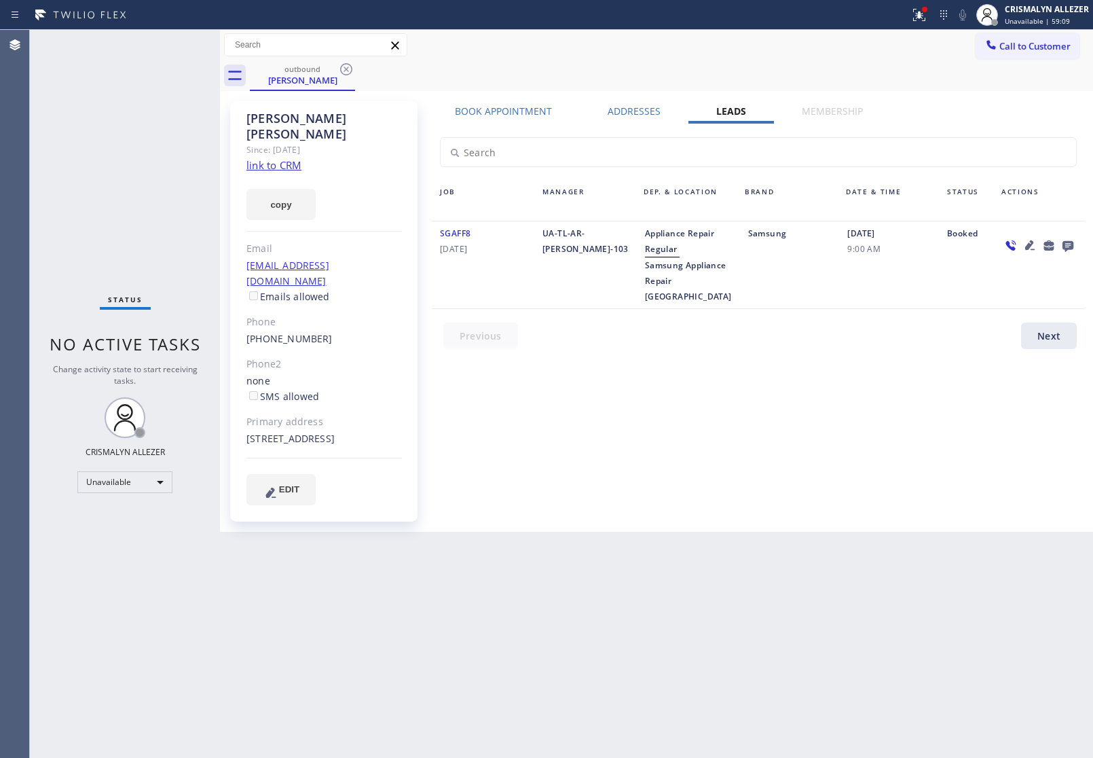
drag, startPoint x: 348, startPoint y: 66, endPoint x: 373, endPoint y: 16, distance: 56.2
click at [348, 67] on icon at bounding box center [346, 69] width 16 height 16
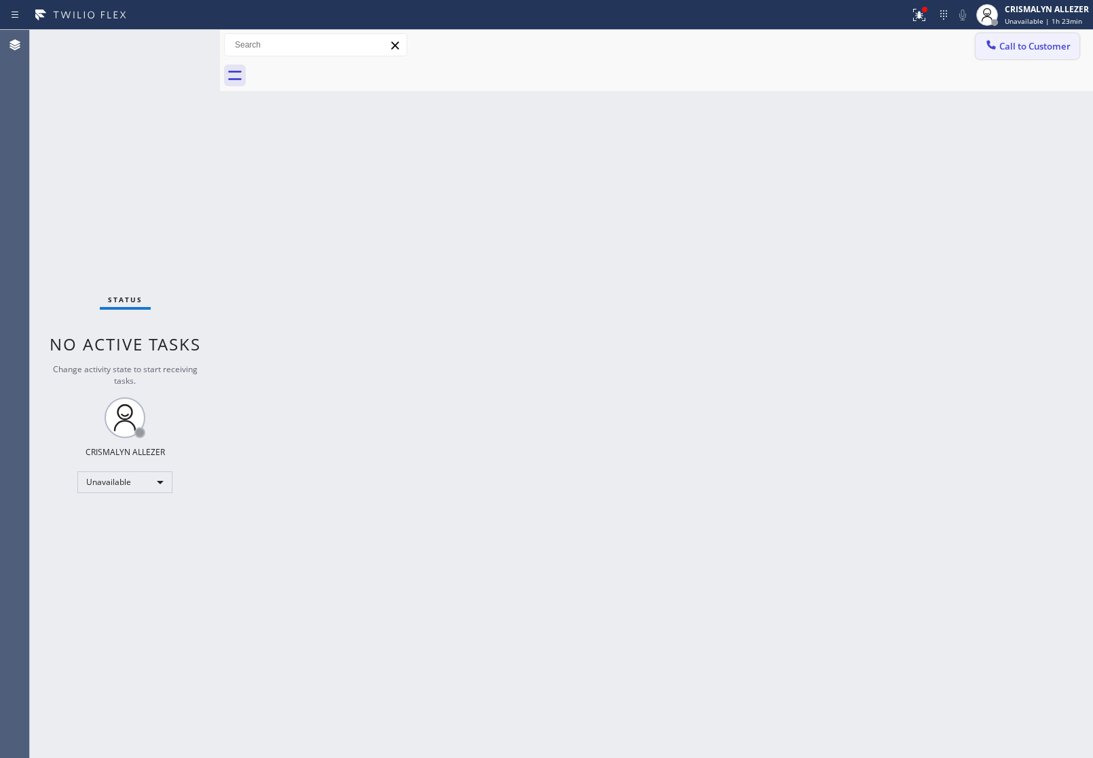
click at [1010, 52] on button "Call to Customer" at bounding box center [1028, 46] width 104 height 26
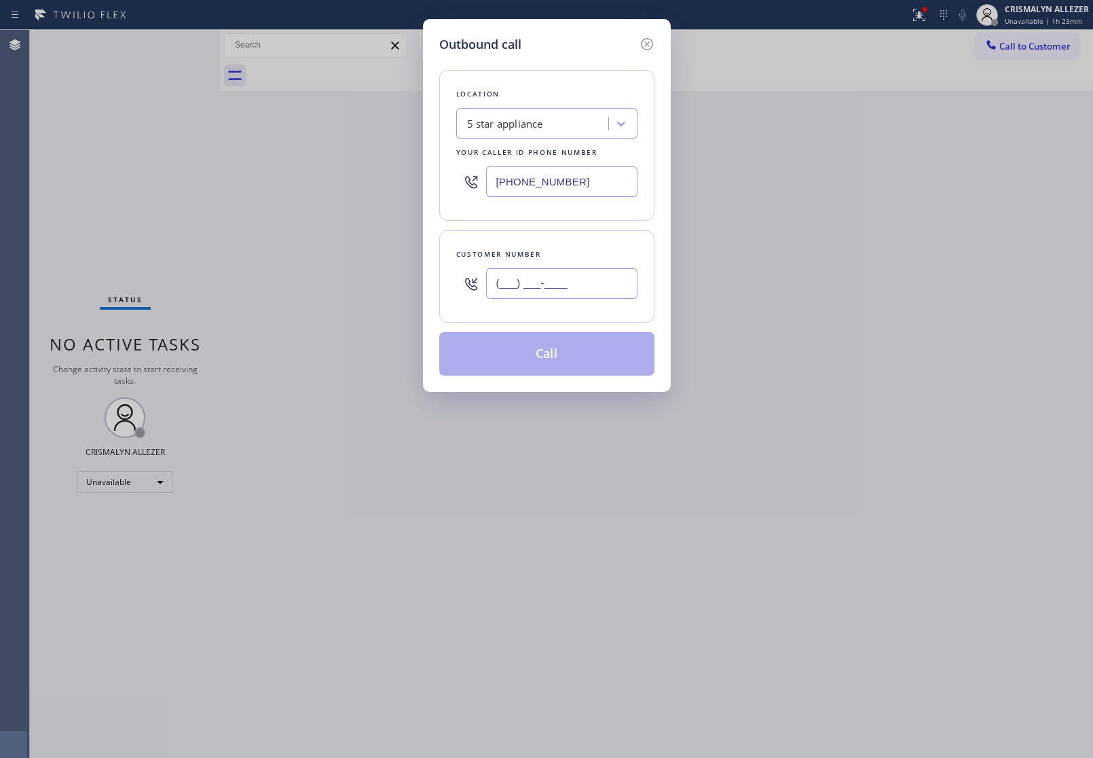
click at [591, 291] on input "(___) ___-____" at bounding box center [561, 283] width 151 height 31
paste input "718) 576-4025"
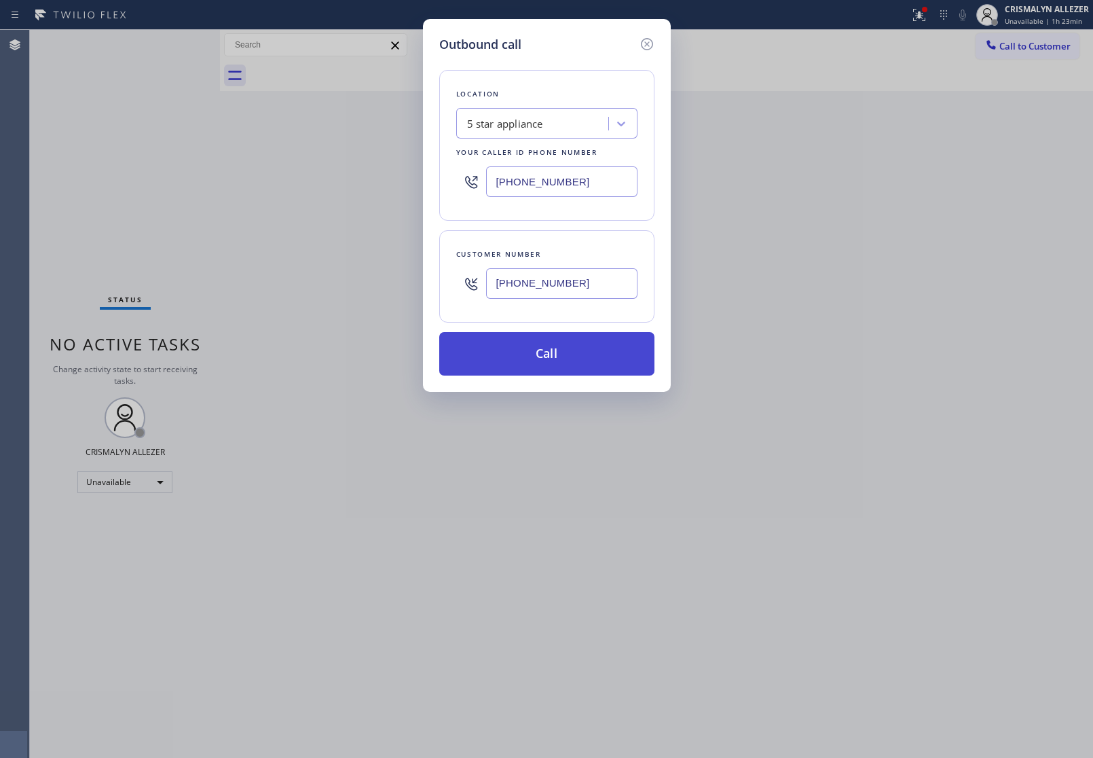
type input "[PHONE_NUMBER]"
click at [552, 367] on button "Call" at bounding box center [546, 353] width 215 height 43
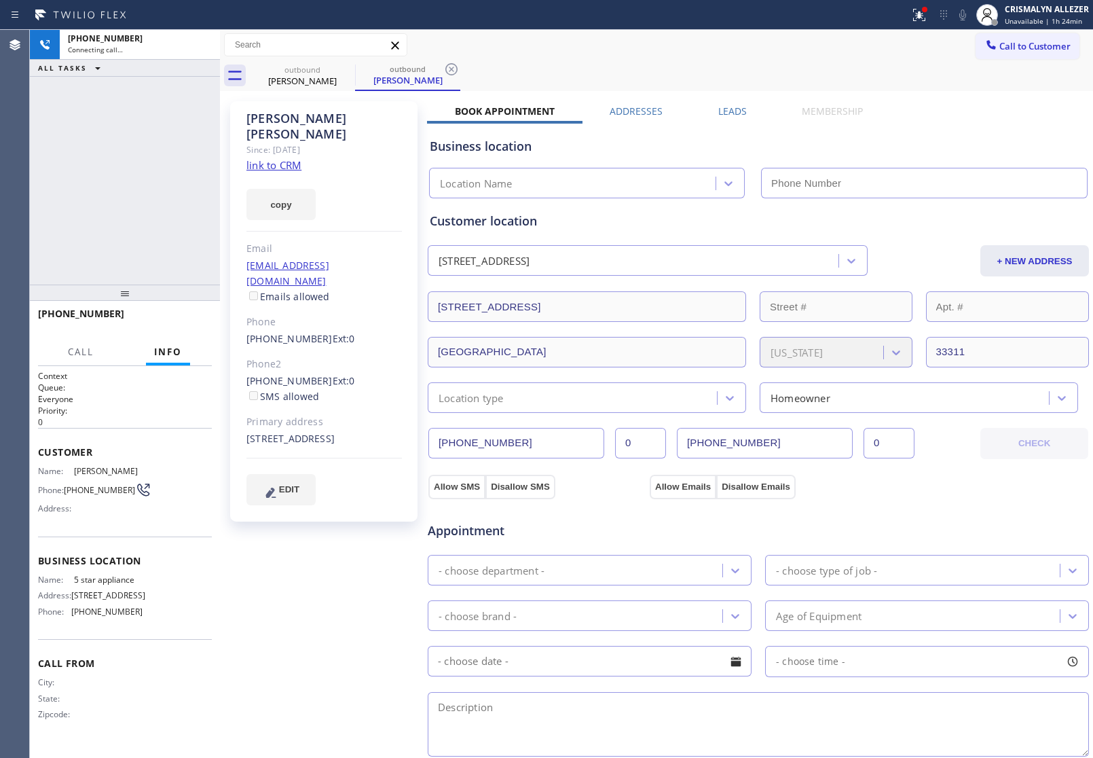
click at [267, 158] on link "link to CRM" at bounding box center [273, 165] width 55 height 14
type input "[PHONE_NUMBER]"
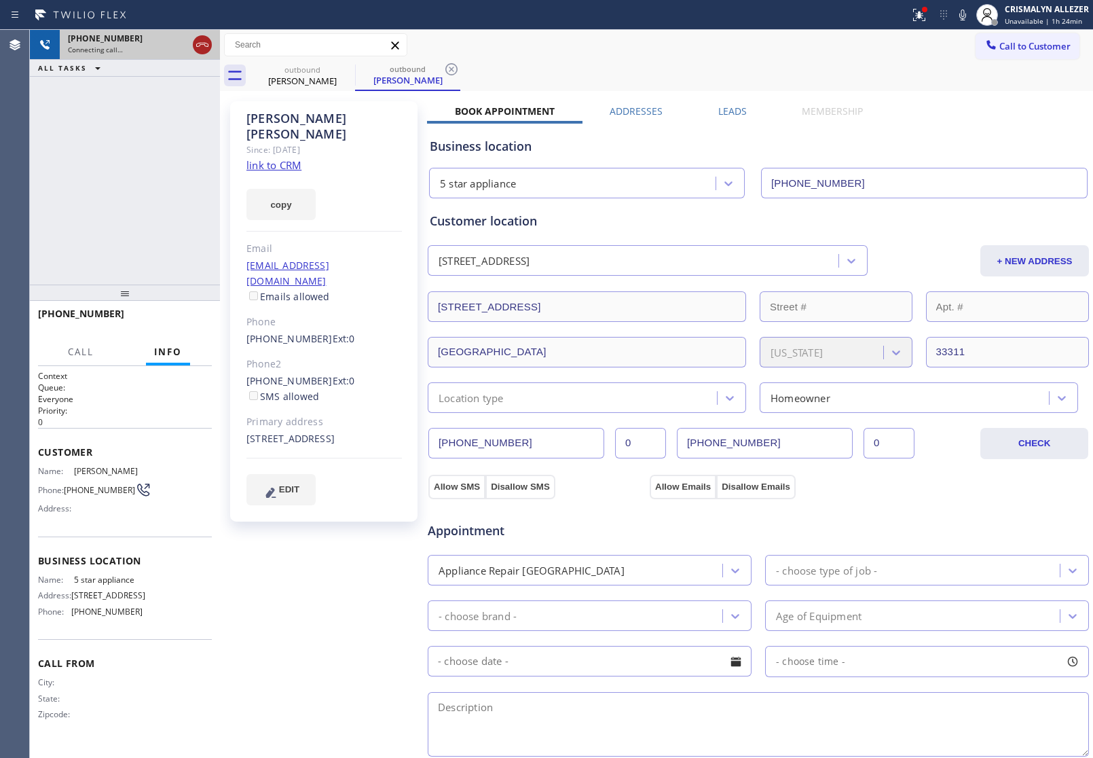
click at [207, 46] on icon at bounding box center [202, 45] width 12 height 4
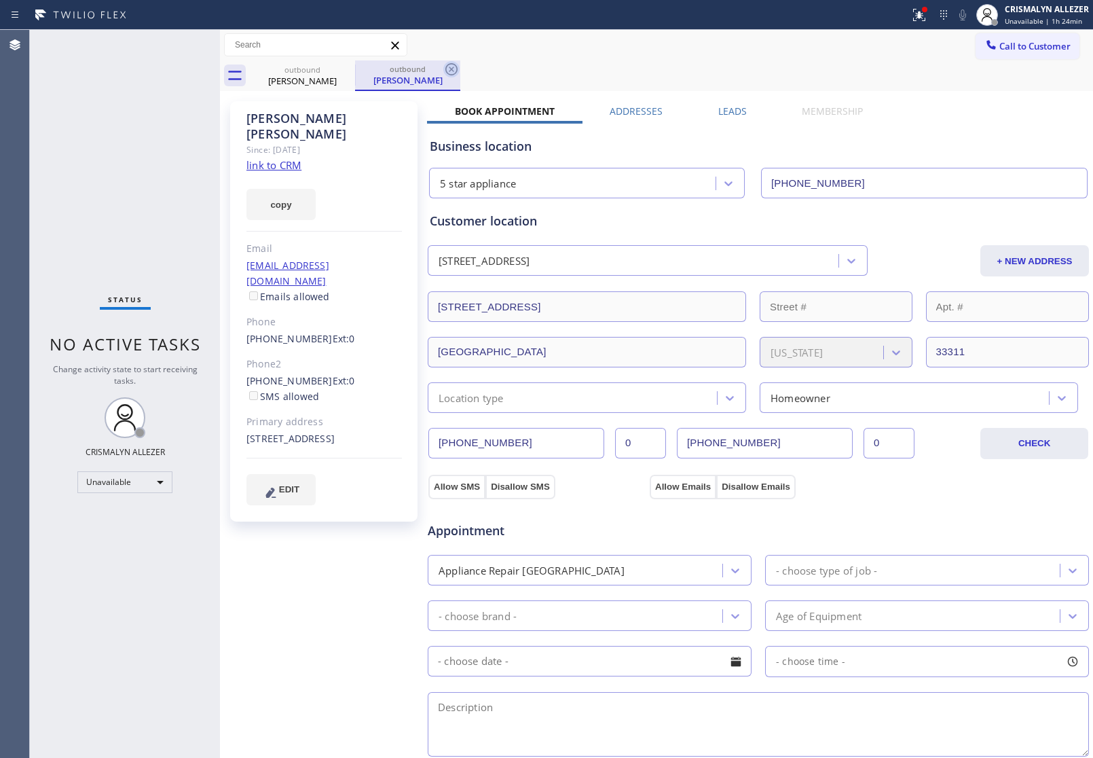
click at [455, 71] on icon at bounding box center [451, 69] width 16 height 16
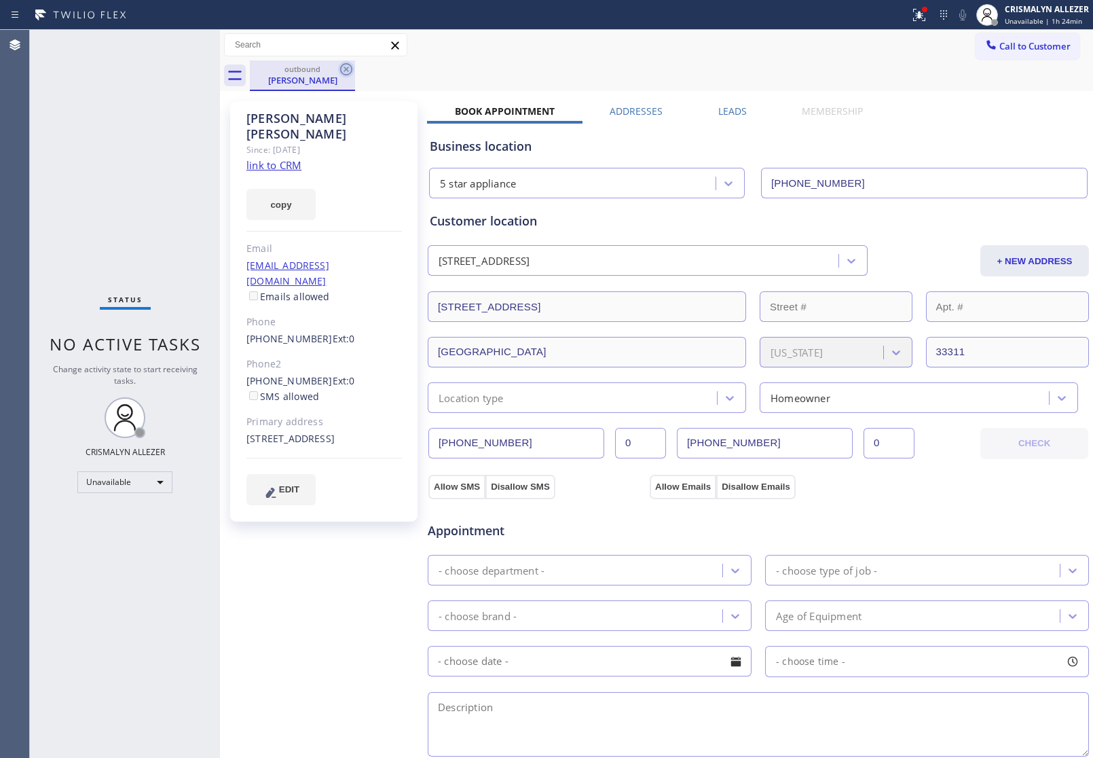
click at [343, 72] on icon at bounding box center [346, 69] width 16 height 16
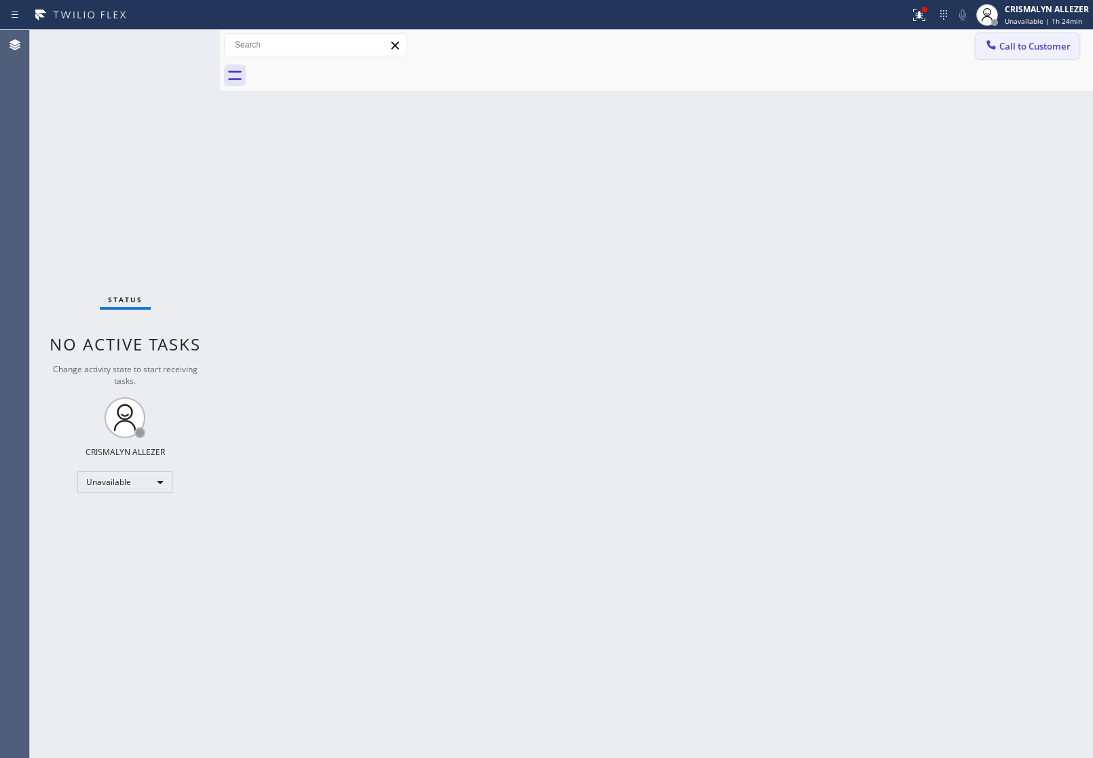
click at [1025, 41] on span "Call to Customer" at bounding box center [1034, 46] width 71 height 12
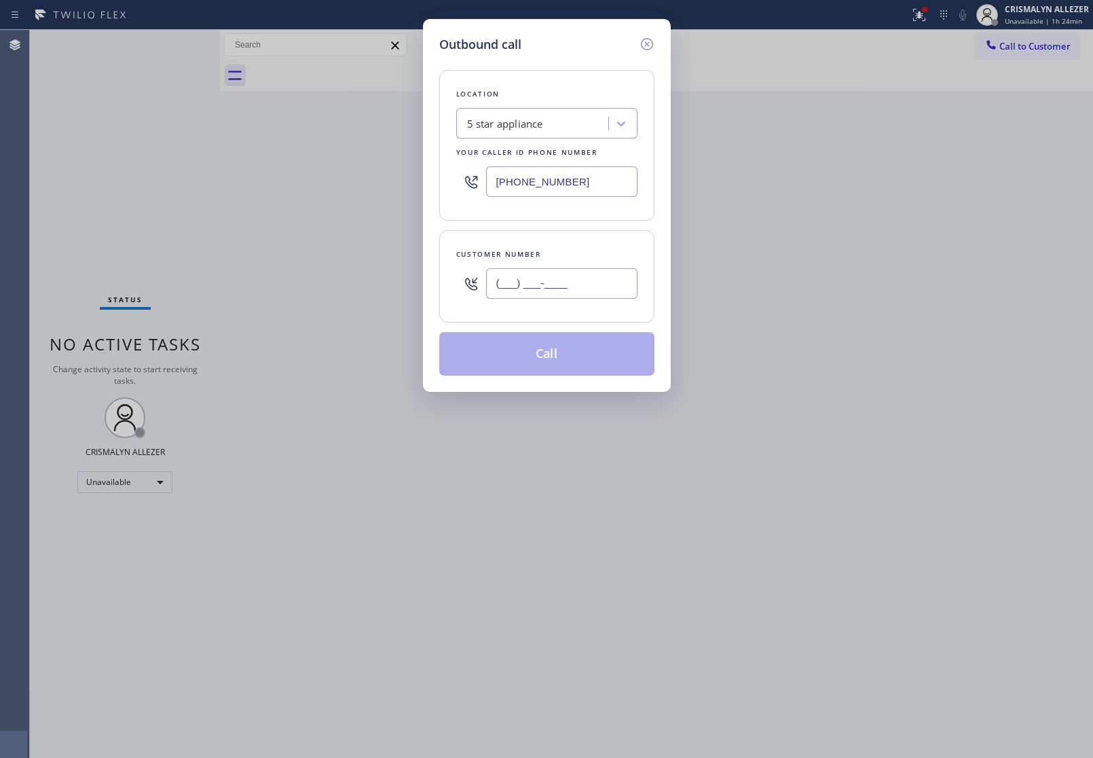
click at [569, 280] on input "(___) ___-____" at bounding box center [561, 283] width 151 height 31
paste input "954) 857-3037"
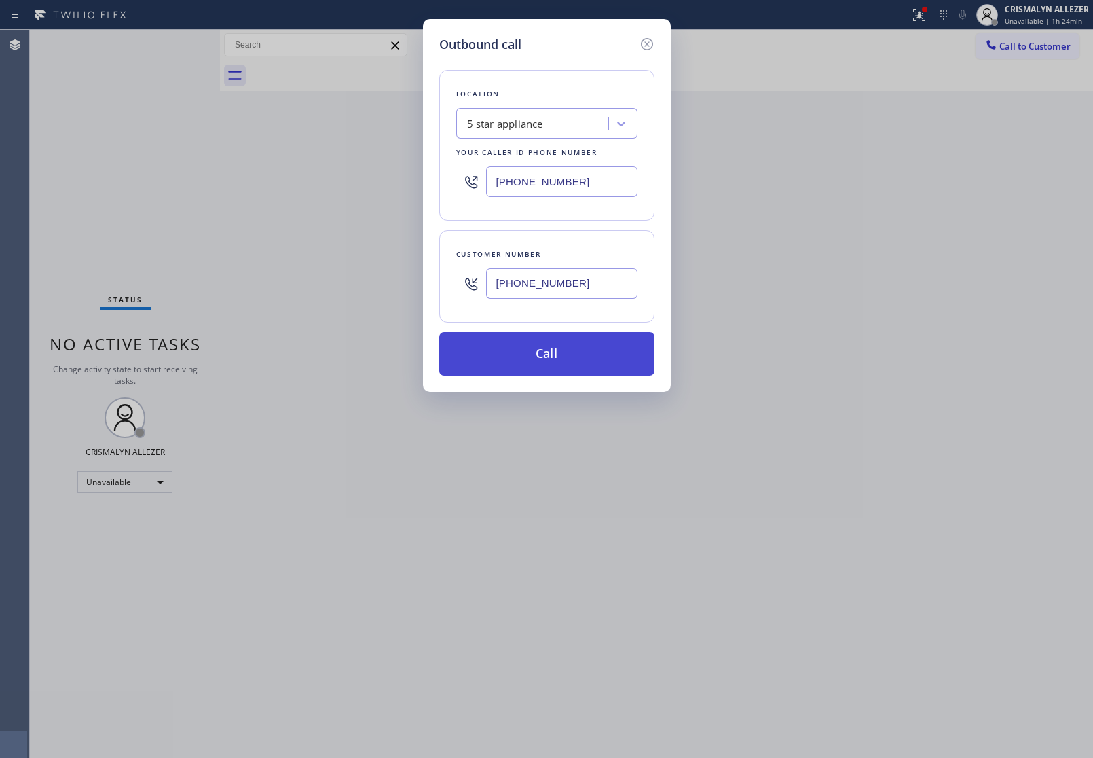
type input "[PHONE_NUMBER]"
click at [543, 365] on button "Call" at bounding box center [546, 353] width 215 height 43
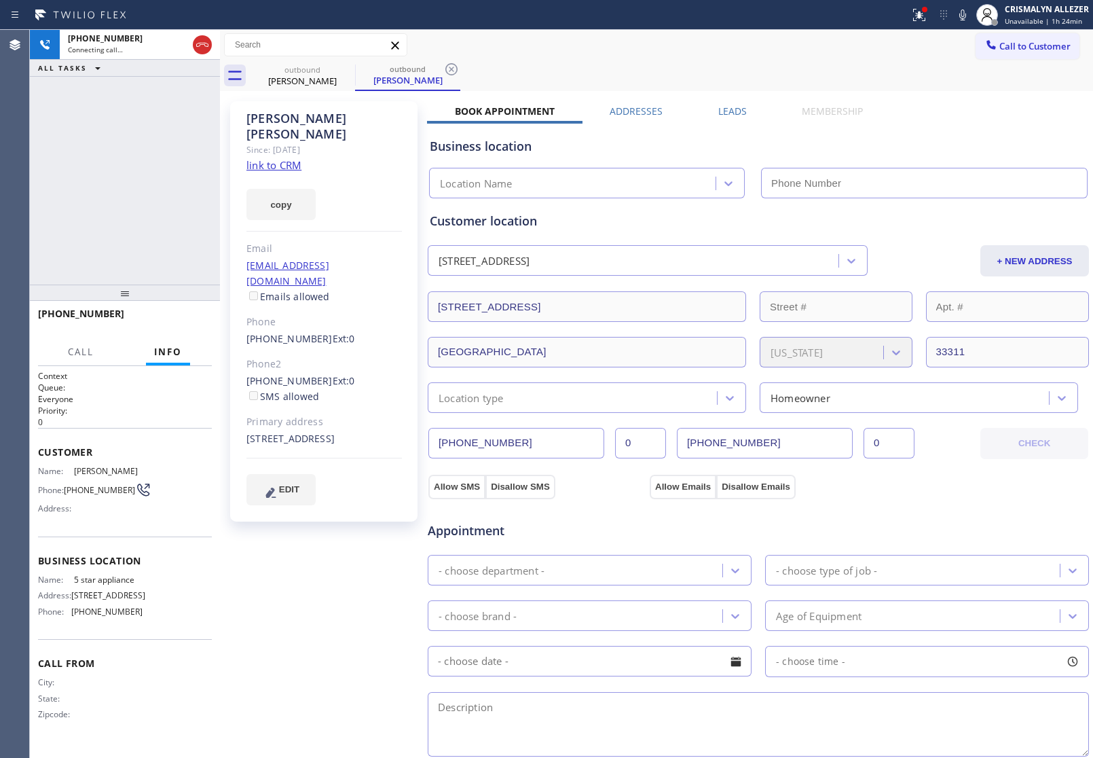
type input "[PHONE_NUMBER]"
click at [173, 323] on span "HANG UP" at bounding box center [180, 320] width 41 height 10
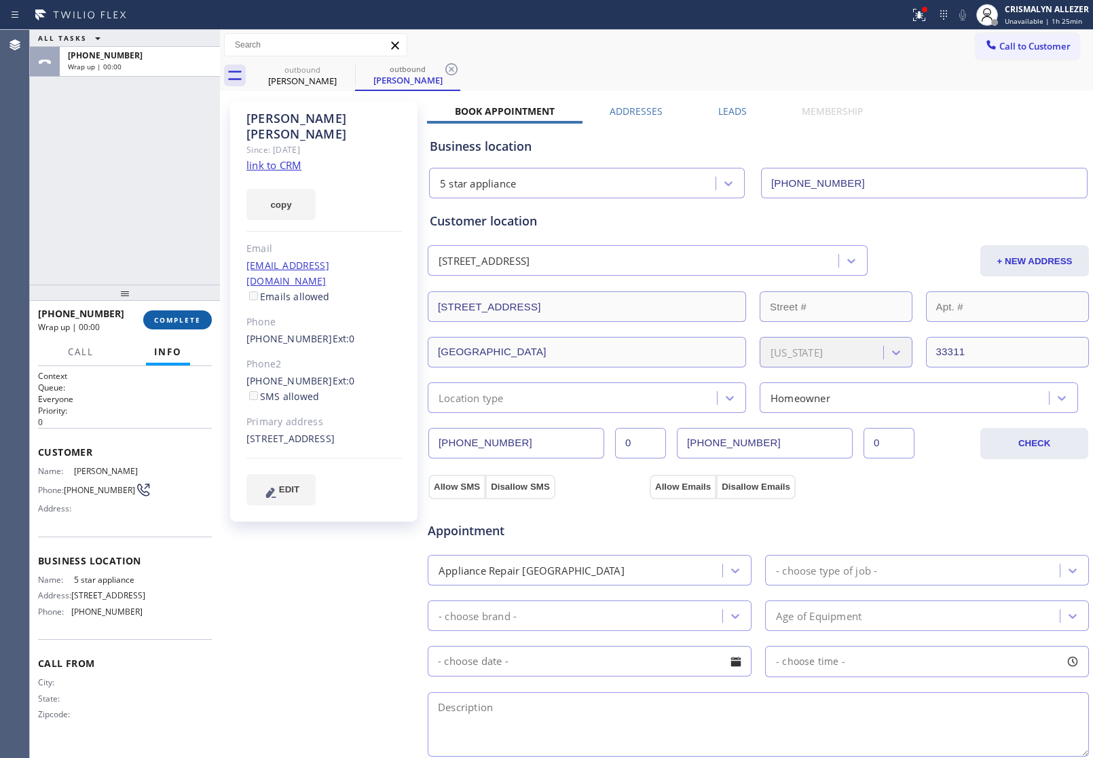
click at [160, 315] on span "COMPLETE" at bounding box center [177, 320] width 47 height 10
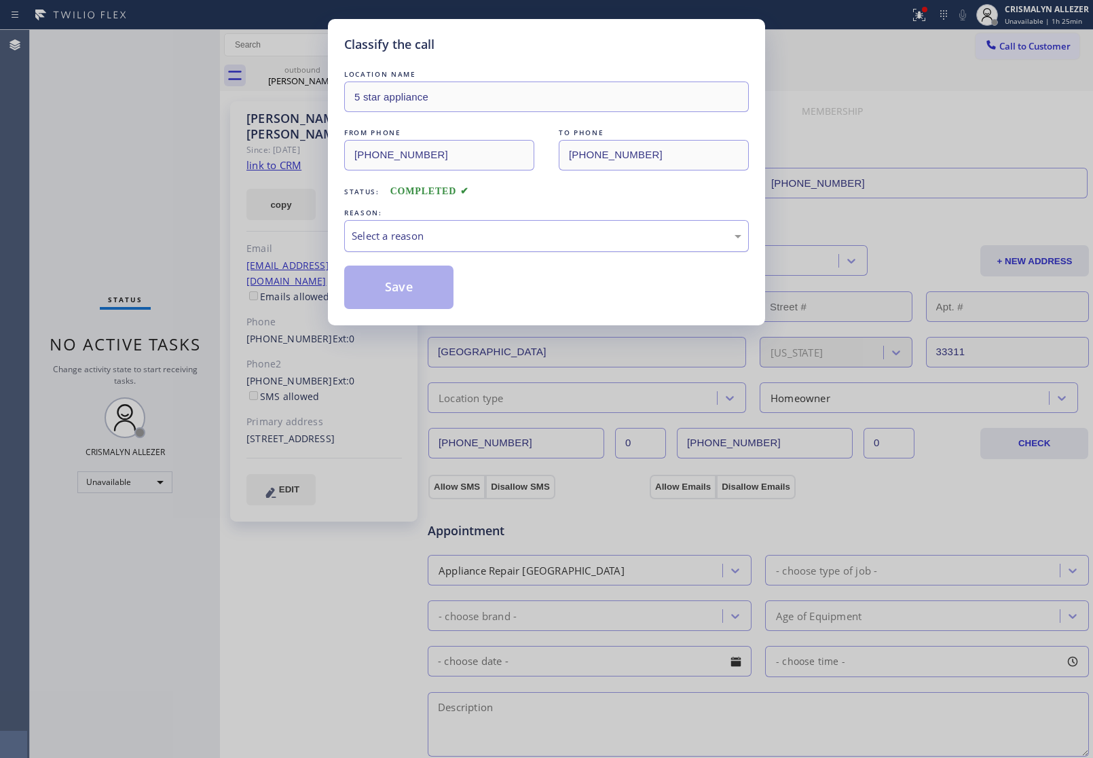
click at [557, 238] on div "Select a reason" at bounding box center [547, 236] width 390 height 16
click at [407, 293] on button "Save" at bounding box center [398, 286] width 109 height 43
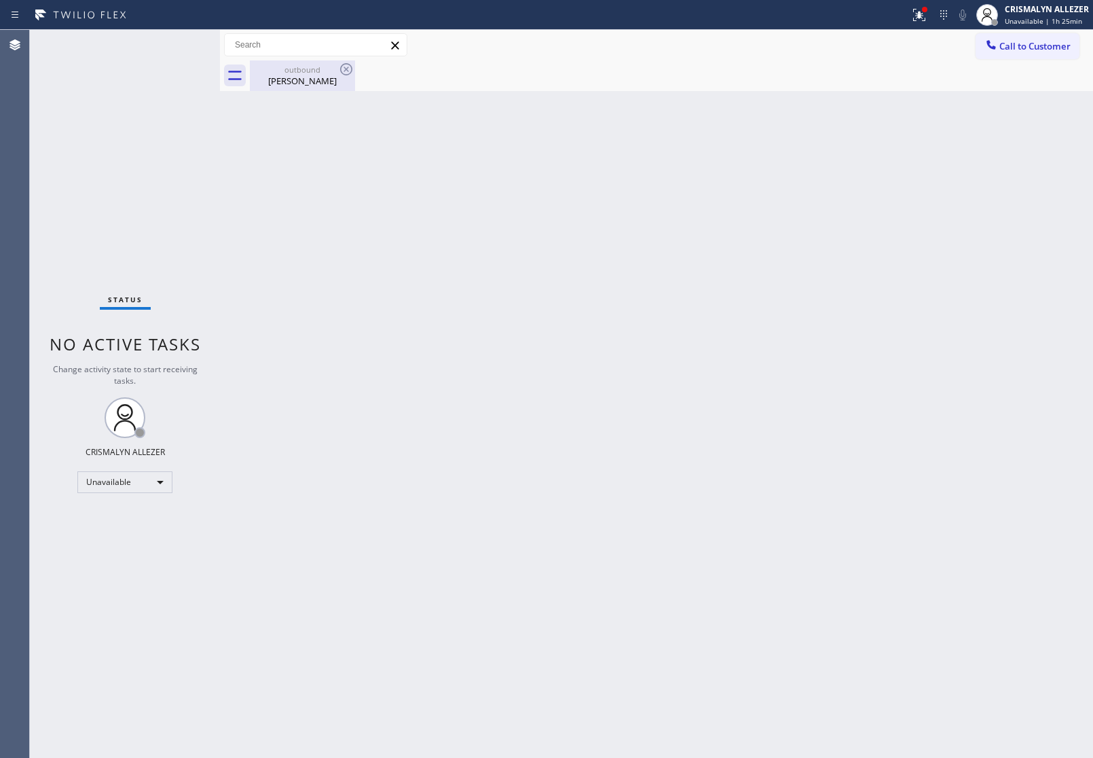
click at [308, 80] on div "[PERSON_NAME]" at bounding box center [302, 81] width 103 height 12
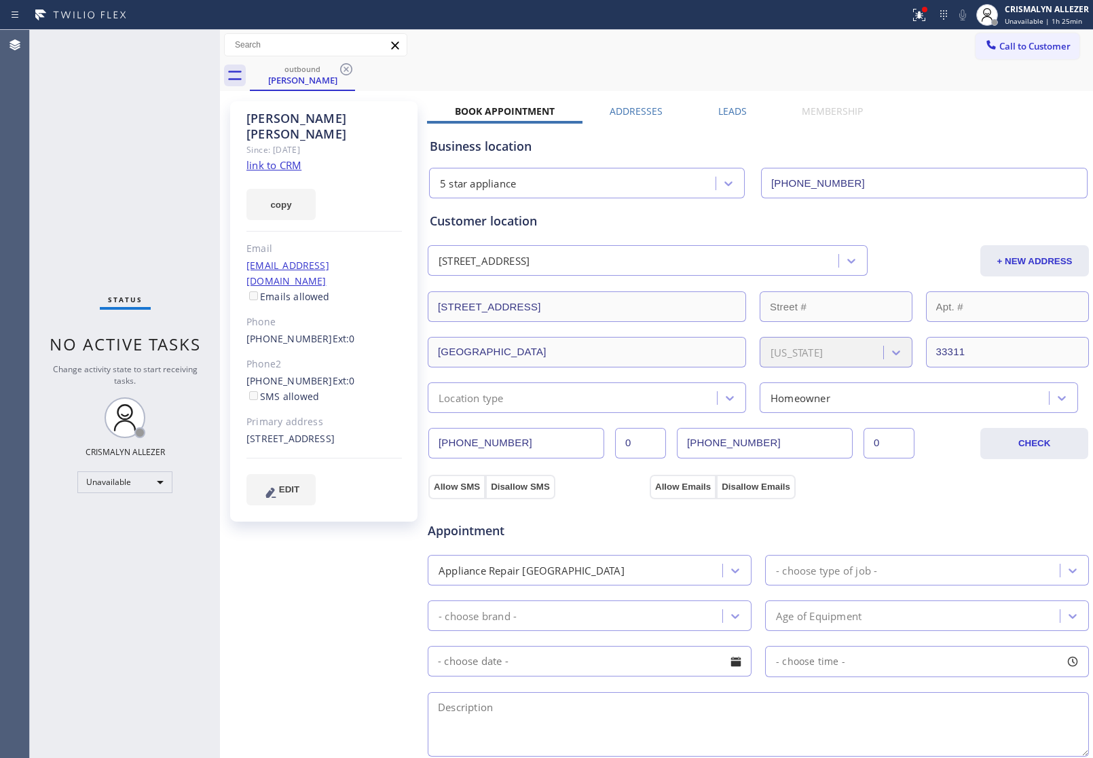
click at [723, 109] on label "Leads" at bounding box center [732, 111] width 29 height 13
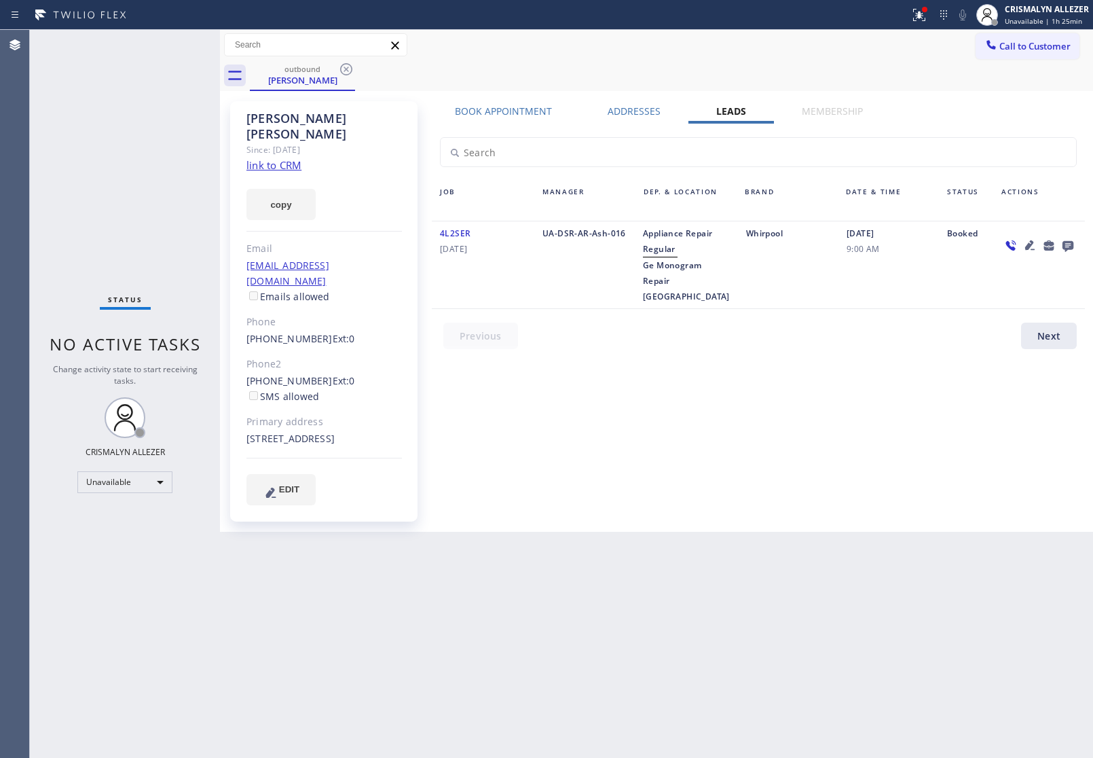
click at [1067, 248] on icon at bounding box center [1067, 246] width 11 height 11
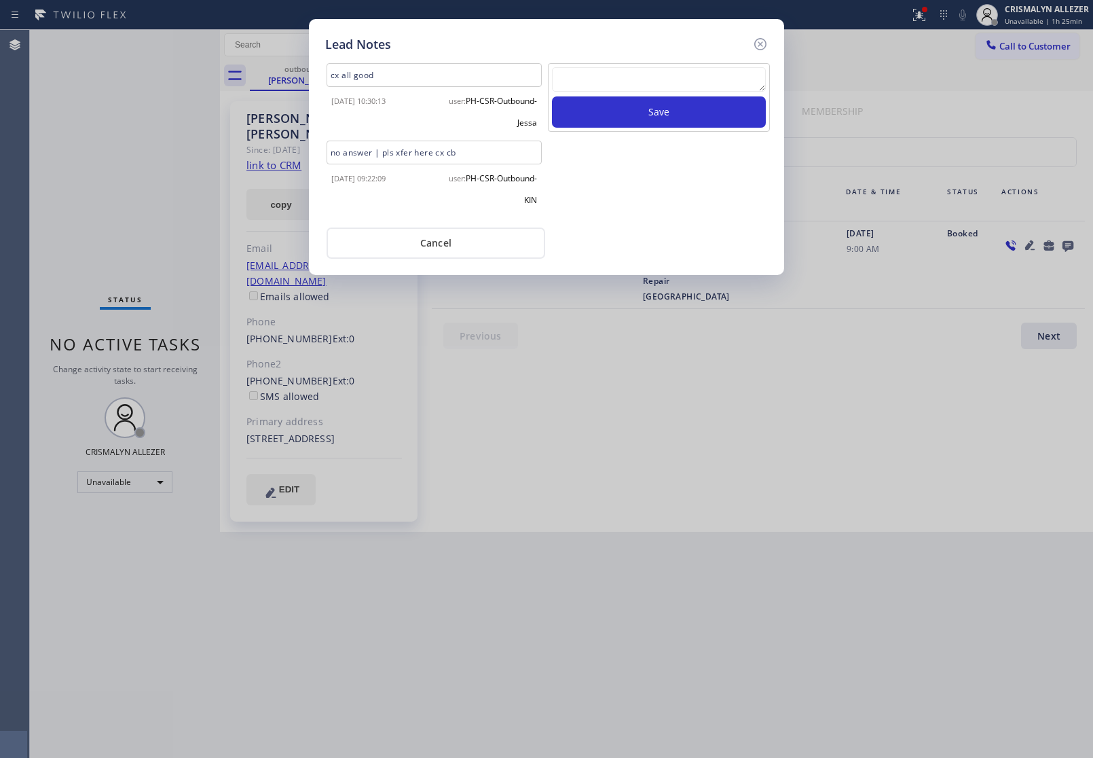
click at [667, 88] on textarea at bounding box center [659, 79] width 214 height 24
paste textarea "ALL GOOD FOR NOW, if cb xfer"
type textarea "ALL GOOD FOR NOW, if cb xfer"
click at [667, 117] on button "Save" at bounding box center [659, 111] width 214 height 31
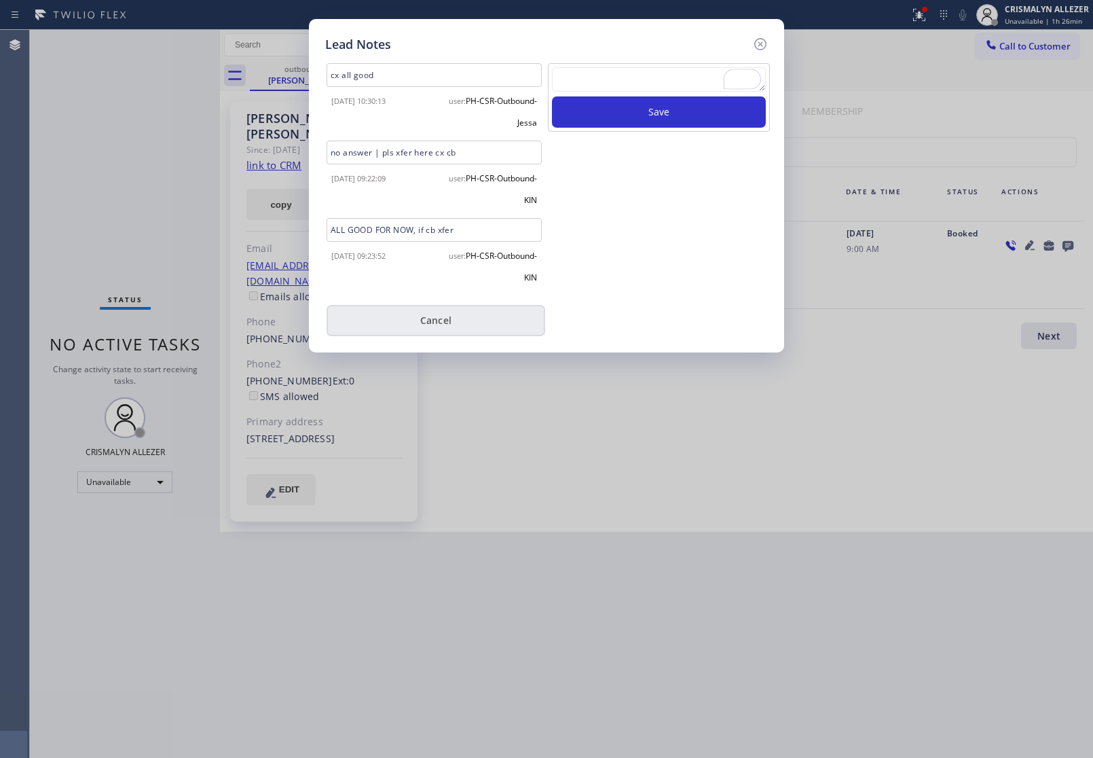
click at [459, 316] on button "Cancel" at bounding box center [436, 320] width 219 height 31
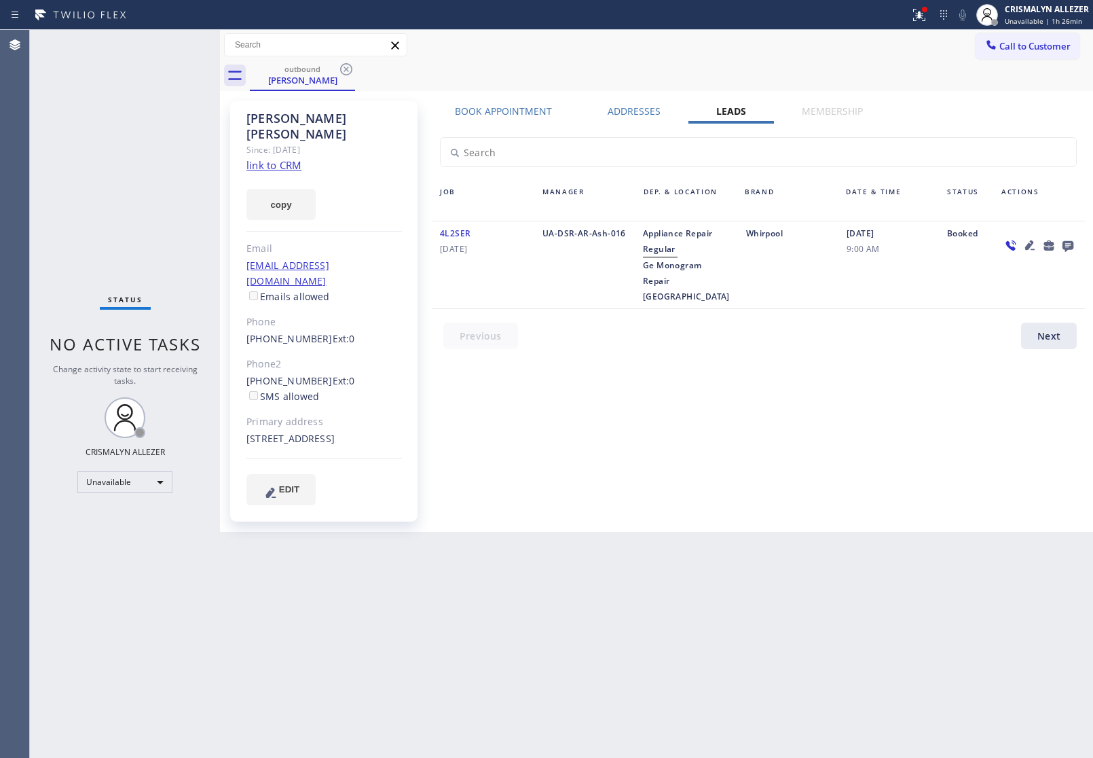
drag, startPoint x: 347, startPoint y: 66, endPoint x: 357, endPoint y: 1, distance: 65.3
click at [347, 64] on icon at bounding box center [346, 69] width 16 height 16
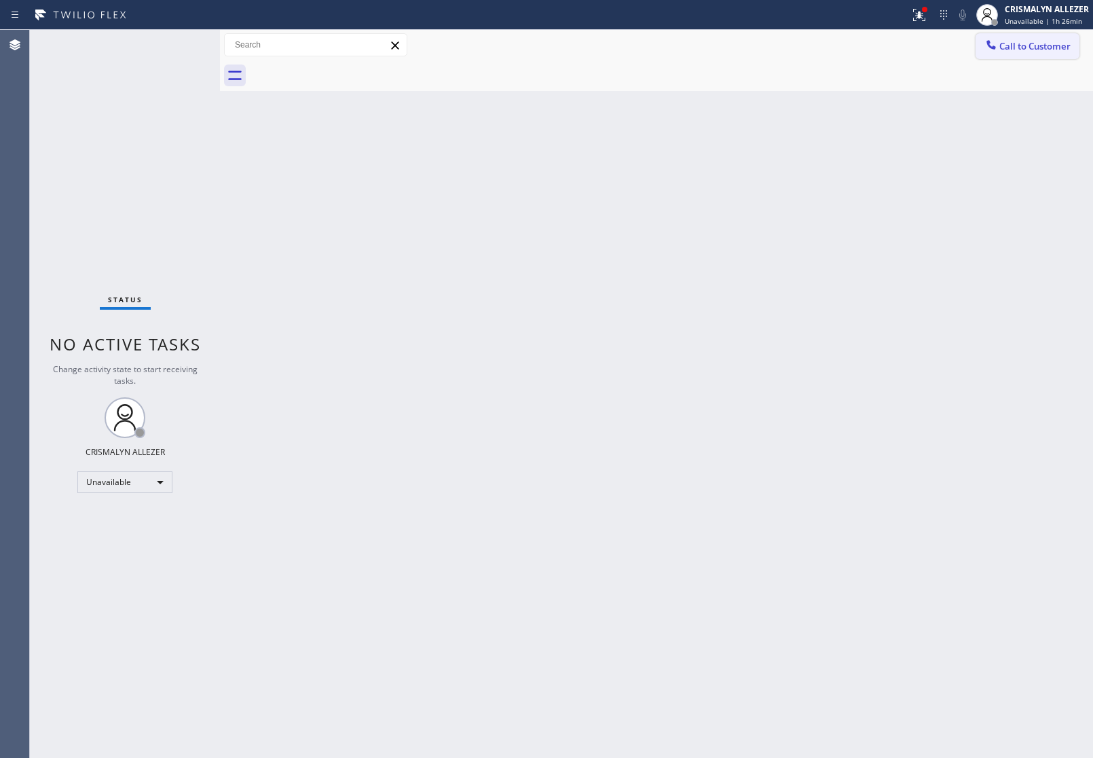
click at [1058, 48] on span "Call to Customer" at bounding box center [1034, 46] width 71 height 12
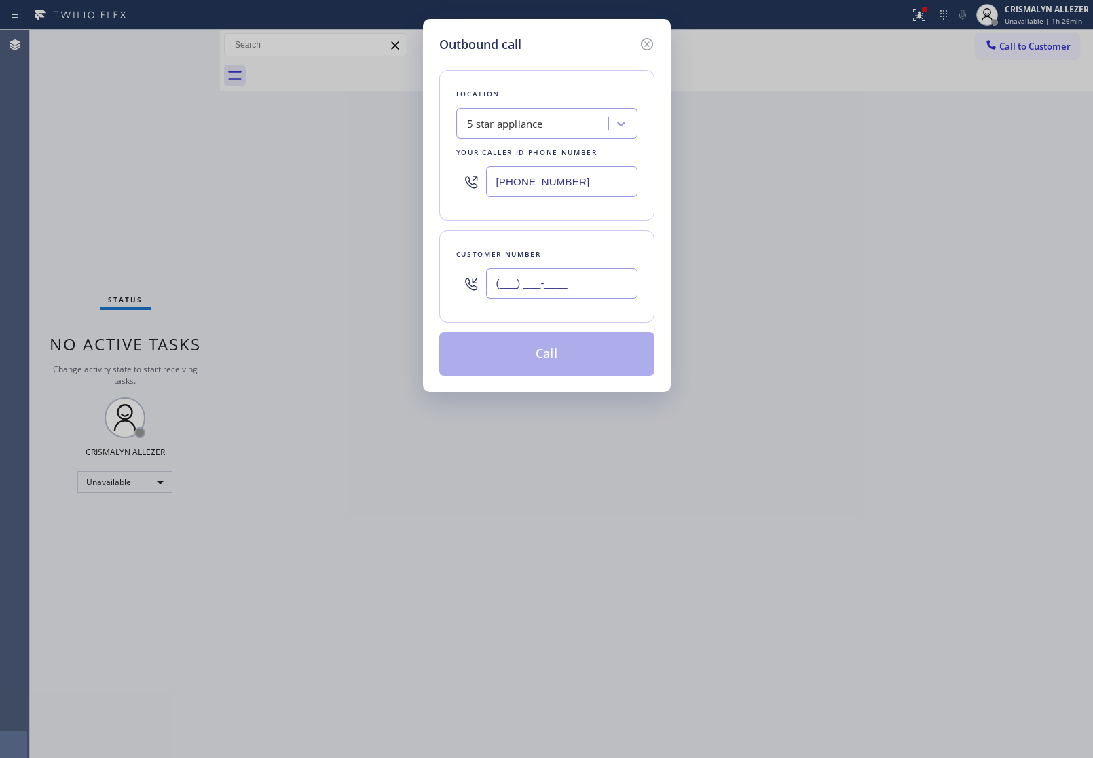
click at [612, 289] on input "(___) ___-____" at bounding box center [561, 283] width 151 height 31
paste input "714) 296-8909"
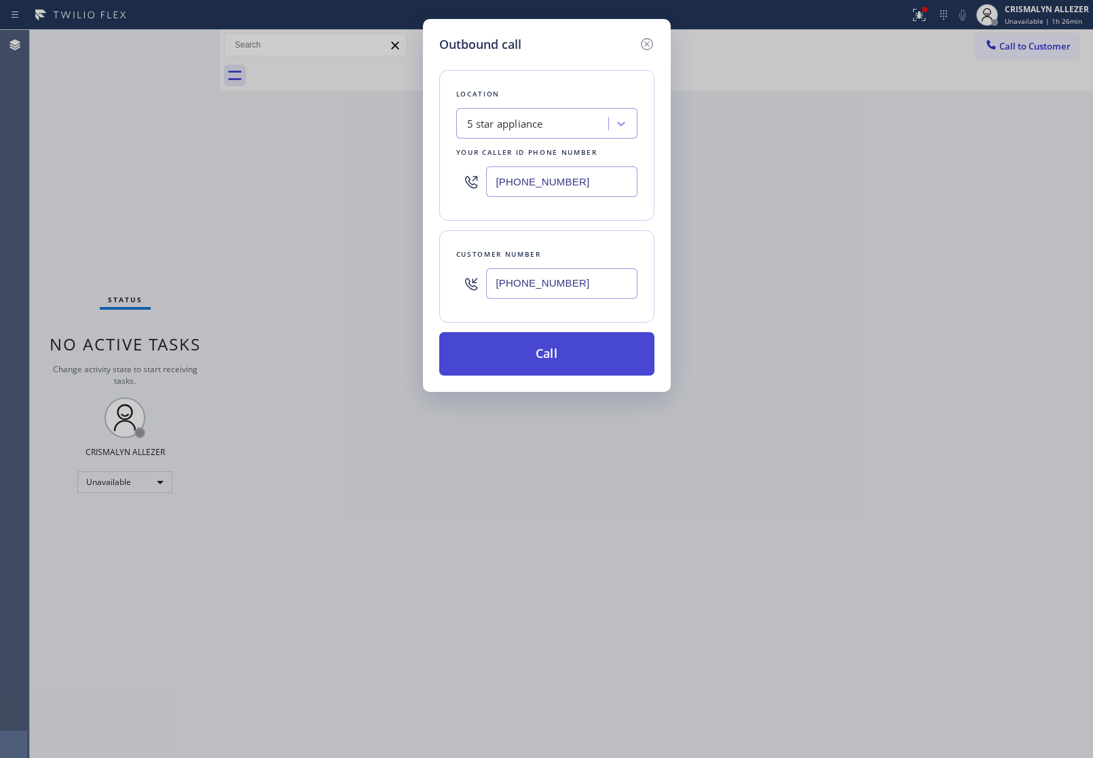
type input "[PHONE_NUMBER]"
click at [550, 357] on button "Call" at bounding box center [546, 353] width 215 height 43
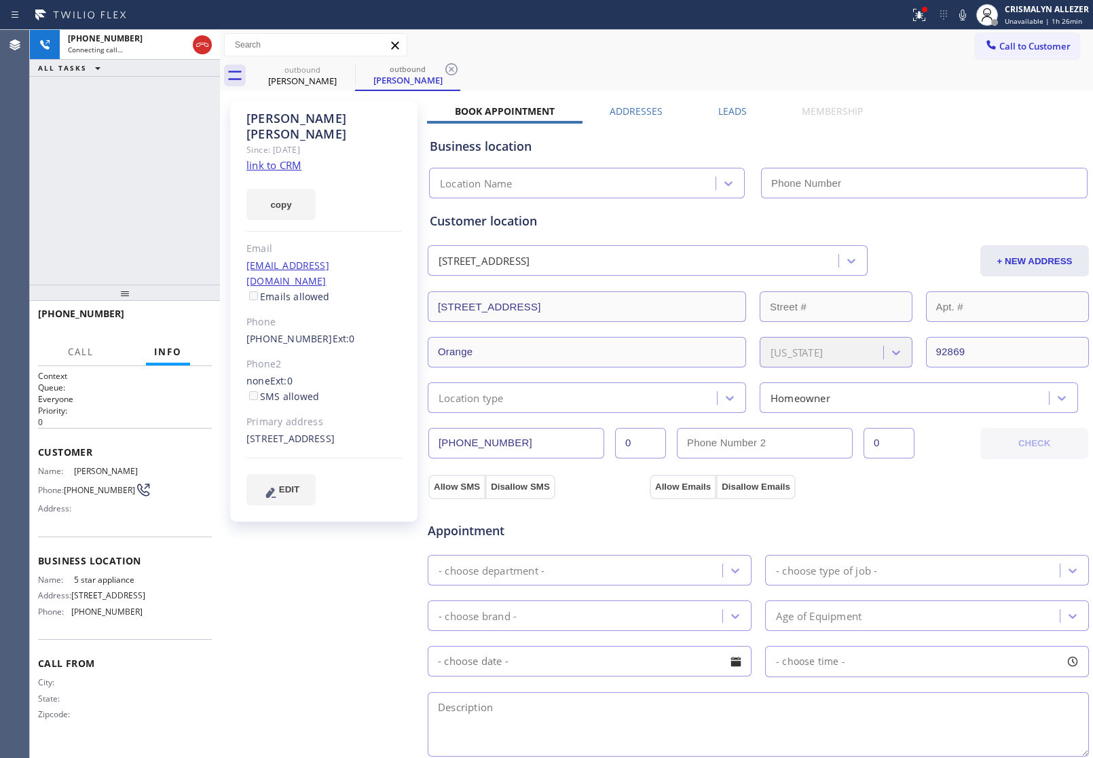
click at [276, 158] on link "link to CRM" at bounding box center [273, 165] width 55 height 14
type input "[PHONE_NUMBER]"
click at [177, 316] on span "HANG UP" at bounding box center [180, 320] width 41 height 10
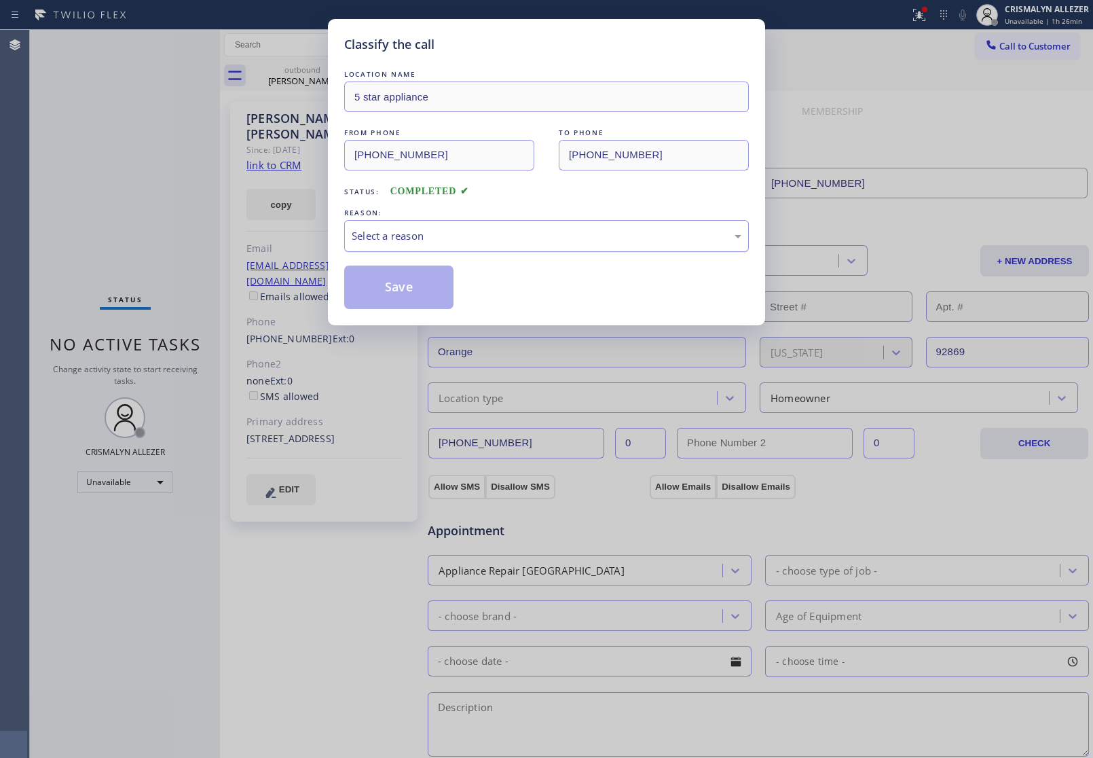
drag, startPoint x: 569, startPoint y: 239, endPoint x: 551, endPoint y: 243, distance: 18.1
click at [565, 240] on div "Select a reason" at bounding box center [547, 236] width 390 height 16
click at [371, 302] on button "Save" at bounding box center [398, 286] width 109 height 43
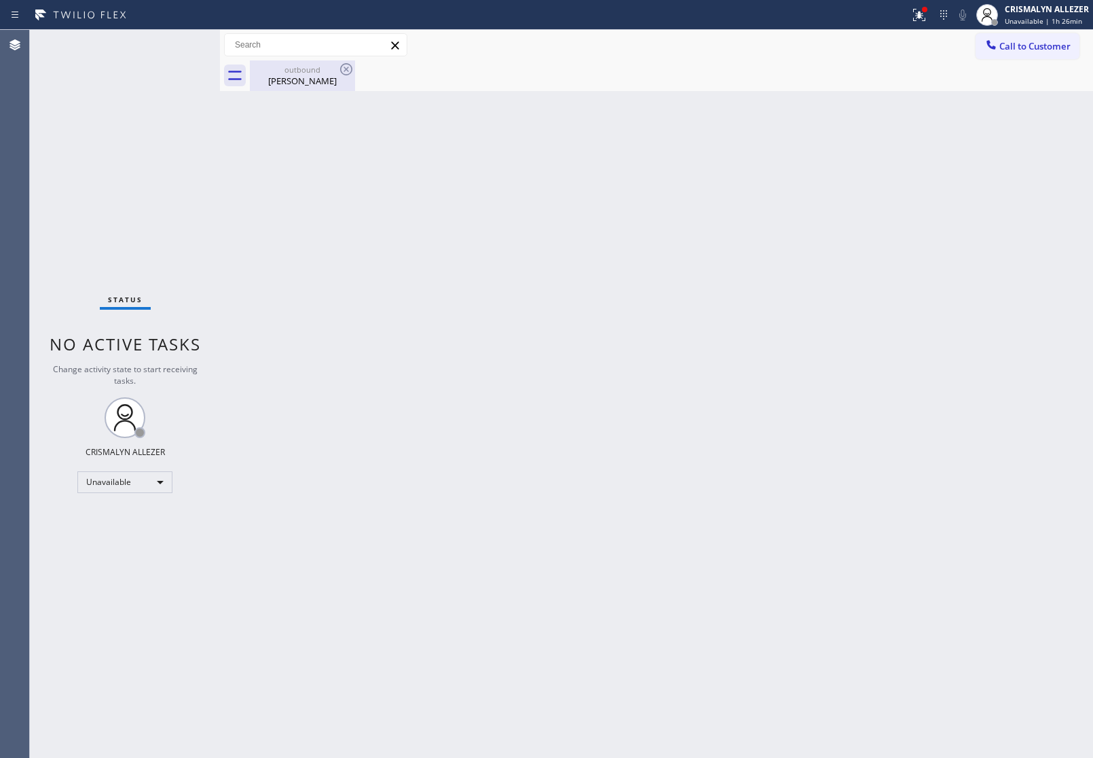
click at [295, 82] on div "[PERSON_NAME]" at bounding box center [302, 81] width 103 height 12
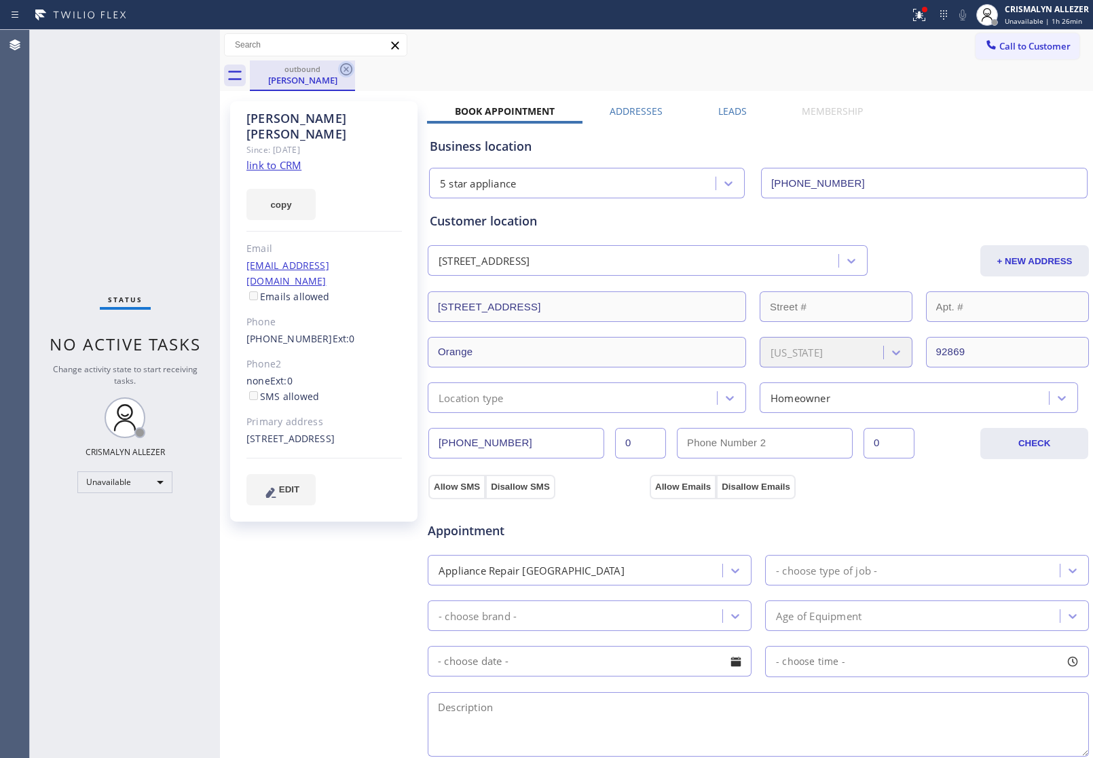
click at [344, 69] on icon at bounding box center [346, 69] width 16 height 16
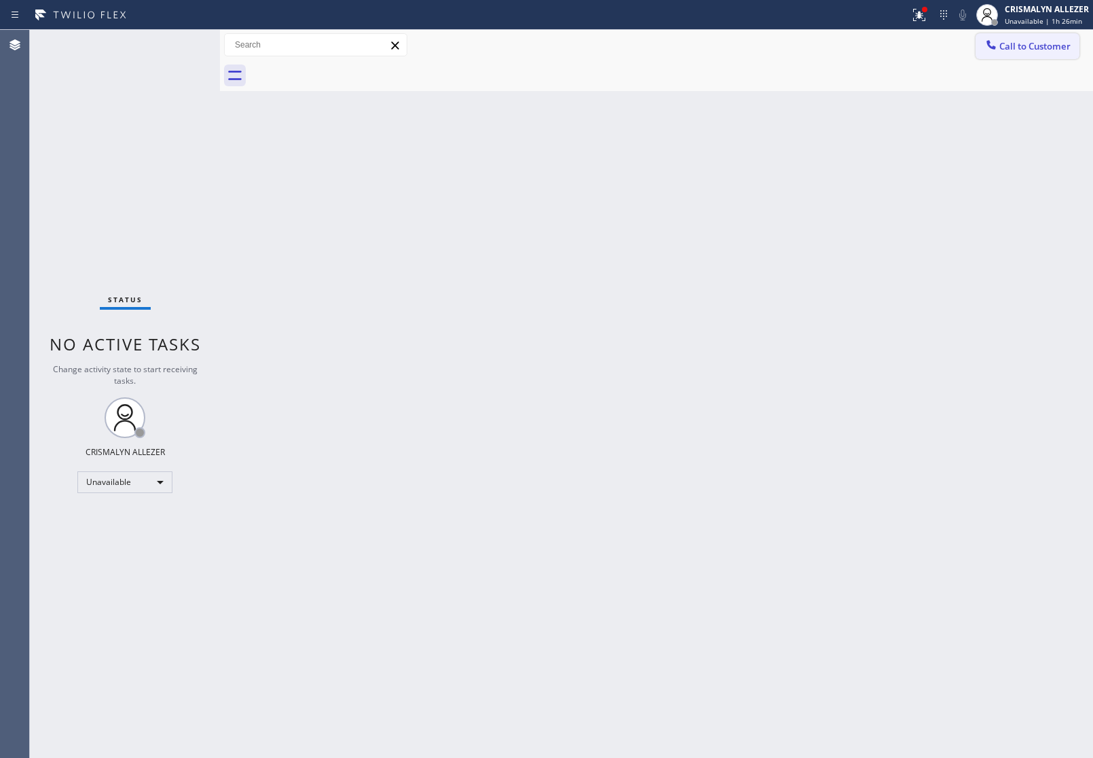
drag, startPoint x: 1058, startPoint y: 44, endPoint x: 853, endPoint y: 158, distance: 234.3
click at [1057, 45] on span "Call to Customer" at bounding box center [1034, 46] width 71 height 12
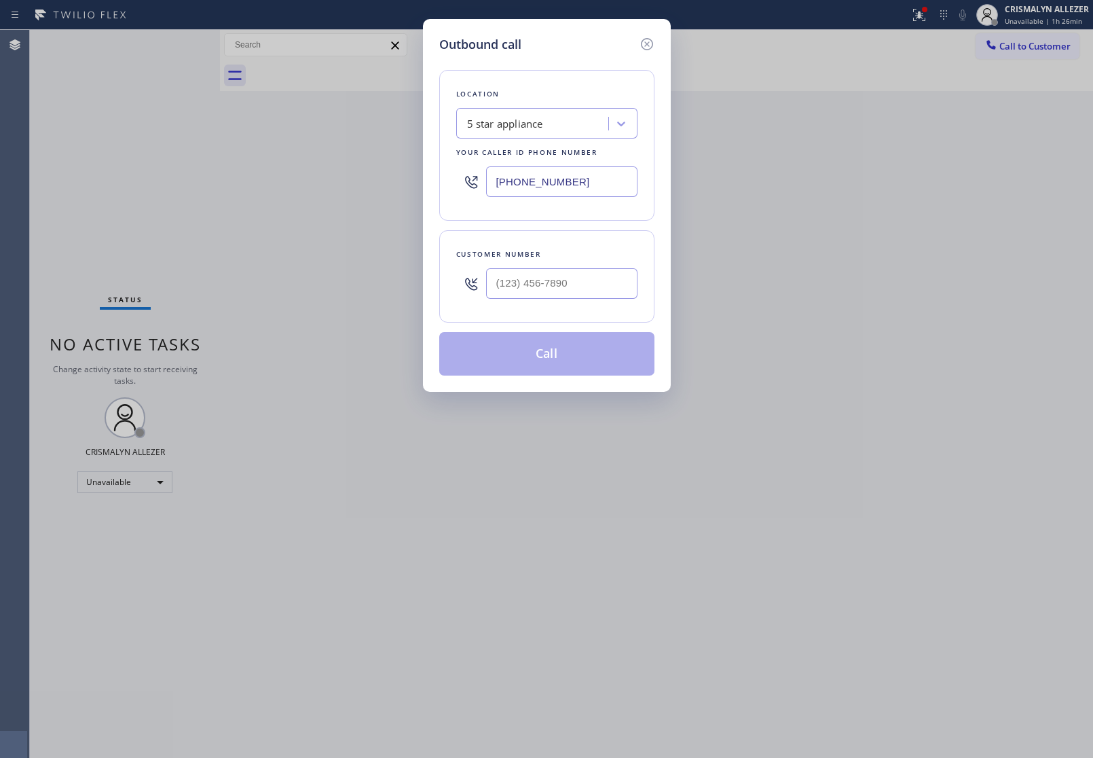
drag, startPoint x: 605, startPoint y: 305, endPoint x: 605, endPoint y: 293, distance: 12.9
click at [605, 293] on div at bounding box center [561, 283] width 151 height 44
click at [606, 291] on input "(___) ___-____" at bounding box center [561, 283] width 151 height 31
paste input "253) 797-2021"
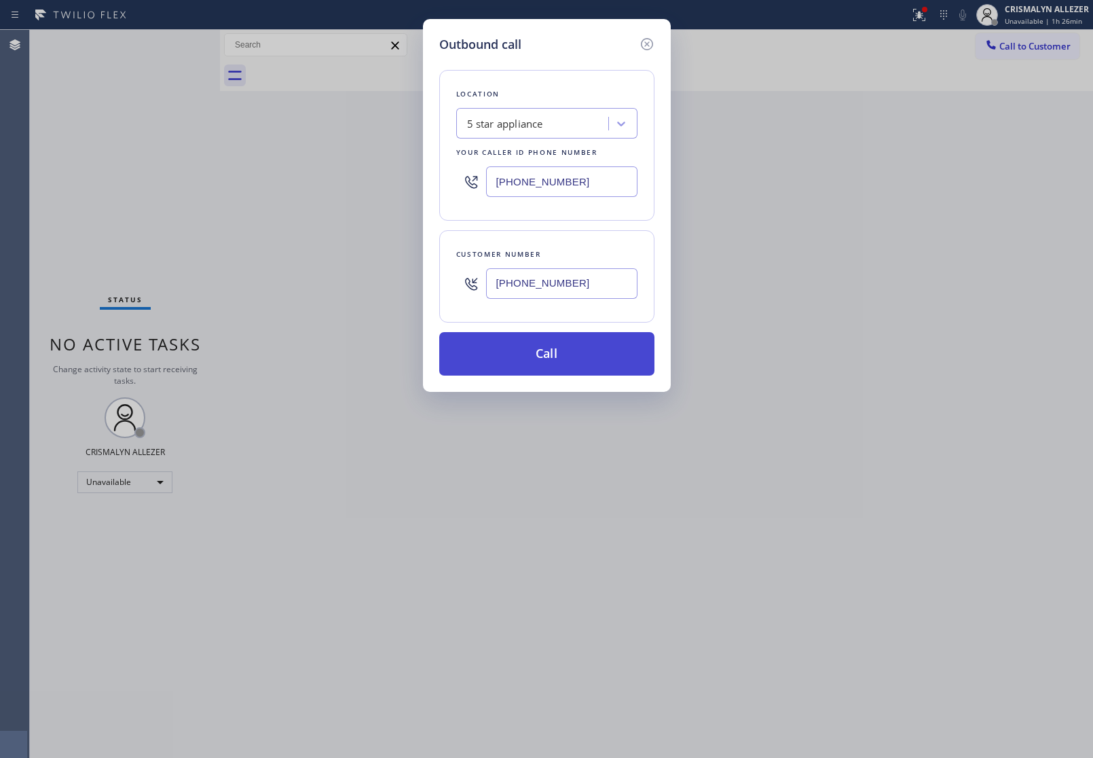
type input "[PHONE_NUMBER]"
click at [558, 348] on button "Call" at bounding box center [546, 353] width 215 height 43
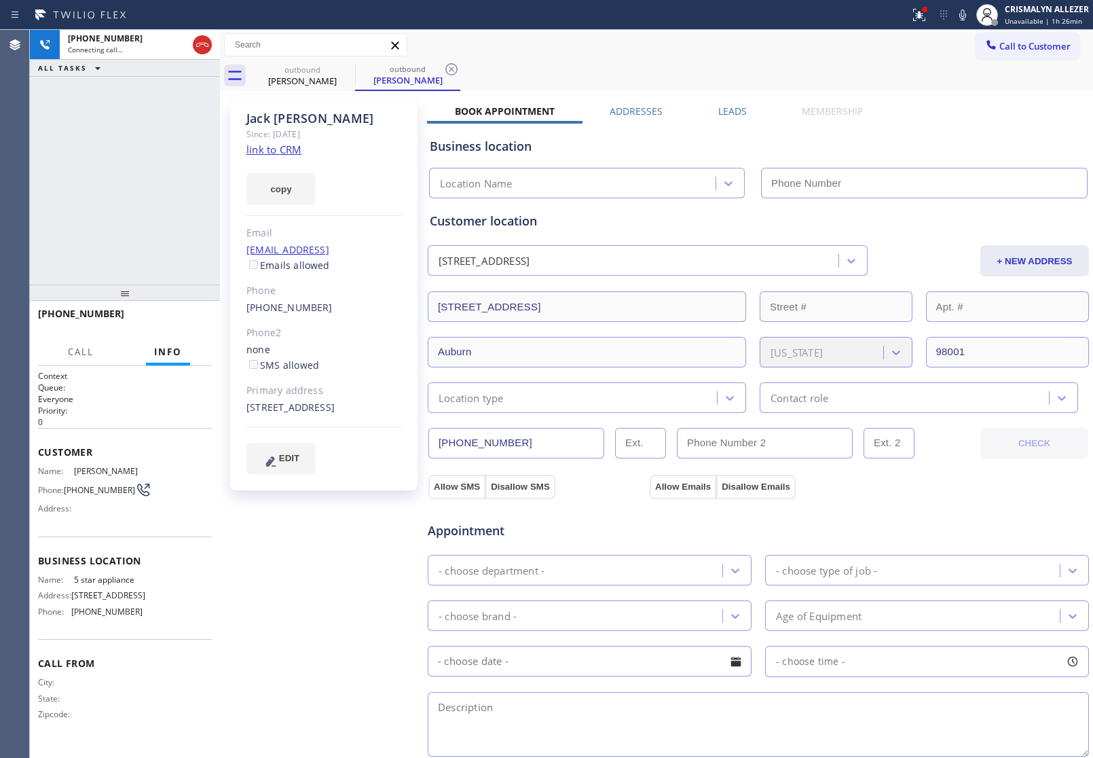
click at [274, 148] on link "link to CRM" at bounding box center [273, 150] width 55 height 14
type input "[PHONE_NUMBER]"
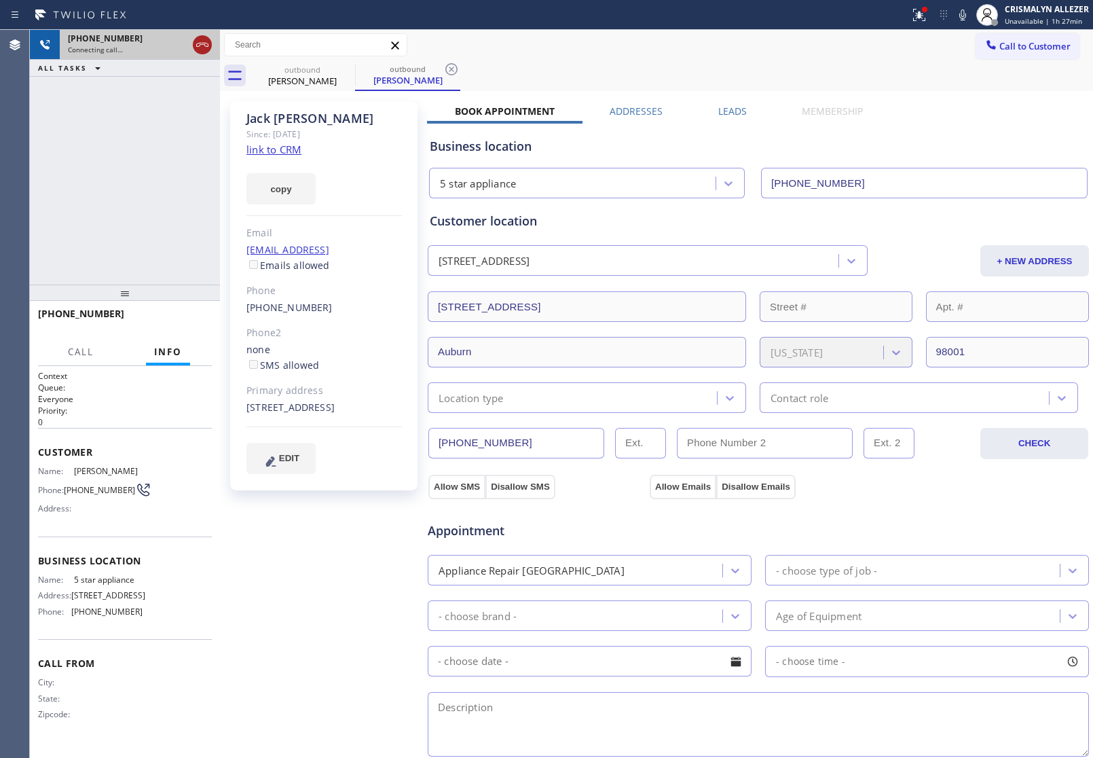
click at [199, 45] on icon at bounding box center [202, 45] width 12 height 4
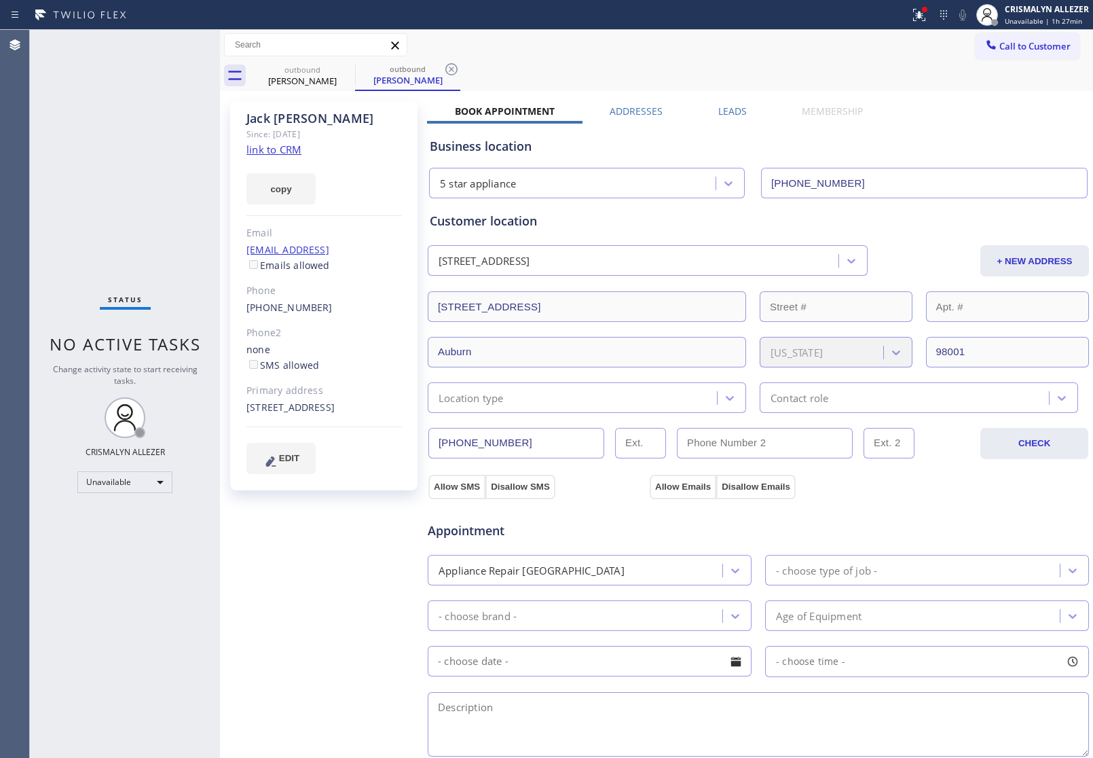
drag, startPoint x: 450, startPoint y: 69, endPoint x: 356, endPoint y: 80, distance: 94.4
click at [445, 69] on icon at bounding box center [451, 69] width 12 height 12
click at [344, 69] on icon at bounding box center [346, 69] width 16 height 16
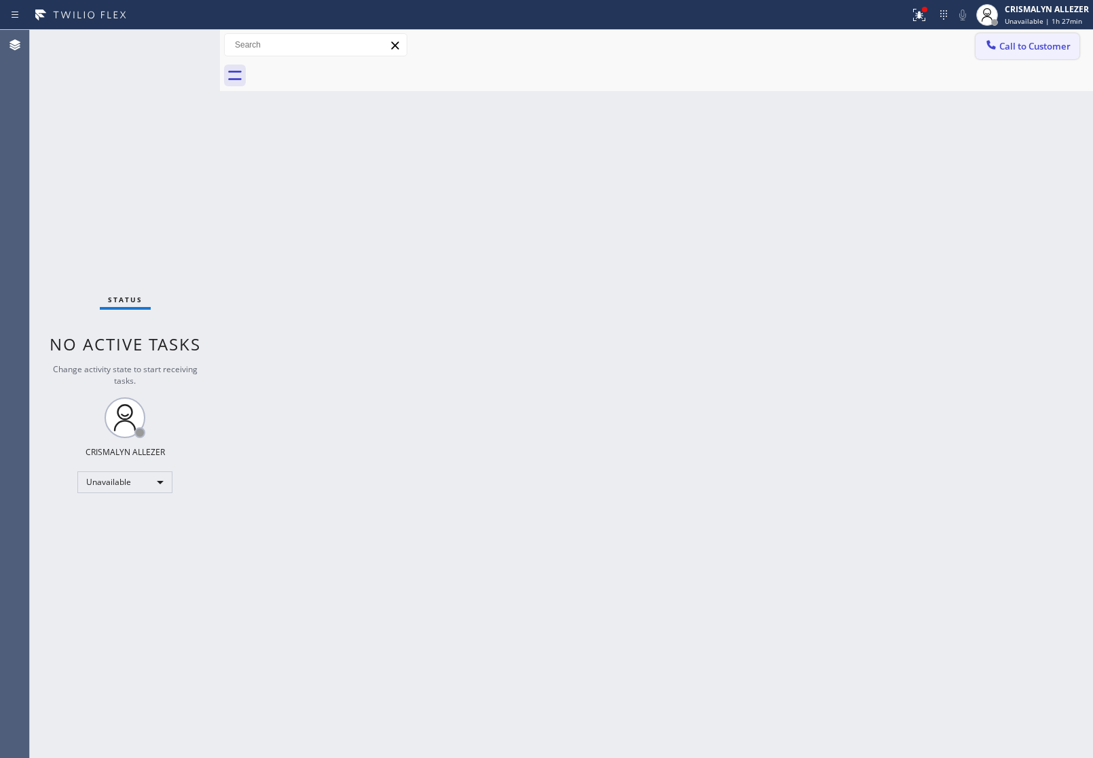
click at [1020, 52] on button "Call to Customer" at bounding box center [1028, 46] width 104 height 26
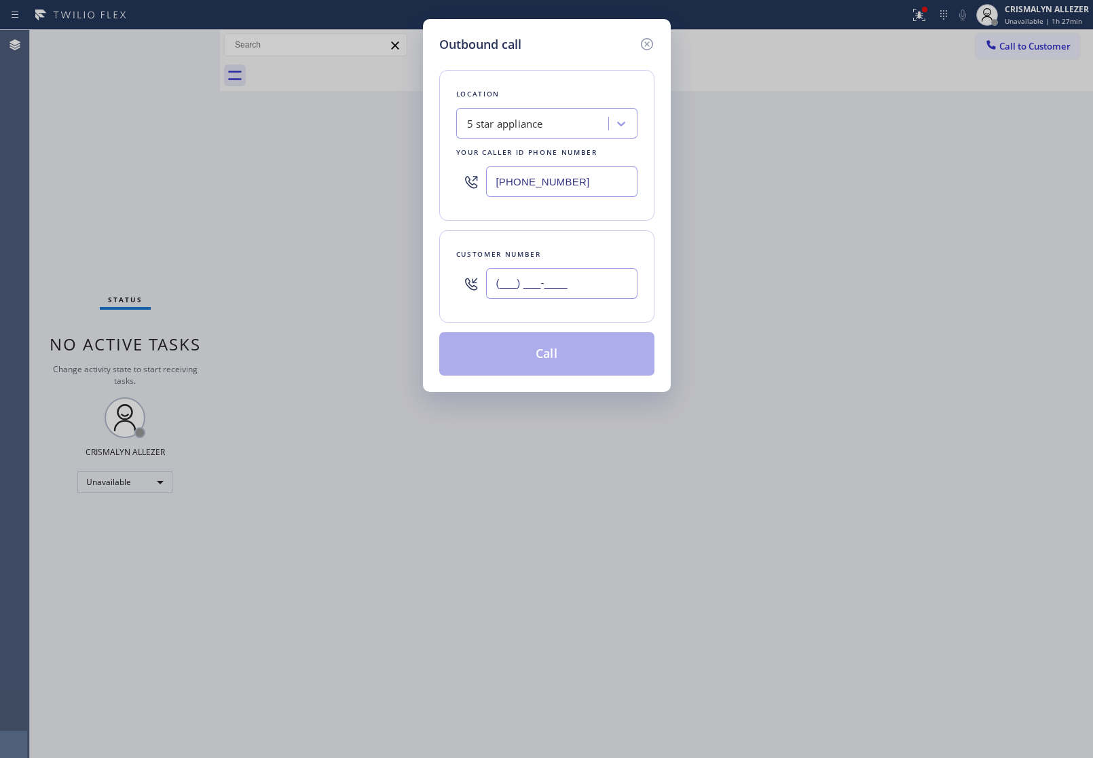
click at [614, 287] on input "(___) ___-____" at bounding box center [561, 283] width 151 height 31
paste input "253) 797-2021"
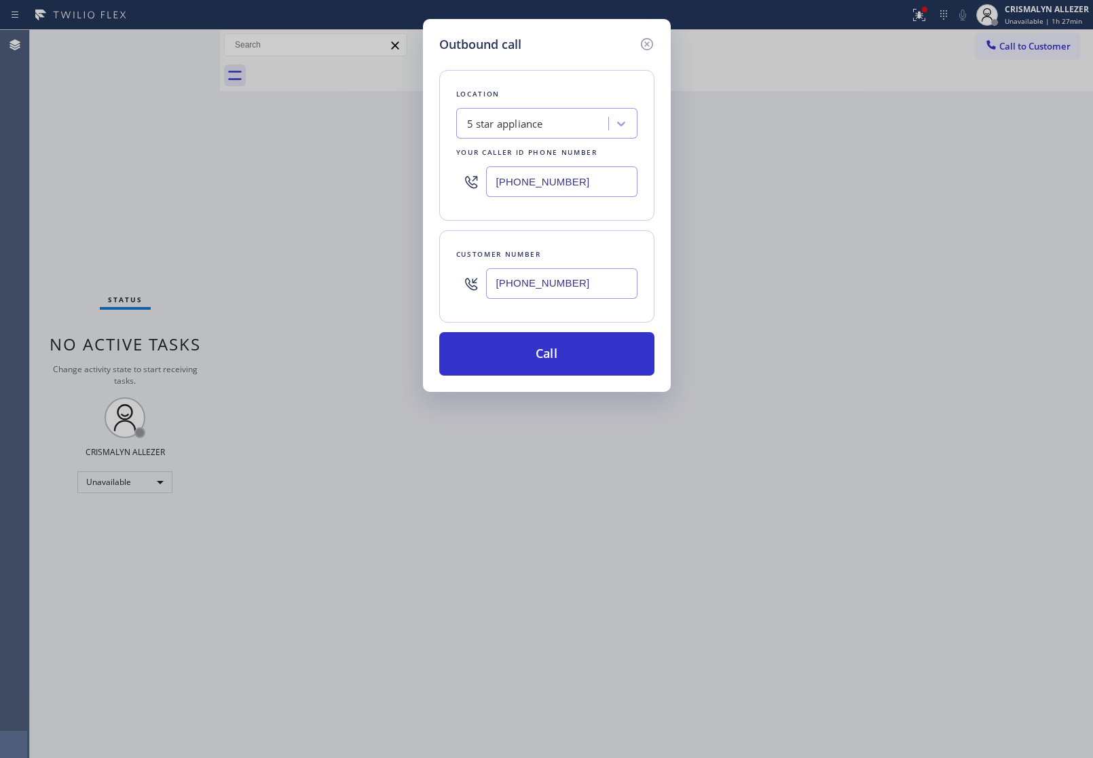
type input "[PHONE_NUMBER]"
click at [535, 382] on div "Outbound call Location 5 star appliance Your caller id phone number [PHONE_NUMB…" at bounding box center [547, 205] width 248 height 373
click at [553, 355] on button "Call" at bounding box center [546, 353] width 215 height 43
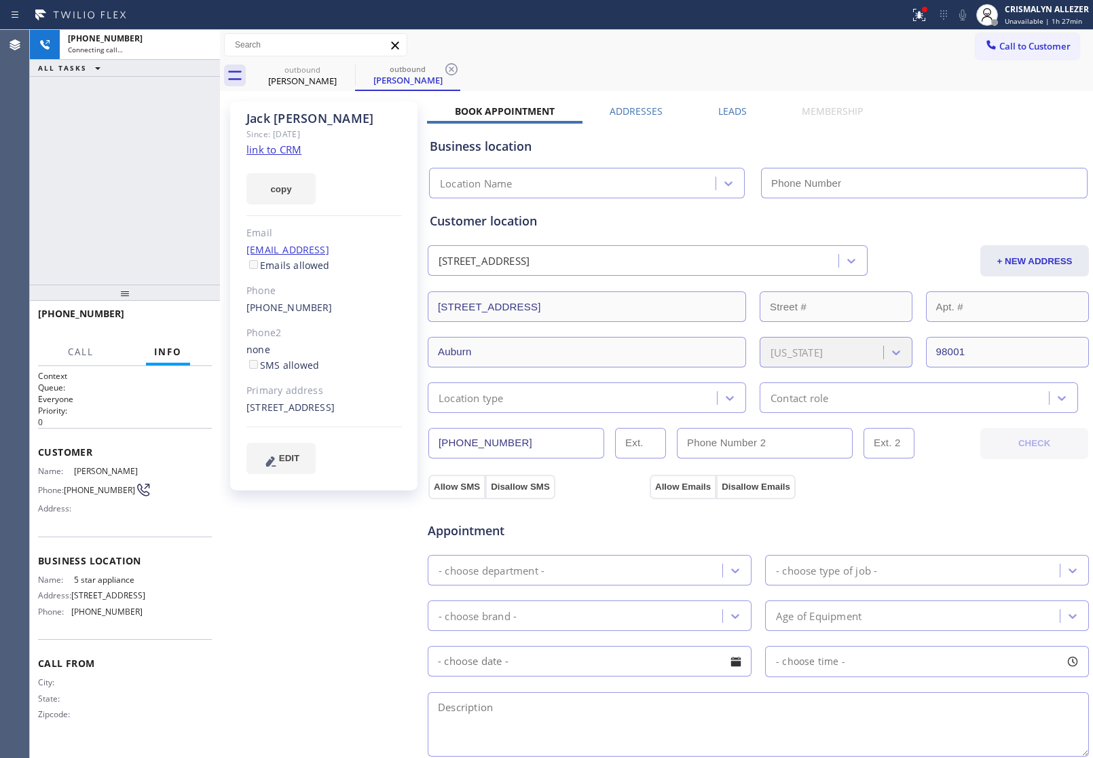
type input "[PHONE_NUMBER]"
click at [130, 221] on div "[PHONE_NUMBER] Connecting call… ALL TASKS ALL TASKS ACTIVE TASKS TASKS IN WRAP …" at bounding box center [125, 157] width 190 height 255
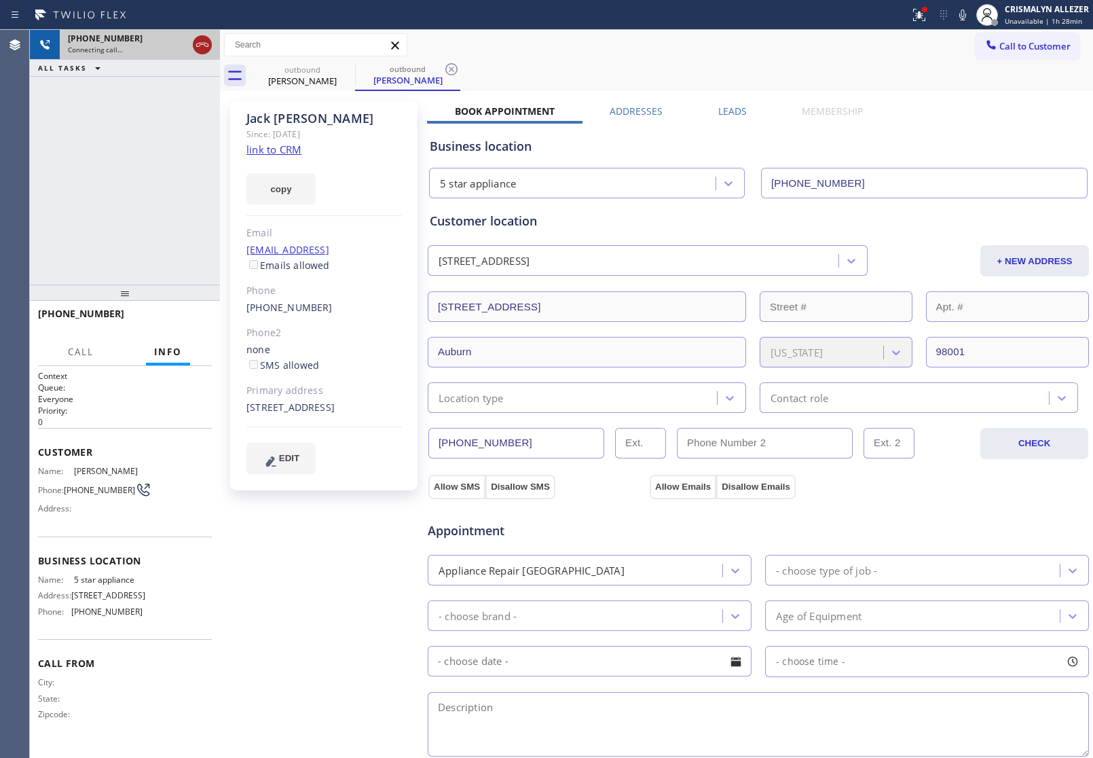
click at [200, 45] on icon at bounding box center [202, 45] width 16 height 16
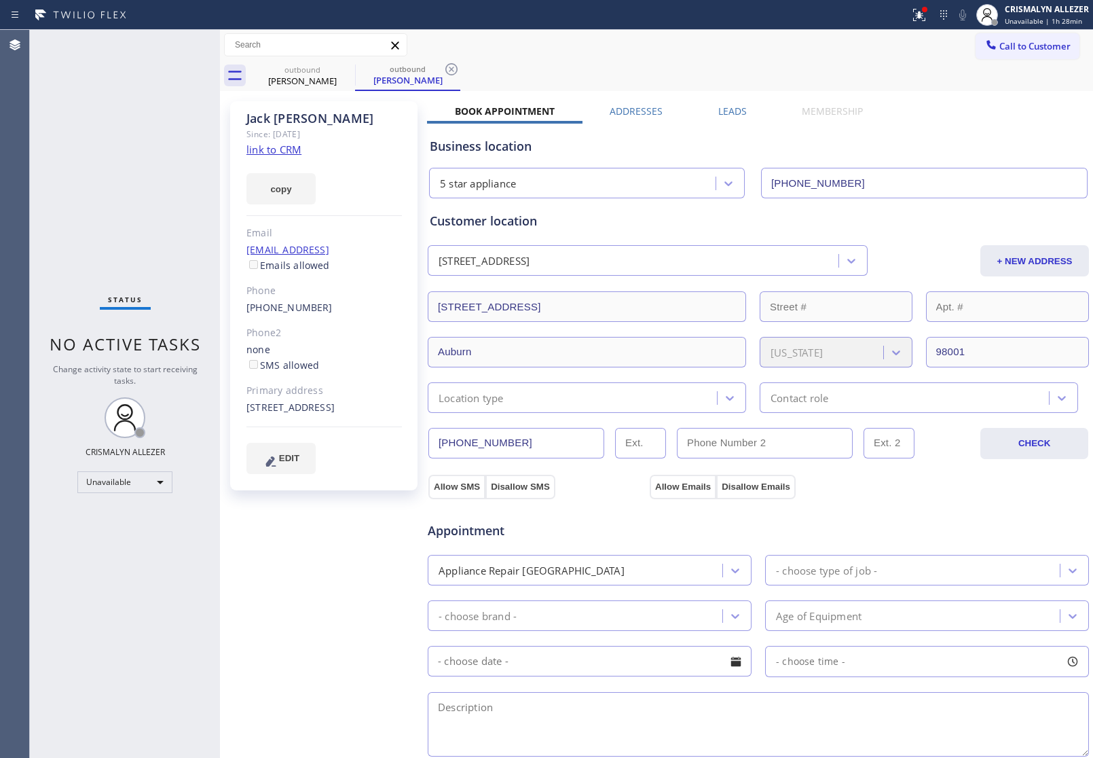
click at [724, 116] on label "Leads" at bounding box center [732, 111] width 29 height 13
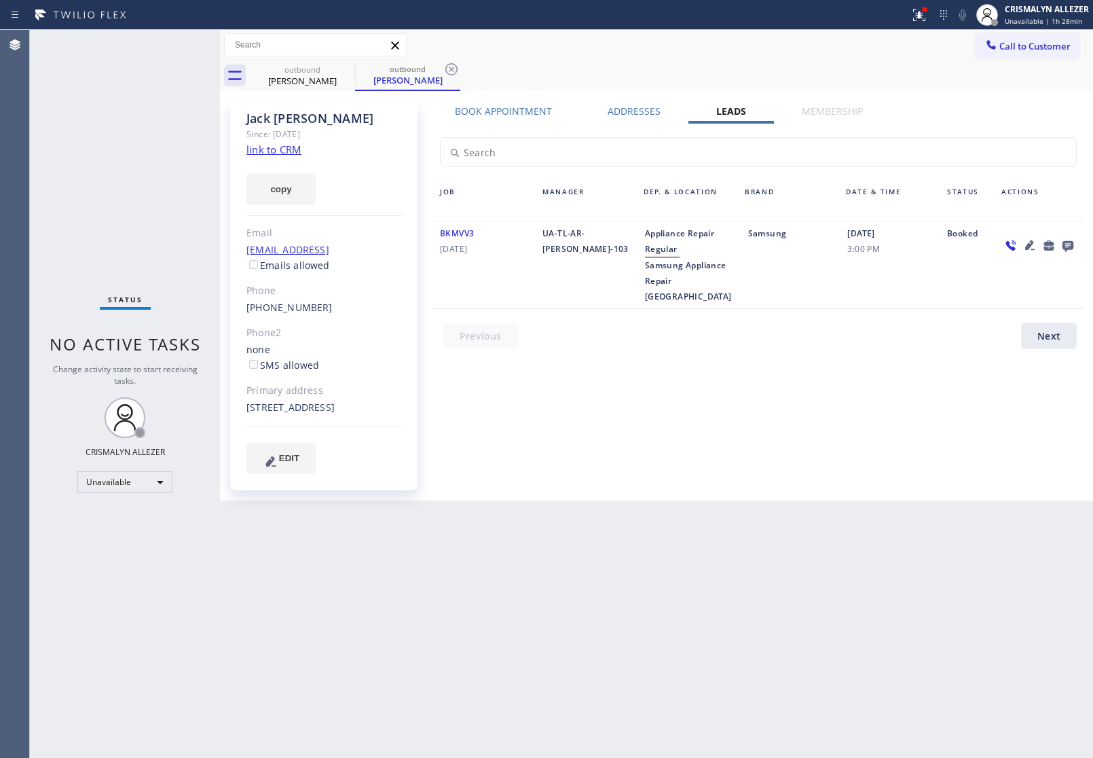
click at [1066, 243] on icon at bounding box center [1068, 245] width 16 height 17
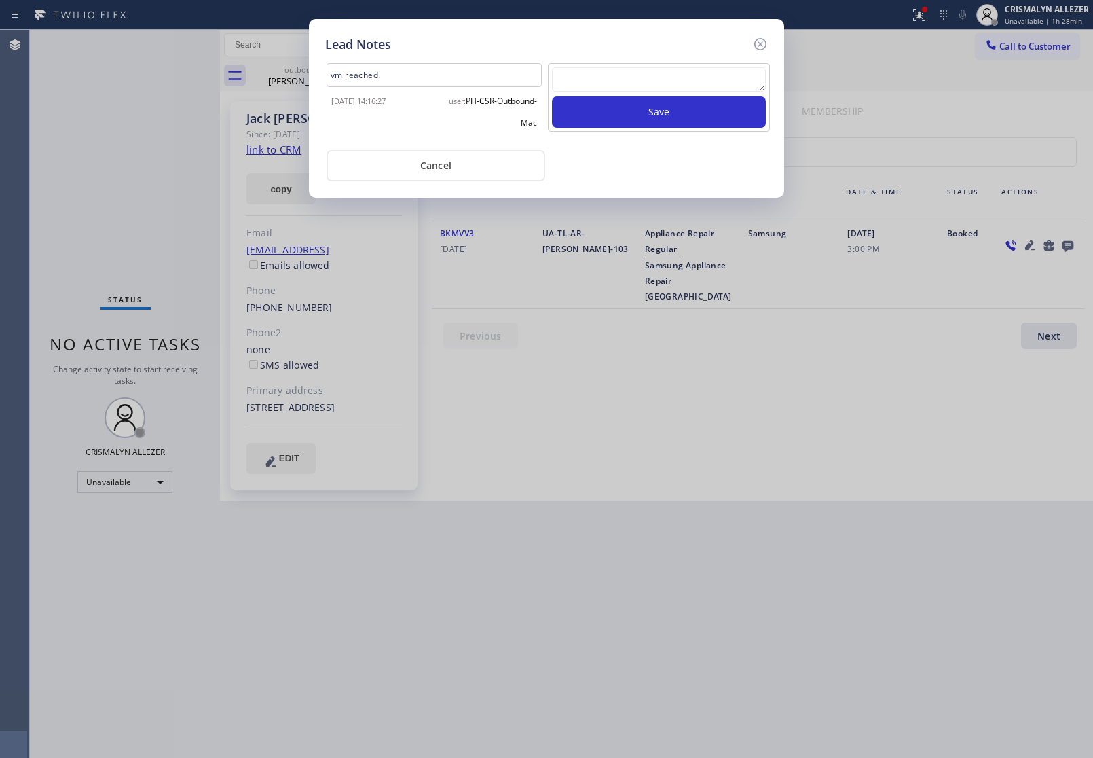
click at [627, 80] on textarea at bounding box center [659, 79] width 214 height 24
paste textarea "no answer | pls xfer here cx cb"
type textarea "no answer | pls xfer here cx cb"
click at [672, 113] on button "Save" at bounding box center [659, 111] width 214 height 31
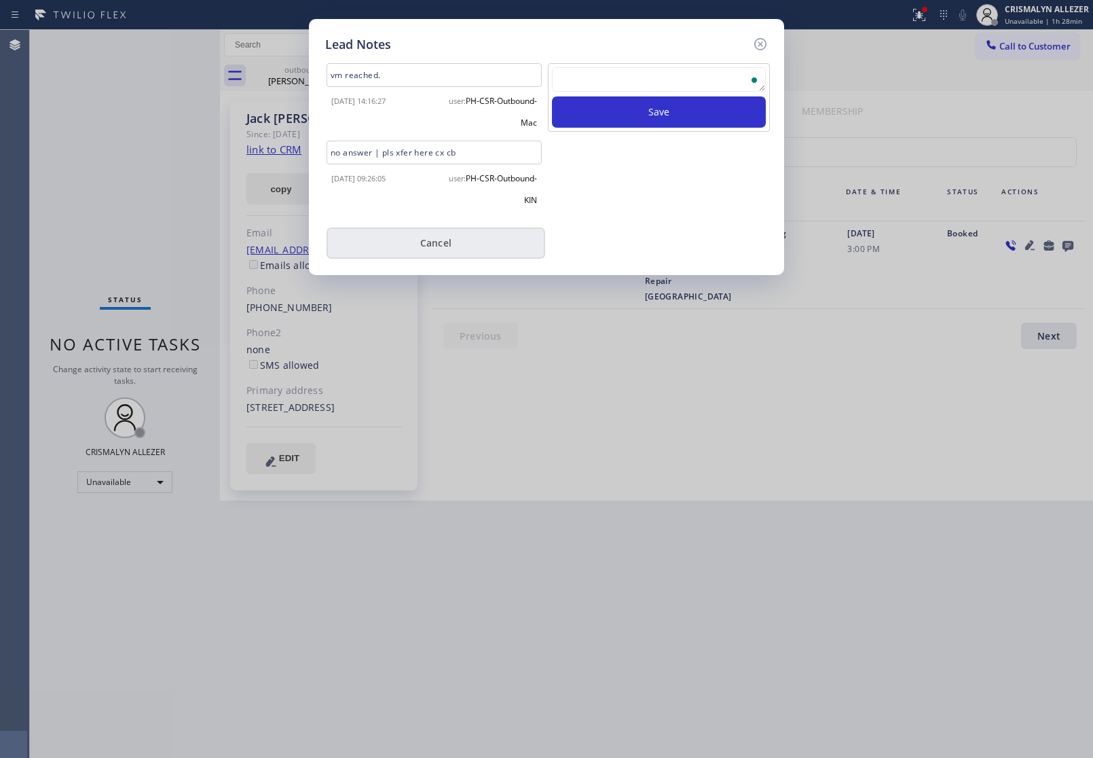
click at [447, 243] on button "Cancel" at bounding box center [436, 242] width 219 height 31
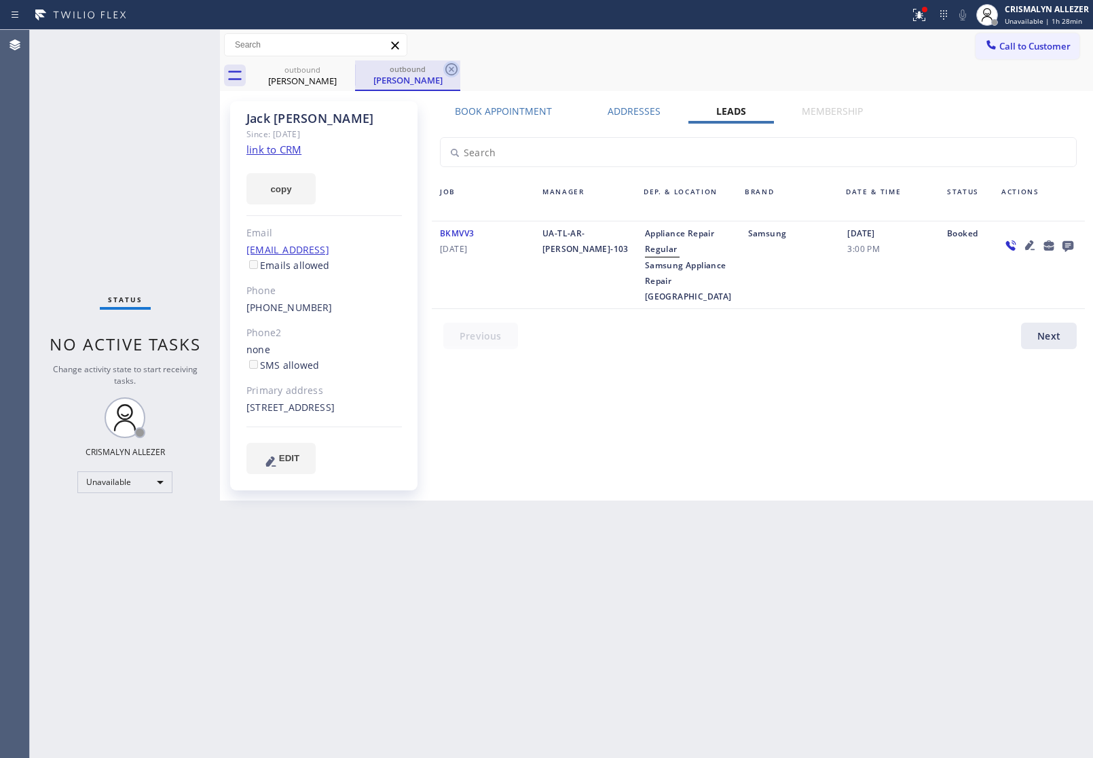
click at [456, 69] on icon at bounding box center [451, 69] width 12 height 12
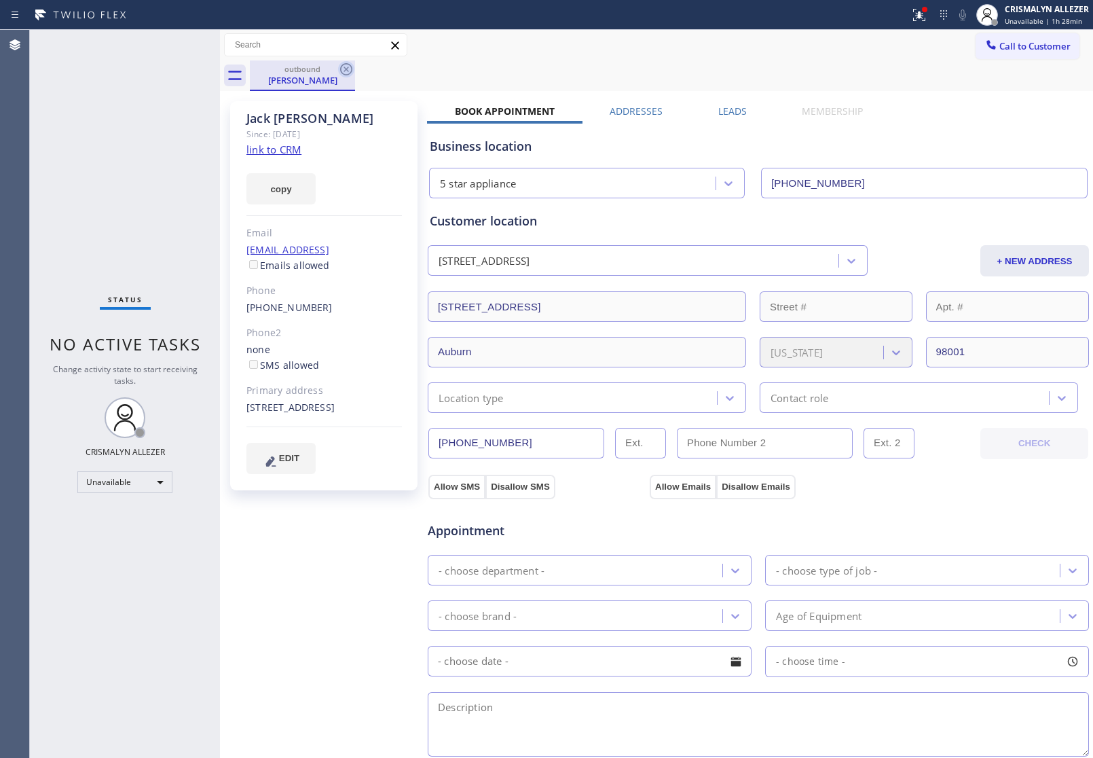
click at [348, 67] on icon at bounding box center [346, 69] width 16 height 16
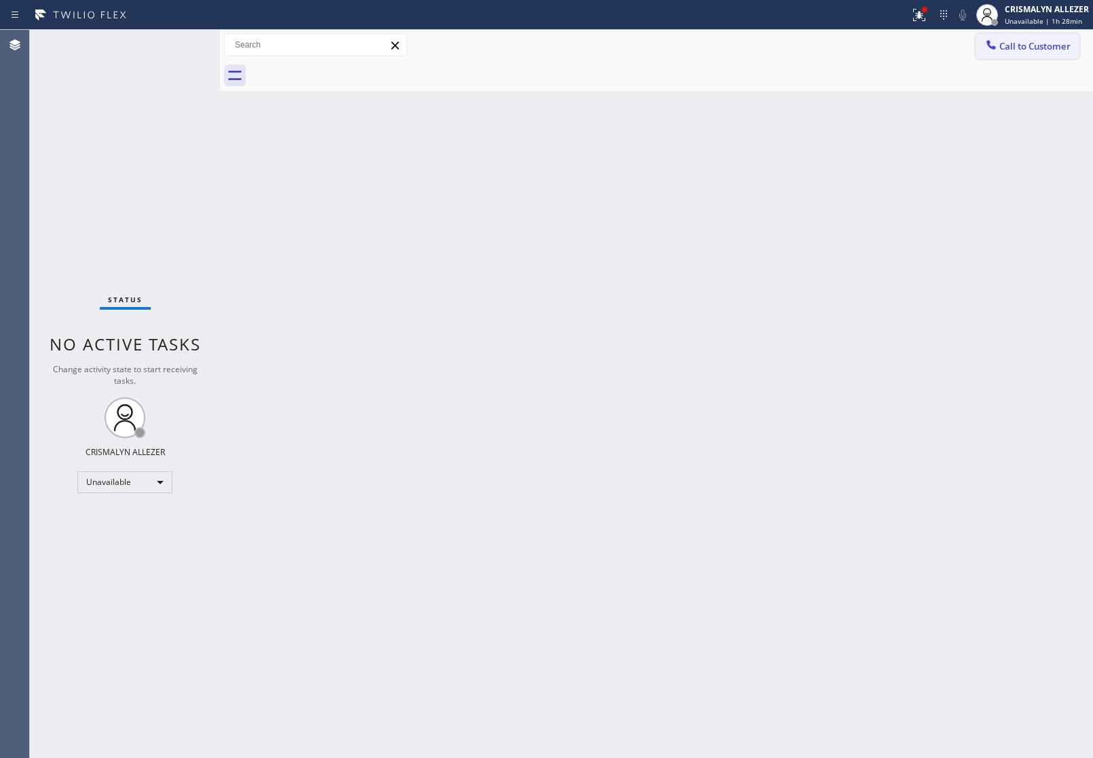
click at [1020, 55] on button "Call to Customer" at bounding box center [1028, 46] width 104 height 26
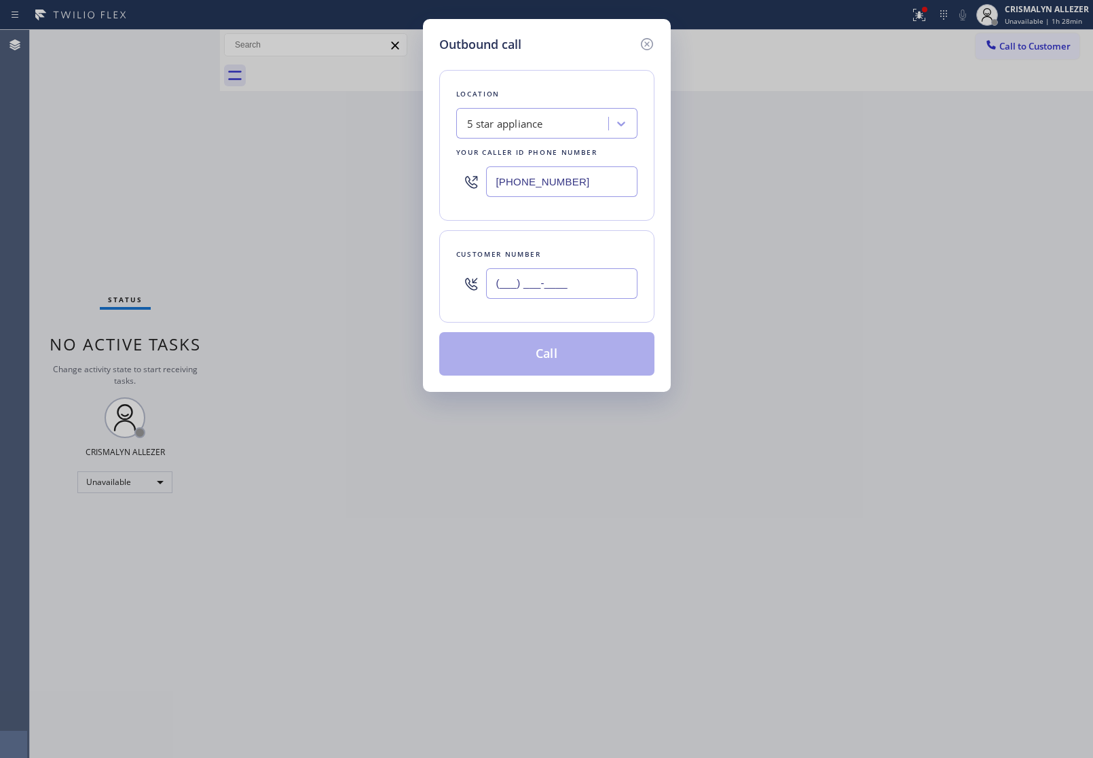
click at [605, 272] on input "(___) ___-____" at bounding box center [561, 283] width 151 height 31
paste input "206) 375-3374"
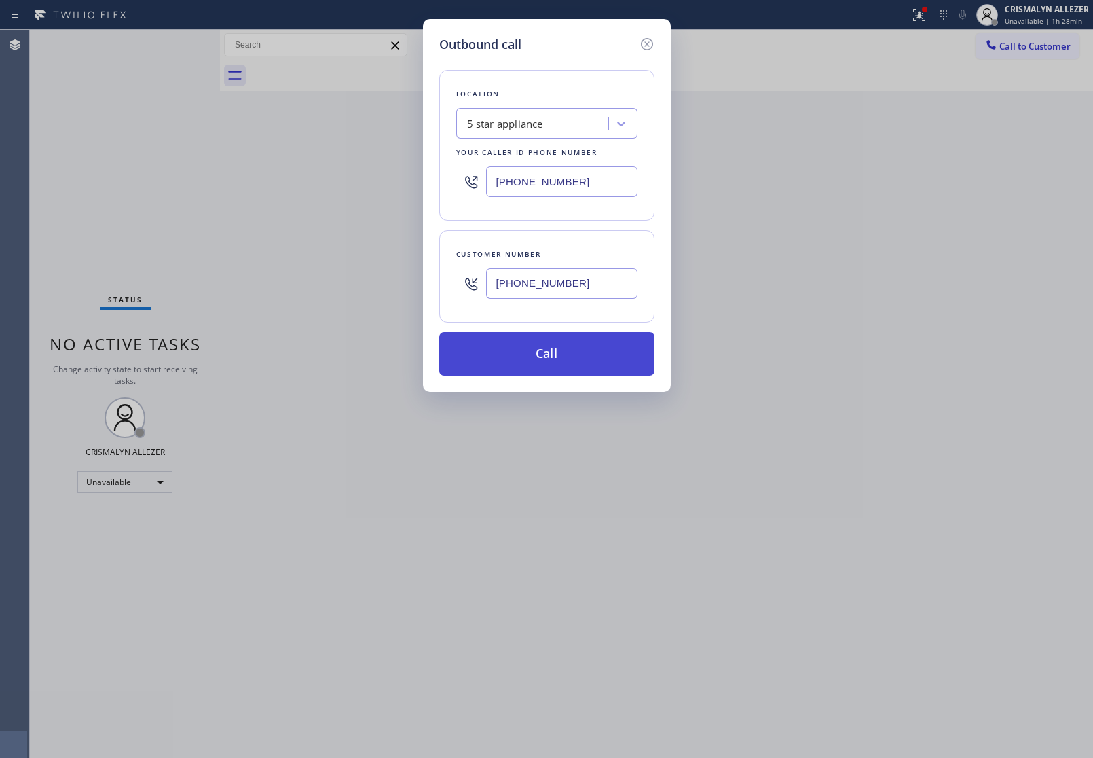
type input "[PHONE_NUMBER]"
click at [562, 360] on button "Call" at bounding box center [546, 353] width 215 height 43
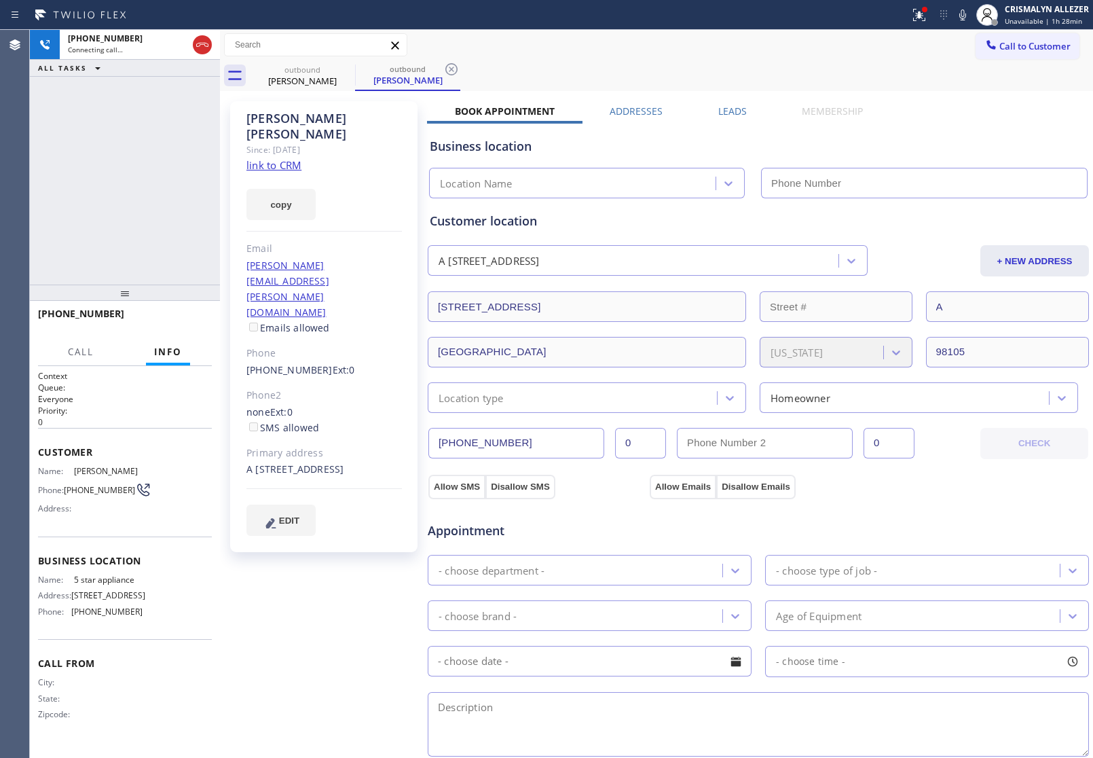
type input "[PHONE_NUMBER]"
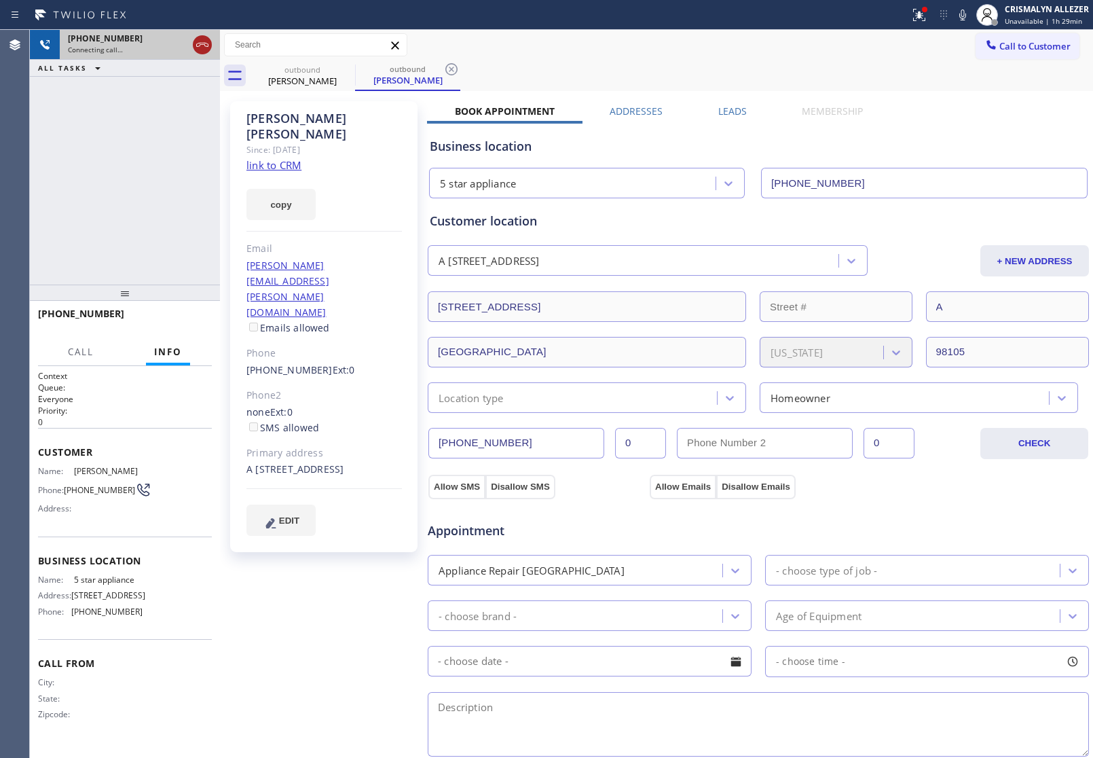
click at [195, 43] on icon at bounding box center [202, 45] width 16 height 16
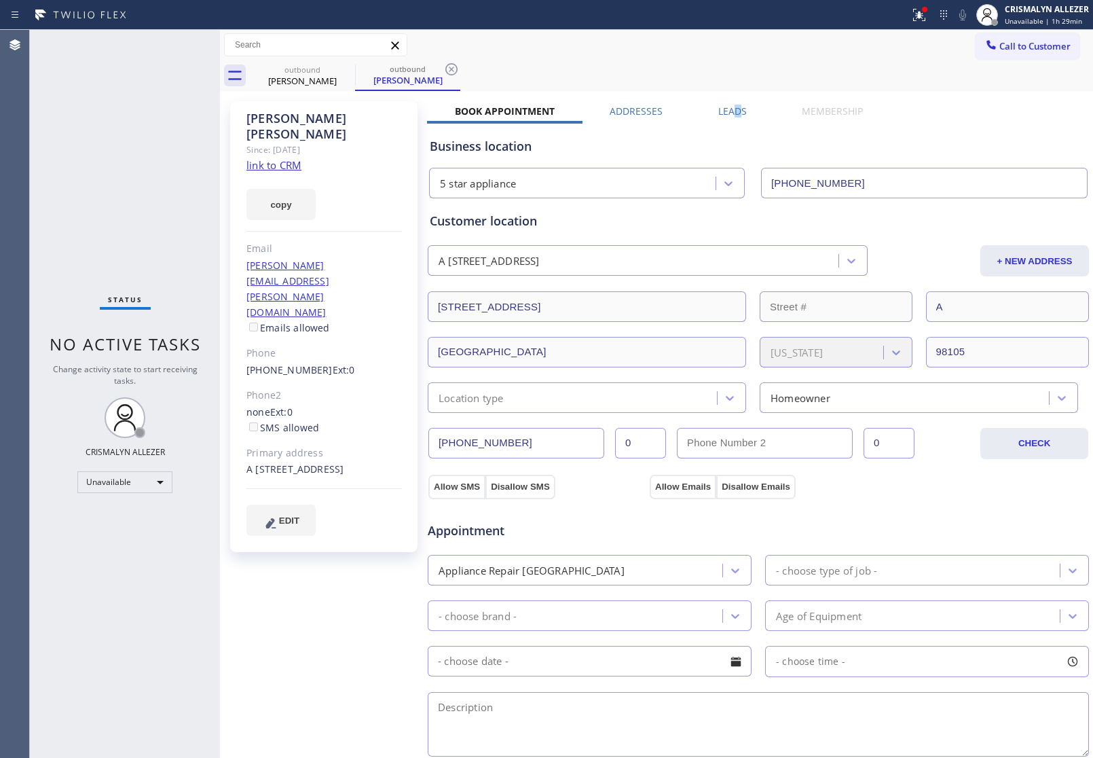
click at [733, 113] on label "Leads" at bounding box center [732, 111] width 29 height 13
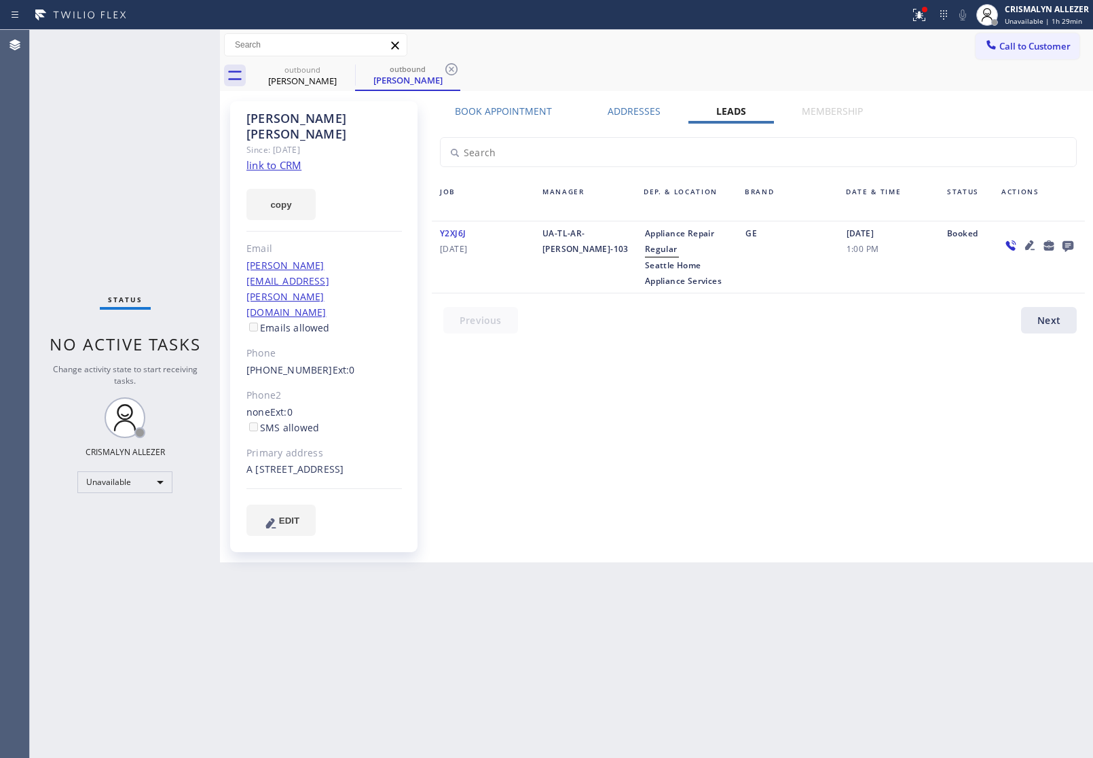
click at [1070, 246] on icon at bounding box center [1067, 246] width 11 height 11
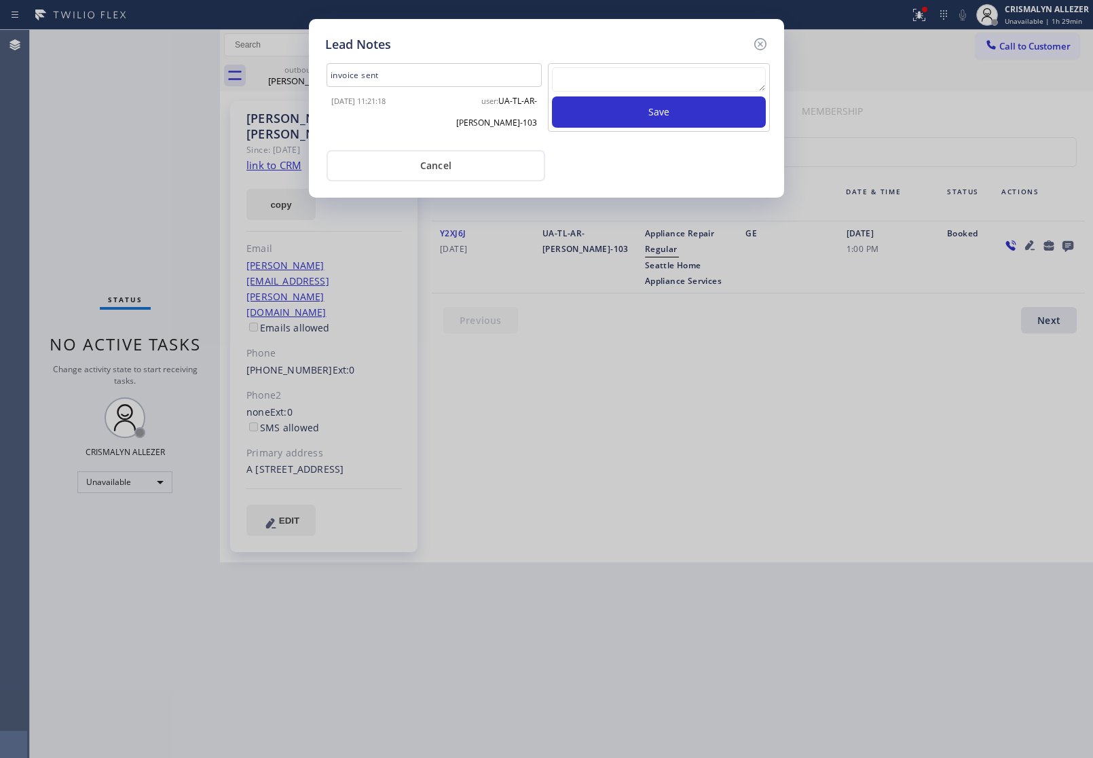
click at [629, 86] on textarea at bounding box center [659, 79] width 214 height 24
paste textarea "no answer | pls xfer here cx cb"
type textarea "no answer | pls xfer here cx cb"
click at [639, 115] on button "Save" at bounding box center [659, 111] width 214 height 31
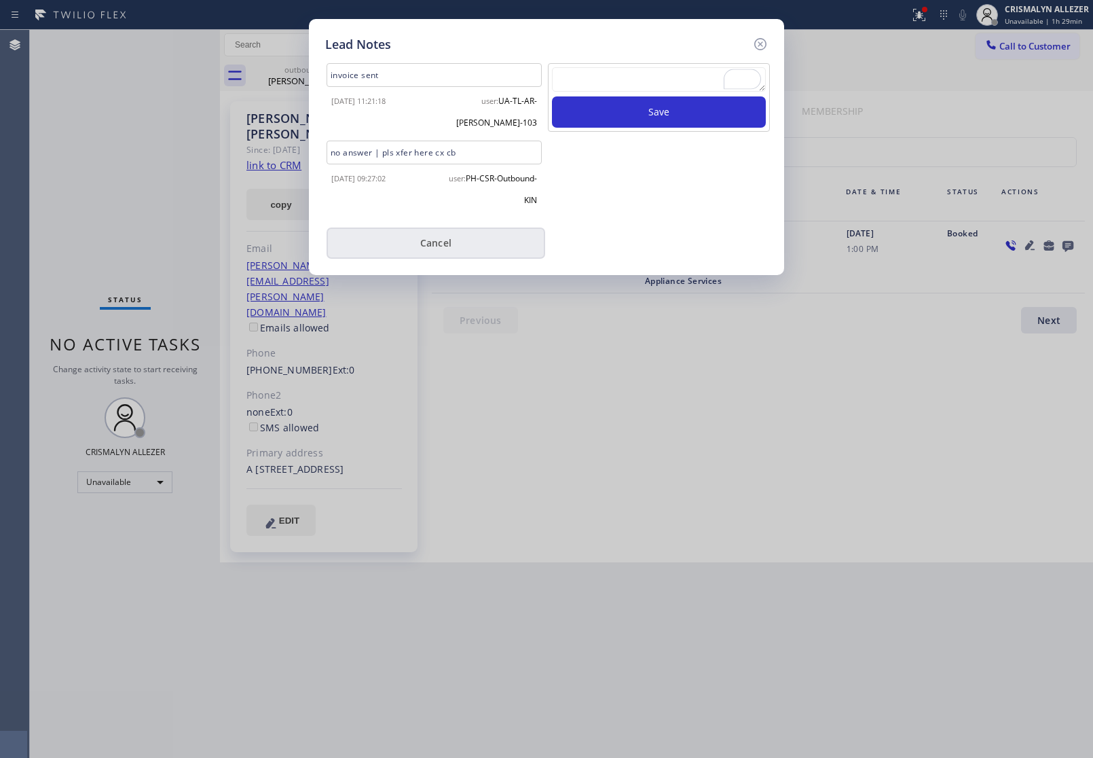
click at [436, 246] on button "Cancel" at bounding box center [436, 242] width 219 height 31
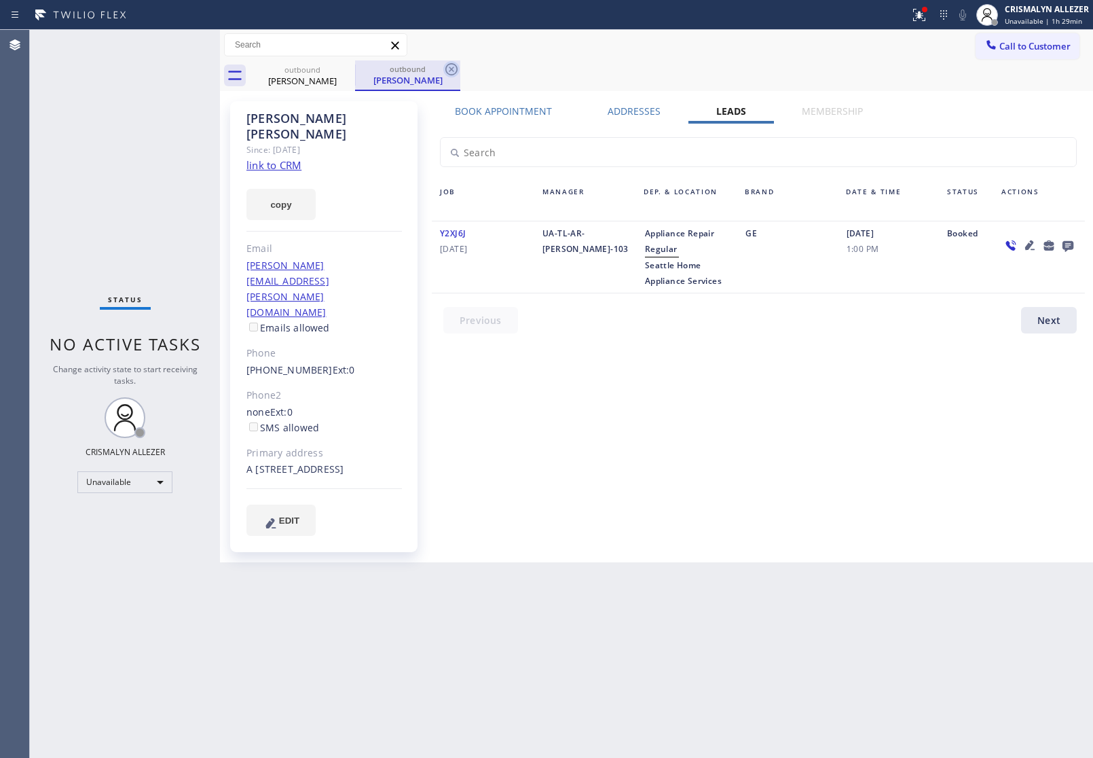
click at [453, 69] on icon at bounding box center [451, 69] width 16 height 16
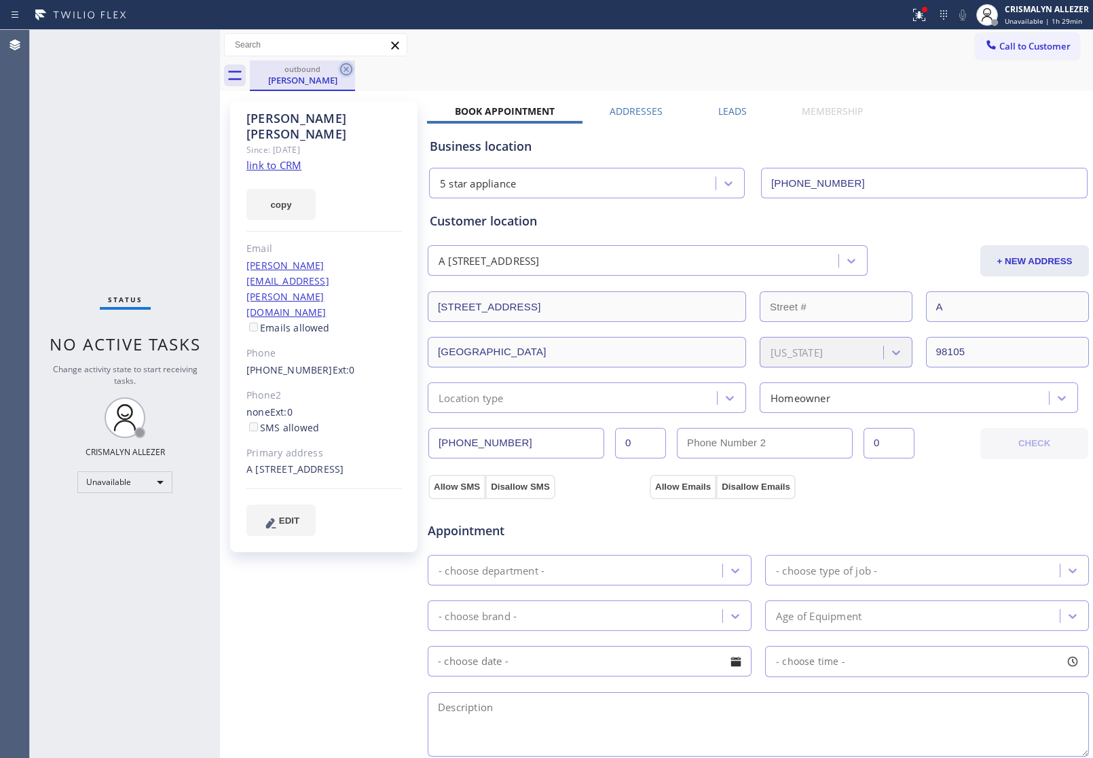
click at [343, 65] on icon at bounding box center [346, 69] width 12 height 12
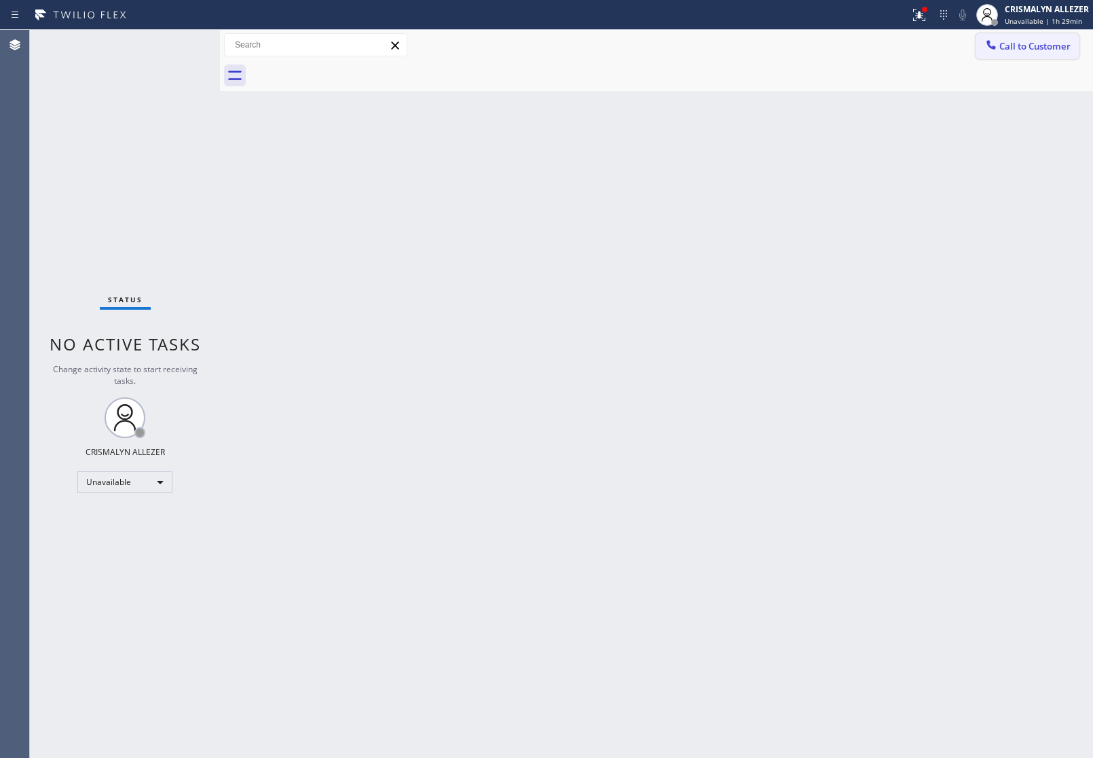
click at [1049, 50] on span "Call to Customer" at bounding box center [1034, 46] width 71 height 12
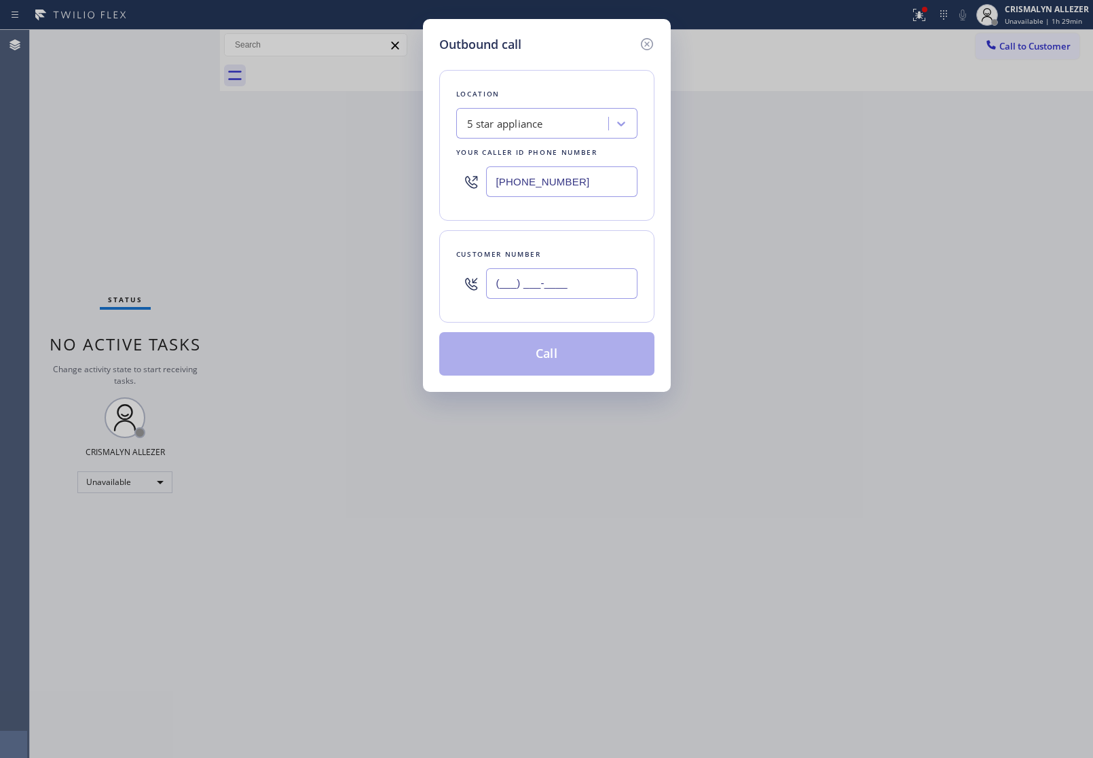
click at [614, 274] on input "(___) ___-____" at bounding box center [561, 283] width 151 height 31
paste input "925) 785-3063"
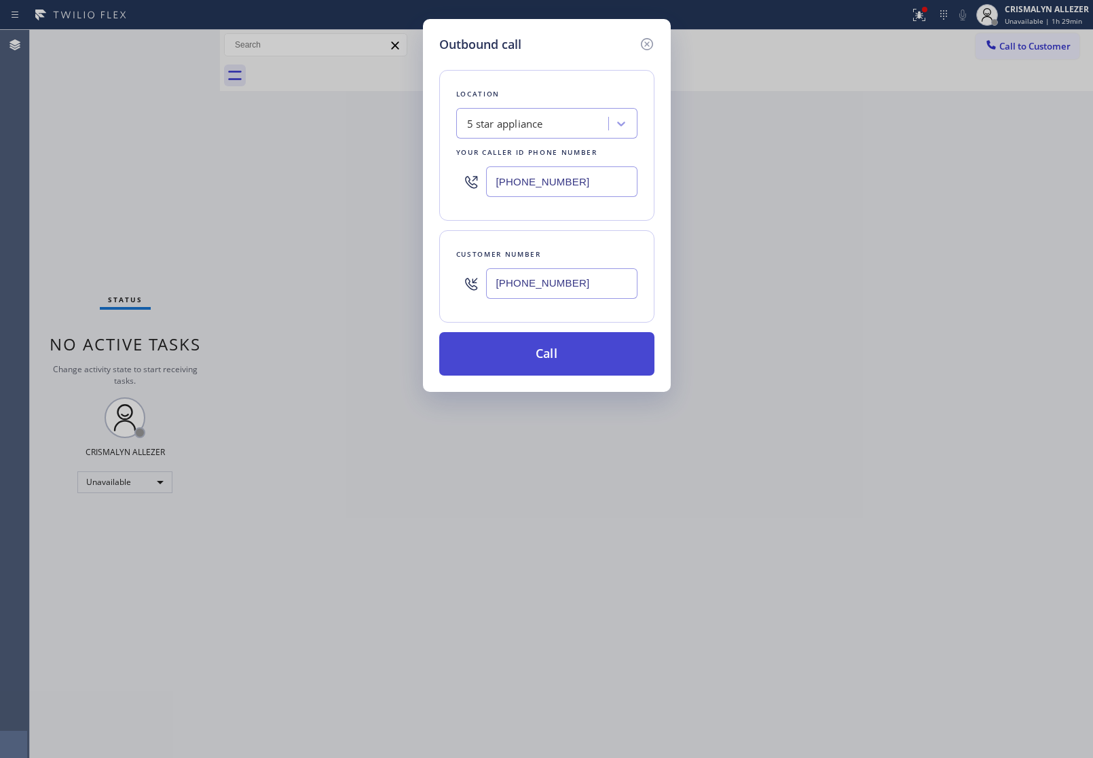
type input "(925) 785-3063"
click at [547, 356] on button "Call" at bounding box center [546, 353] width 215 height 43
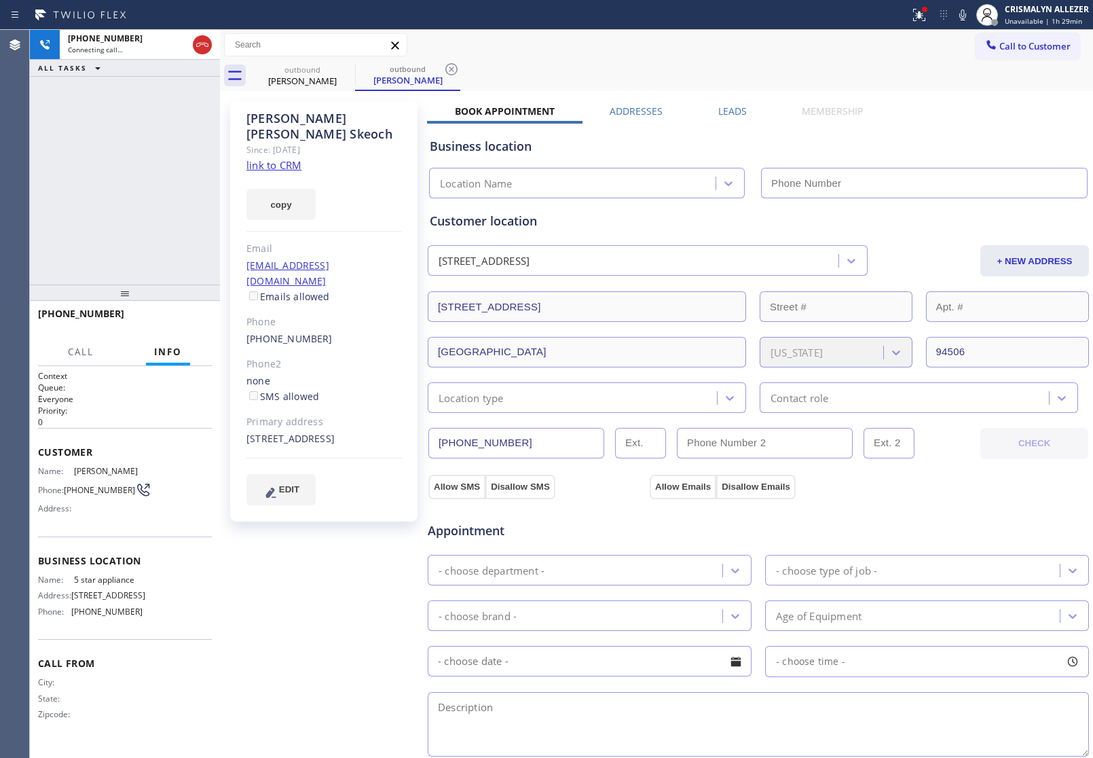
click at [265, 158] on link "link to CRM" at bounding box center [273, 165] width 55 height 14
type input "[PHONE_NUMBER]"
click at [168, 321] on span "HANG UP" at bounding box center [180, 320] width 41 height 10
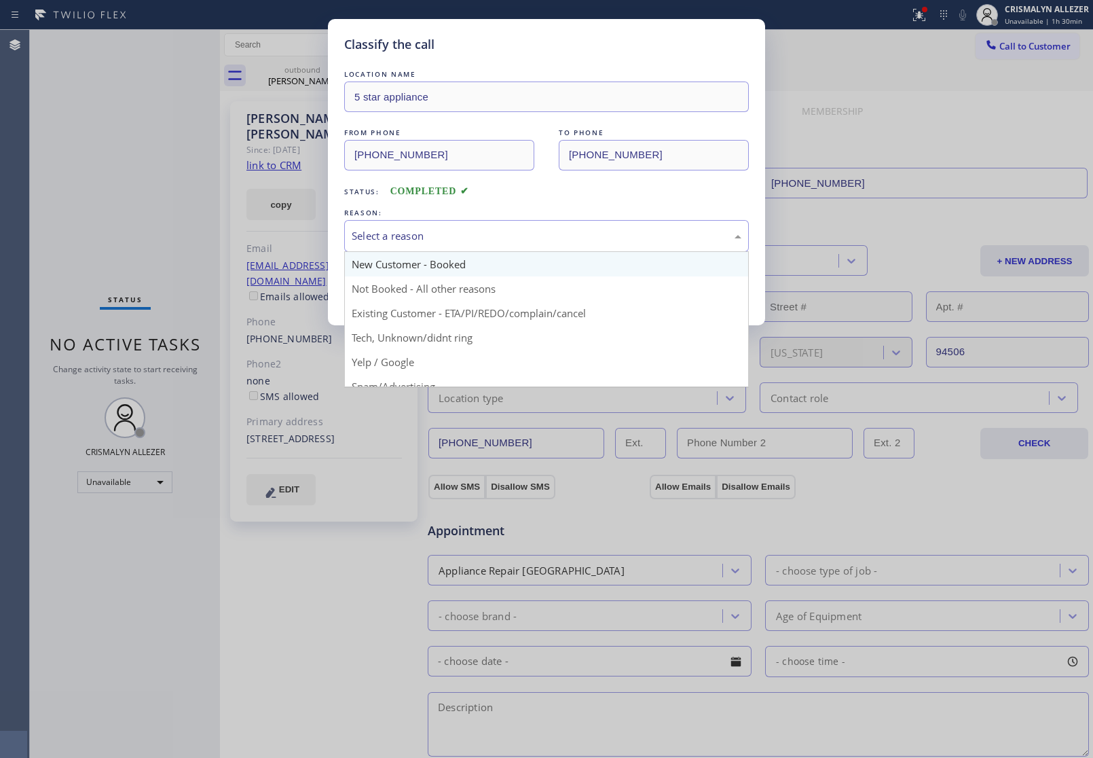
drag, startPoint x: 574, startPoint y: 233, endPoint x: 474, endPoint y: 276, distance: 109.5
click at [565, 234] on div "Select a reason" at bounding box center [547, 236] width 390 height 16
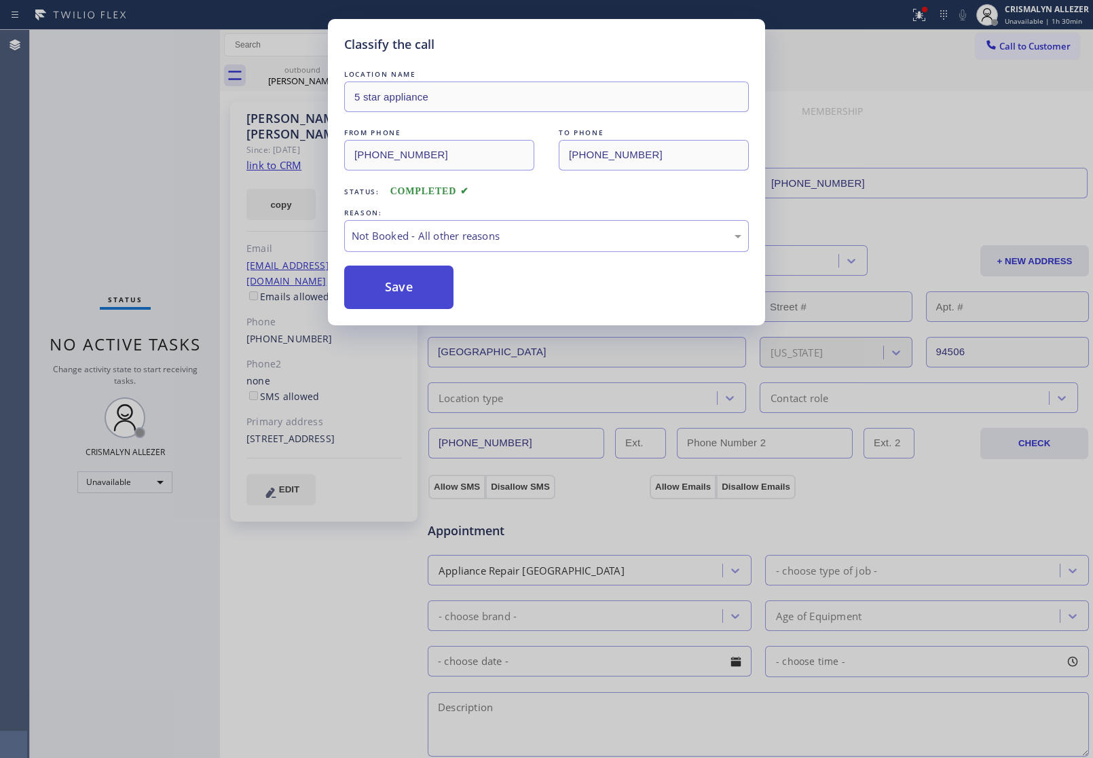
click at [409, 286] on button "Save" at bounding box center [398, 286] width 109 height 43
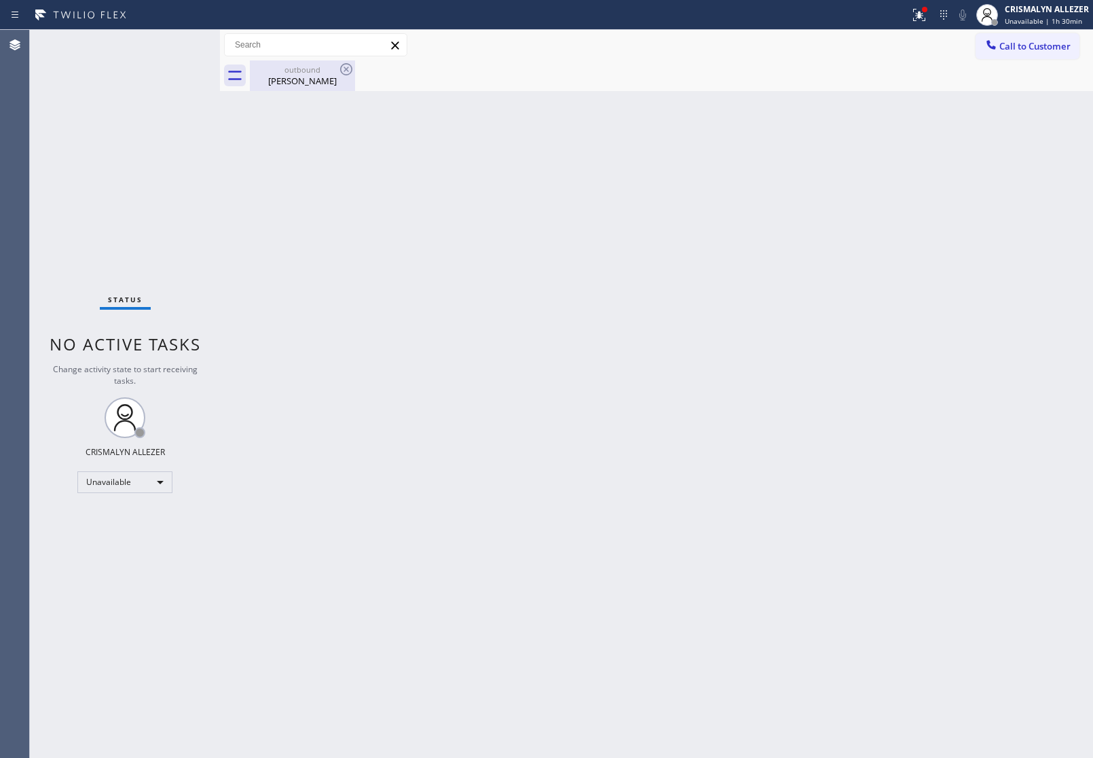
click at [310, 78] on div "Mary Ann Skeoch" at bounding box center [302, 81] width 103 height 12
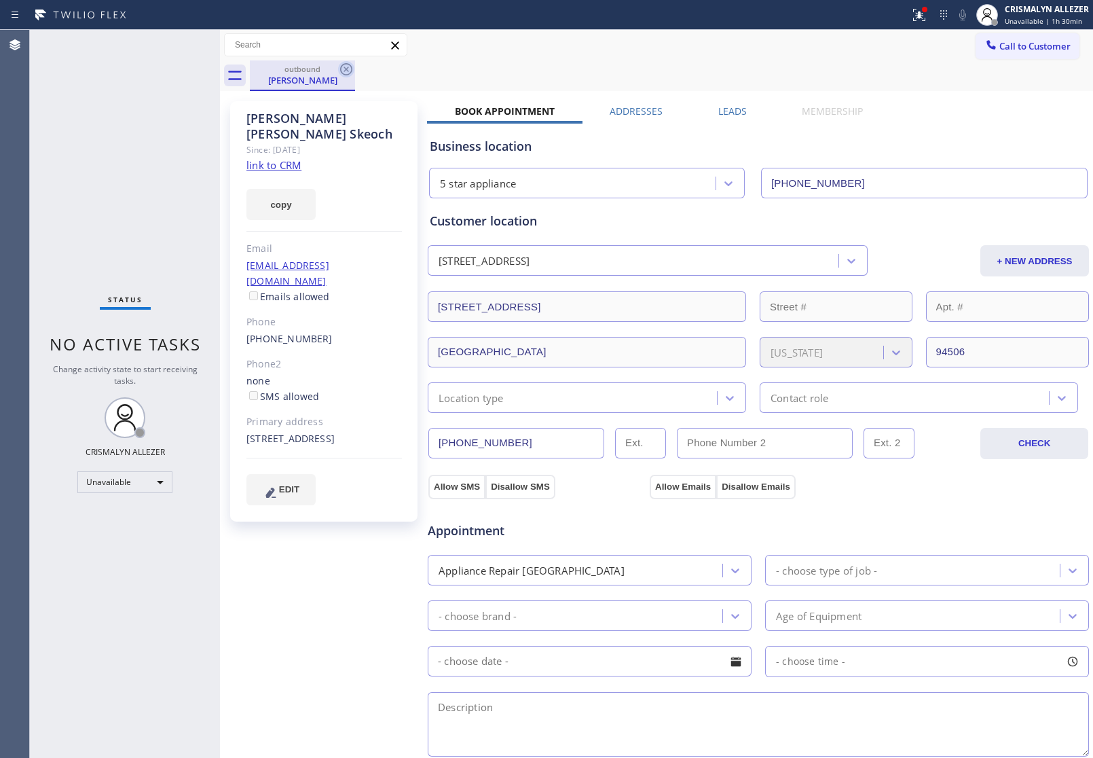
drag, startPoint x: 344, startPoint y: 69, endPoint x: 353, endPoint y: 1, distance: 68.6
click at [344, 64] on icon at bounding box center [346, 69] width 16 height 16
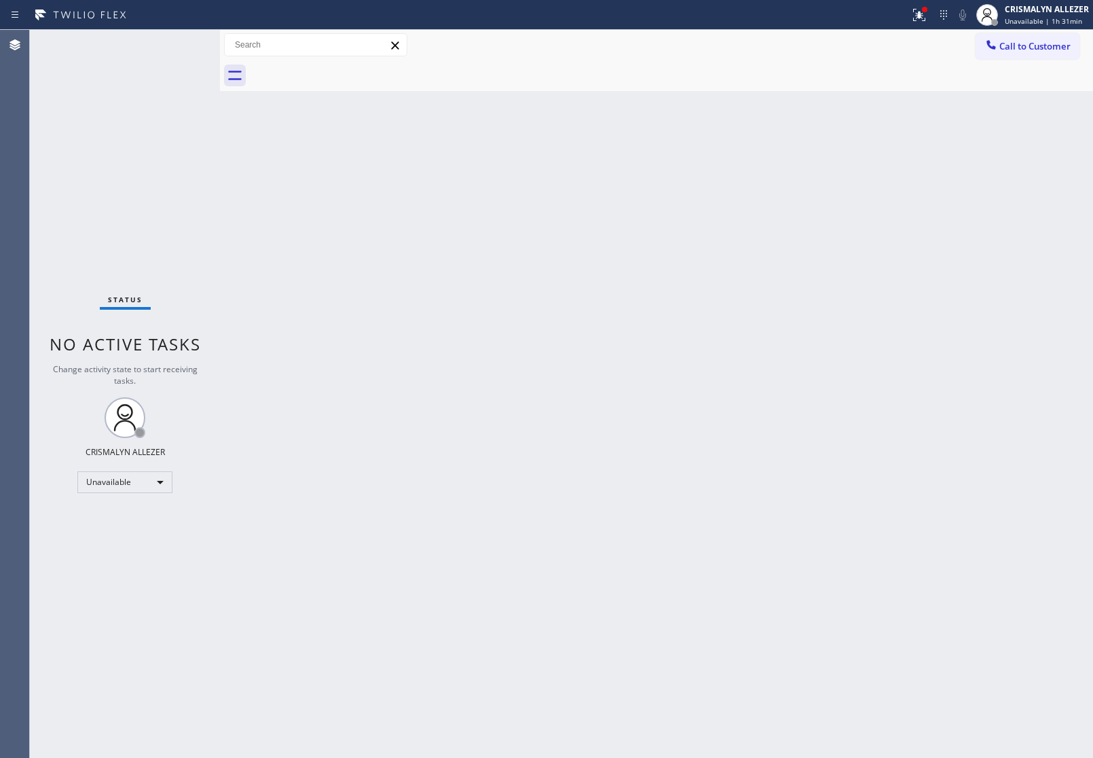
click at [1014, 43] on span "Call to Customer" at bounding box center [1034, 46] width 71 height 12
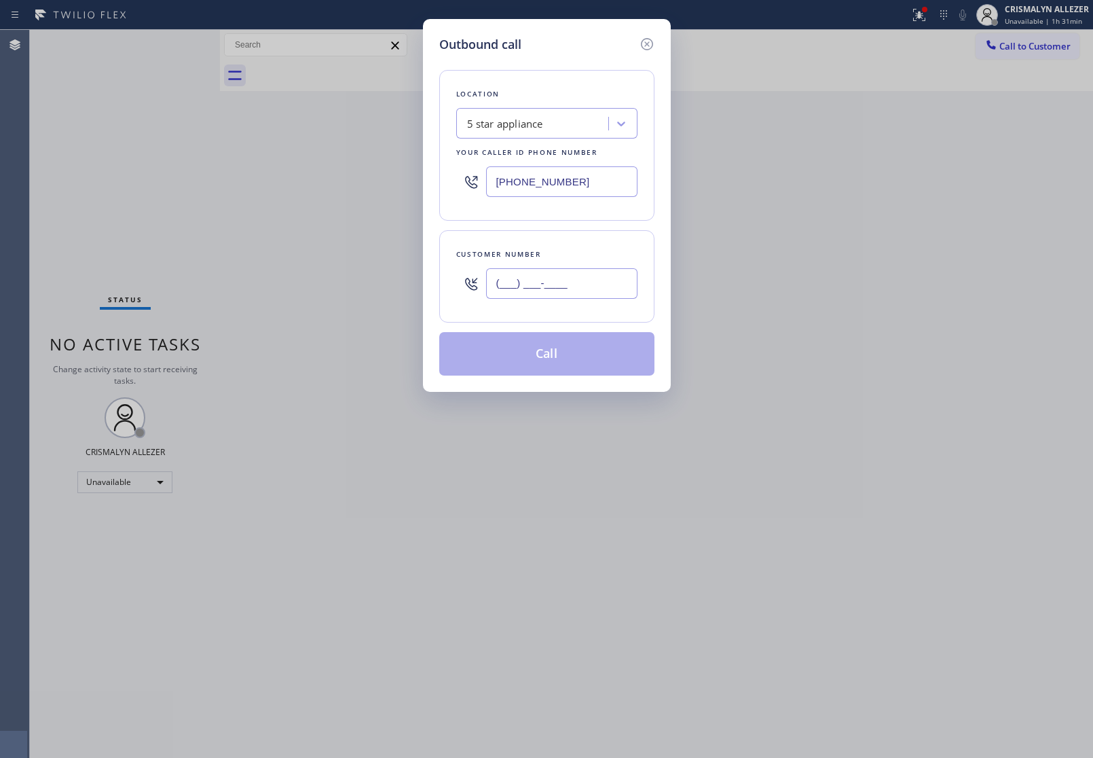
click at [612, 287] on input "(___) ___-____" at bounding box center [561, 283] width 151 height 31
paste input "619) 204-6862"
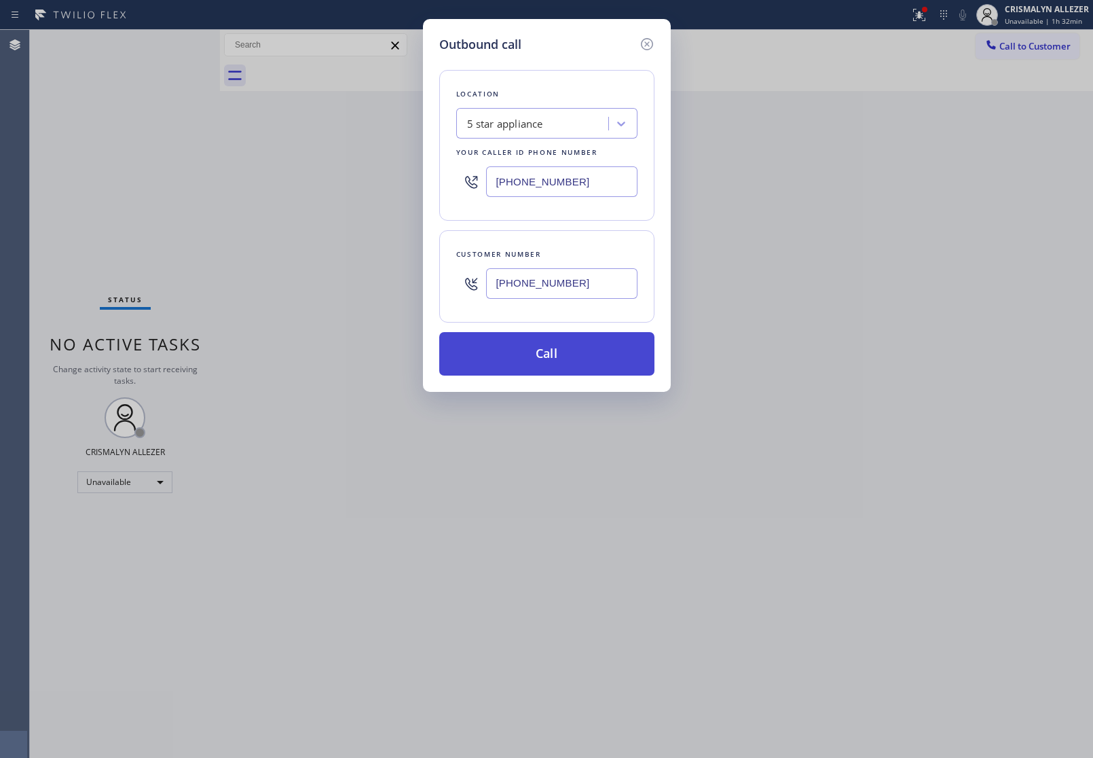
type input "(619) 204-6862"
click at [549, 363] on button "Call" at bounding box center [546, 353] width 215 height 43
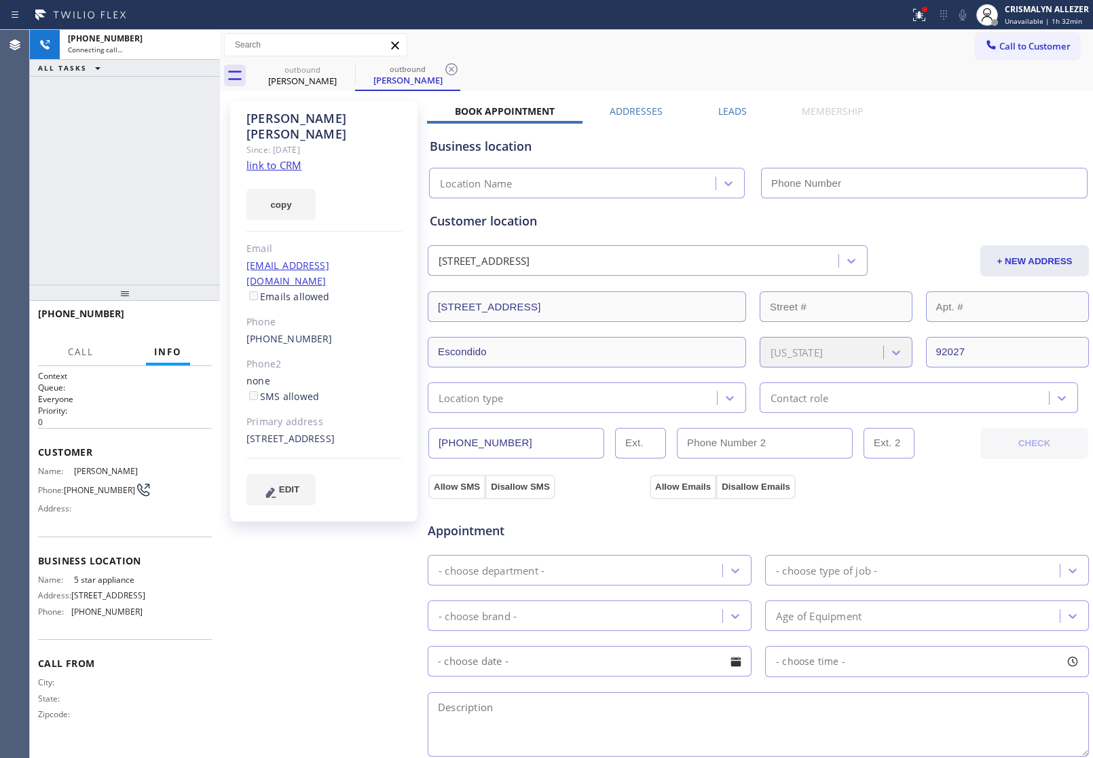
drag, startPoint x: 321, startPoint y: 190, endPoint x: 272, endPoint y: 154, distance: 61.2
click at [272, 158] on link "link to CRM" at bounding box center [273, 165] width 55 height 14
type input "[PHONE_NUMBER]"
click at [179, 324] on span "HANG UP" at bounding box center [180, 320] width 41 height 10
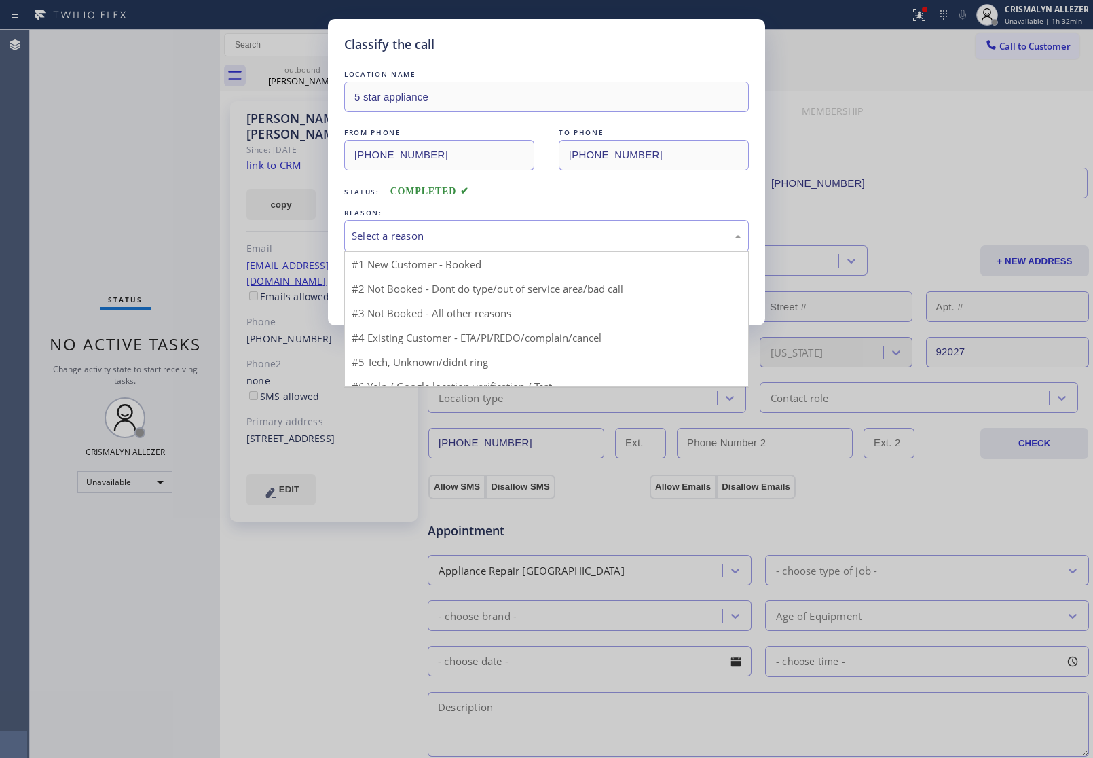
click at [534, 248] on div "Select a reason" at bounding box center [546, 236] width 405 height 32
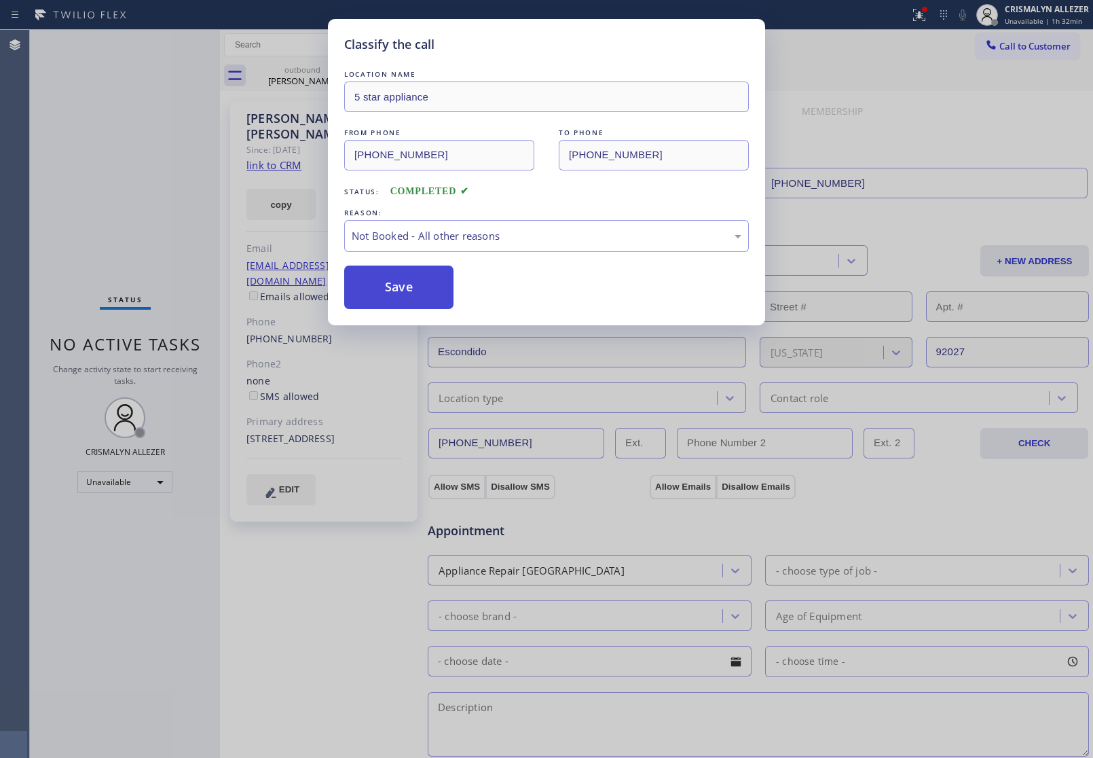
click at [388, 292] on button "Save" at bounding box center [398, 286] width 109 height 43
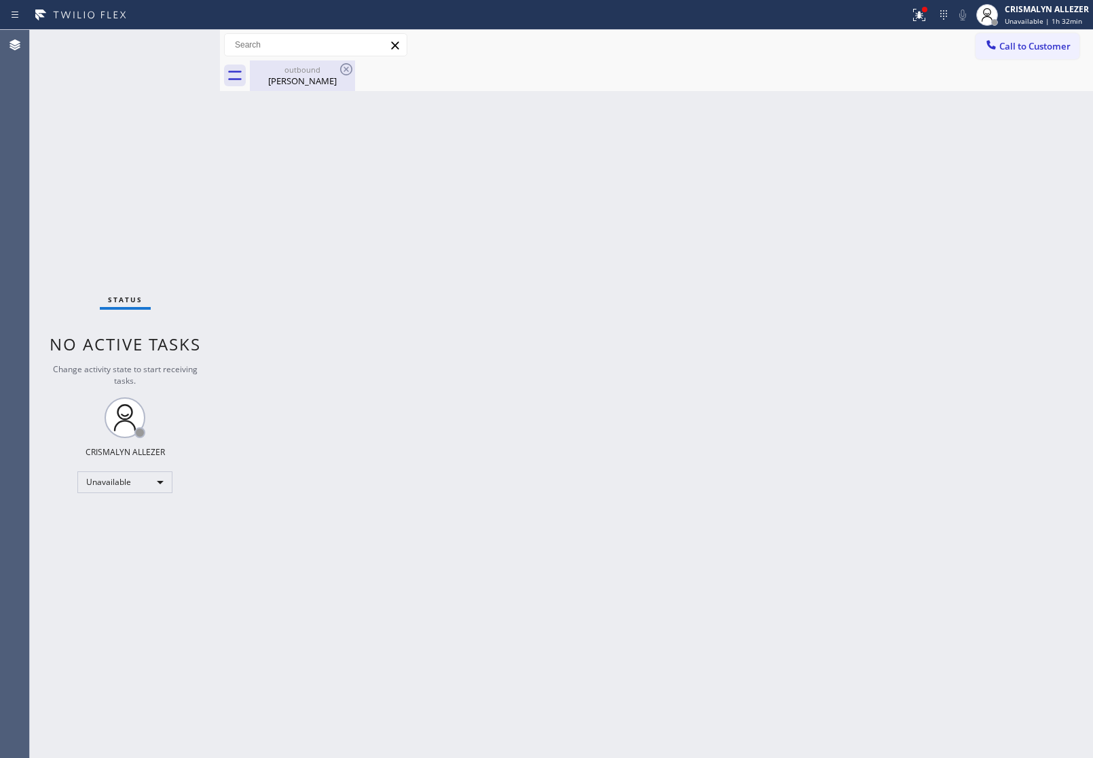
click at [309, 80] on div "Kristina Byrd" at bounding box center [302, 81] width 103 height 12
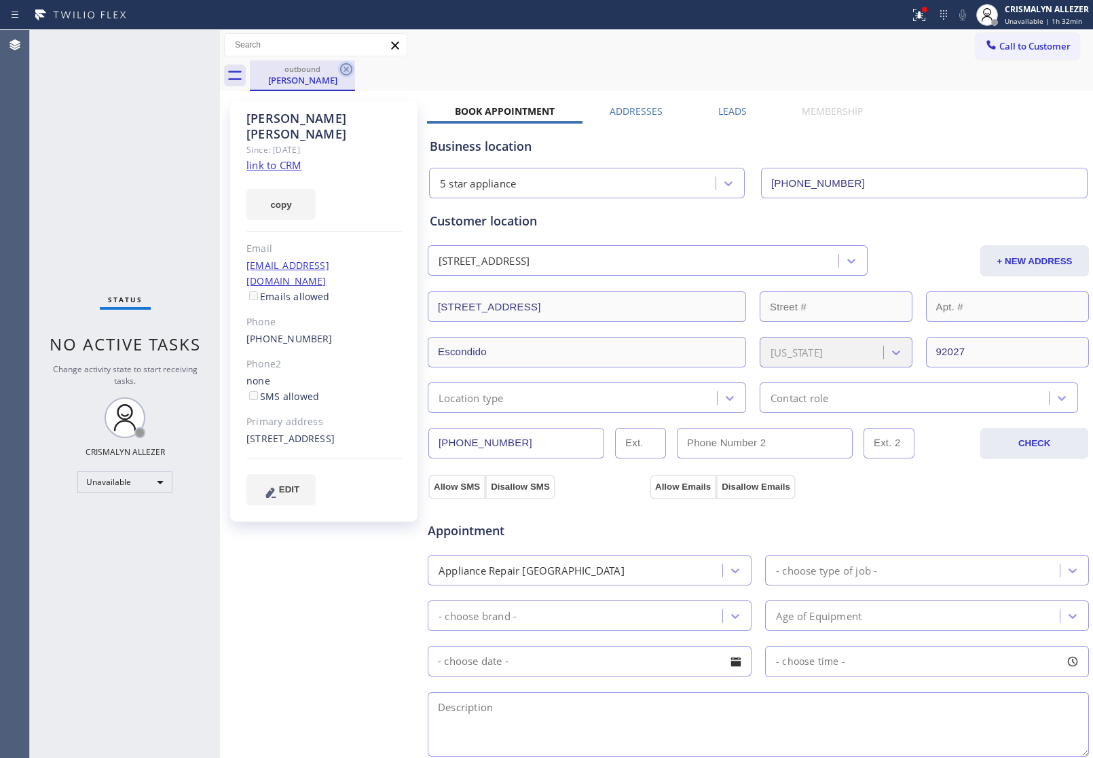
click at [347, 70] on icon at bounding box center [346, 69] width 12 height 12
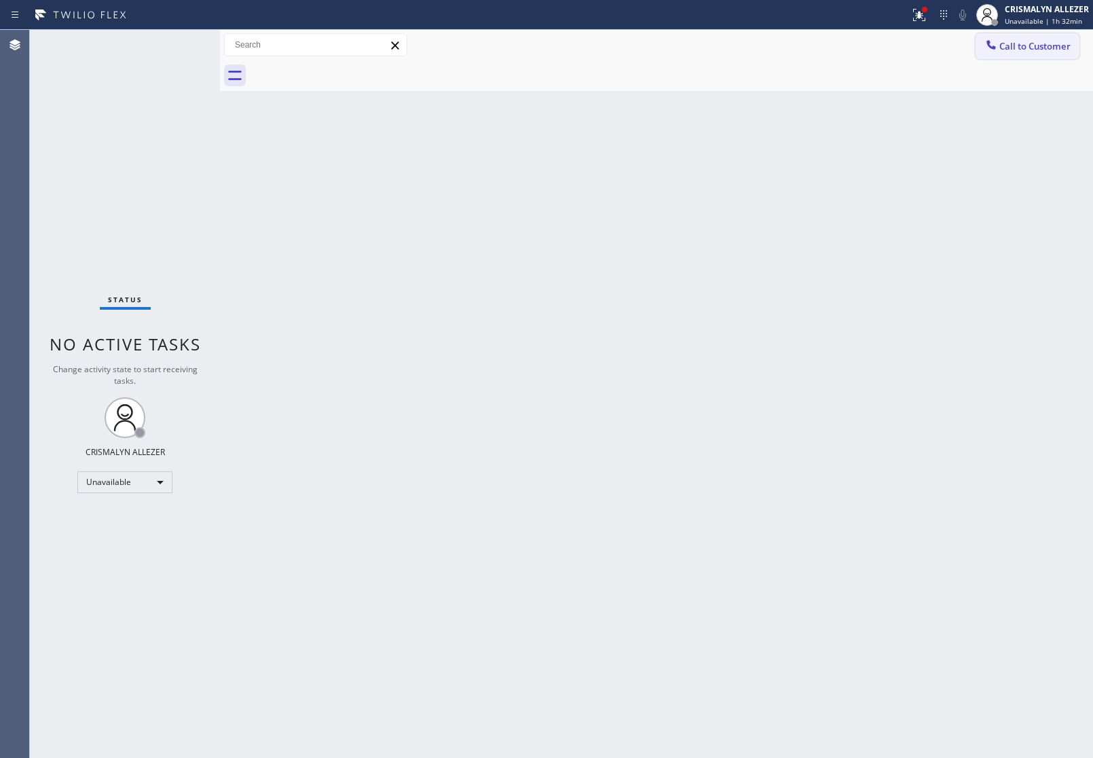
click at [1044, 46] on span "Call to Customer" at bounding box center [1034, 46] width 71 height 12
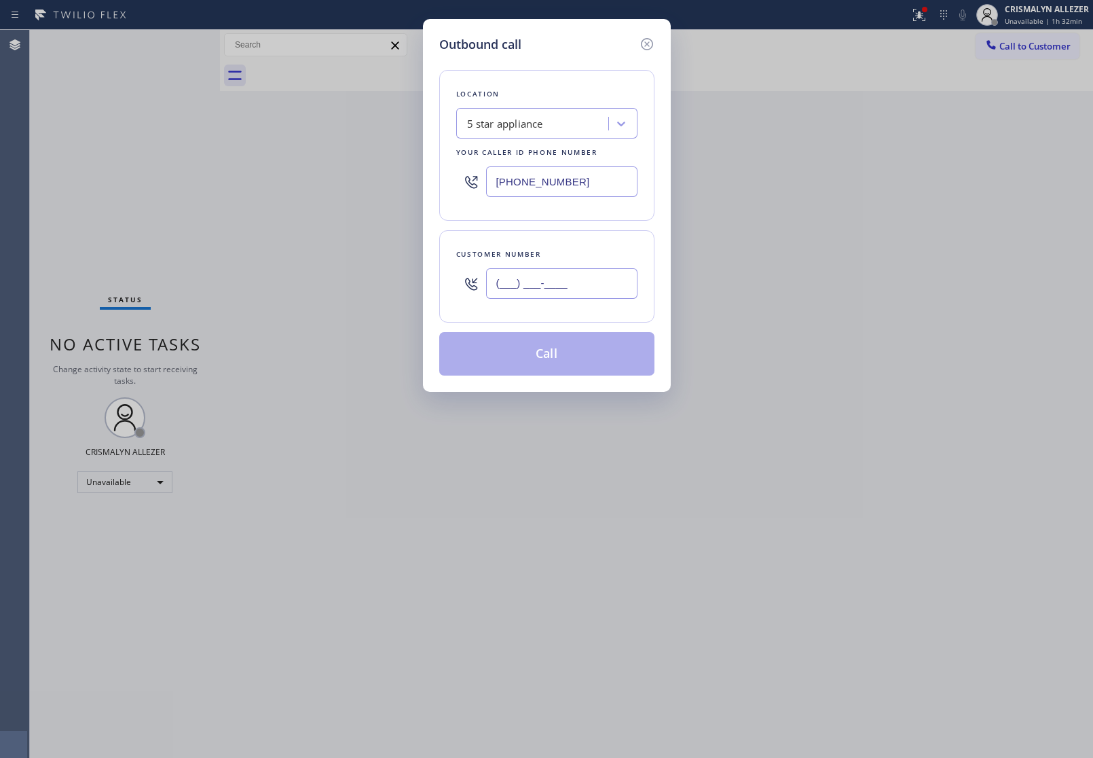
click at [595, 278] on input "(___) ___-____" at bounding box center [561, 283] width 151 height 31
paste input "text"
type input "(___) ___-____"
paste input "619) 204-6862"
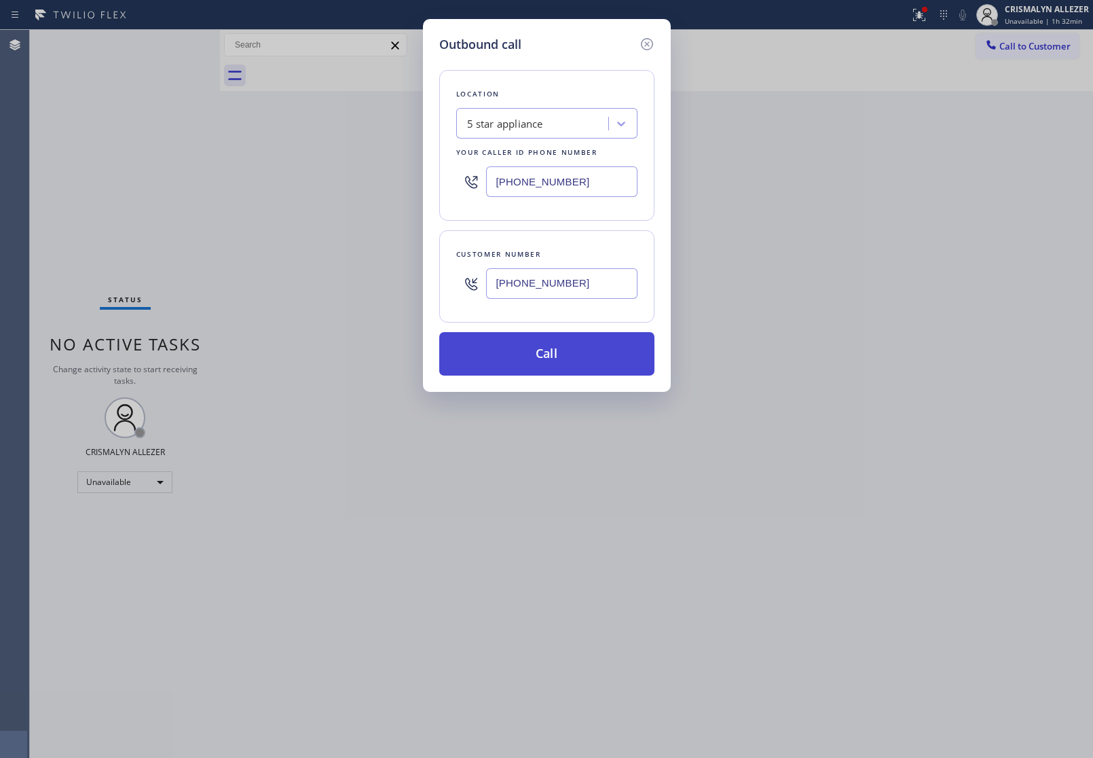
type input "(619) 204-6862"
click at [560, 363] on button "Call" at bounding box center [546, 353] width 215 height 43
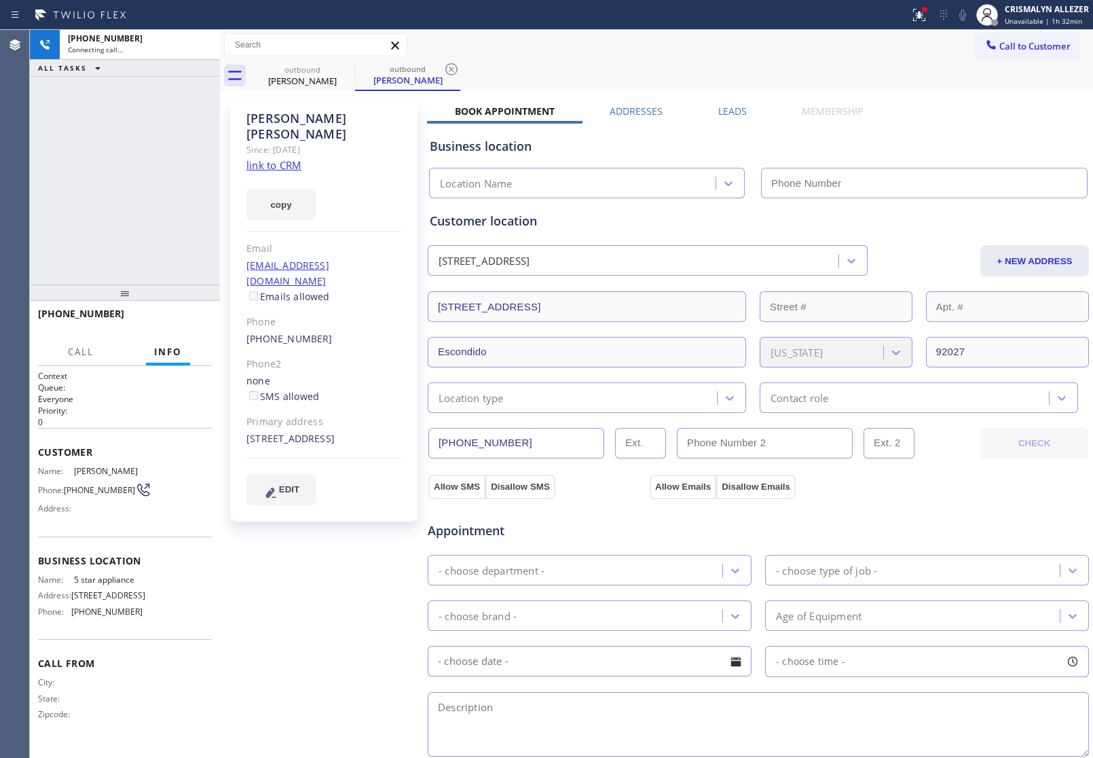
type input "[PHONE_NUMBER]"
click at [177, 321] on span "HANG UP" at bounding box center [180, 320] width 41 height 10
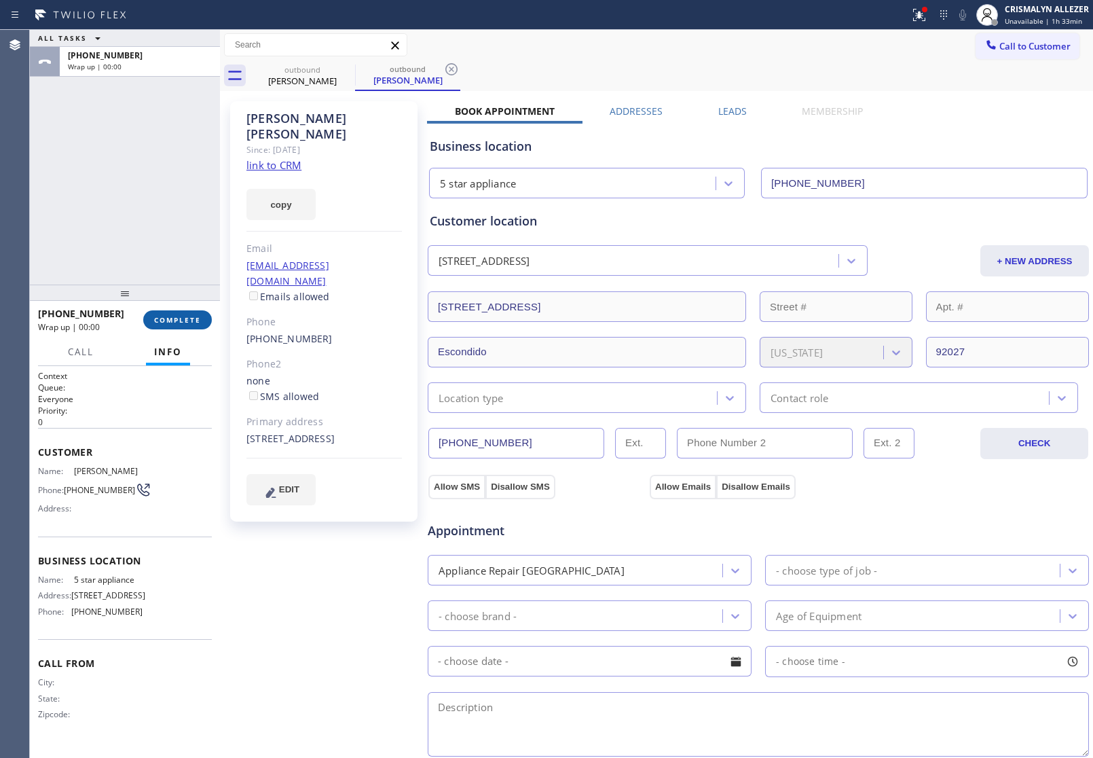
click at [177, 321] on span "COMPLETE" at bounding box center [177, 320] width 47 height 10
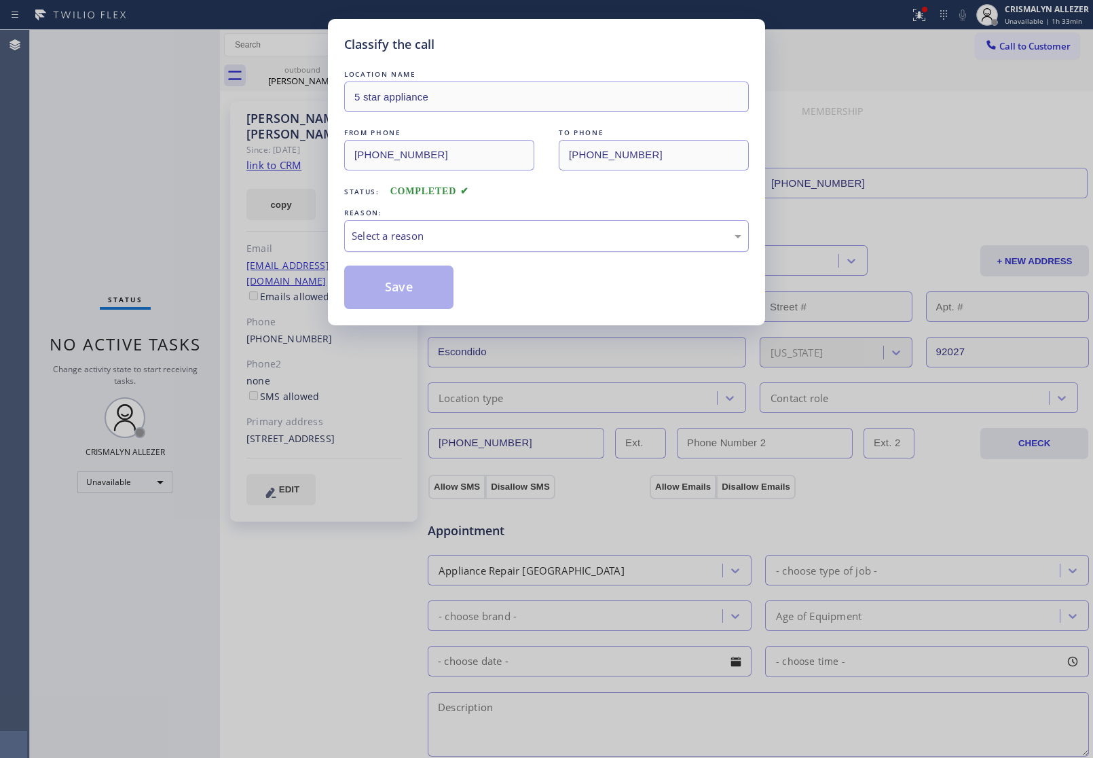
click at [542, 239] on div "Select a reason" at bounding box center [547, 236] width 390 height 16
click at [409, 286] on button "Save" at bounding box center [398, 286] width 109 height 43
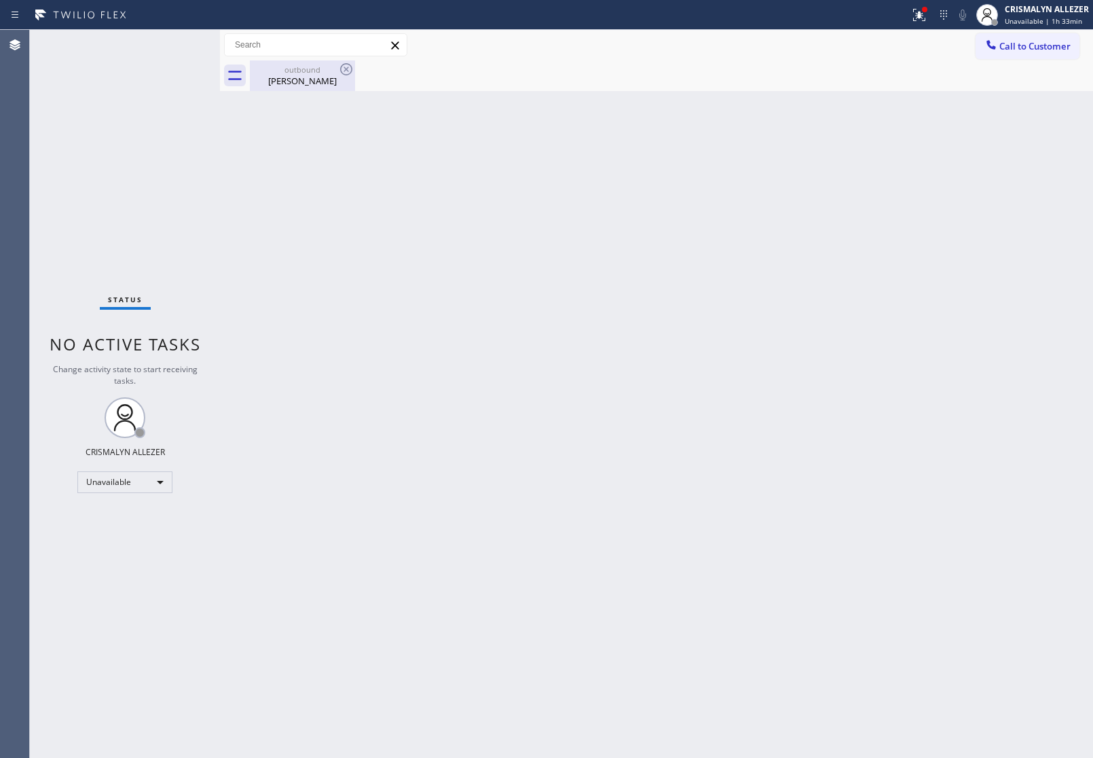
click at [302, 75] on div "Kristina Byrd" at bounding box center [302, 81] width 103 height 12
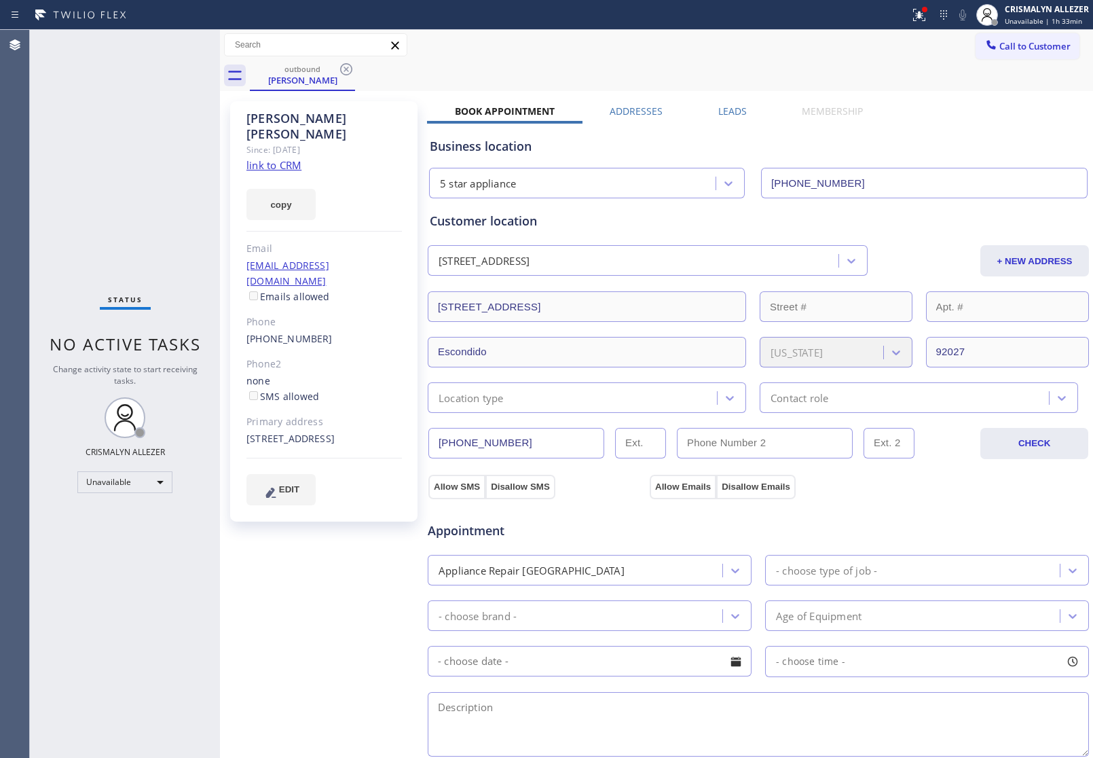
click at [732, 110] on label "Leads" at bounding box center [732, 111] width 29 height 13
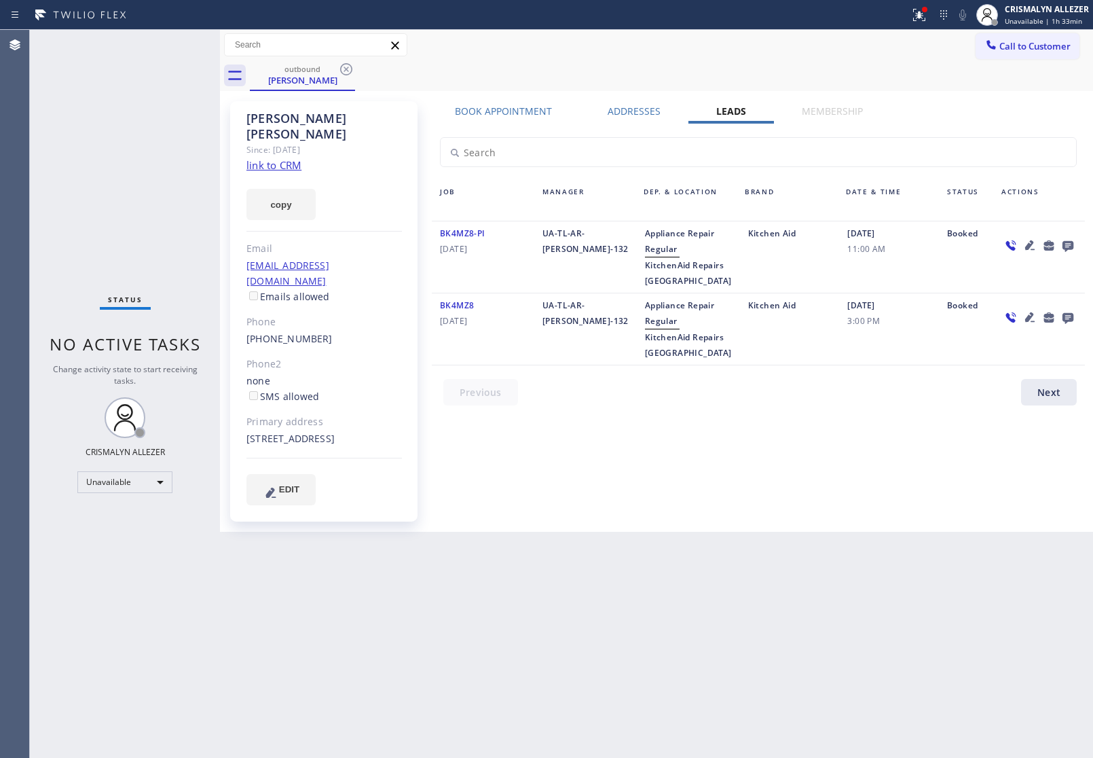
click at [1066, 242] on icon at bounding box center [1067, 246] width 11 height 11
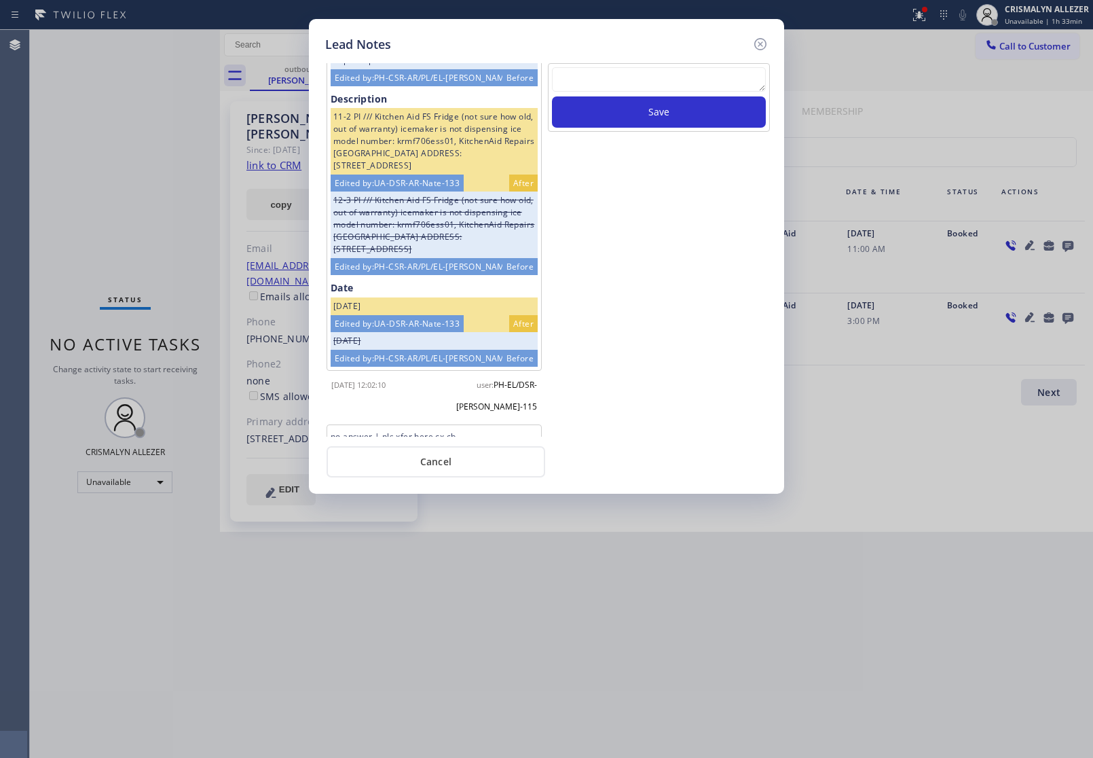
scroll to position [975, 0]
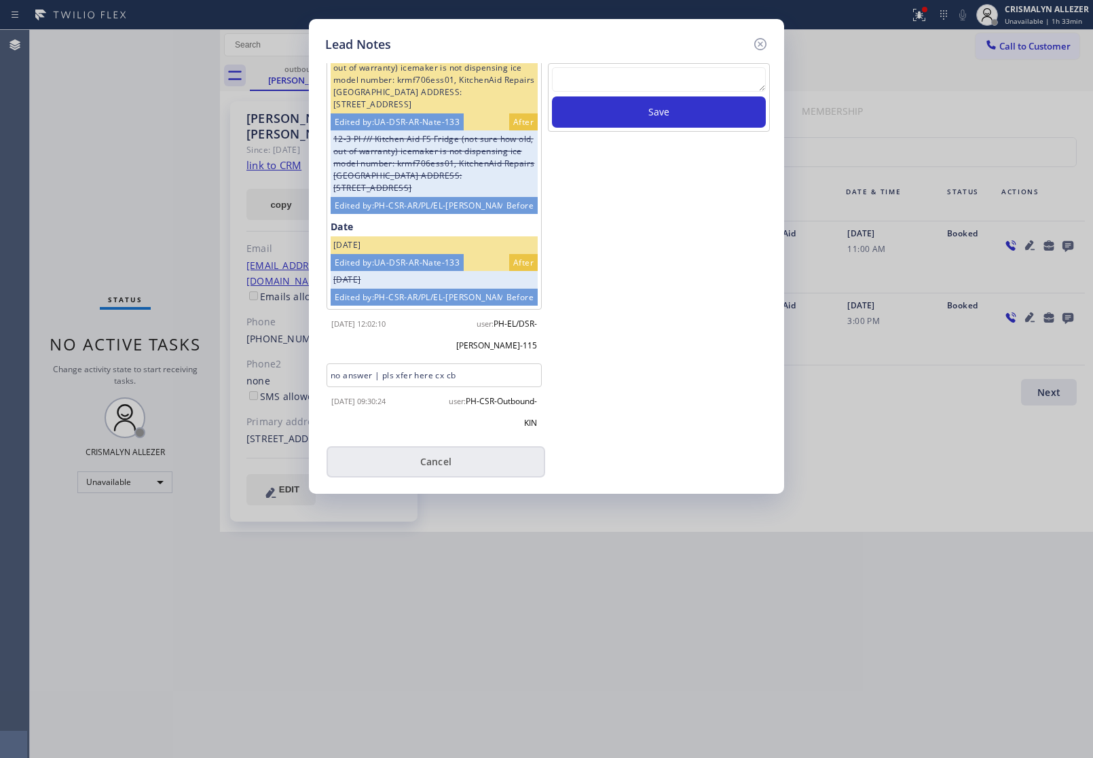
click at [439, 470] on button "Cancel" at bounding box center [436, 461] width 219 height 31
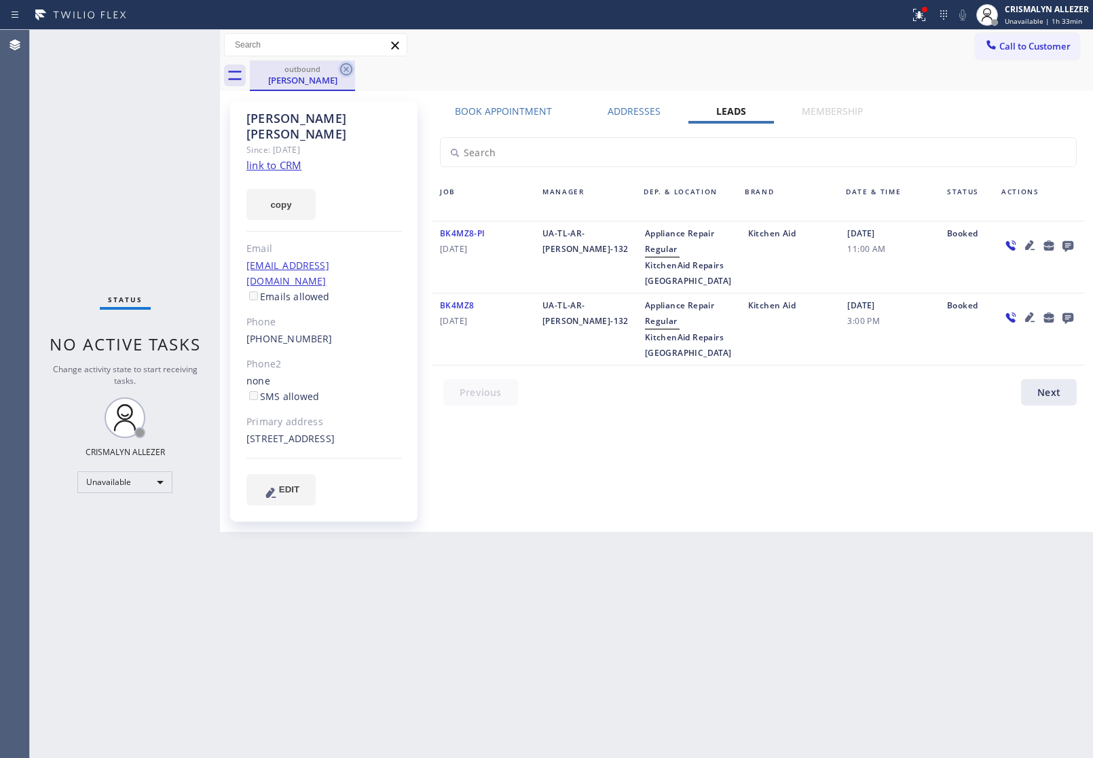
click at [348, 66] on icon at bounding box center [346, 69] width 16 height 16
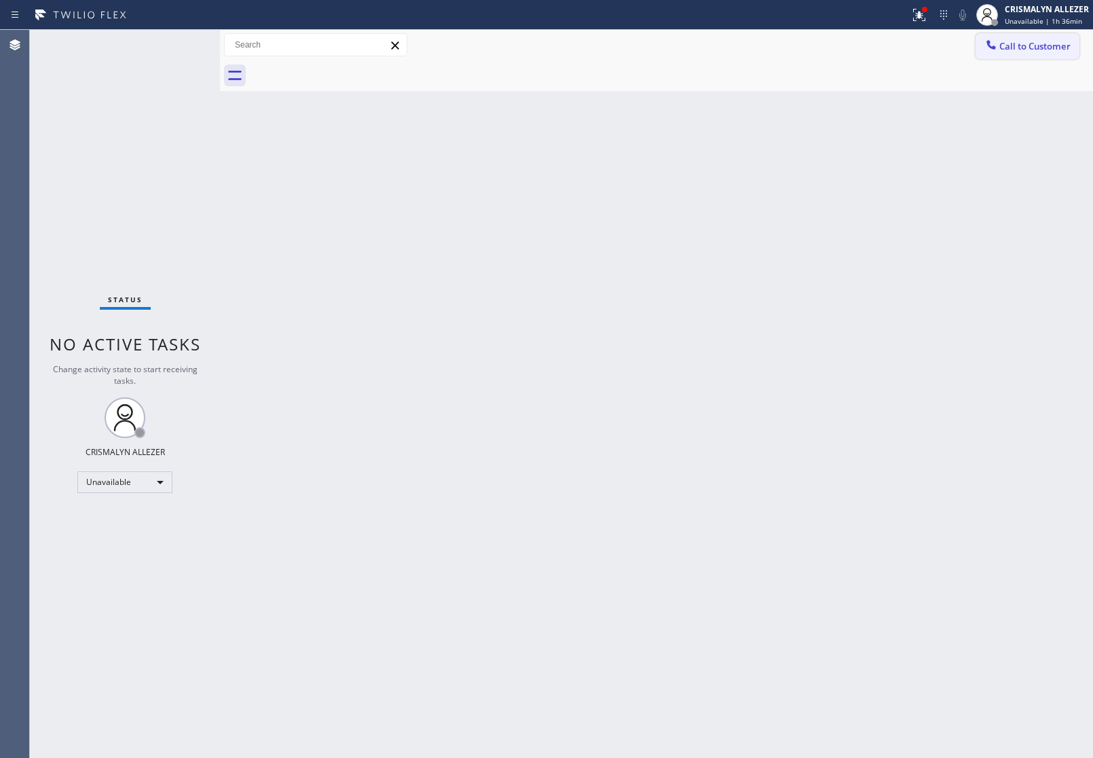
click at [1039, 48] on span "Call to Customer" at bounding box center [1034, 46] width 71 height 12
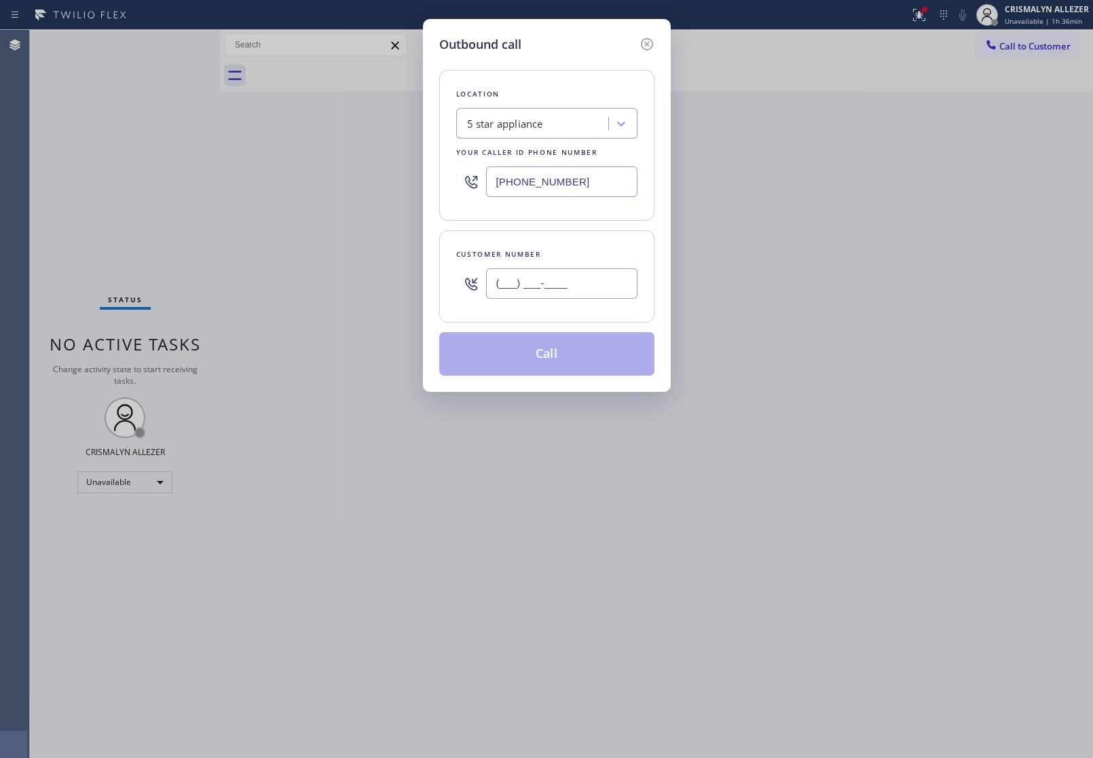
click at [585, 293] on input "(___) ___-____" at bounding box center [561, 283] width 151 height 31
paste input "646) 710-0326"
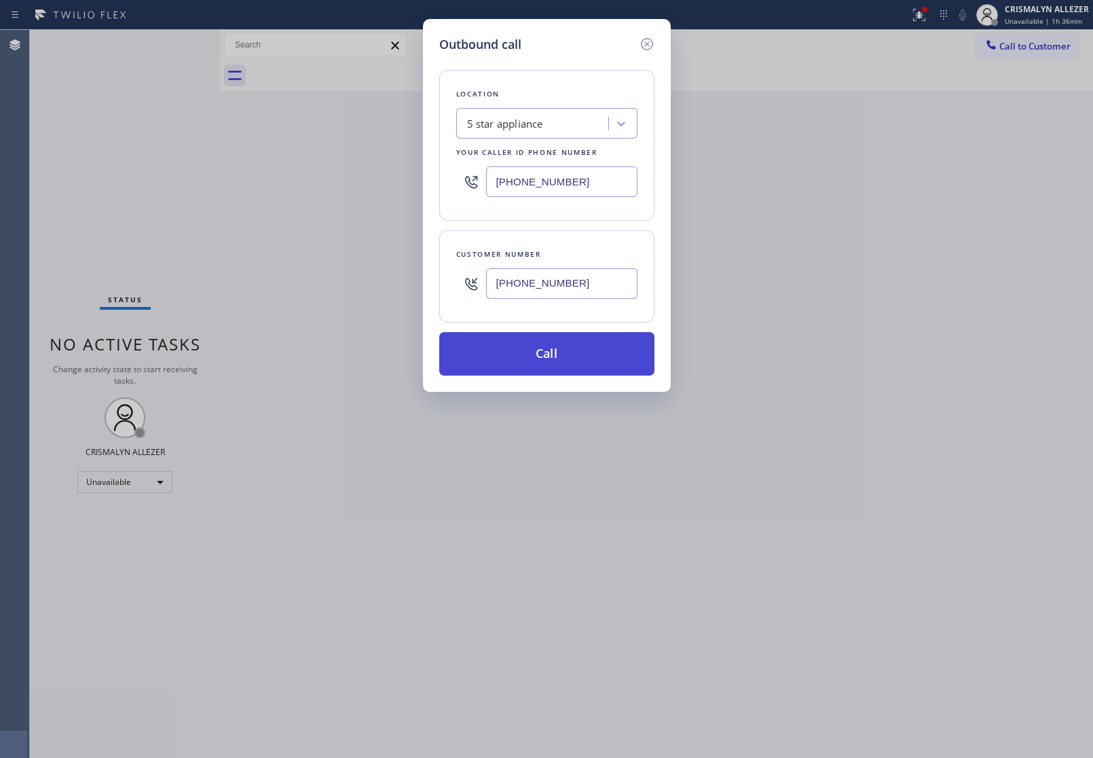
type input "(646) 710-0326"
click at [559, 358] on button "Call" at bounding box center [546, 353] width 215 height 43
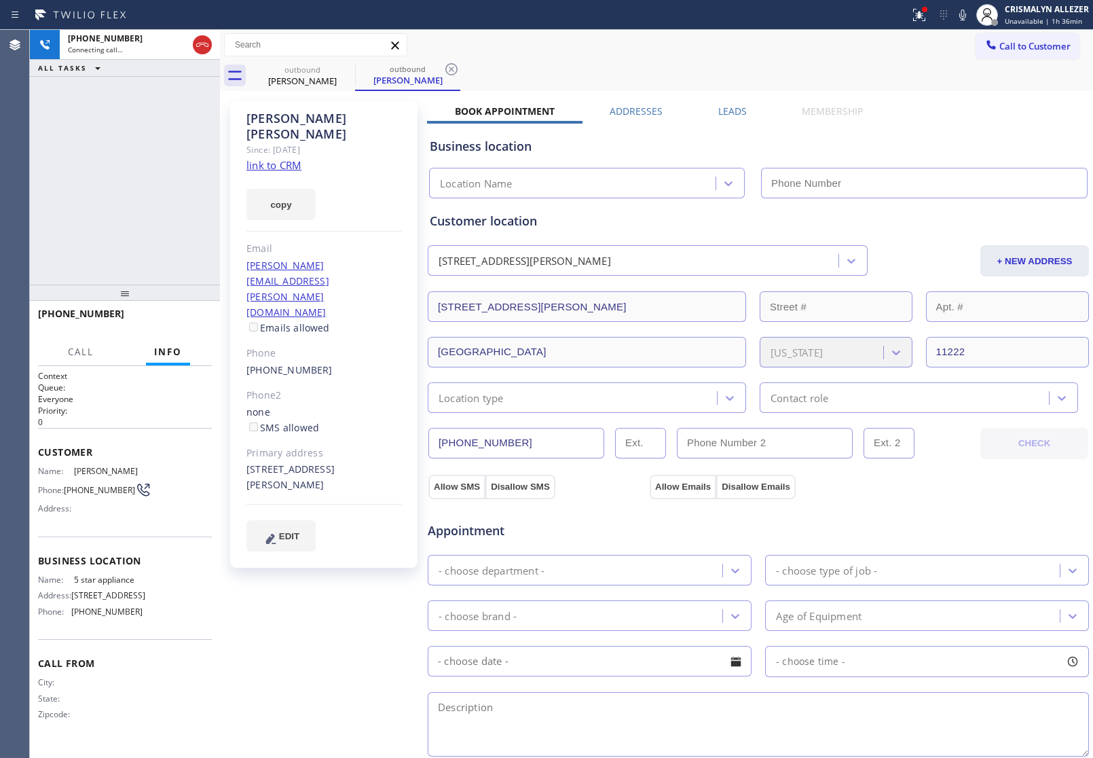
click at [283, 158] on link "link to CRM" at bounding box center [273, 165] width 55 height 14
type input "[PHONE_NUMBER]"
click at [710, 113] on div "Leads" at bounding box center [732, 114] width 84 height 19
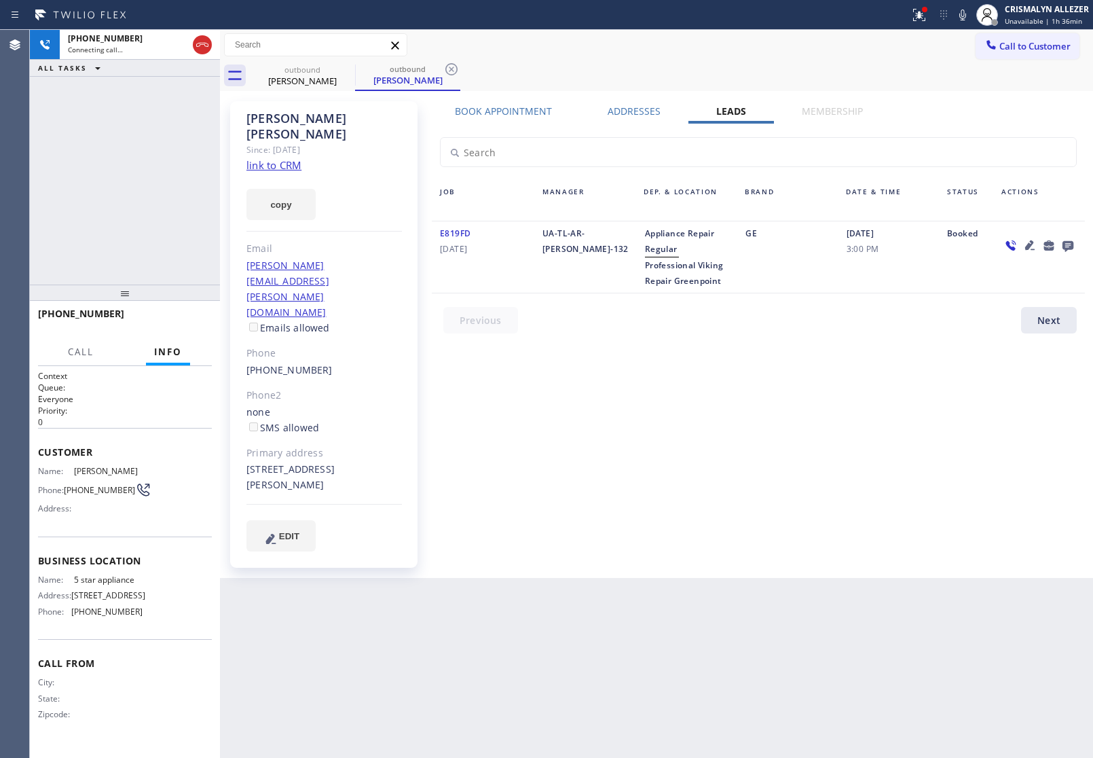
click at [1069, 238] on icon at bounding box center [1068, 245] width 16 height 17
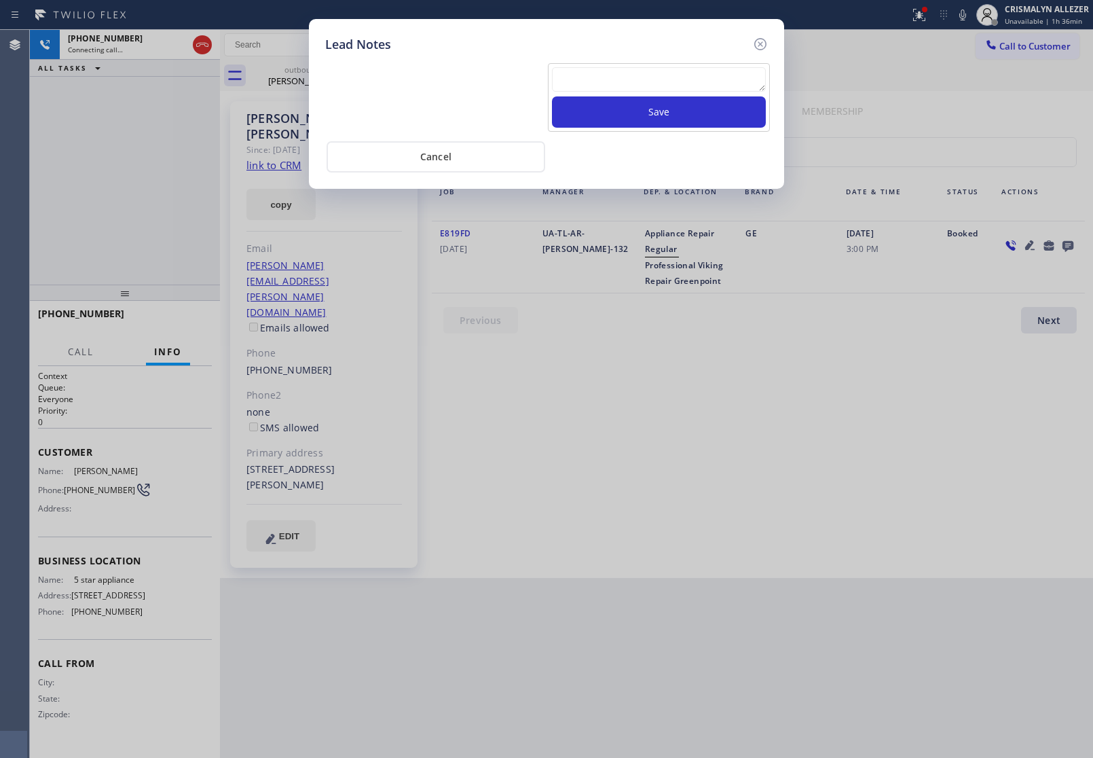
click at [654, 72] on textarea at bounding box center [659, 79] width 214 height 24
paste textarea "no answer | pls xfer here cx cb"
type textarea "no answer | pls xfer here cx cb"
click at [659, 103] on button "Save" at bounding box center [659, 111] width 214 height 31
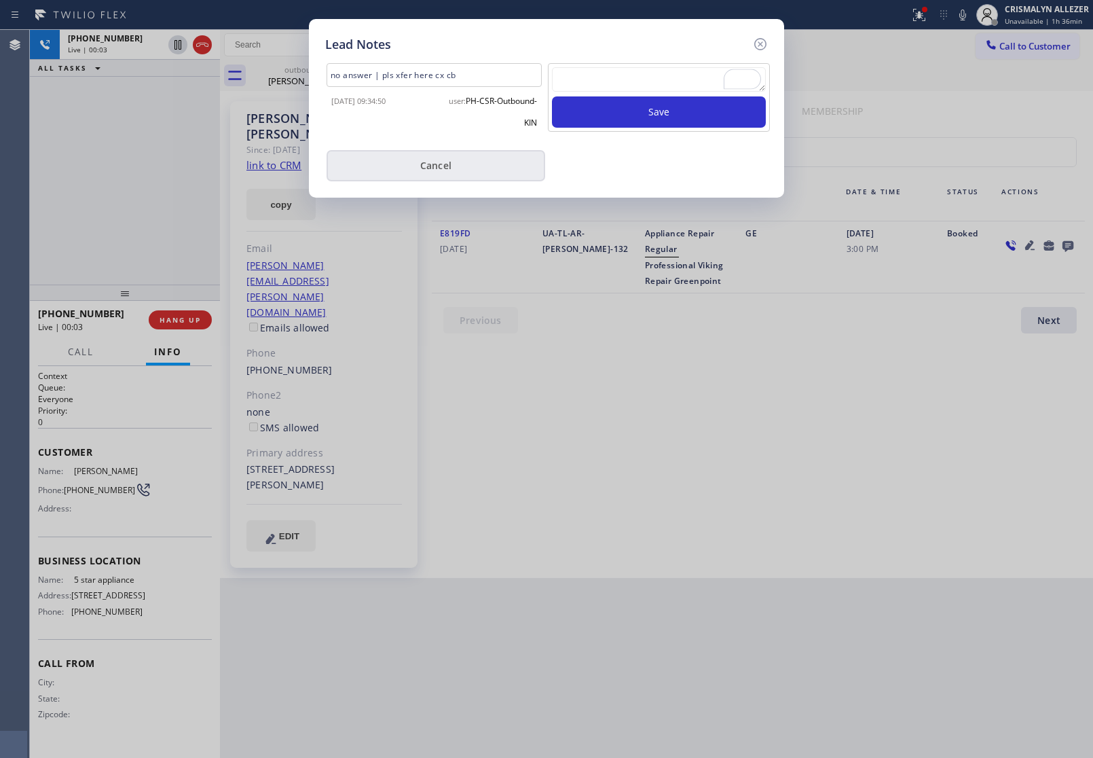
click at [423, 167] on button "Cancel" at bounding box center [436, 165] width 219 height 31
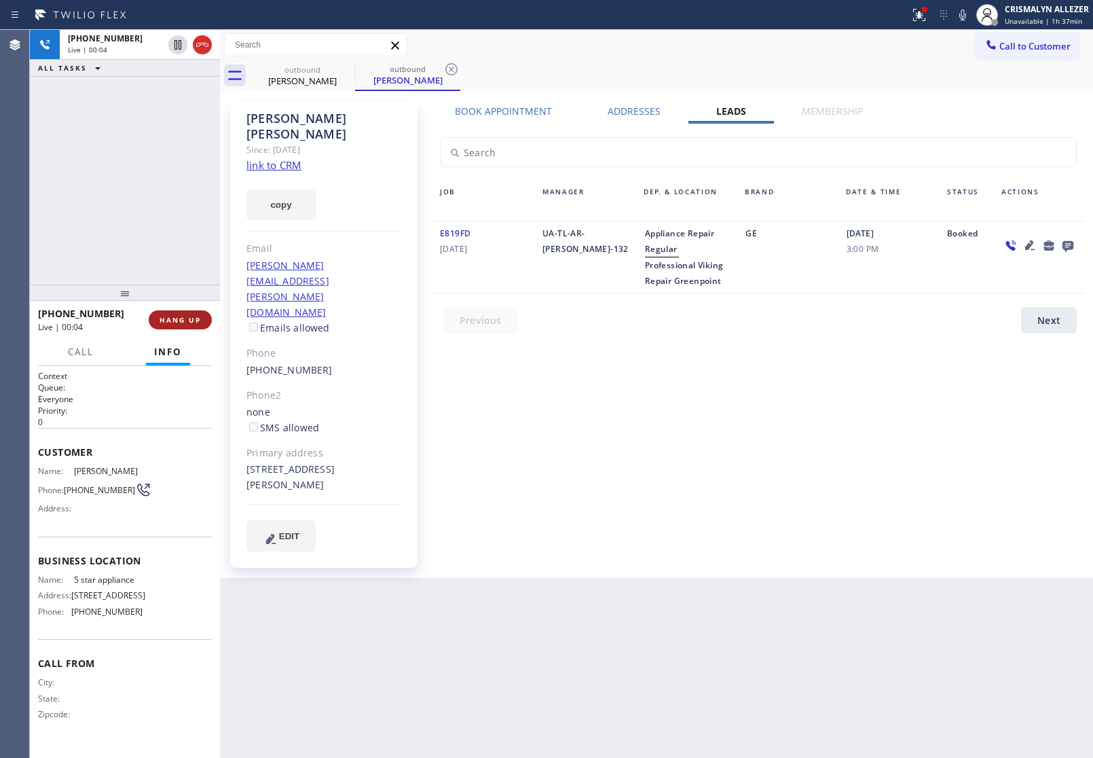
click at [170, 327] on button "HANG UP" at bounding box center [180, 319] width 63 height 19
click at [174, 323] on span "COMPLETE" at bounding box center [177, 320] width 47 height 10
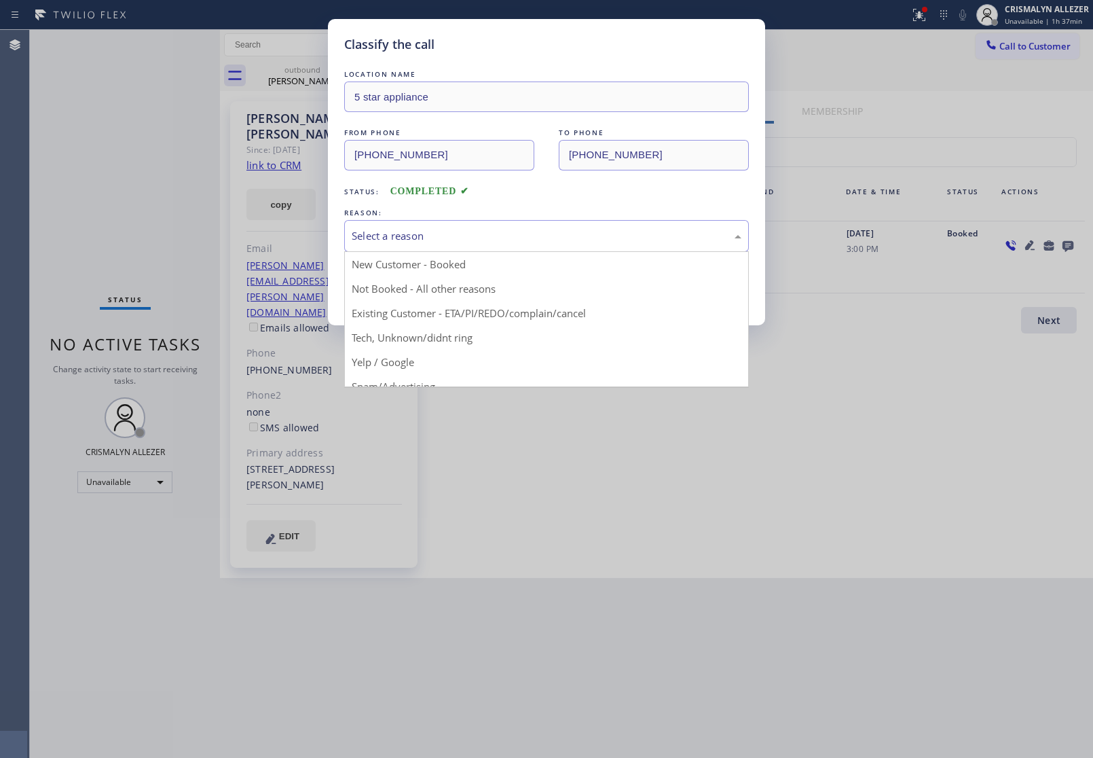
click at [561, 244] on div "Select a reason" at bounding box center [547, 236] width 390 height 16
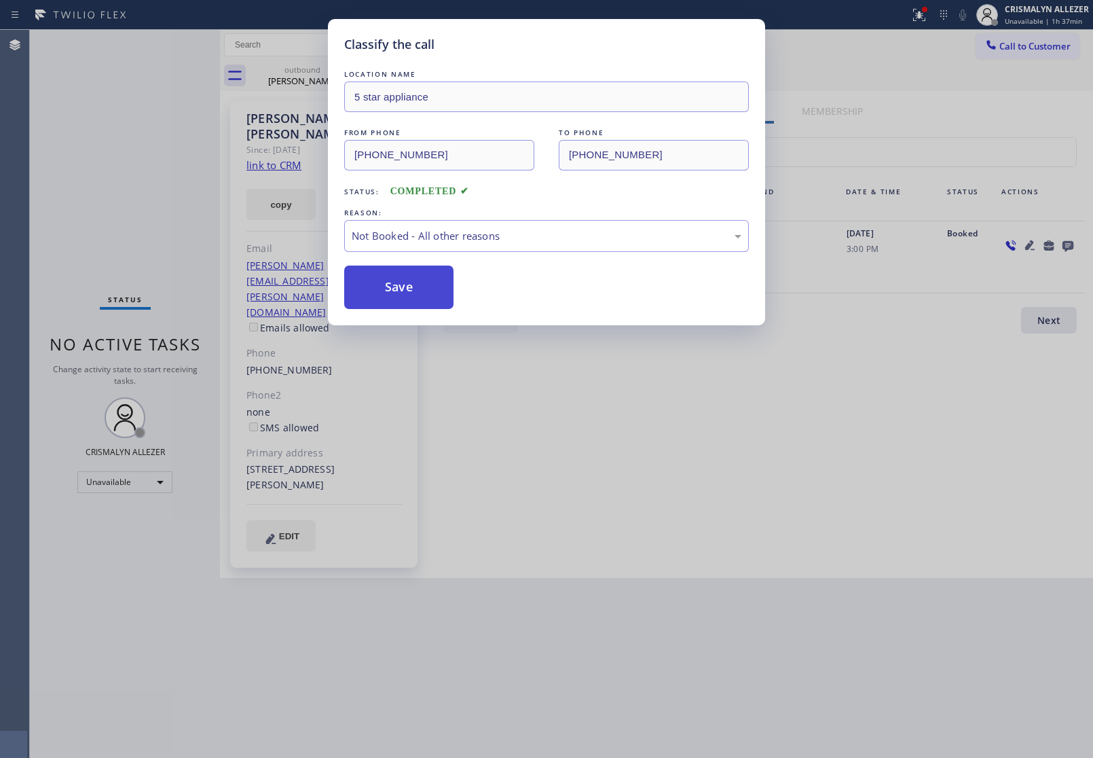
click at [394, 296] on button "Save" at bounding box center [398, 286] width 109 height 43
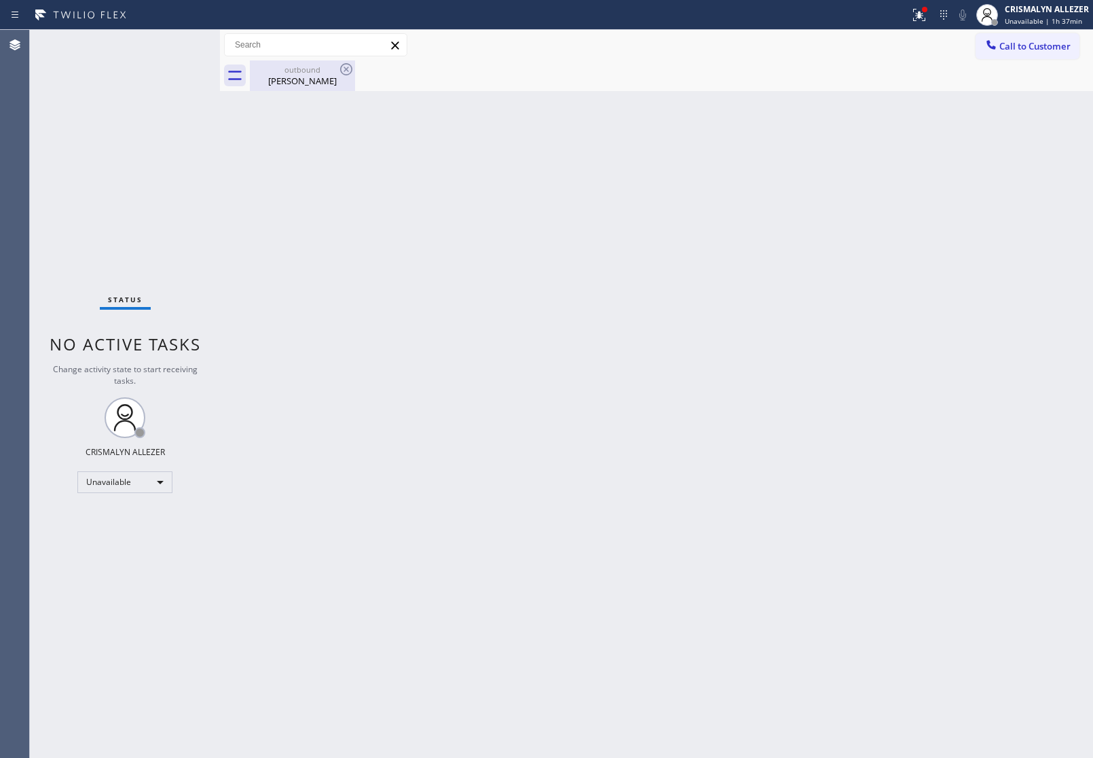
click at [320, 81] on div "Emilia Felkner" at bounding box center [302, 81] width 103 height 12
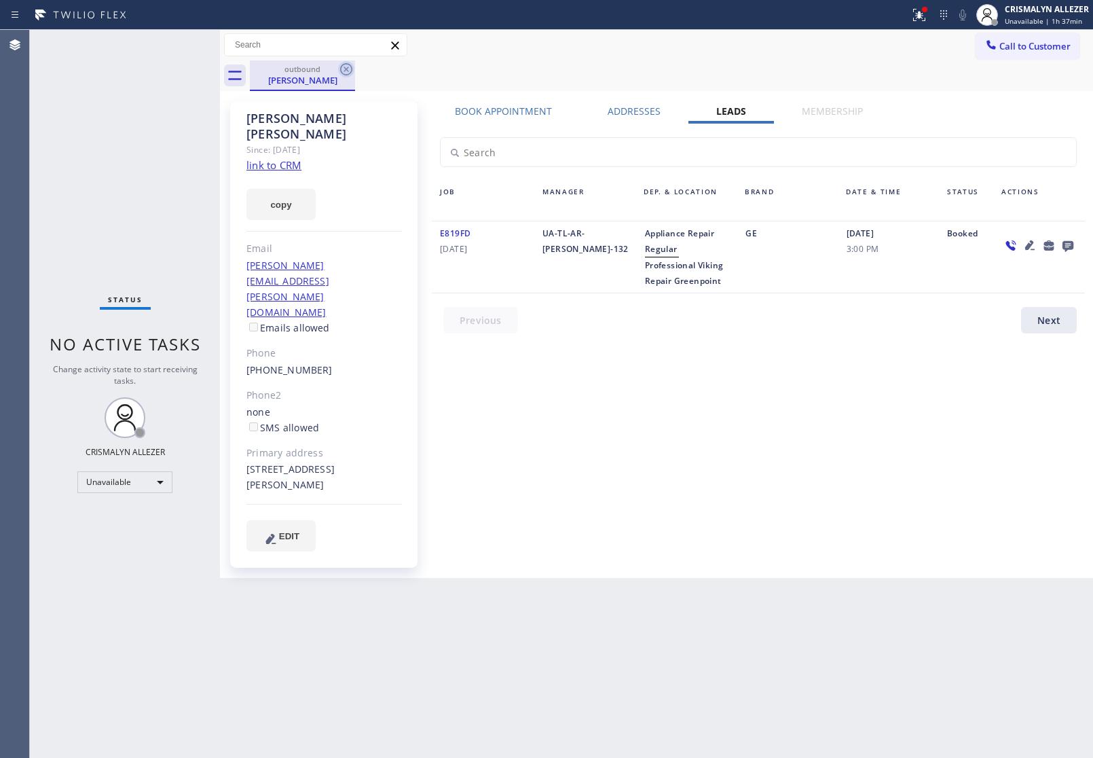
click at [346, 73] on icon at bounding box center [346, 69] width 16 height 16
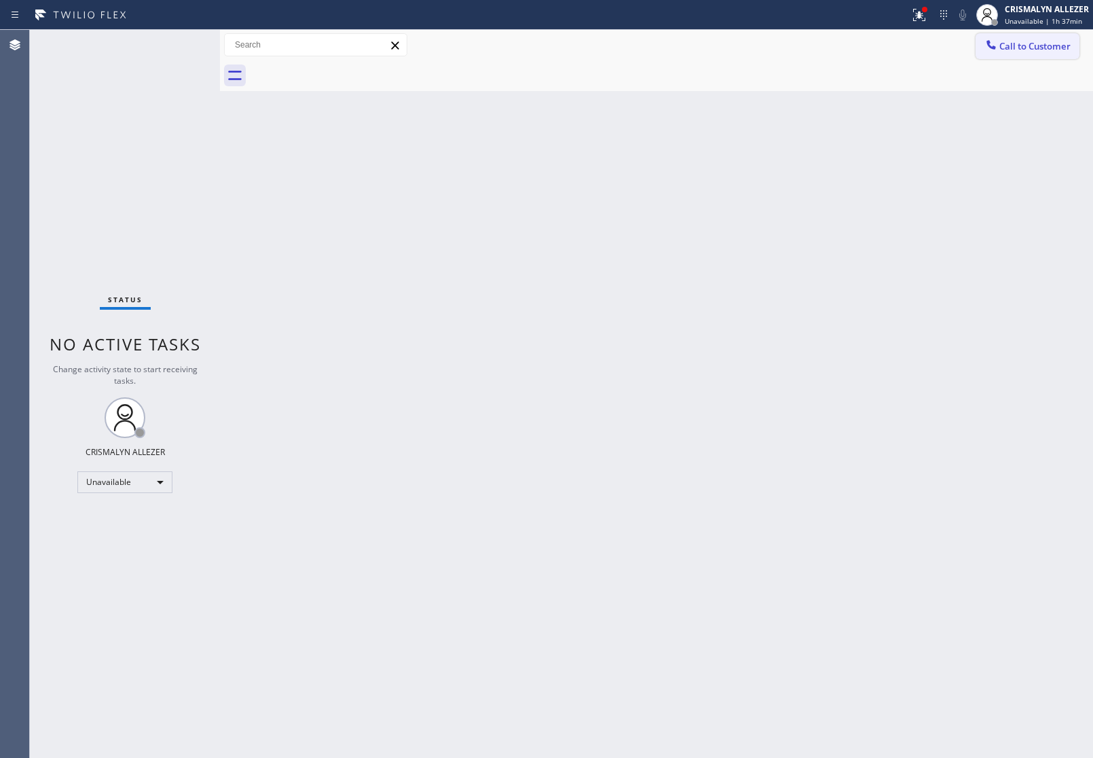
click at [1016, 54] on button "Call to Customer" at bounding box center [1028, 46] width 104 height 26
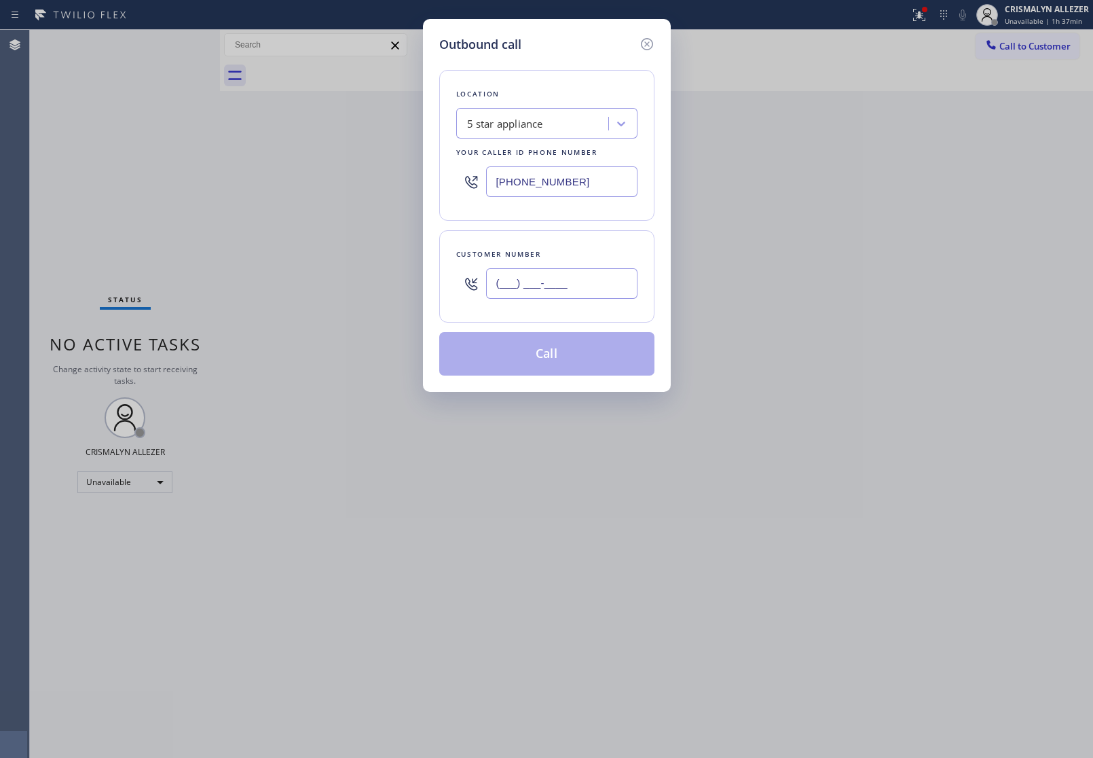
click at [599, 276] on input "(___) ___-____" at bounding box center [561, 283] width 151 height 31
paste input "714) 706-2188"
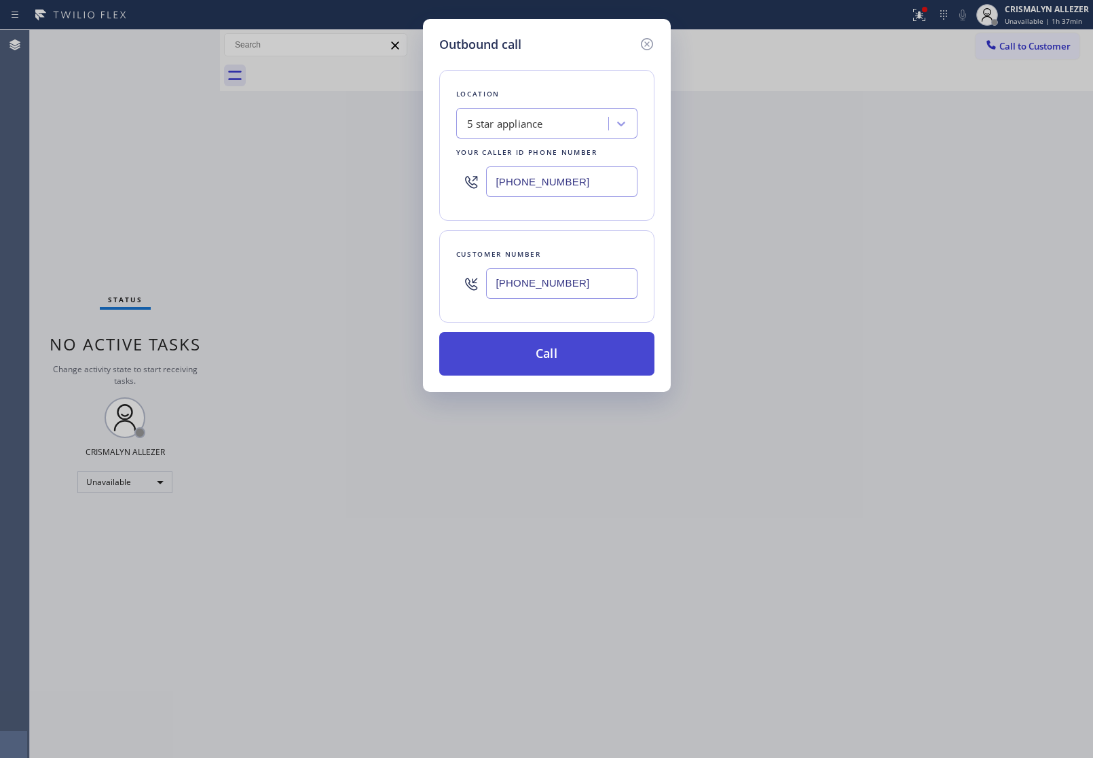
type input "(714) 706-2188"
click at [560, 353] on button "Call" at bounding box center [546, 353] width 215 height 43
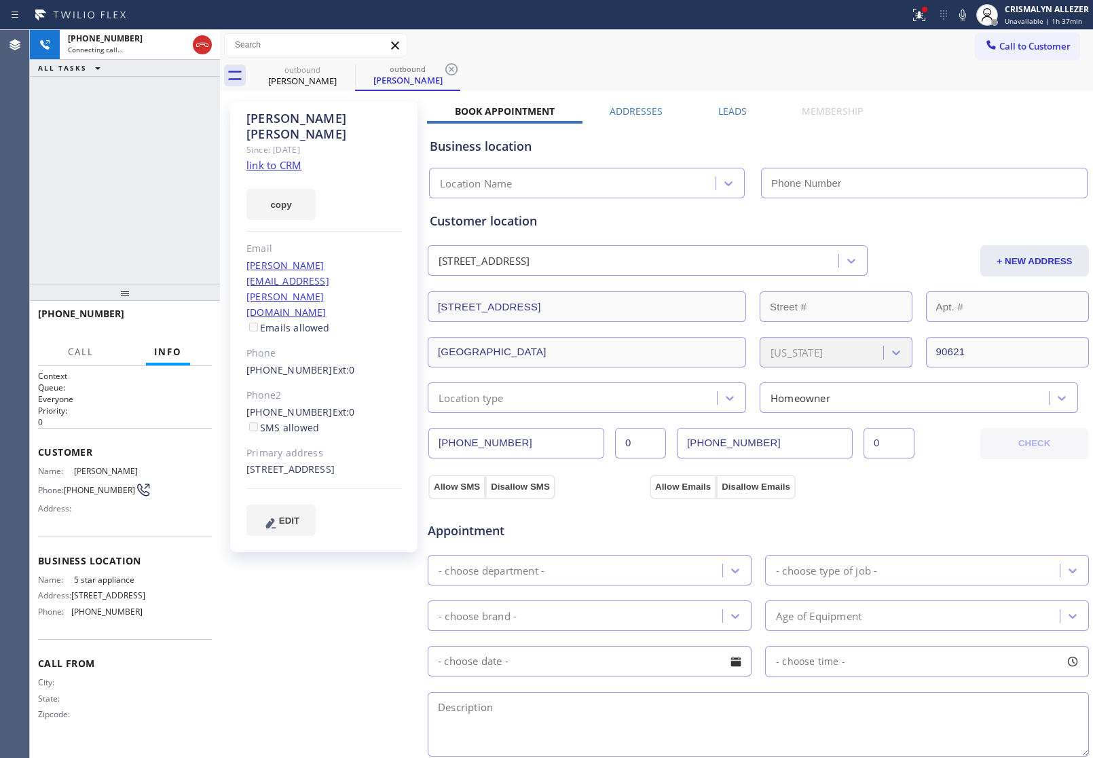
click at [303, 150] on div "Francisca Munoz Since: 20 may 2020 link to CRM copy Email torres.lisandro@yahoo…" at bounding box center [323, 326] width 187 height 451
click at [286, 158] on link "link to CRM" at bounding box center [273, 165] width 55 height 14
type input "[PHONE_NUMBER]"
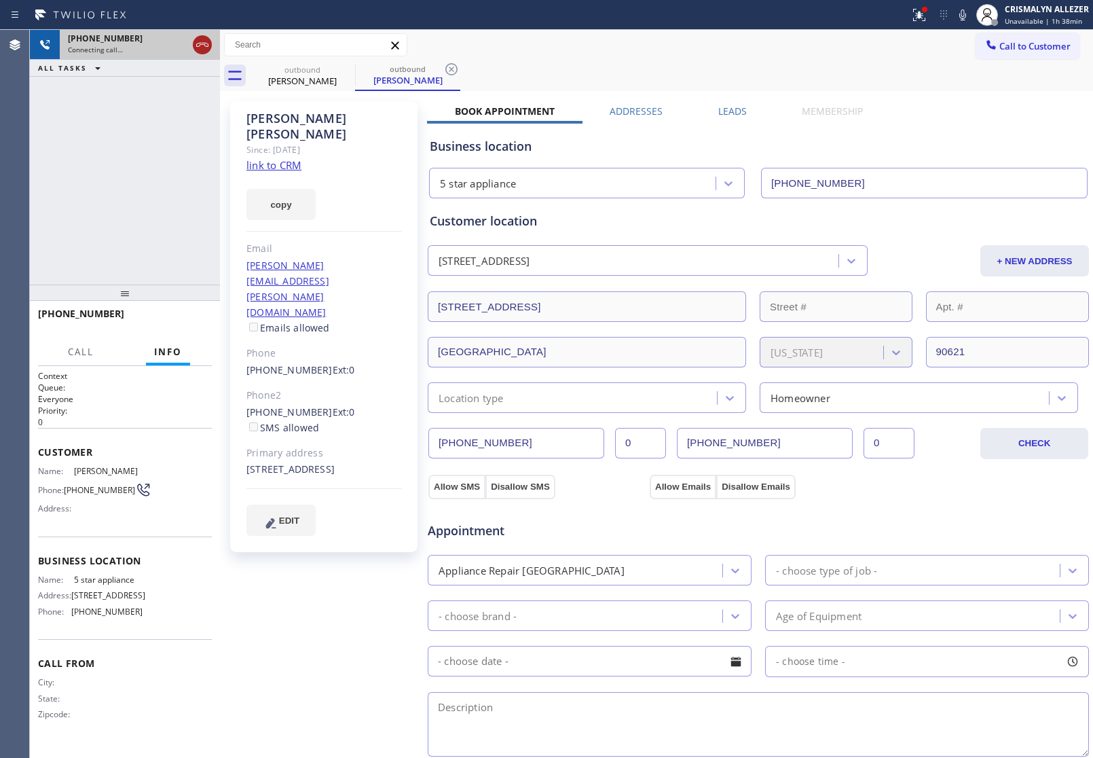
click at [202, 49] on icon at bounding box center [202, 45] width 16 height 16
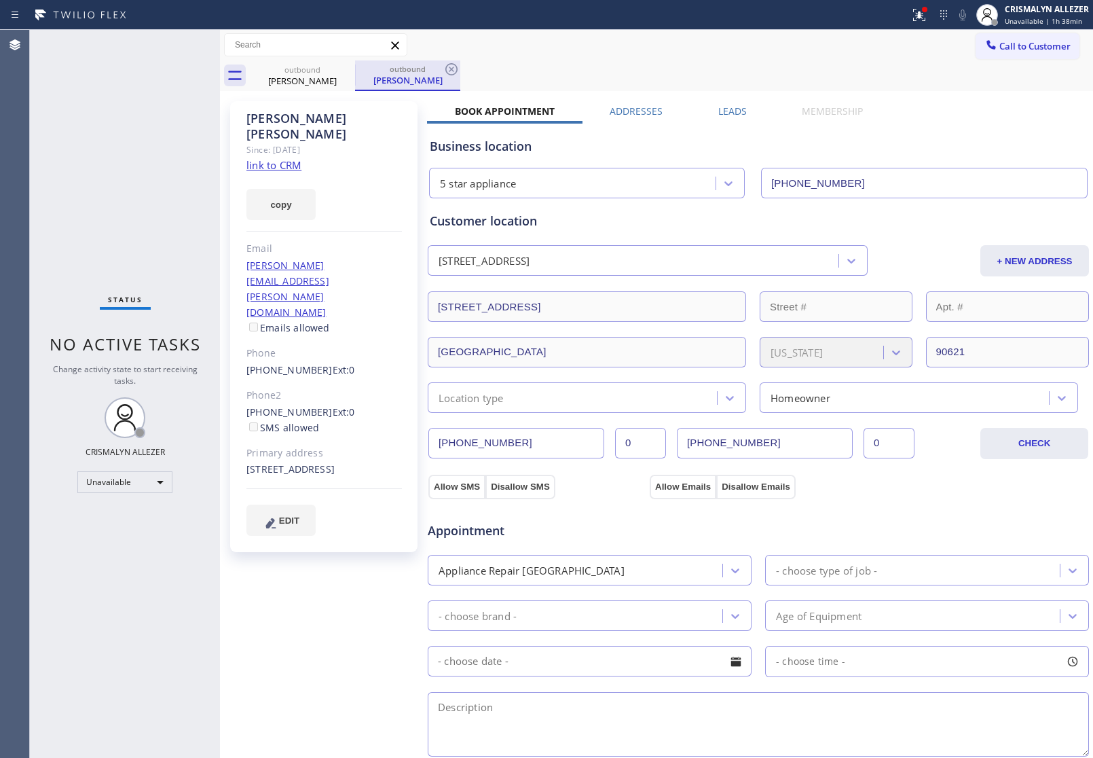
drag, startPoint x: 447, startPoint y: 70, endPoint x: 368, endPoint y: 88, distance: 80.9
click at [441, 71] on div "outbound Francisca Munoz" at bounding box center [407, 75] width 105 height 31
click at [348, 68] on icon at bounding box center [346, 69] width 12 height 12
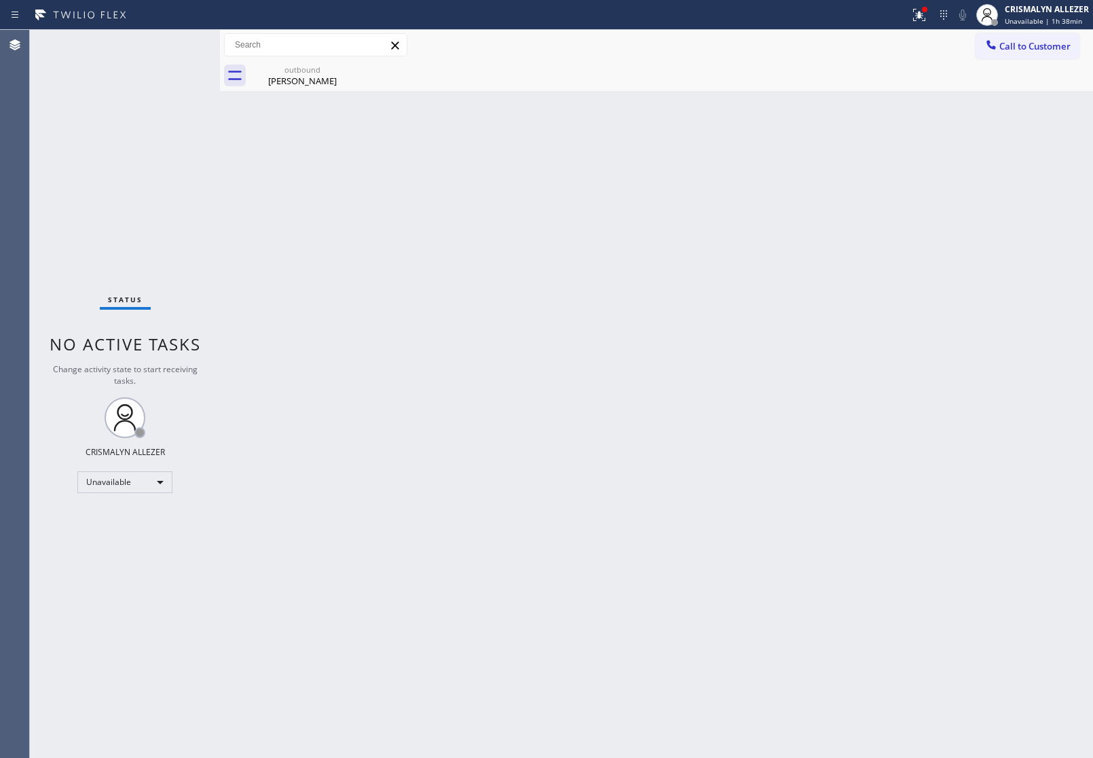
click at [0, 0] on icon at bounding box center [0, 0] width 0 height 0
click at [1044, 52] on button "Call to Customer" at bounding box center [1028, 46] width 104 height 26
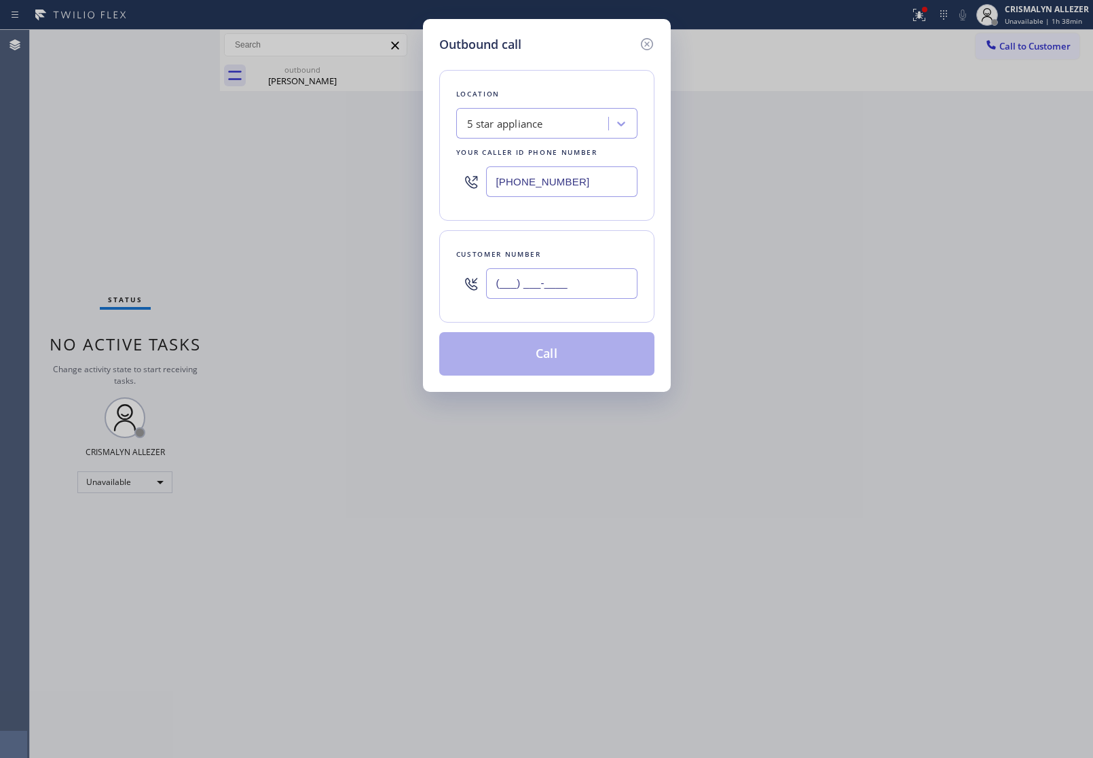
click at [596, 289] on input "(___) ___-____" at bounding box center [561, 283] width 151 height 31
paste input "714) 706-2161"
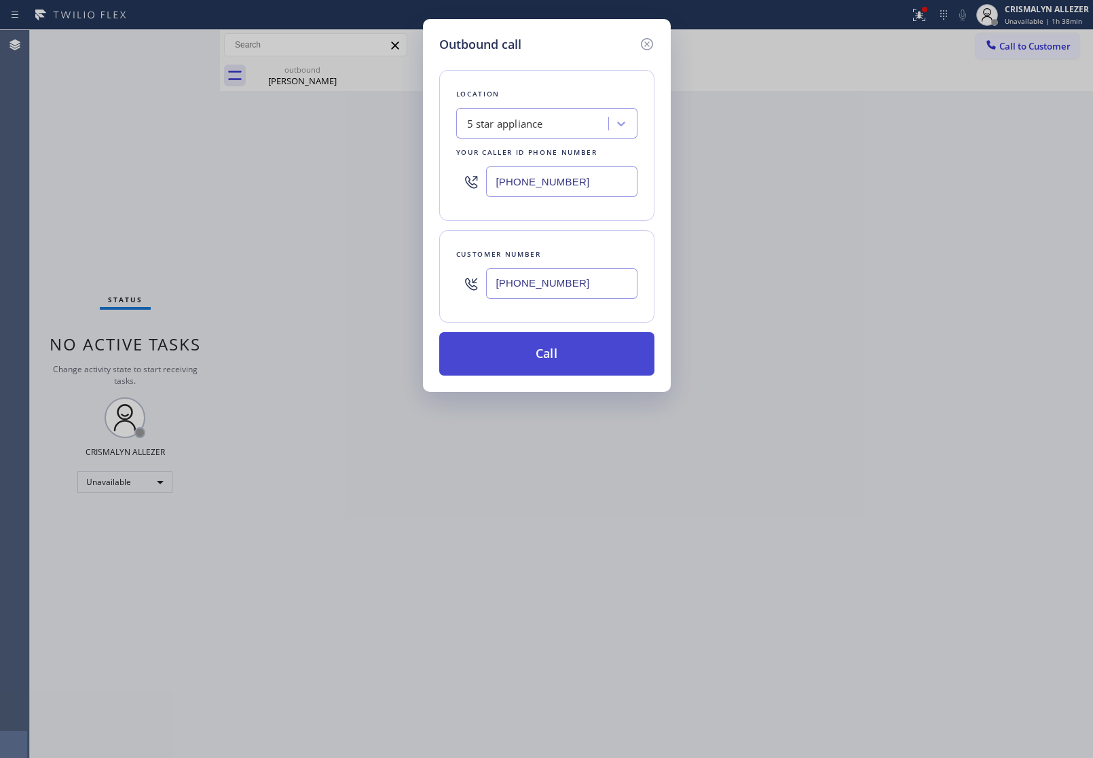
type input "(714) 706-2161"
click at [566, 355] on button "Call" at bounding box center [546, 353] width 215 height 43
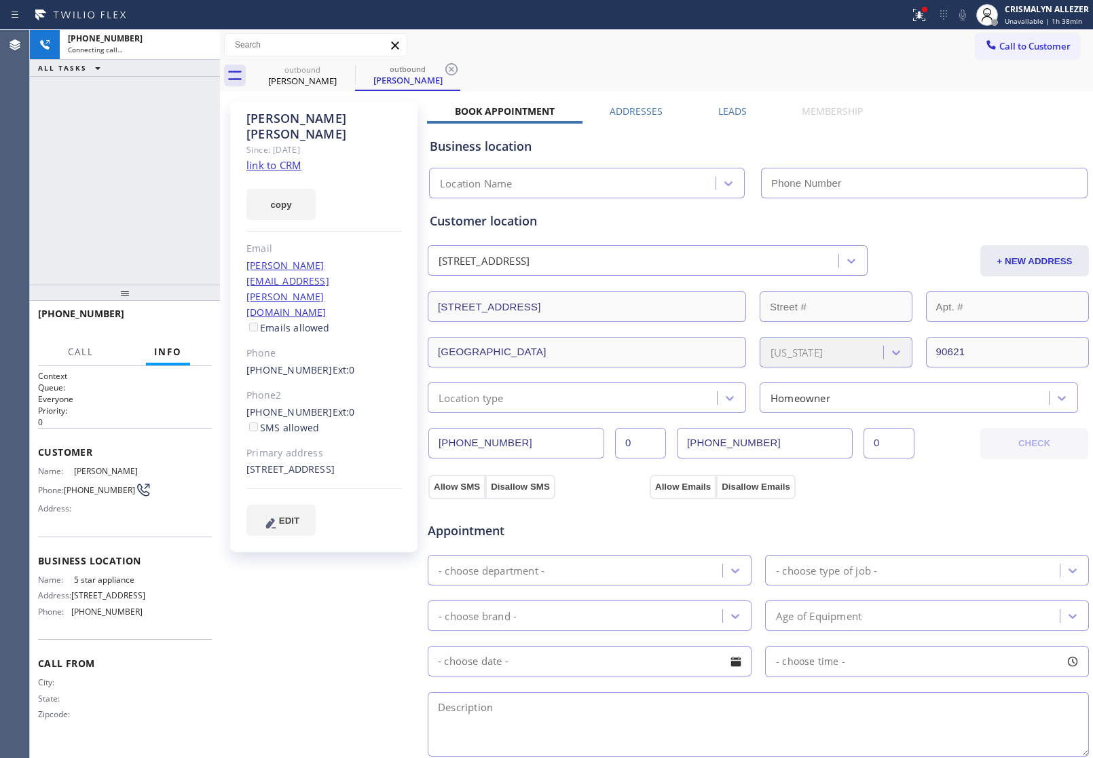
type input "[PHONE_NUMBER]"
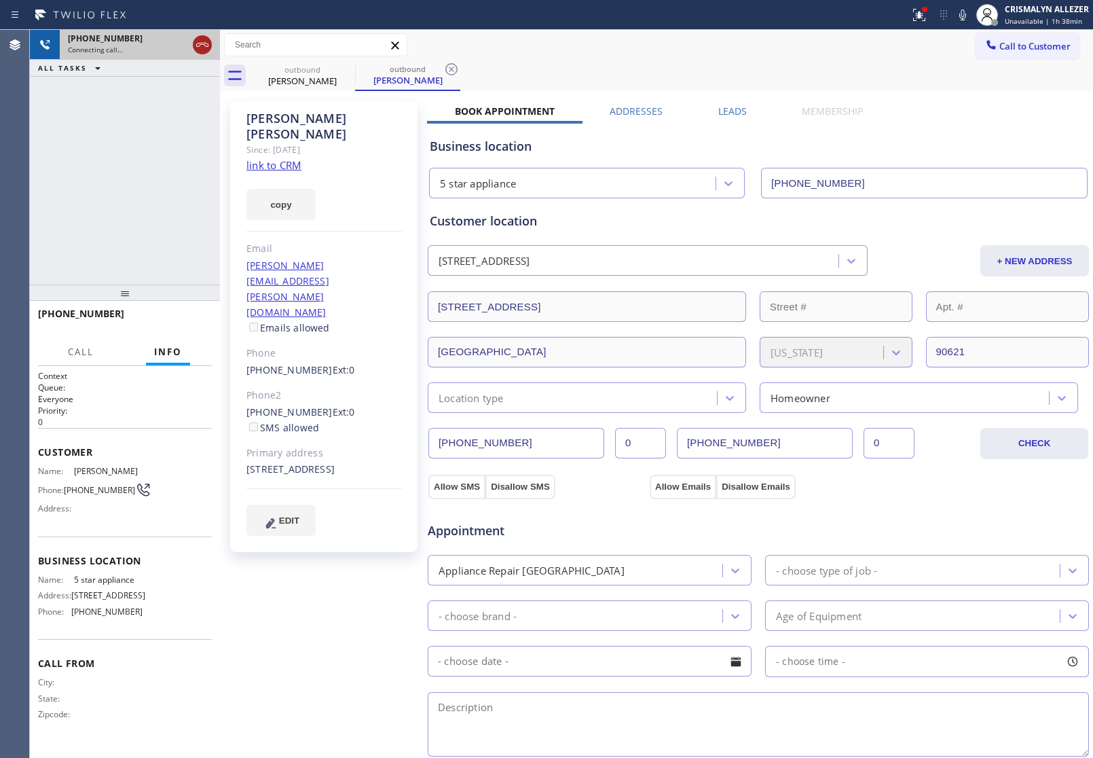
click at [197, 45] on icon at bounding box center [202, 45] width 12 height 4
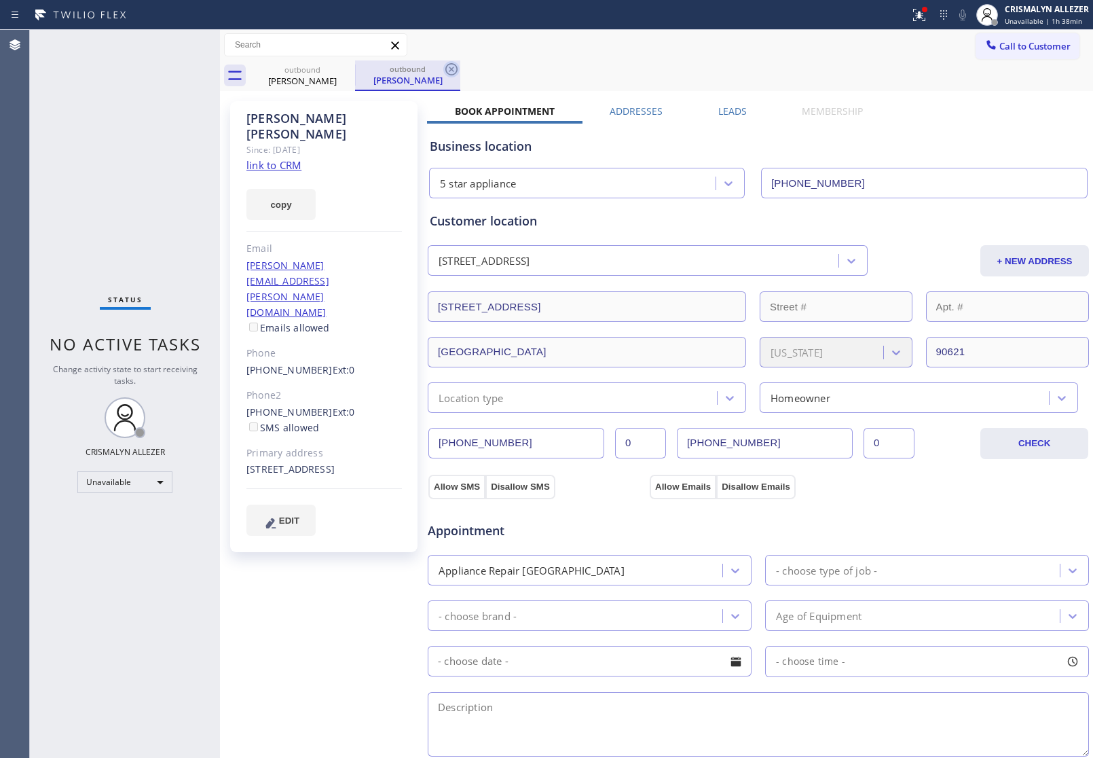
click at [450, 66] on icon at bounding box center [451, 69] width 16 height 16
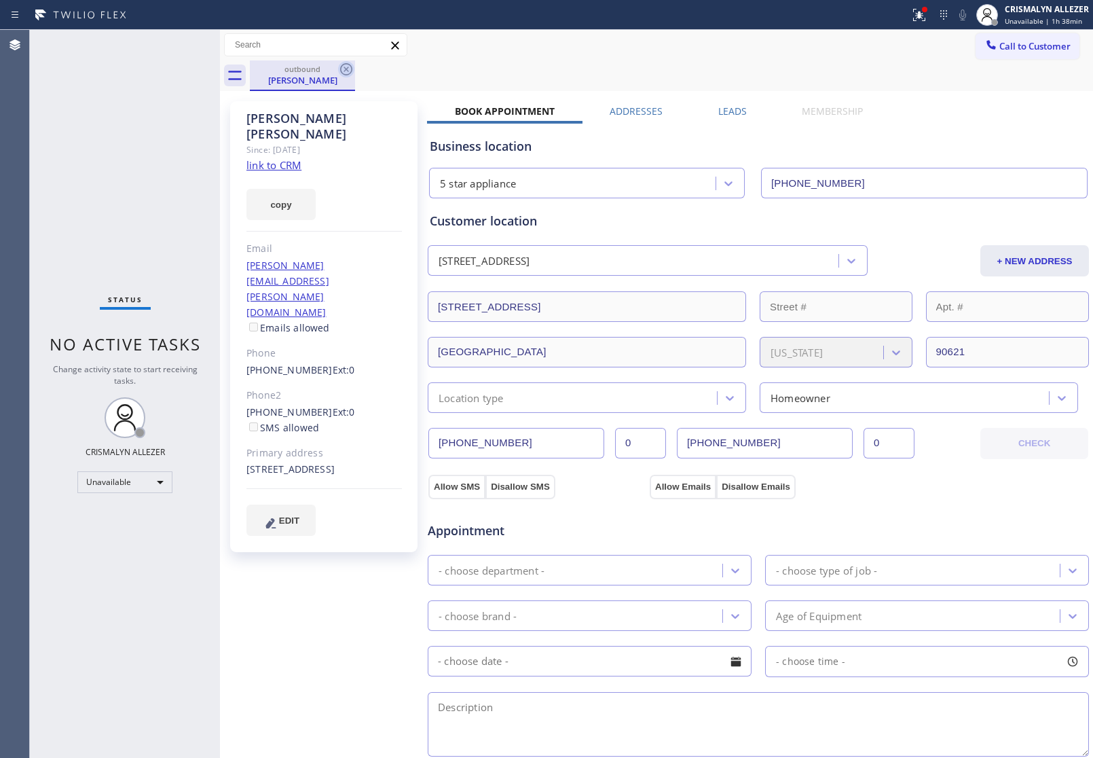
click at [350, 73] on icon at bounding box center [346, 69] width 12 height 12
